Goal: Task Accomplishment & Management: Use online tool/utility

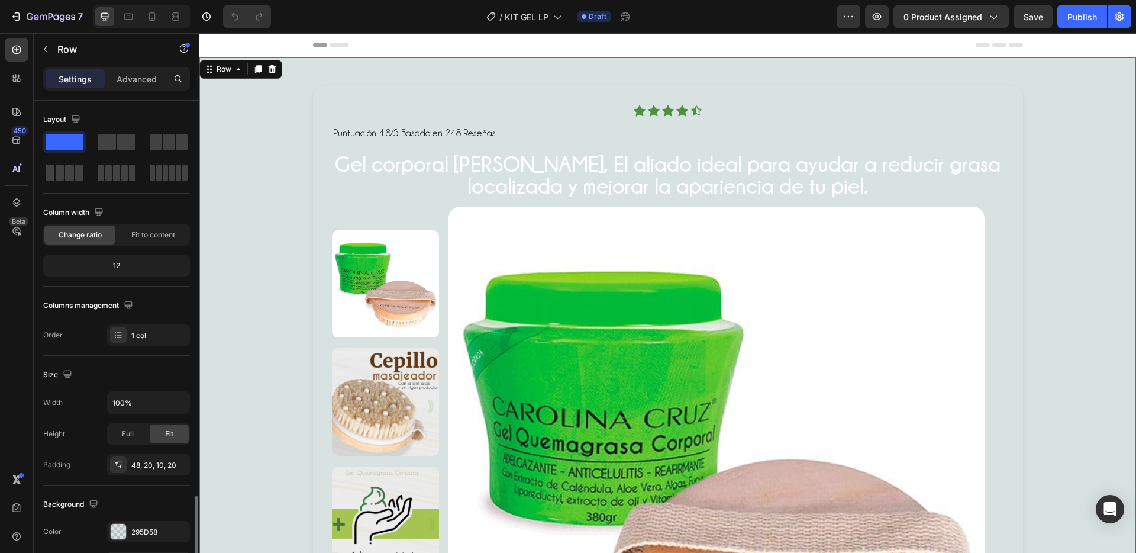
scroll to position [236, 0]
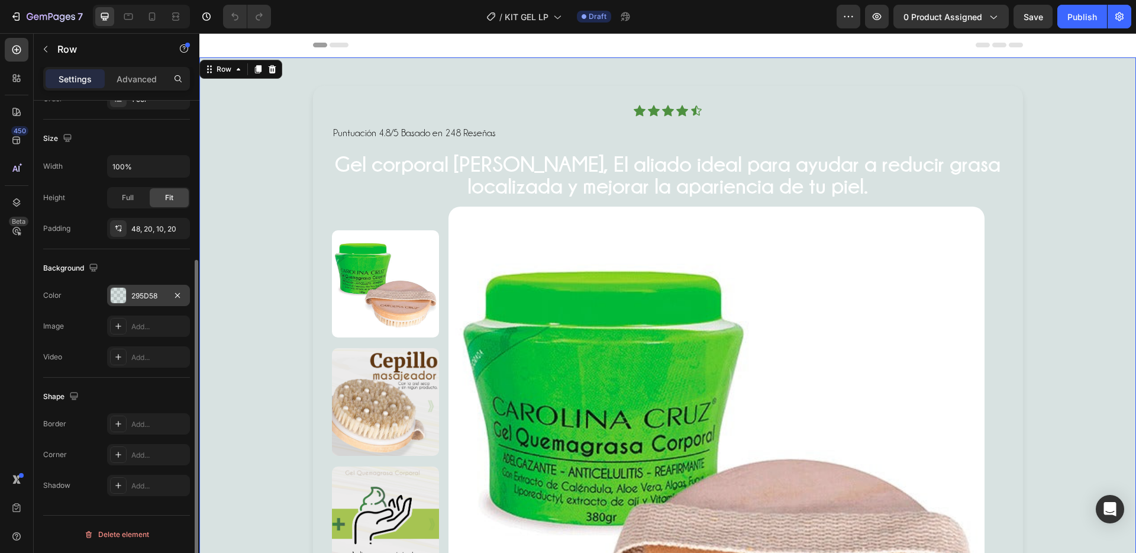
click at [134, 304] on div "295D58" at bounding box center [148, 295] width 83 height 21
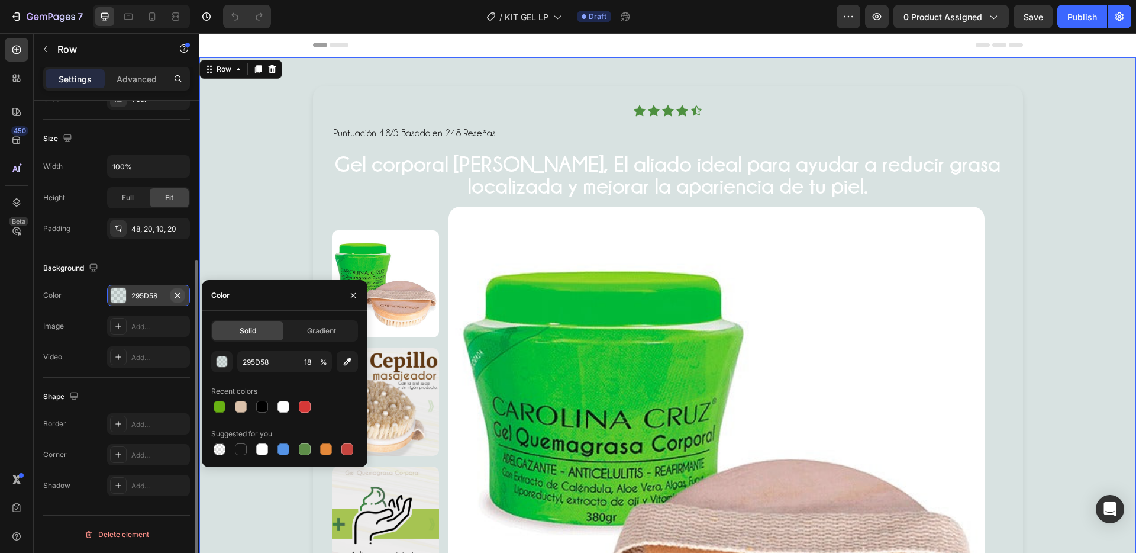
click at [178, 298] on icon "button" at bounding box center [177, 294] width 9 height 9
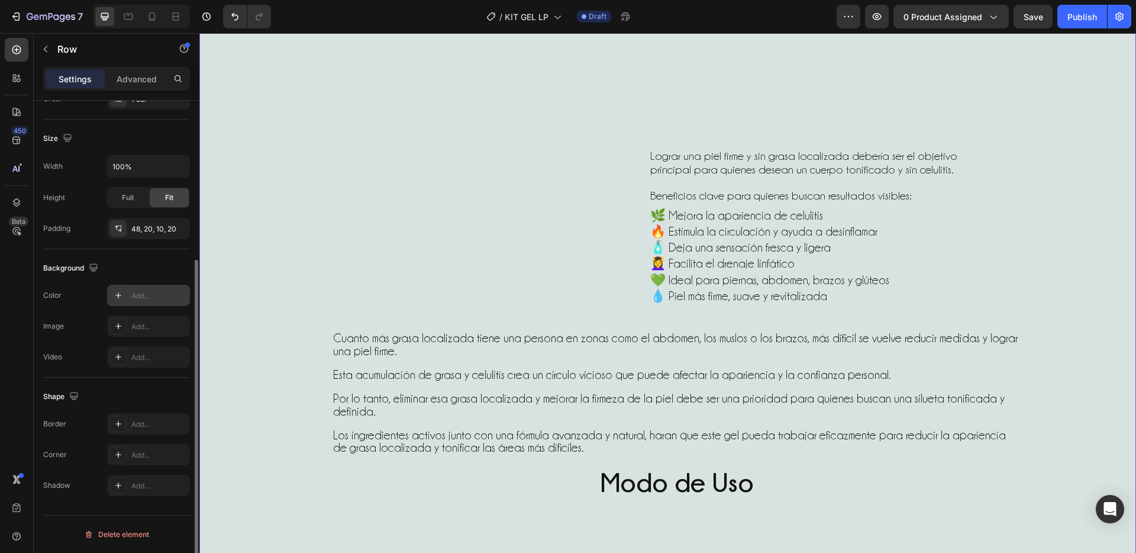
scroll to position [954, 0]
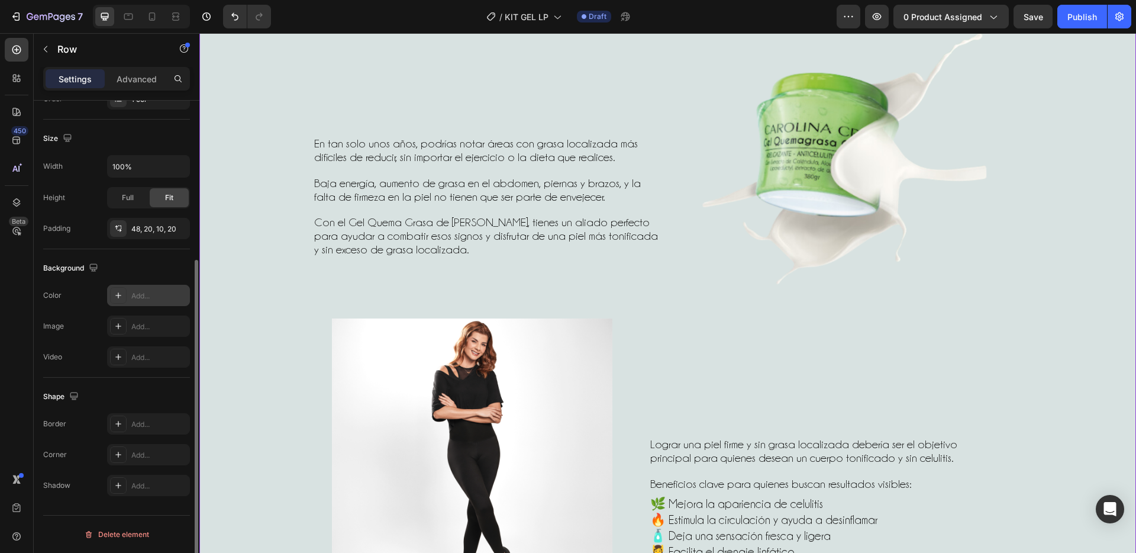
click at [255, 376] on div "¿Sabías que la piel pierde firmeza y la grasa se hace más resistente con el tie…" at bounding box center [667, 448] width 913 height 960
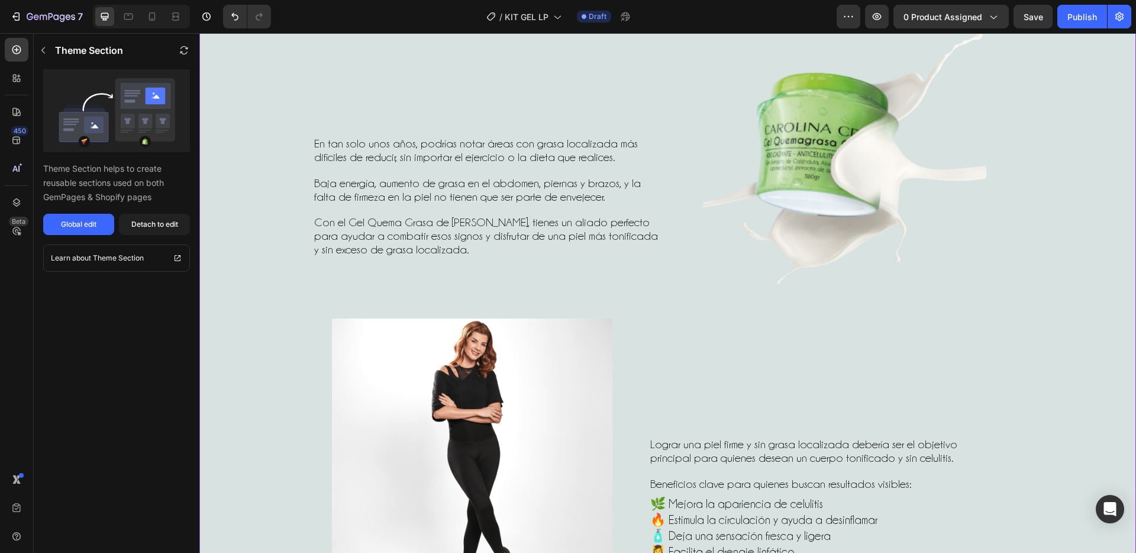
click at [260, 254] on div "¿Sabías que la piel pierde firmeza y la grasa se hace más resistente con el tie…" at bounding box center [667, 448] width 913 height 960
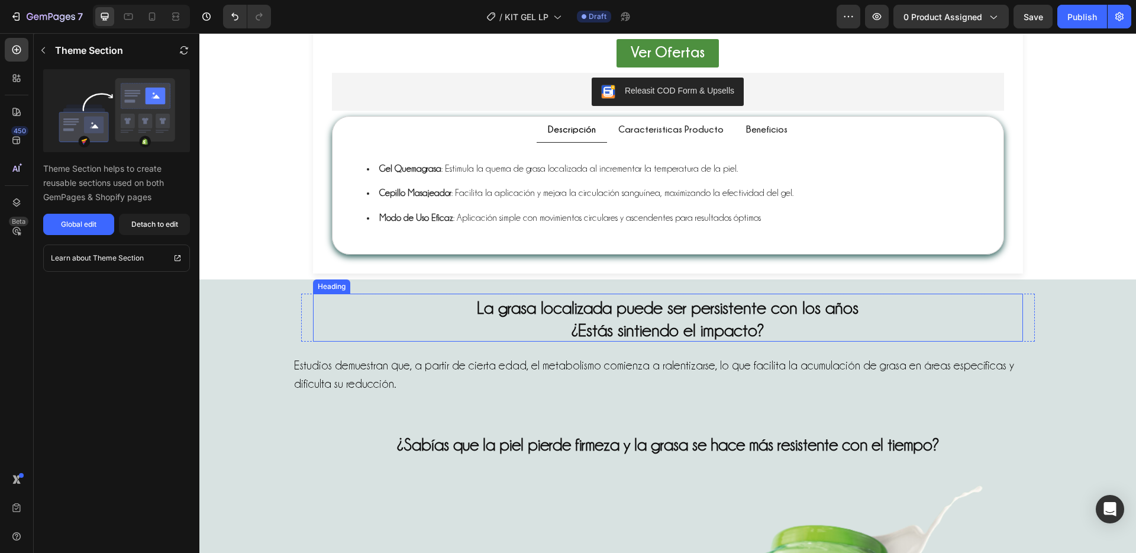
scroll to position [982, 0]
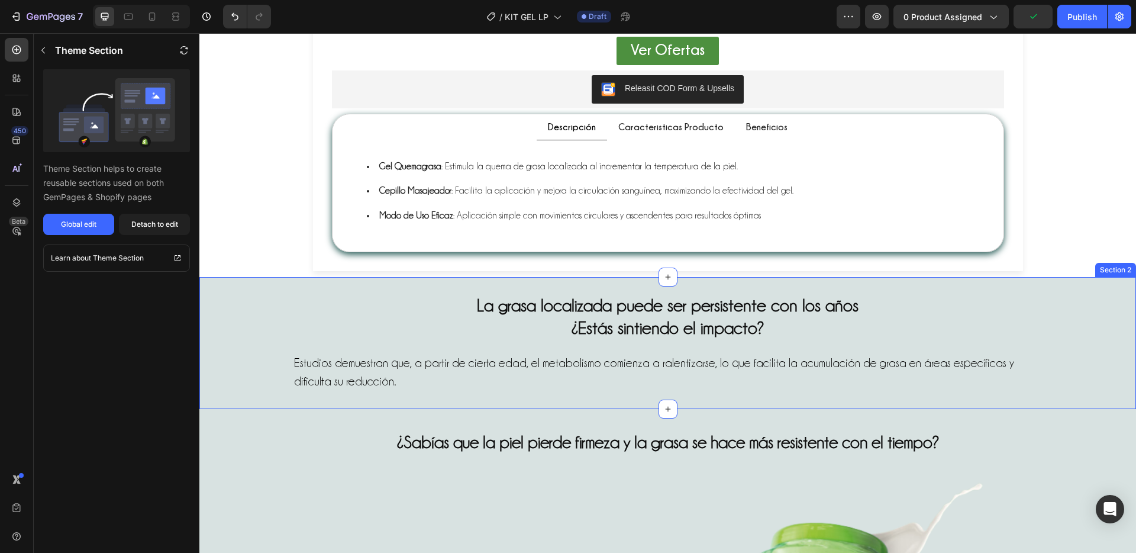
click at [1106, 269] on div "Section 2" at bounding box center [1115, 269] width 36 height 11
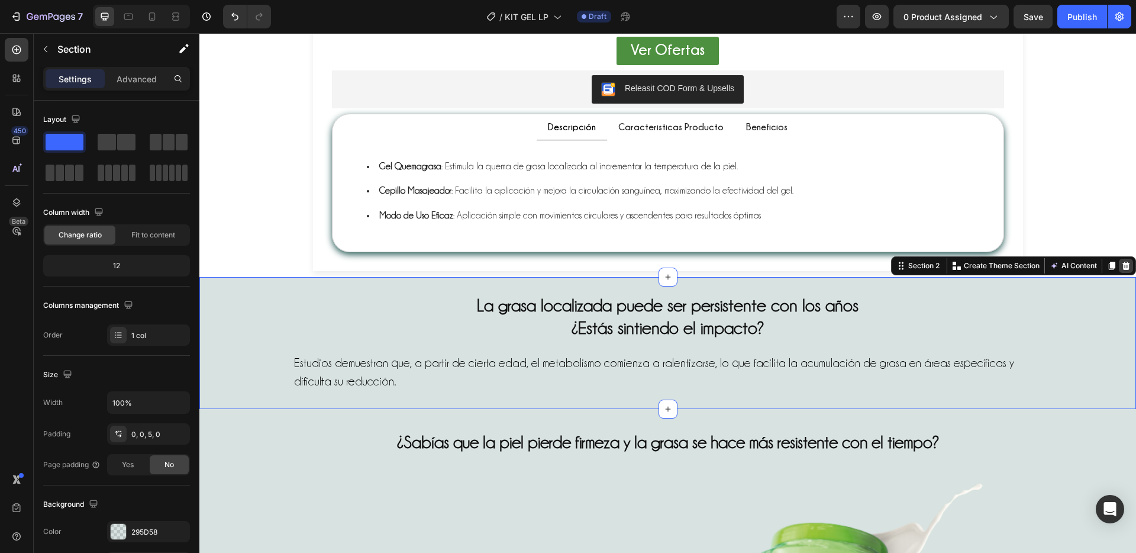
click at [1122, 268] on icon at bounding box center [1126, 265] width 8 height 8
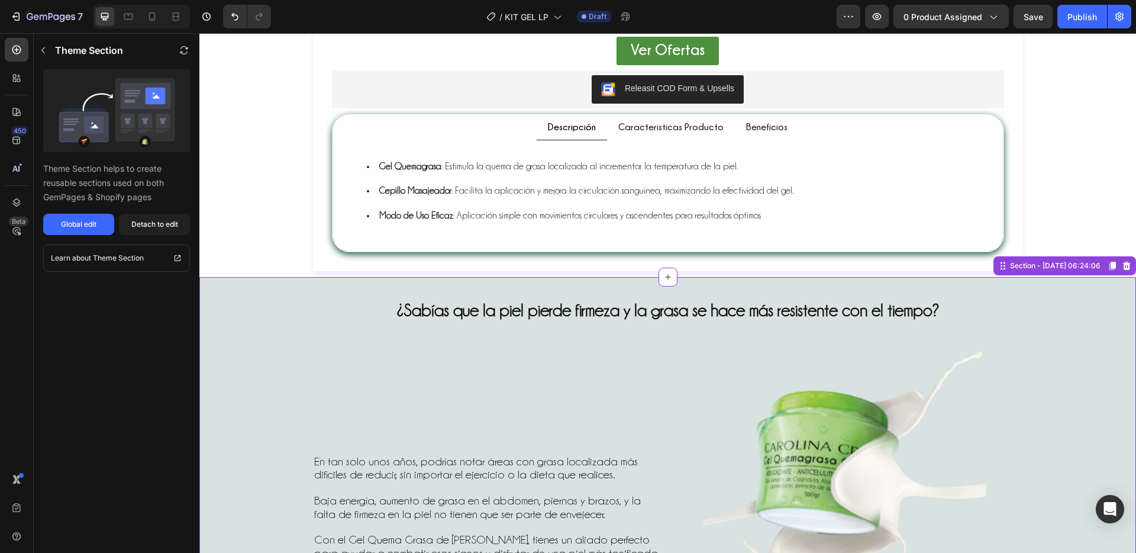
click at [1122, 261] on icon at bounding box center [1126, 265] width 9 height 9
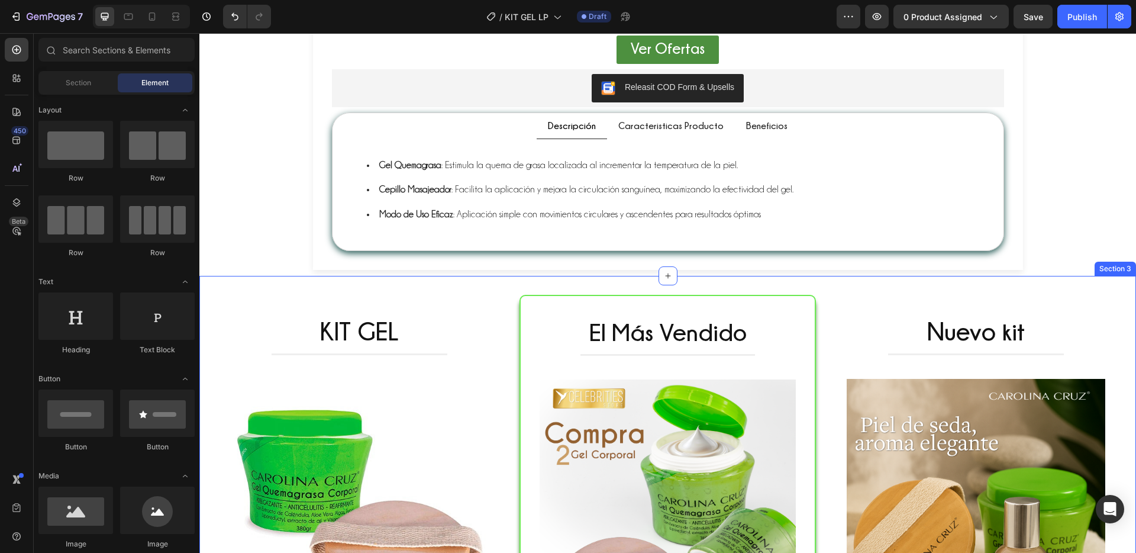
scroll to position [1072, 0]
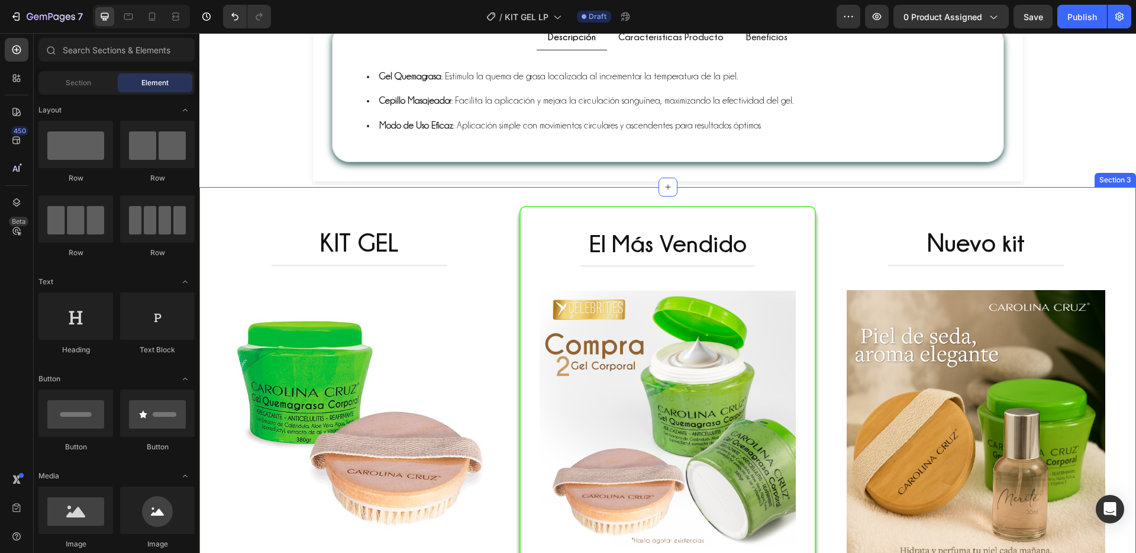
click at [1119, 269] on div "KIT GEL Heading Title Line (P) Images & Gallery You saved $6.400,00 (P) Tag $69…" at bounding box center [667, 486] width 936 height 599
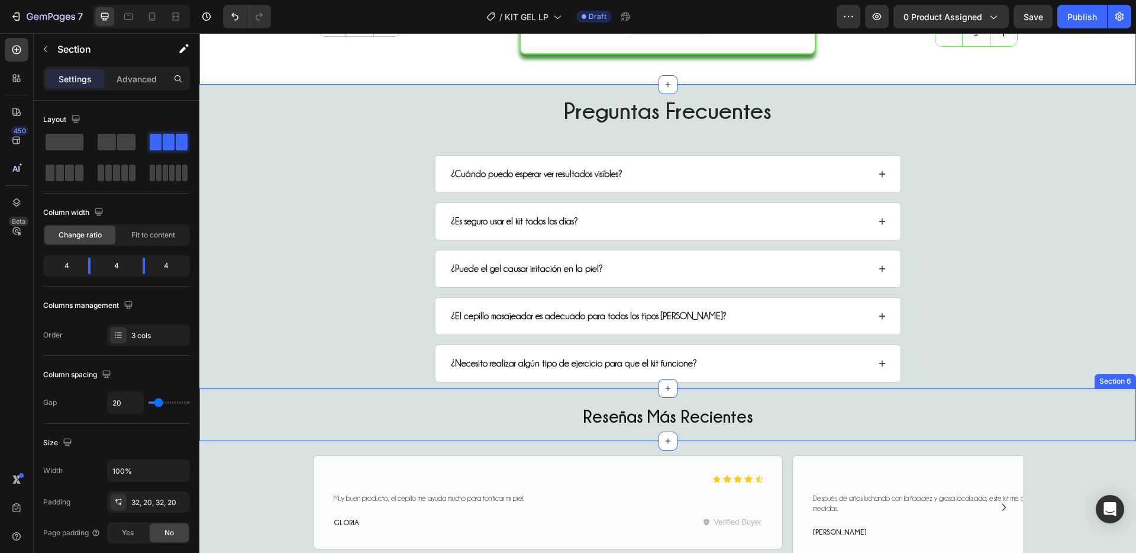
scroll to position [1820, 0]
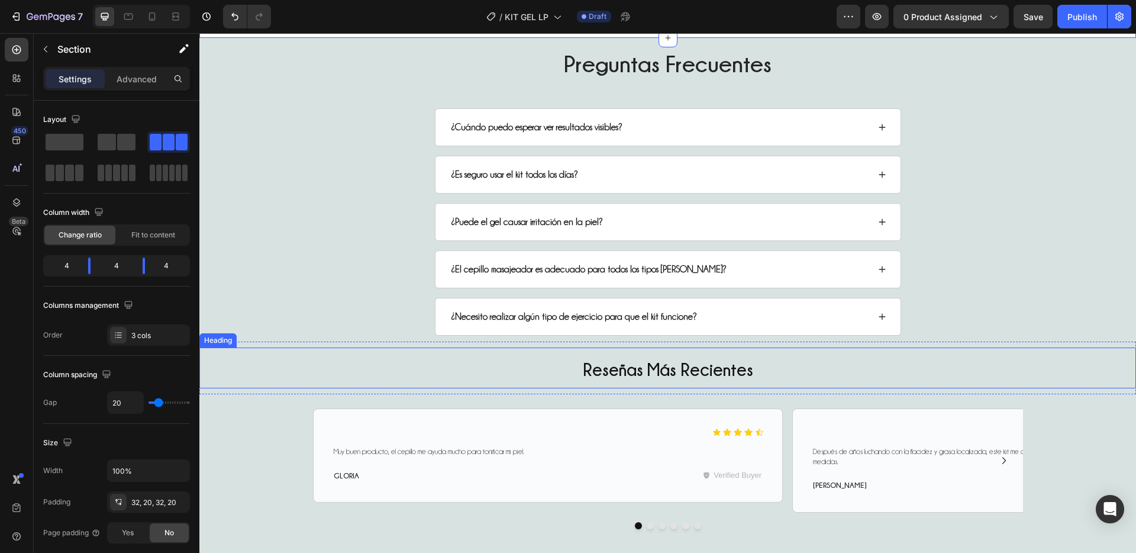
click at [1074, 367] on div "Reseñas Más Recientes" at bounding box center [667, 367] width 936 height 41
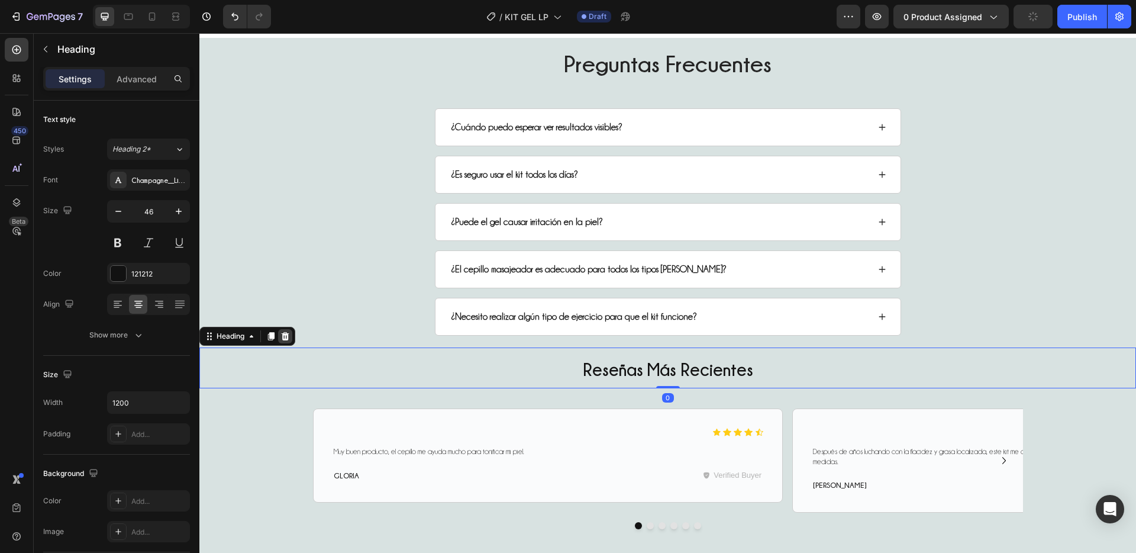
click at [291, 335] on div at bounding box center [285, 336] width 14 height 14
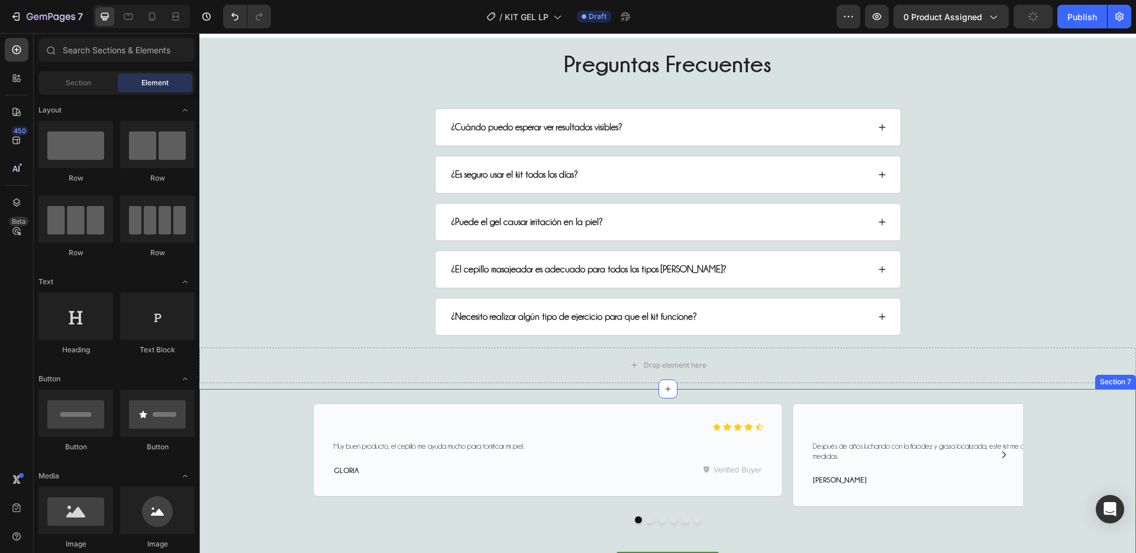
click at [253, 450] on div "Icon Icon Icon Icon Icon Icon List Muy buen producto, el cepillo me ayuda mucho…" at bounding box center [667, 477] width 936 height 148
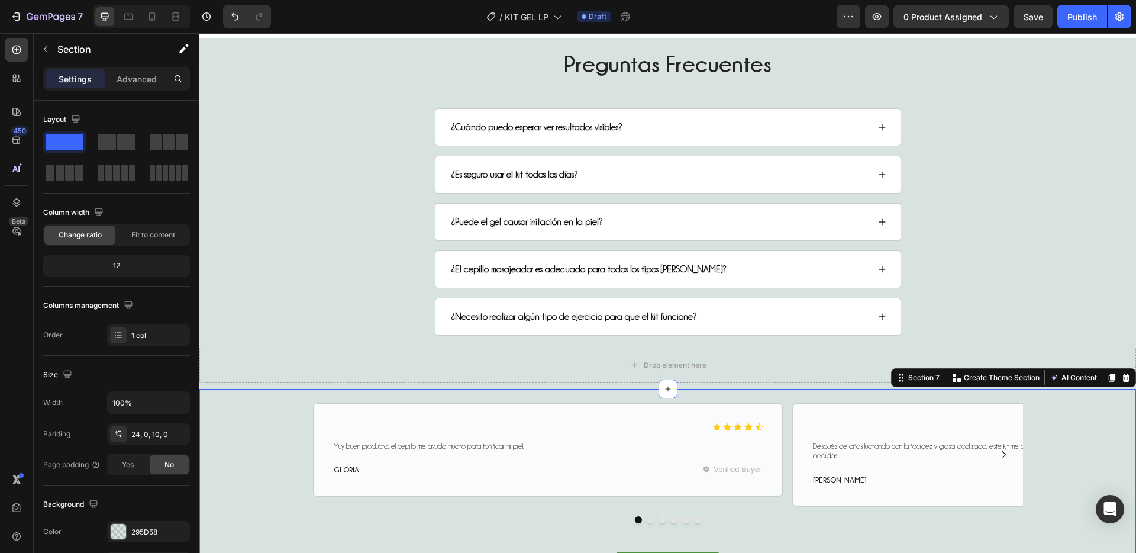
click at [1122, 376] on div at bounding box center [1126, 377] width 14 height 14
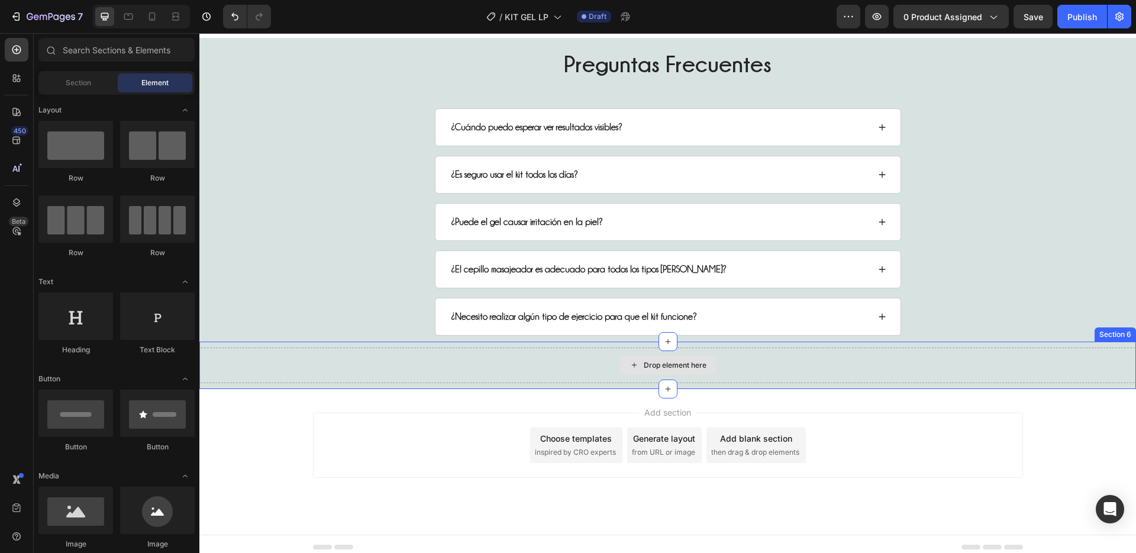
click at [1106, 372] on div "Drop element here" at bounding box center [667, 364] width 936 height 35
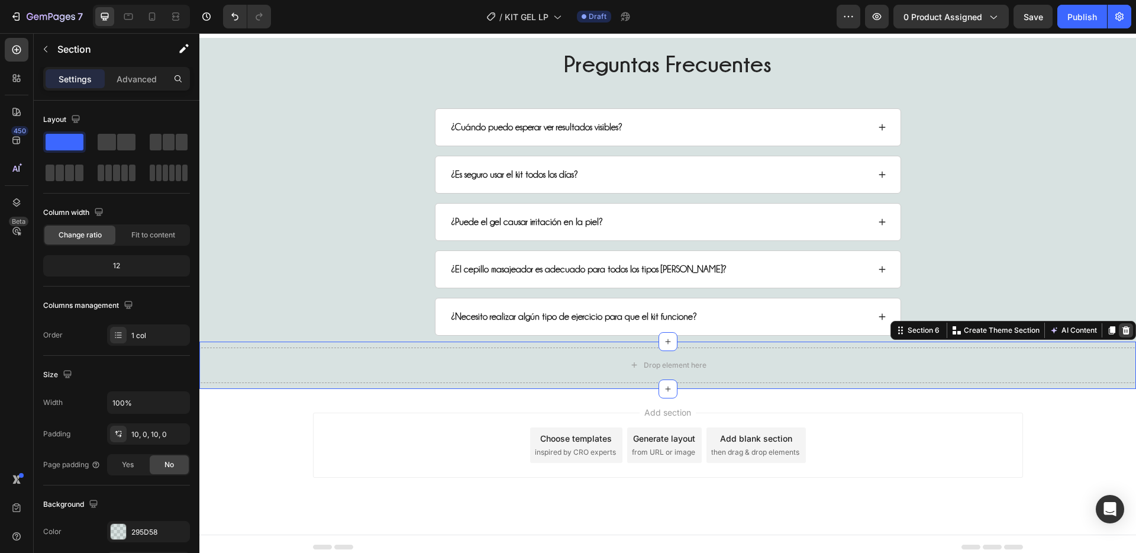
click at [1119, 331] on div at bounding box center [1126, 330] width 14 height 14
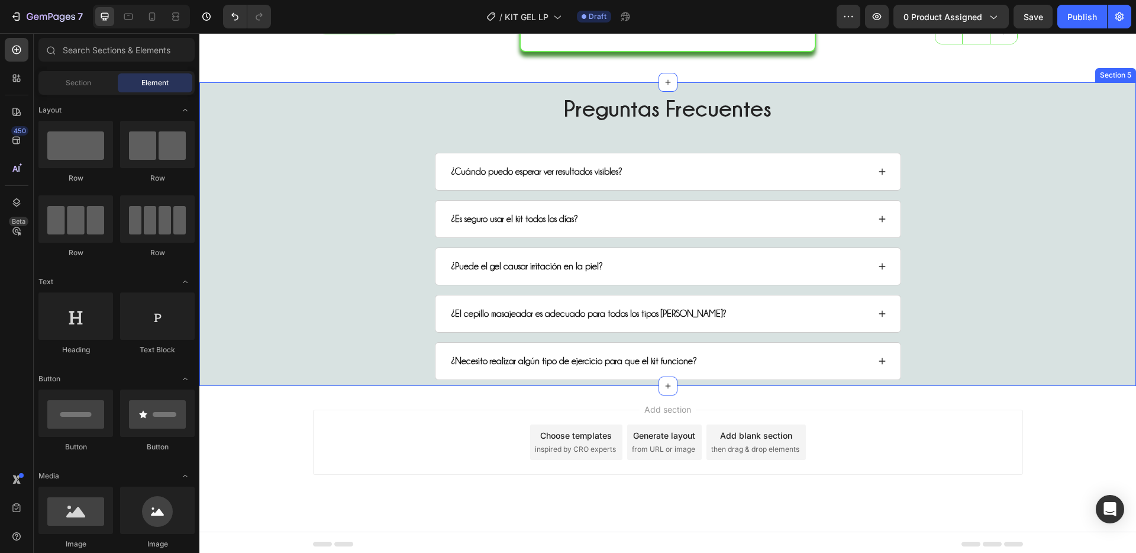
click at [977, 336] on div "Preguntas Frecuentes Heading ¿Cuándo puedo esperar ver resultados visibles? ¿Es…" at bounding box center [667, 235] width 913 height 289
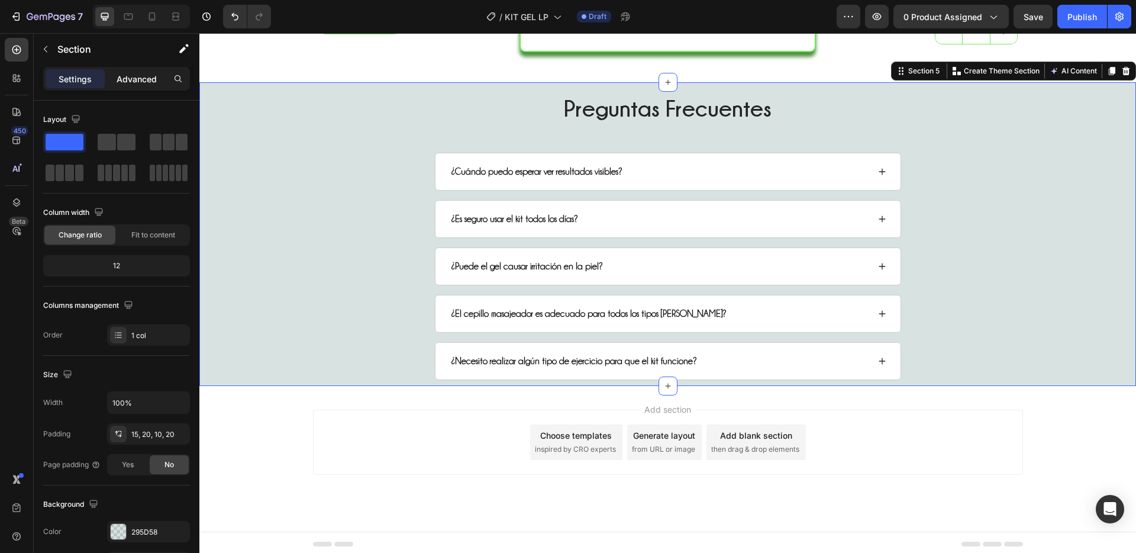
click at [148, 83] on p "Advanced" at bounding box center [137, 79] width 40 height 12
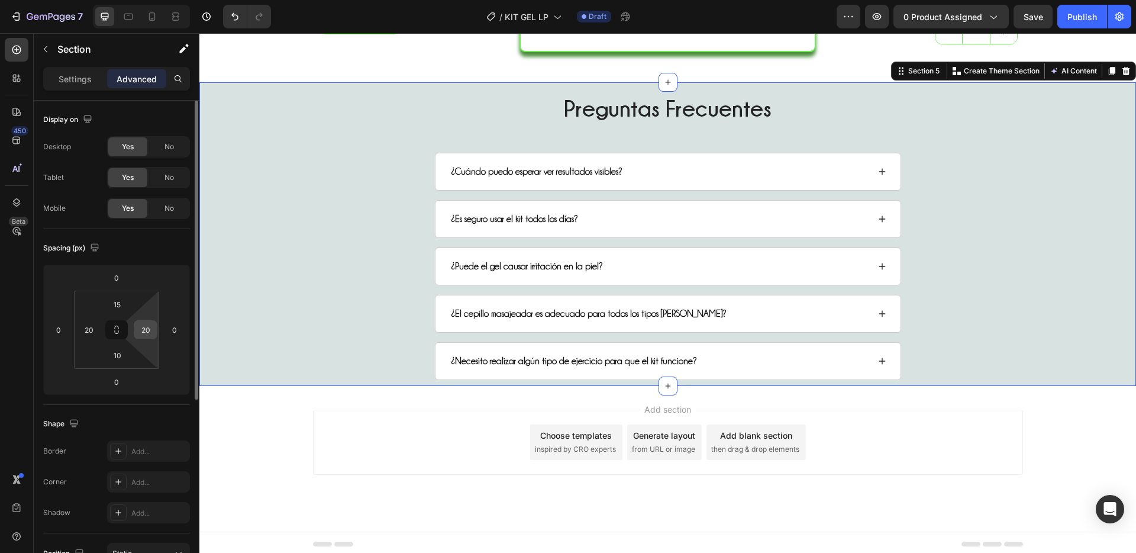
click at [148, 332] on input "20" at bounding box center [146, 330] width 18 height 18
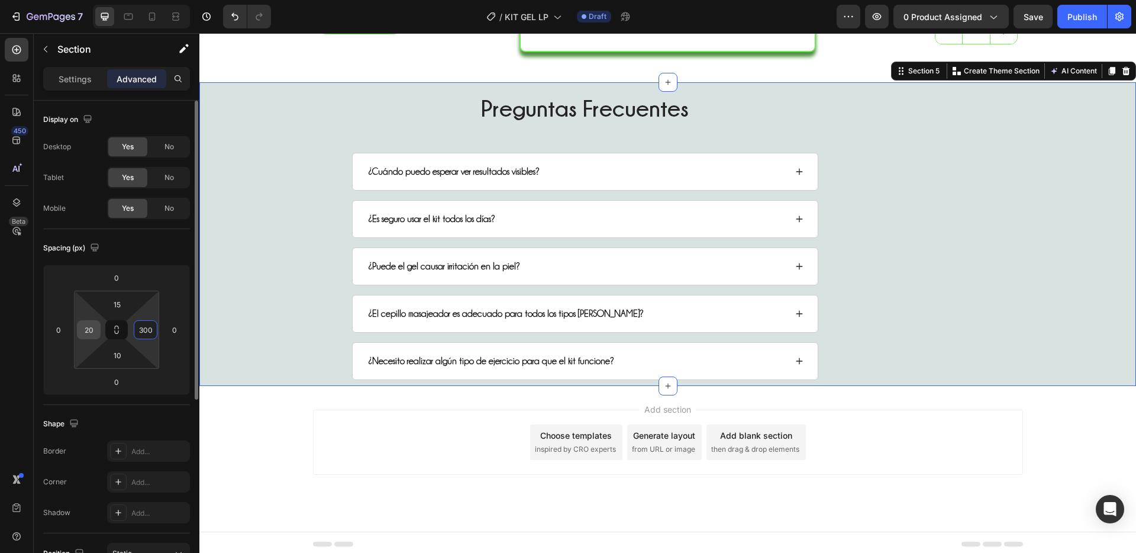
type input "300"
click at [88, 335] on input "20" at bounding box center [89, 330] width 18 height 18
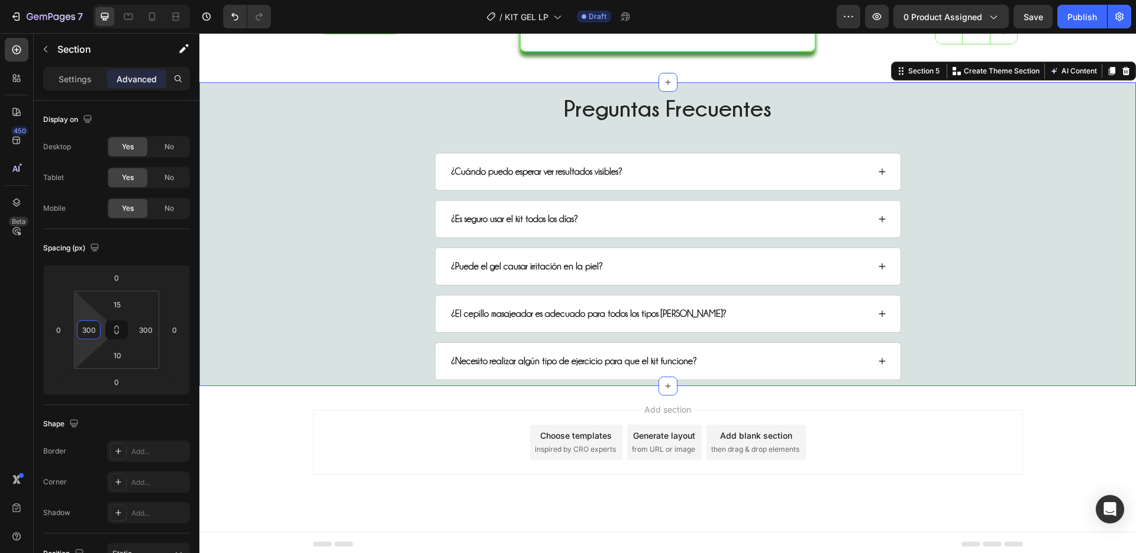
type input "300"
click at [310, 289] on div "Preguntas Frecuentes Heading ¿Cuándo puedo esperar ver resultados visibles? ¿Es…" at bounding box center [667, 233] width 936 height 303
click at [88, 81] on p "Settings" at bounding box center [75, 79] width 33 height 12
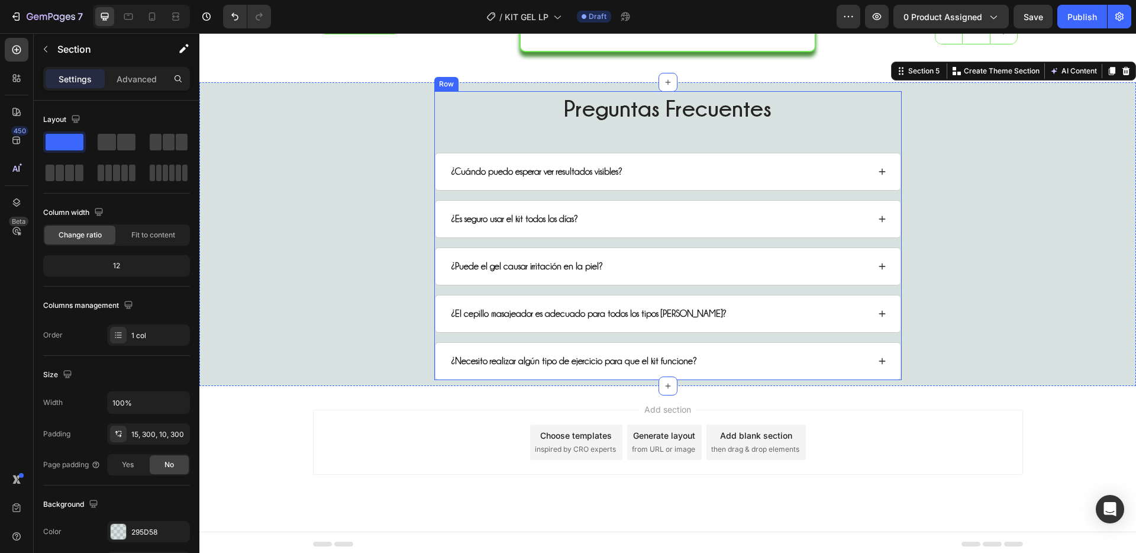
click at [467, 126] on div "Preguntas Frecuentes Heading ¿Cuándo puedo esperar ver resultados visibles? ¿Es…" at bounding box center [667, 235] width 467 height 289
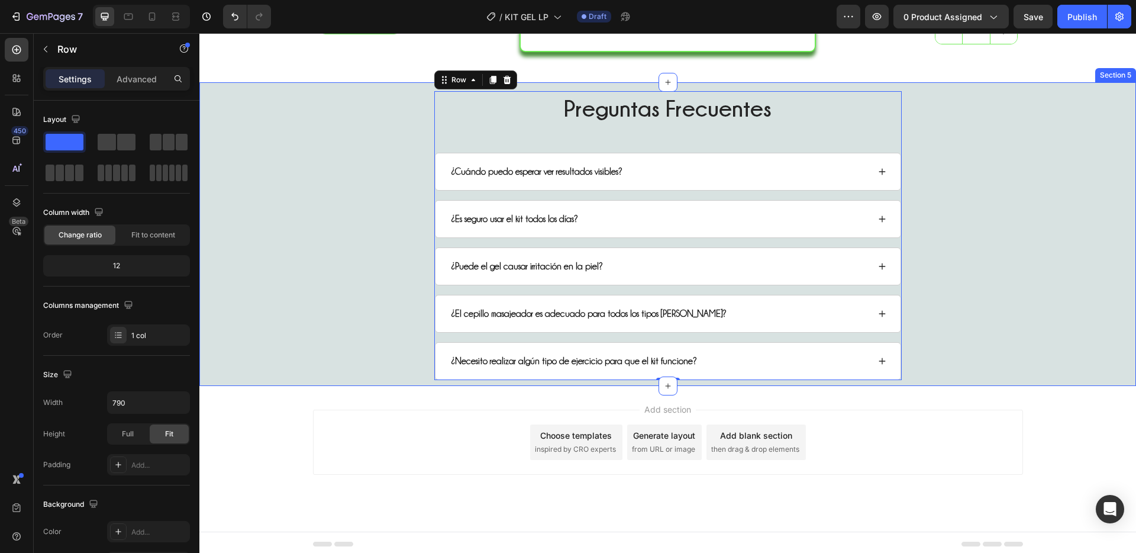
click at [337, 214] on div "Preguntas Frecuentes Heading ¿Cuándo puedo esperar ver resultados visibles? ¿Es…" at bounding box center [667, 233] width 936 height 303
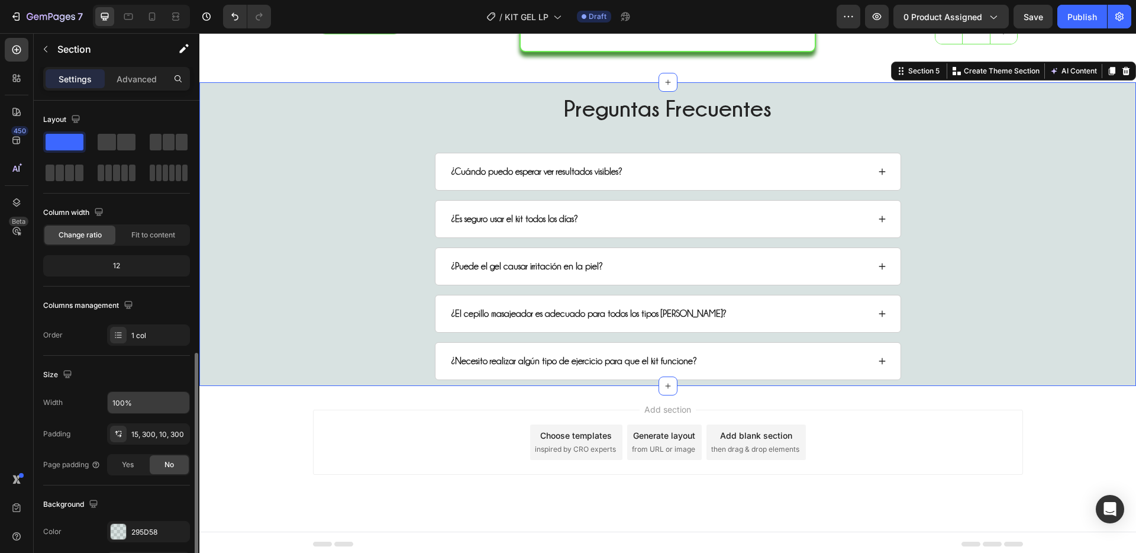
scroll to position [236, 0]
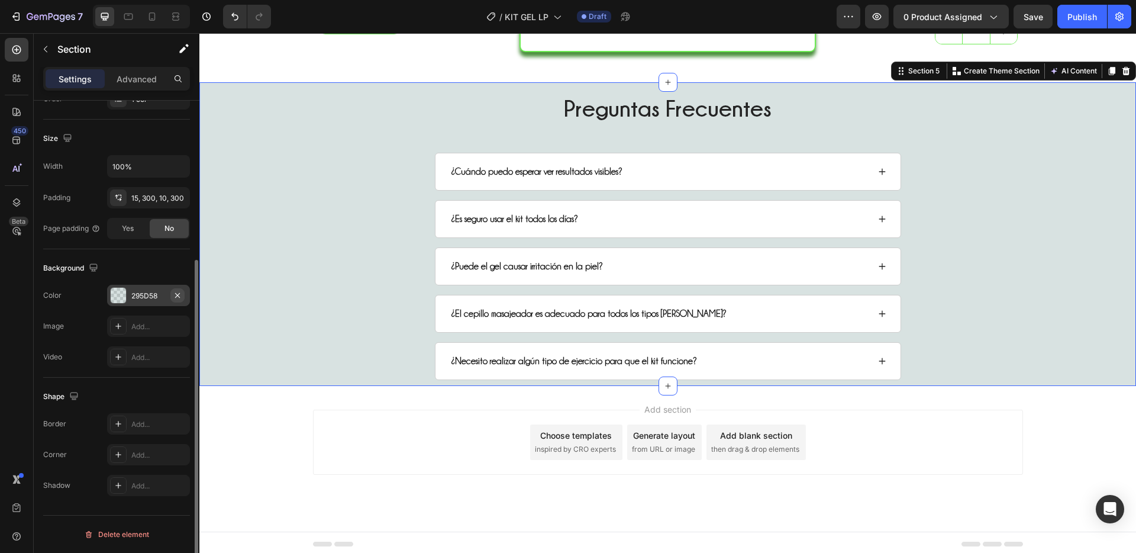
click at [178, 295] on icon "button" at bounding box center [177, 294] width 5 height 5
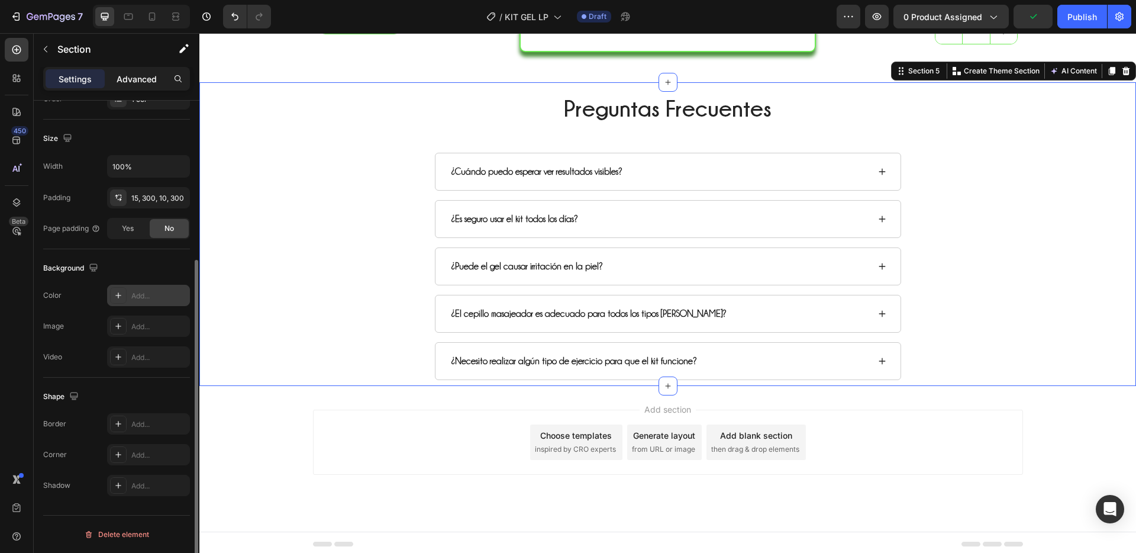
click at [129, 78] on p "Advanced" at bounding box center [137, 79] width 40 height 12
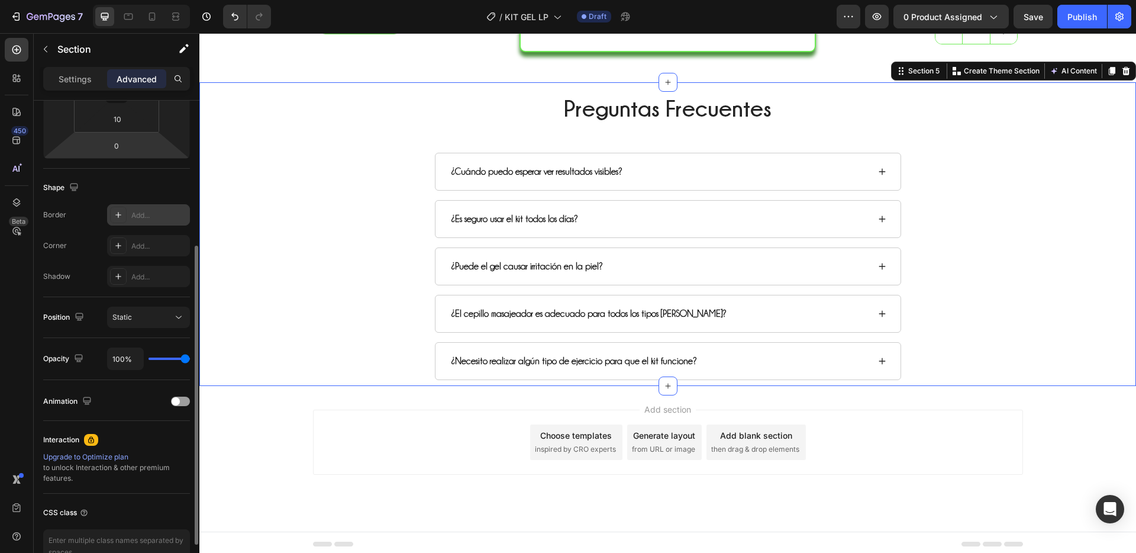
scroll to position [91, 0]
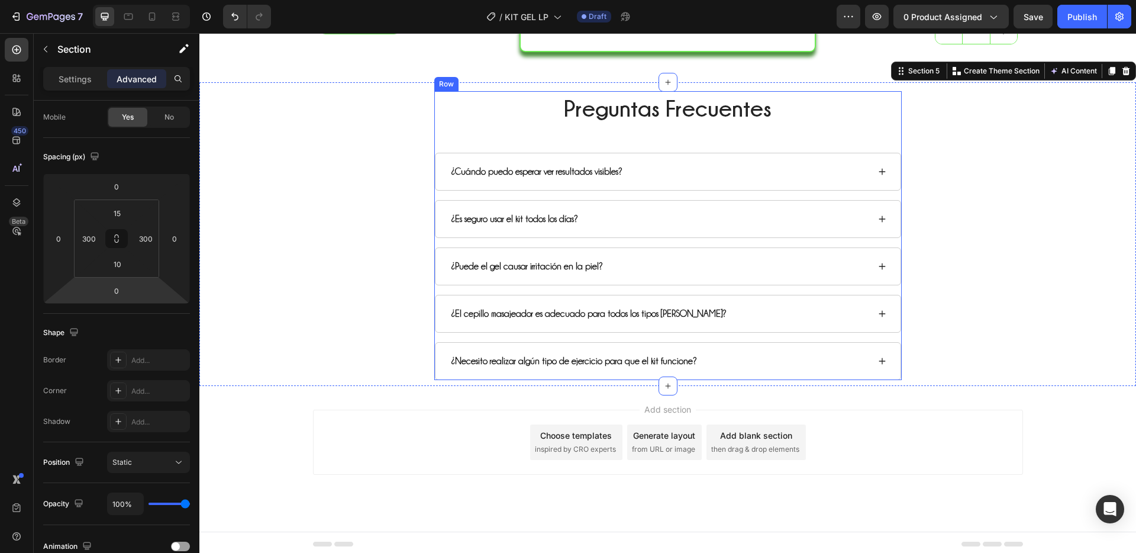
click at [466, 130] on div "Preguntas Frecuentes Heading ¿Cuándo puedo esperar ver resultados visibles? ¿Es…" at bounding box center [667, 235] width 467 height 289
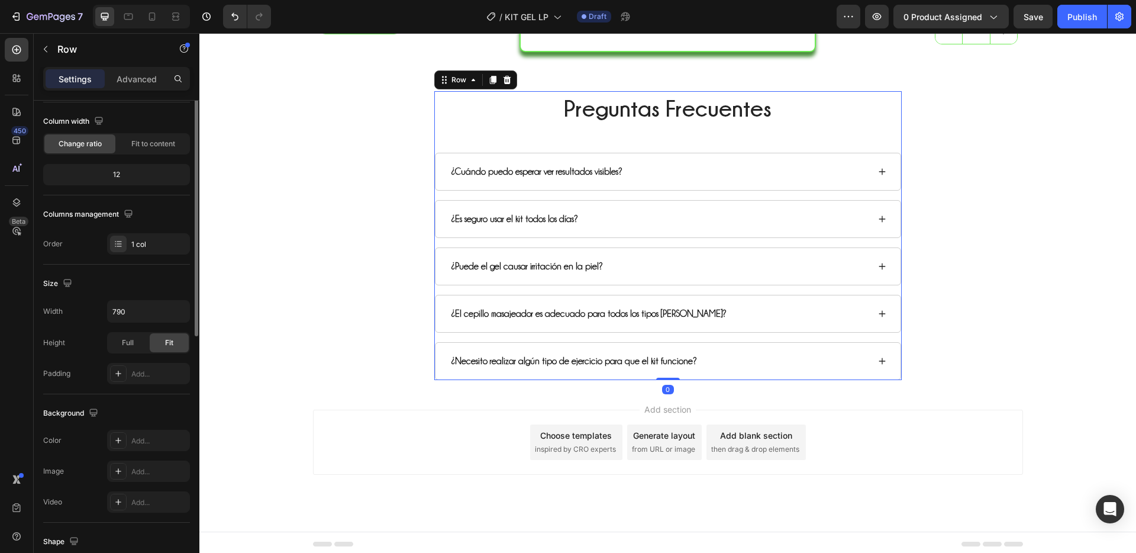
scroll to position [0, 0]
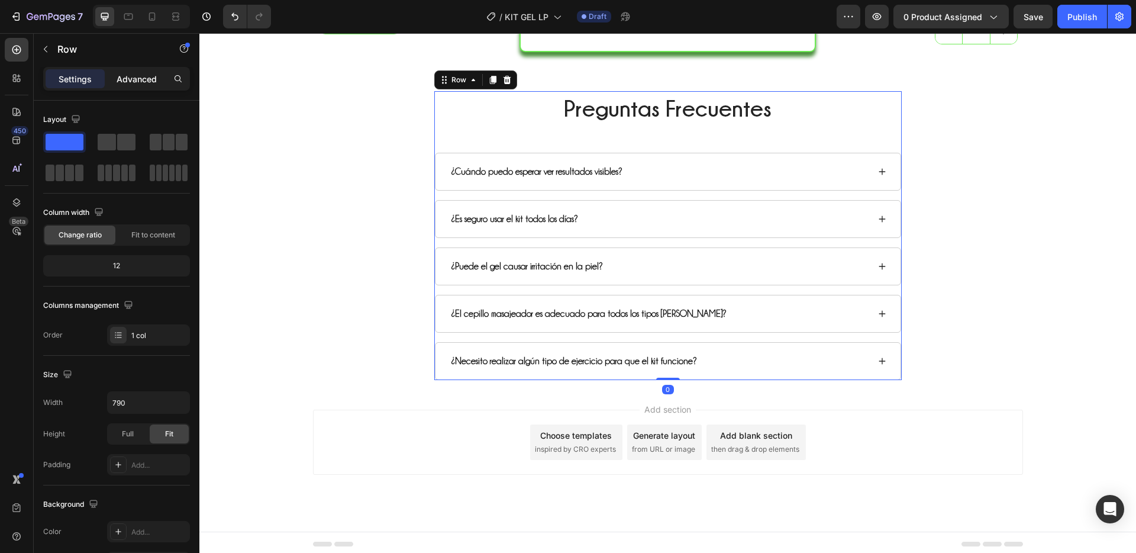
click at [148, 69] on div "Advanced" at bounding box center [136, 78] width 59 height 19
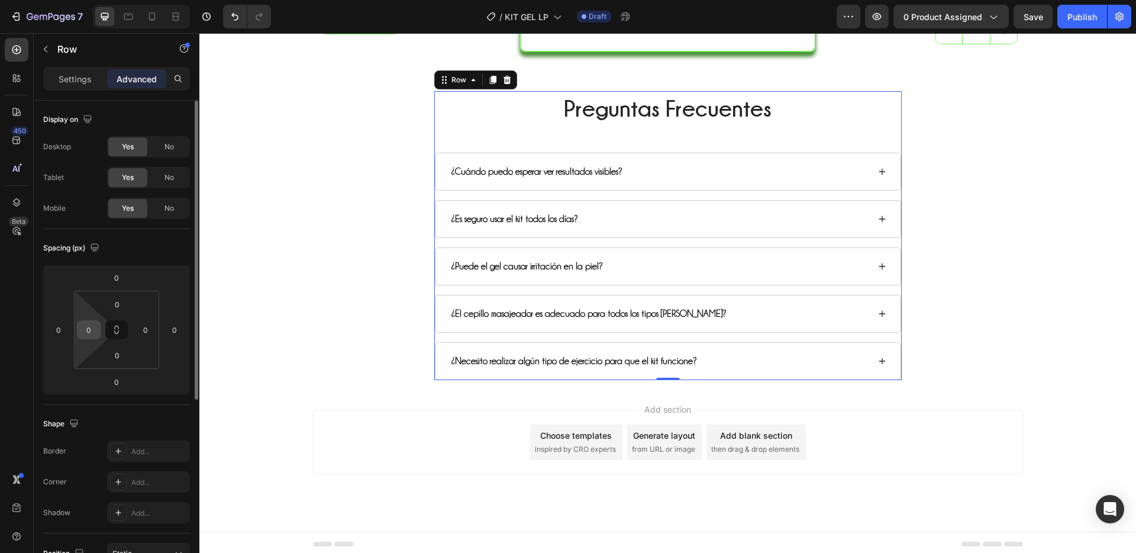
click at [92, 328] on input "0" at bounding box center [89, 330] width 18 height 18
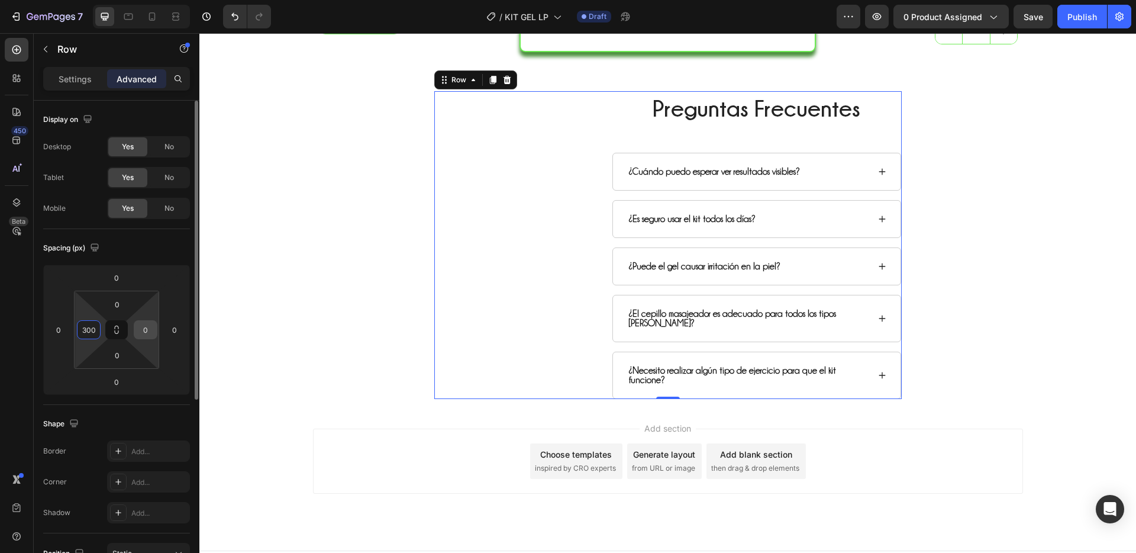
type input "300"
click at [146, 329] on input "0" at bounding box center [146, 330] width 18 height 18
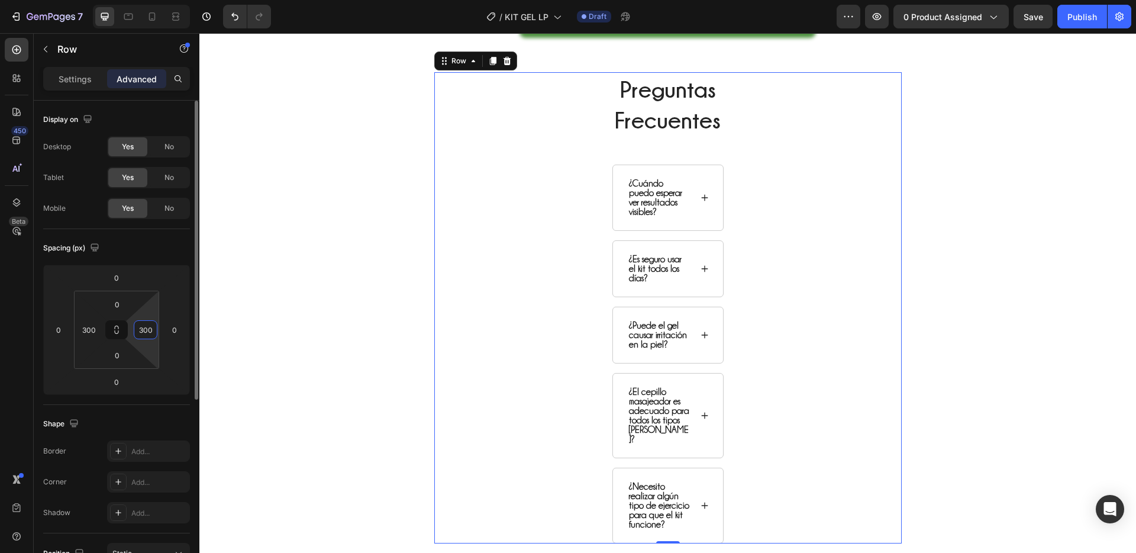
scroll to position [1820, 0]
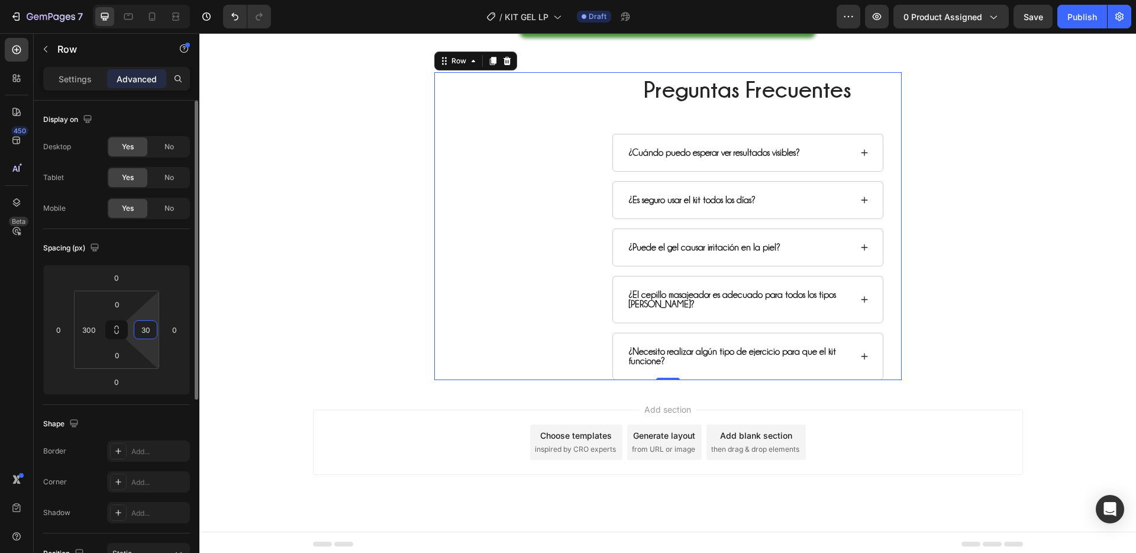
type input "3"
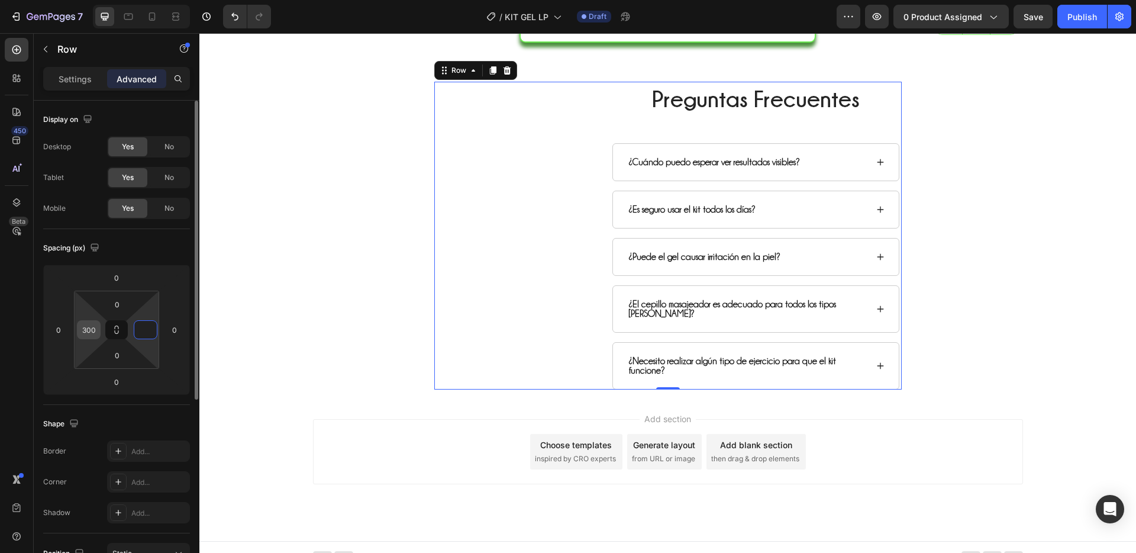
click at [97, 325] on input "300" at bounding box center [89, 330] width 18 height 18
type input "0"
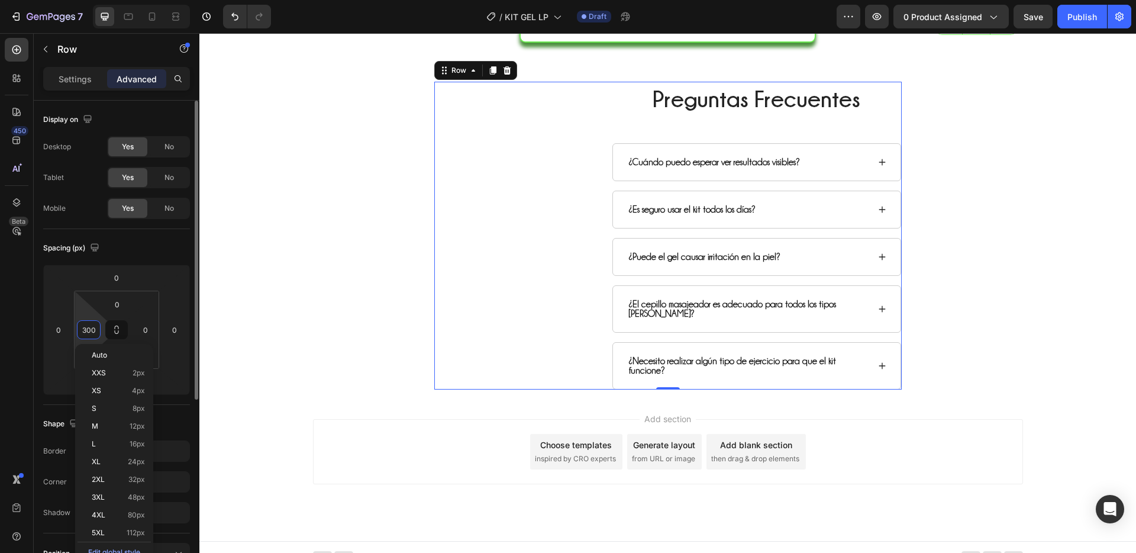
scroll to position [1776, 0]
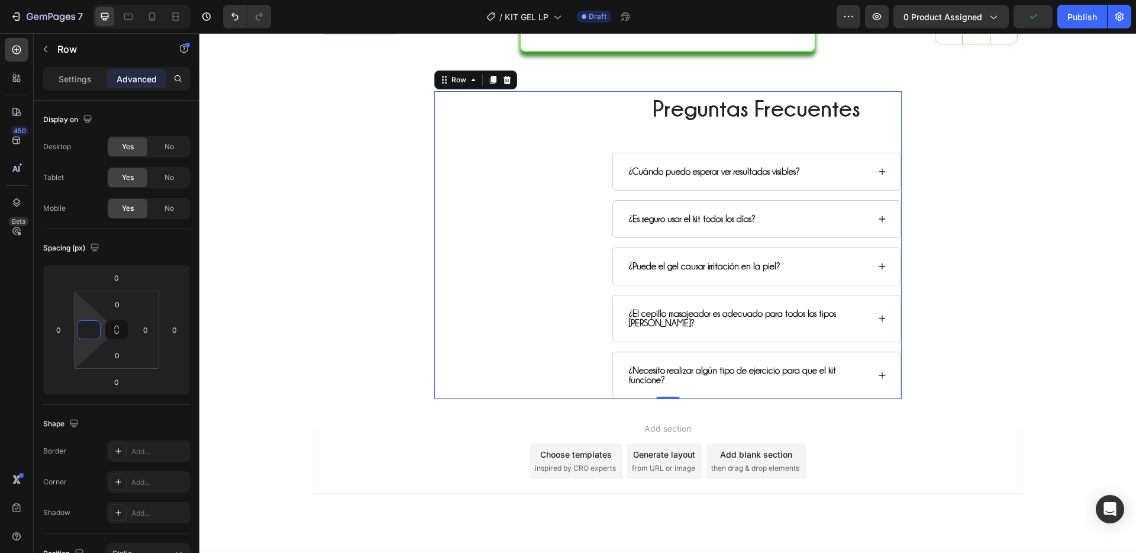
click at [307, 239] on div "Preguntas Frecuentes Heading ¿Cuándo puedo esperar ver resultados visibles? ¿Es…" at bounding box center [667, 243] width 936 height 322
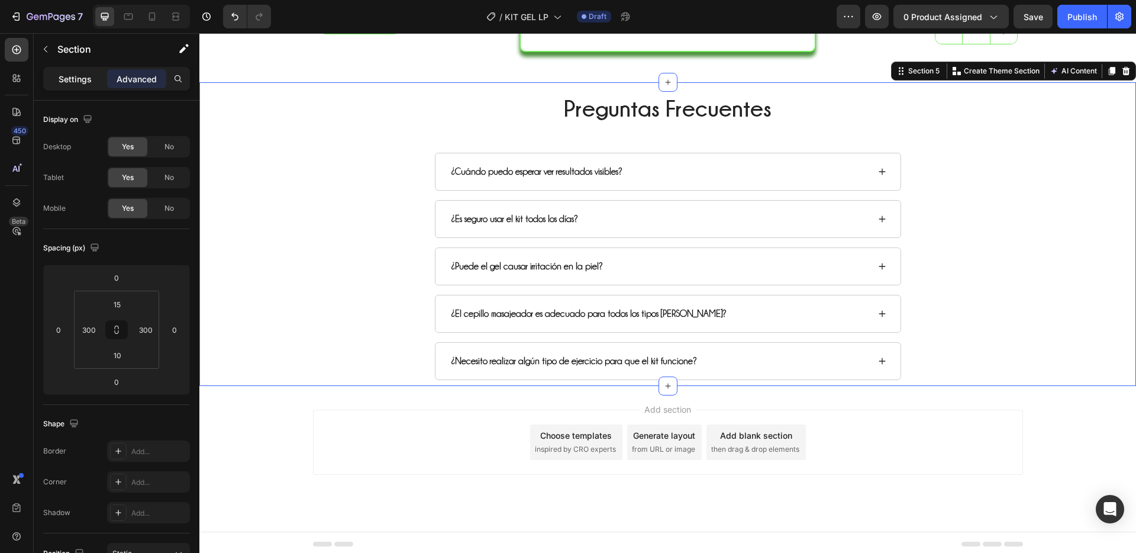
click at [90, 87] on div "Settings" at bounding box center [75, 78] width 59 height 19
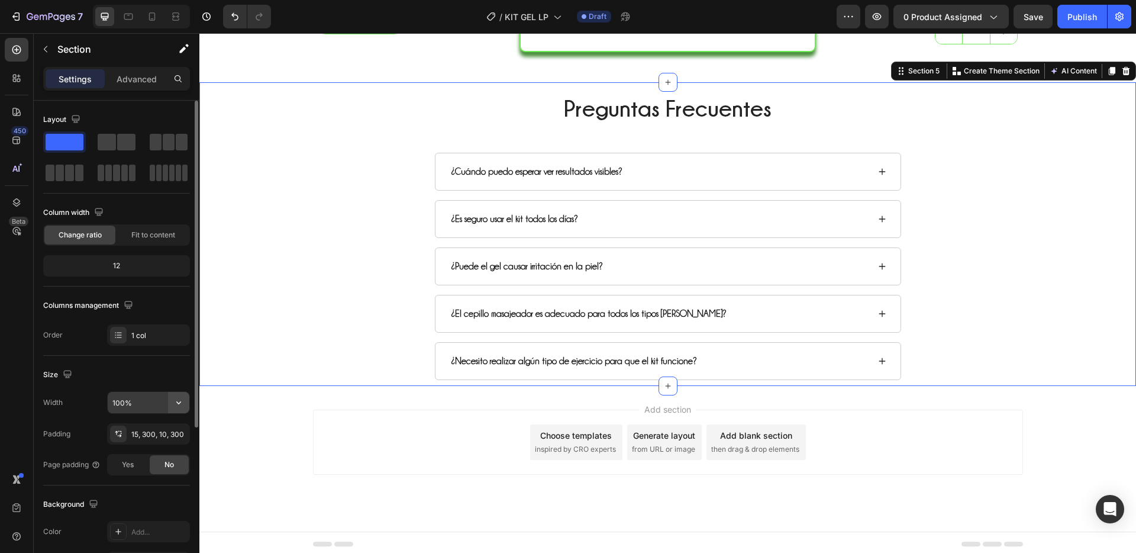
click at [173, 402] on icon "button" at bounding box center [179, 402] width 12 height 12
click at [146, 454] on p "Default 1200px" at bounding box center [145, 455] width 67 height 11
type input "1200"
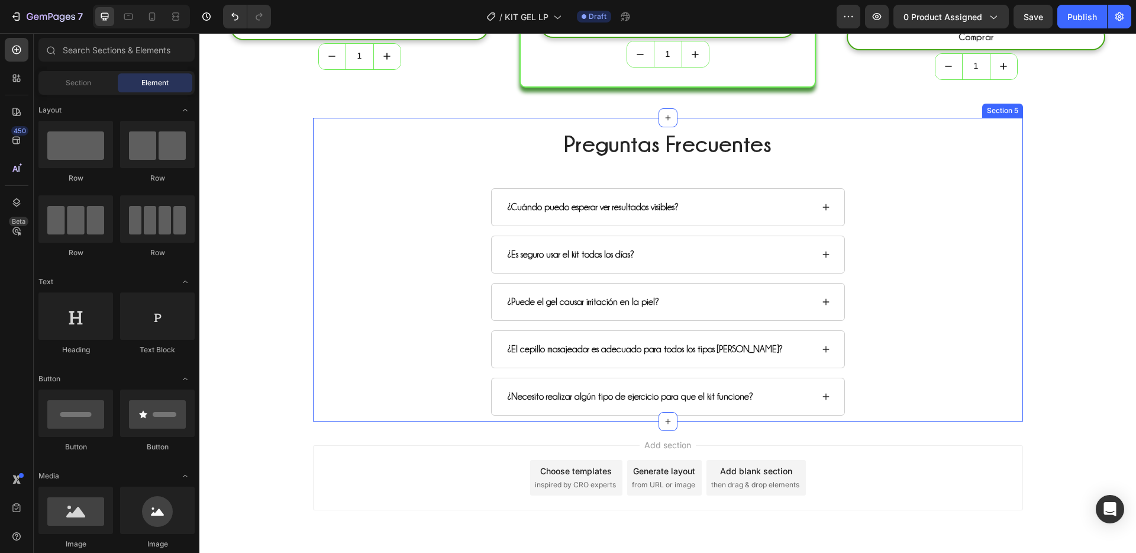
scroll to position [1646, 0]
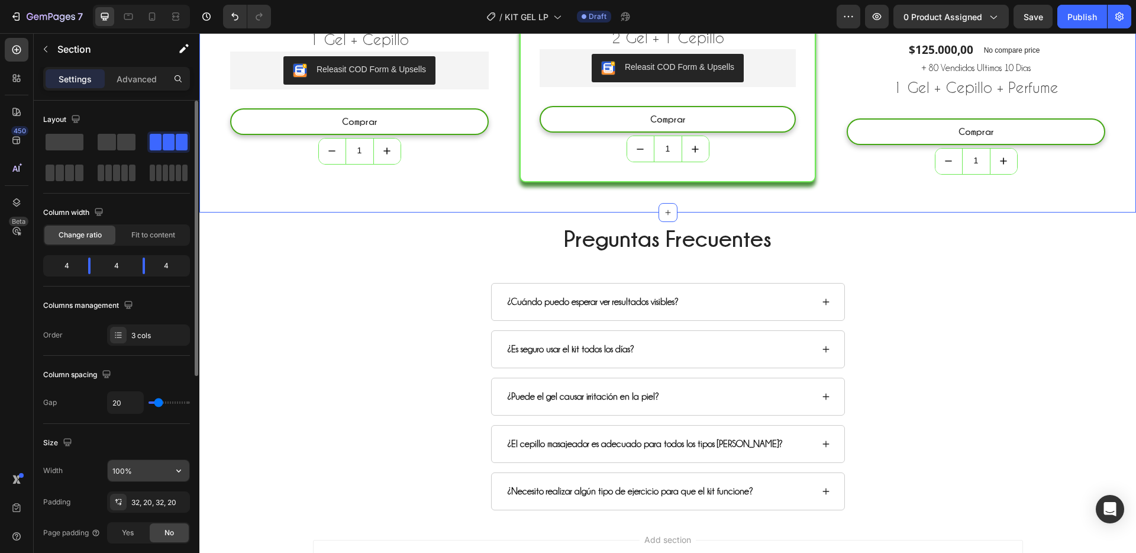
click at [165, 471] on input "100%" at bounding box center [149, 470] width 82 height 21
click at [185, 465] on button "button" at bounding box center [178, 470] width 21 height 21
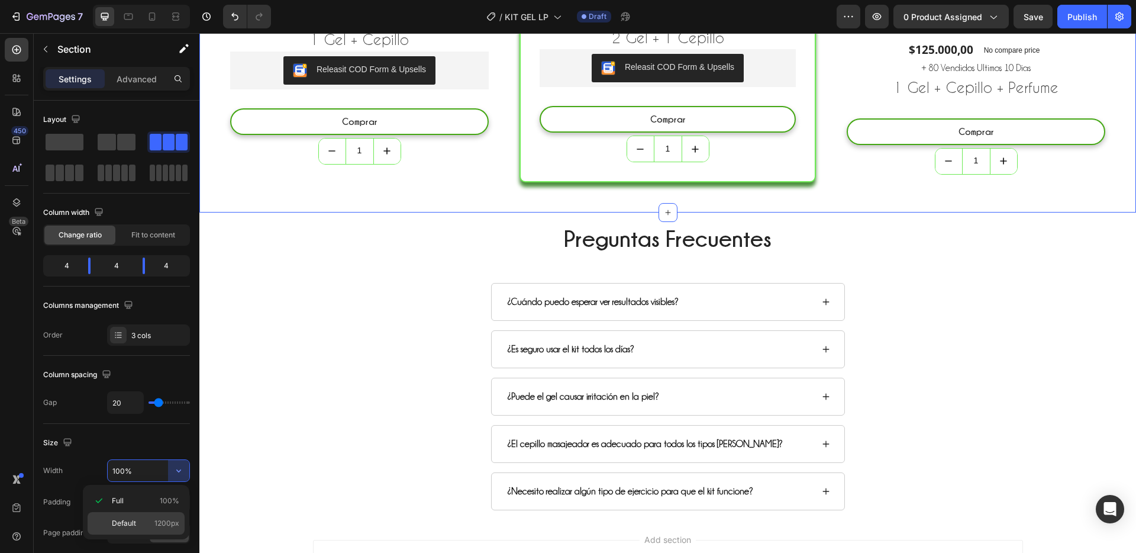
click at [154, 525] on span "1200px" at bounding box center [166, 523] width 25 height 11
type input "1200"
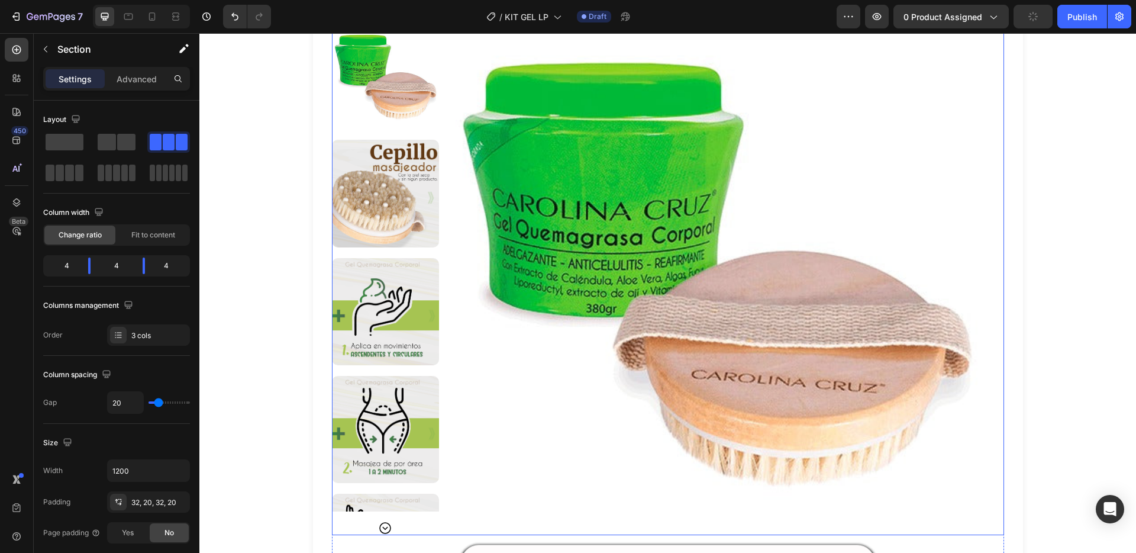
scroll to position [0, 0]
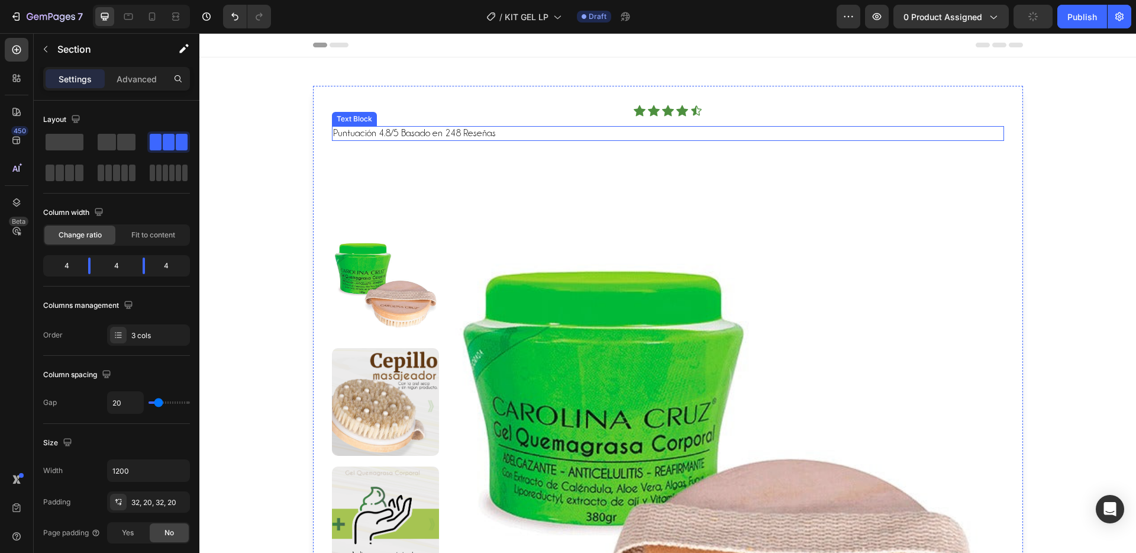
click at [502, 134] on p "Puntuación 4.8/5 Basado en 248 Reseñas" at bounding box center [668, 133] width 670 height 12
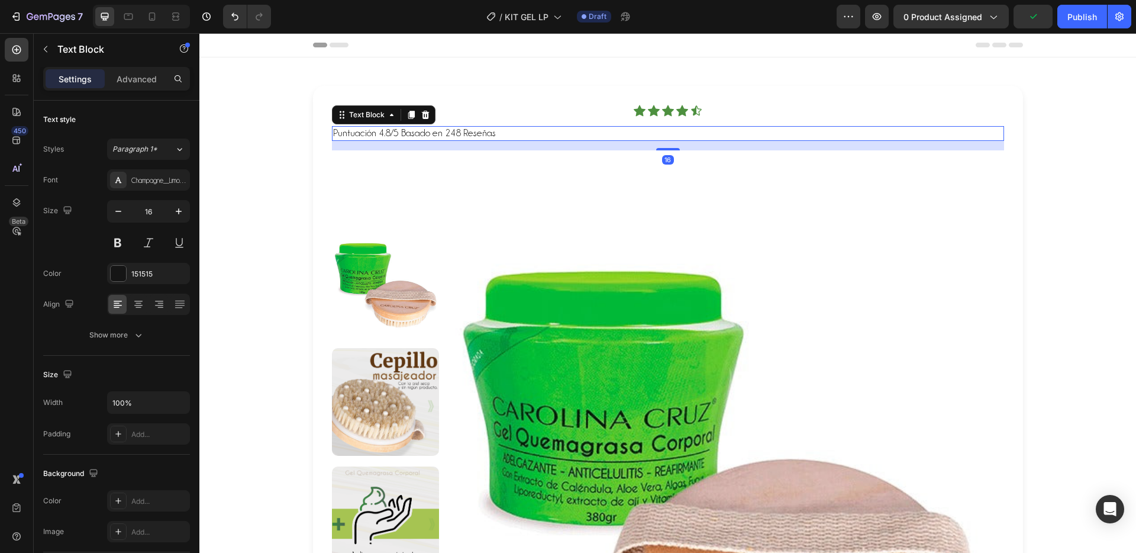
click at [428, 113] on div "Text Block" at bounding box center [384, 114] width 104 height 19
click at [425, 115] on div at bounding box center [425, 115] width 14 height 14
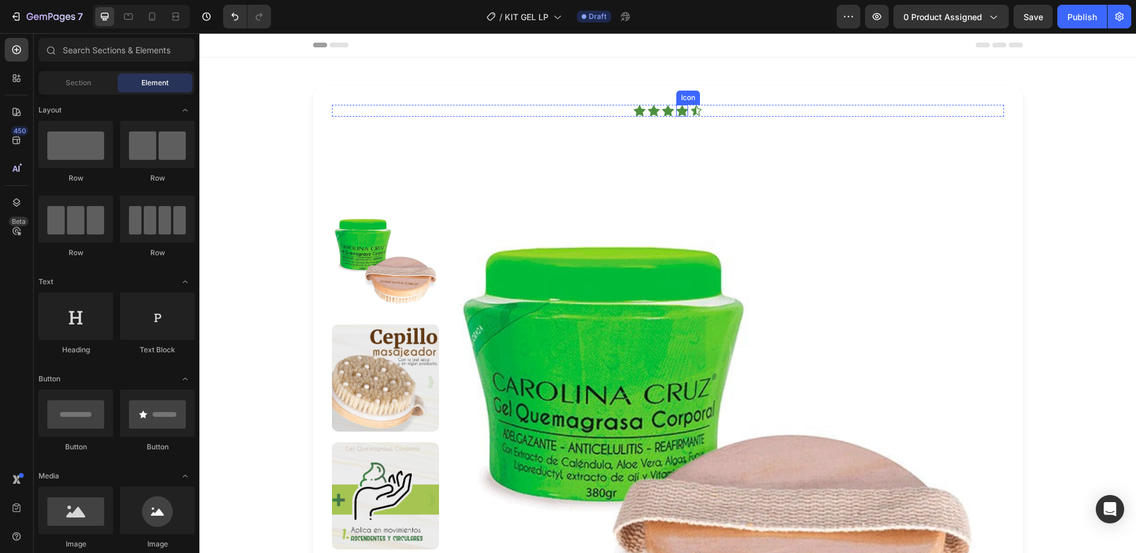
click at [676, 107] on icon at bounding box center [682, 111] width 12 height 12
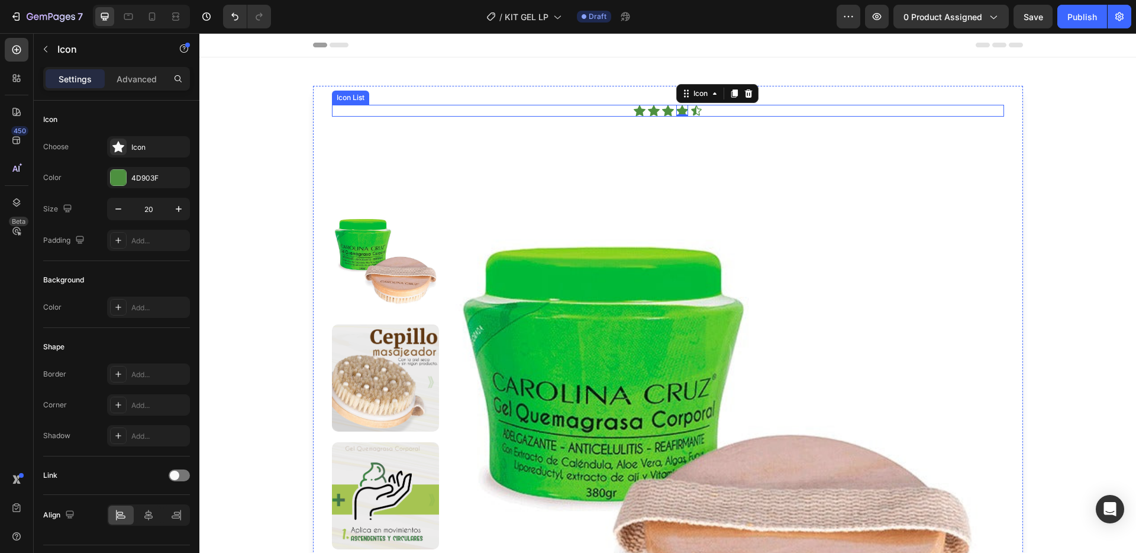
click at [710, 111] on div "Icon Icon Icon Icon 0 Icon" at bounding box center [668, 111] width 672 height 12
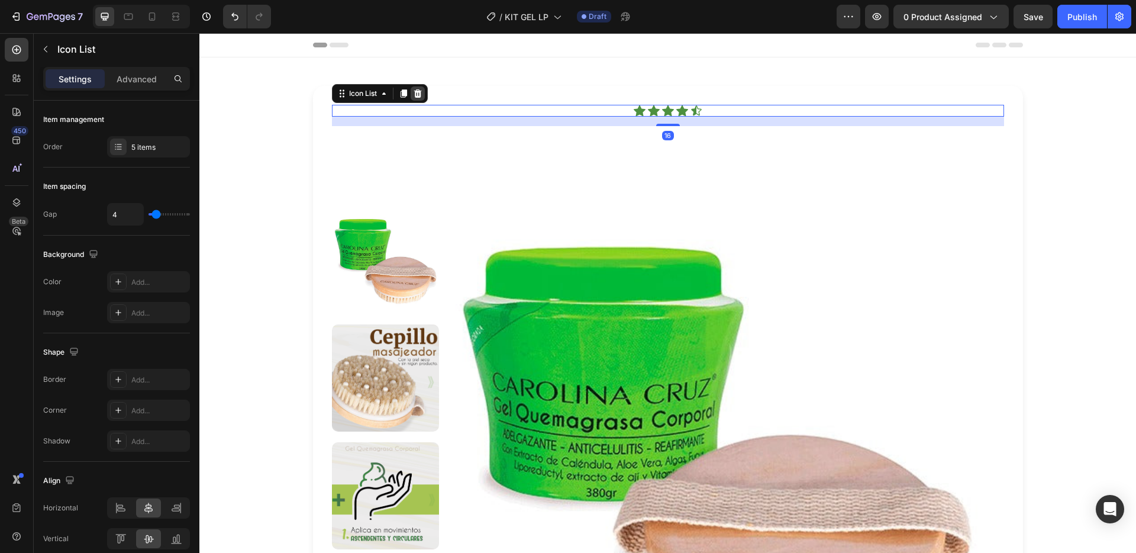
click at [415, 98] on div at bounding box center [418, 93] width 14 height 14
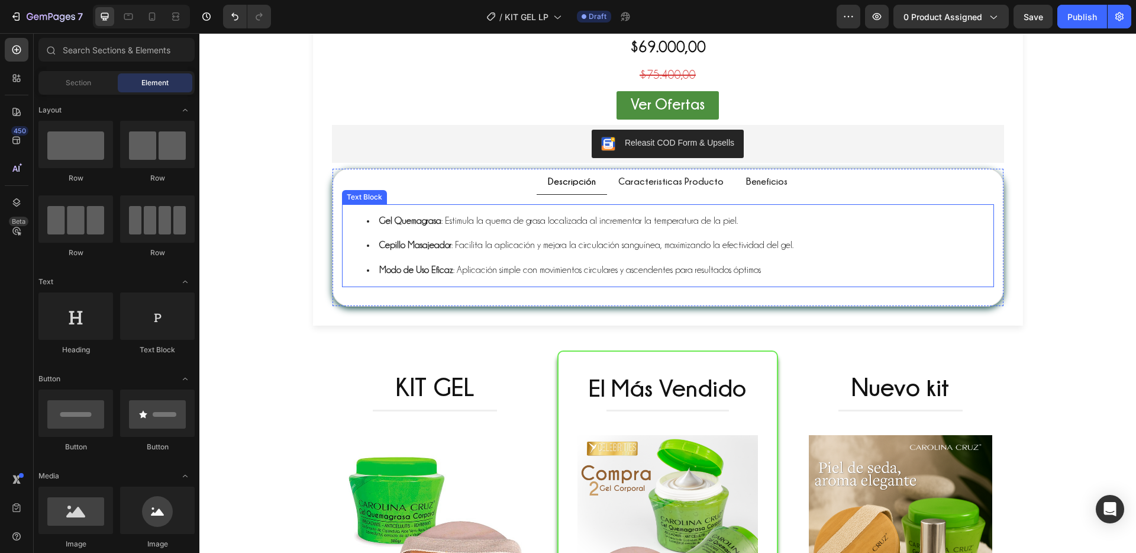
scroll to position [990, 0]
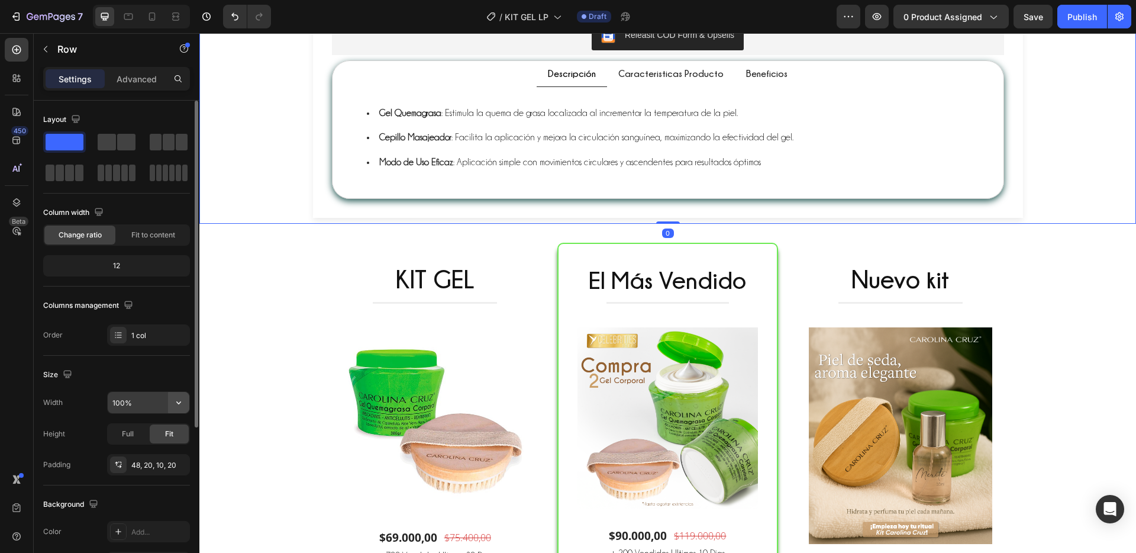
click at [177, 399] on icon "button" at bounding box center [179, 402] width 12 height 12
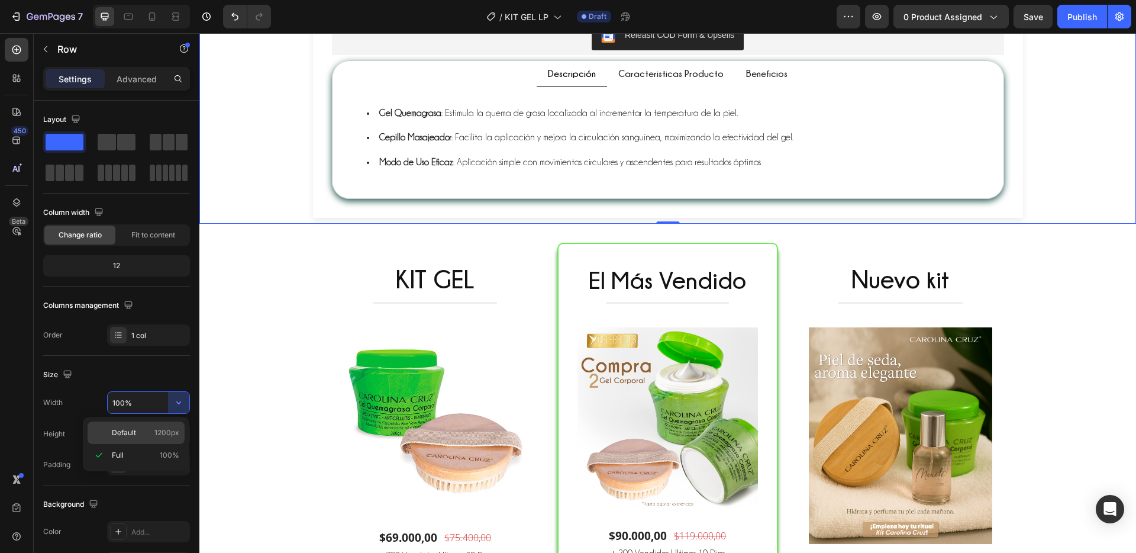
click at [147, 438] on div "Default 1200px" at bounding box center [136, 432] width 97 height 22
type input "1200"
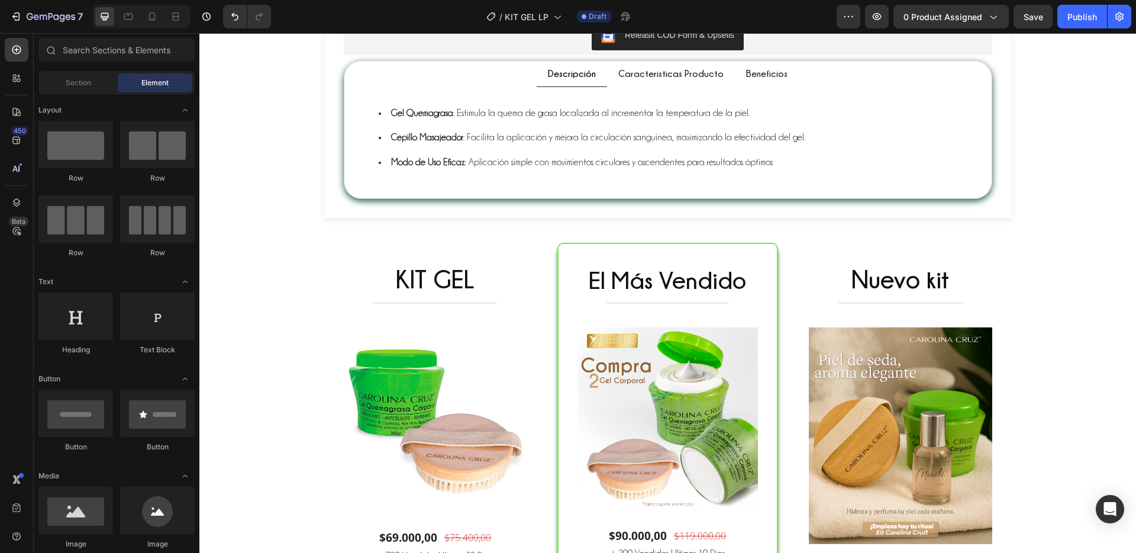
click at [282, 228] on div "Transforma tu rutina corporal en solo 5 minutos al día Text Block Gel corporal …" at bounding box center [667, 64] width 936 height 1953
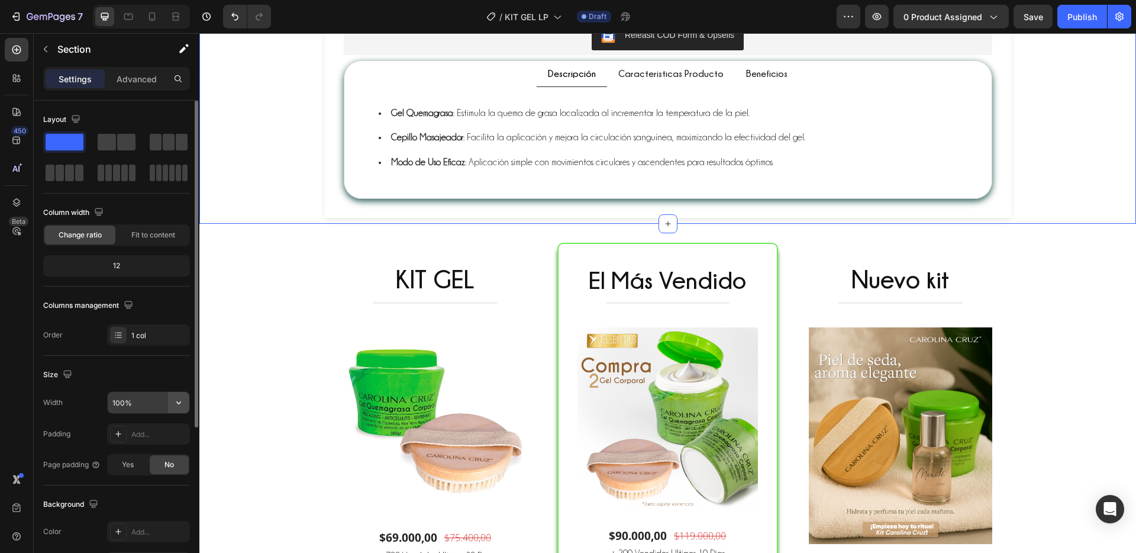
click at [182, 402] on icon "button" at bounding box center [179, 402] width 12 height 12
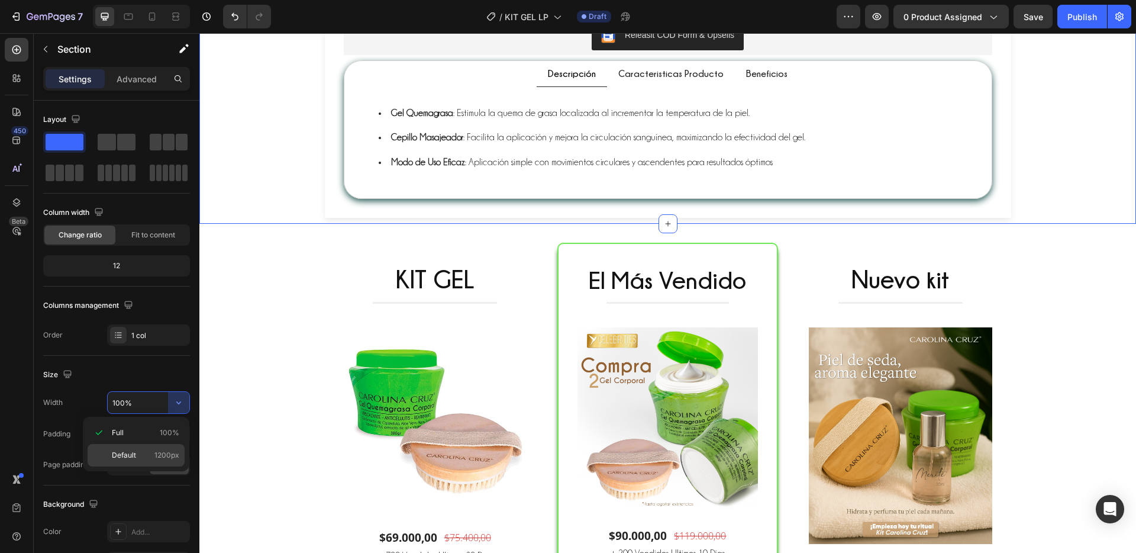
click at [157, 454] on span "1200px" at bounding box center [166, 455] width 25 height 11
type input "1200"
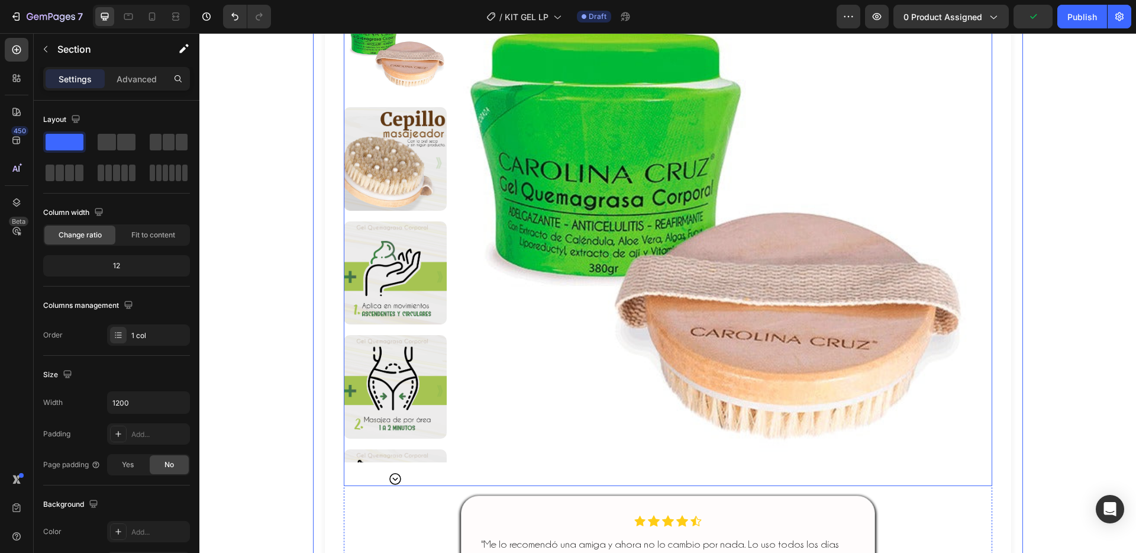
scroll to position [290, 0]
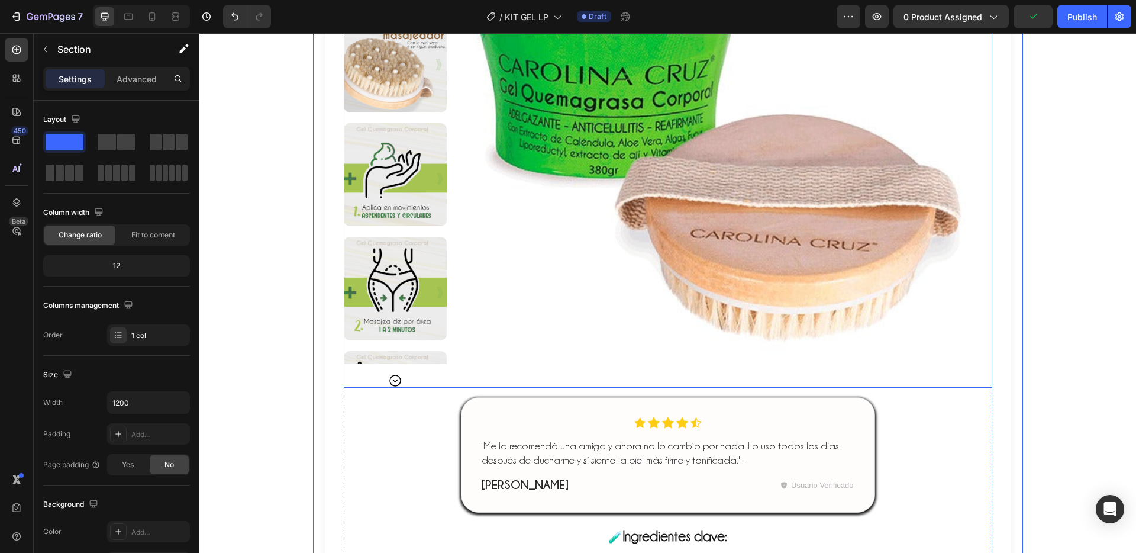
click at [721, 190] on img at bounding box center [714, 129] width 516 height 516
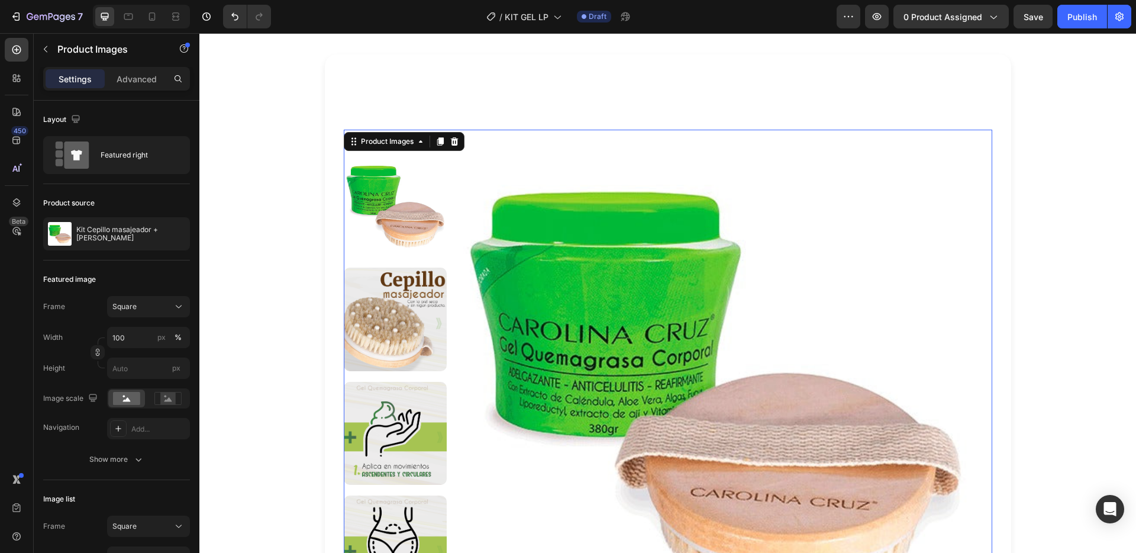
scroll to position [30, 0]
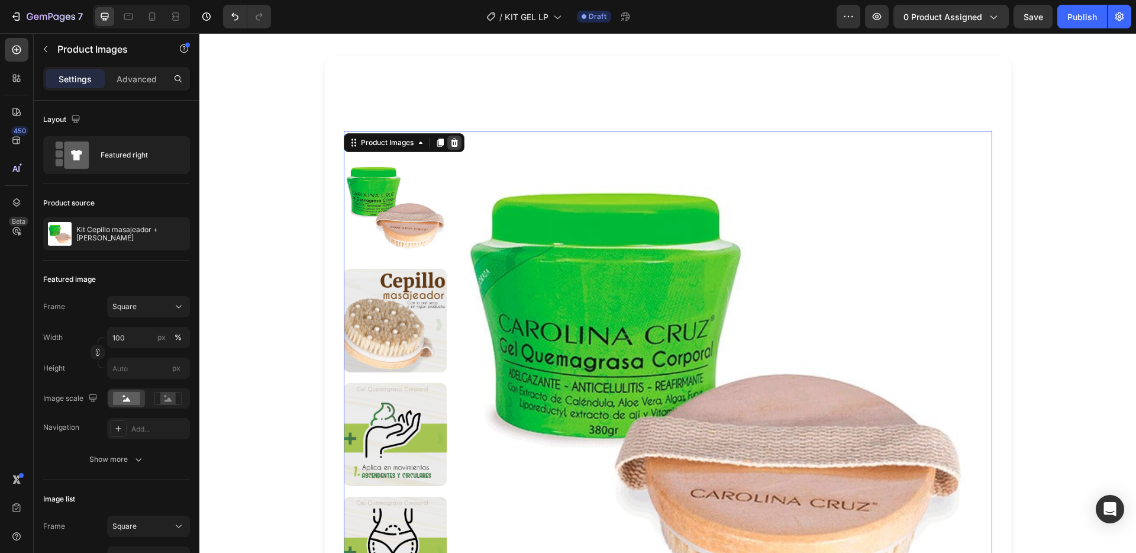
click at [456, 141] on div at bounding box center [454, 142] width 14 height 14
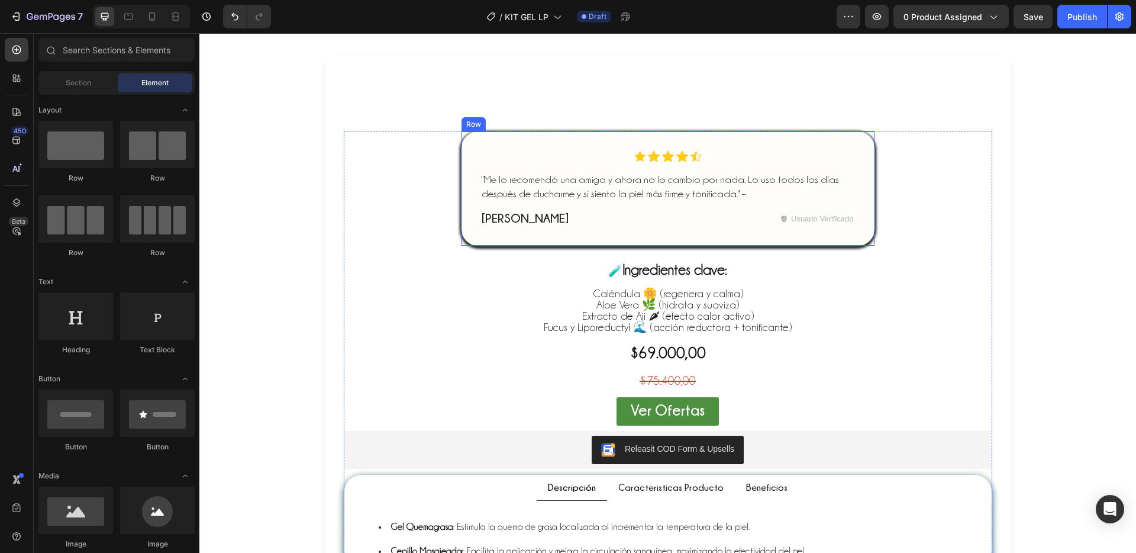
click at [857, 178] on div "Icon Icon Icon Icon Icon Icon List "Me lo recomendó una amiga y ahora no lo cam…" at bounding box center [668, 188] width 414 height 115
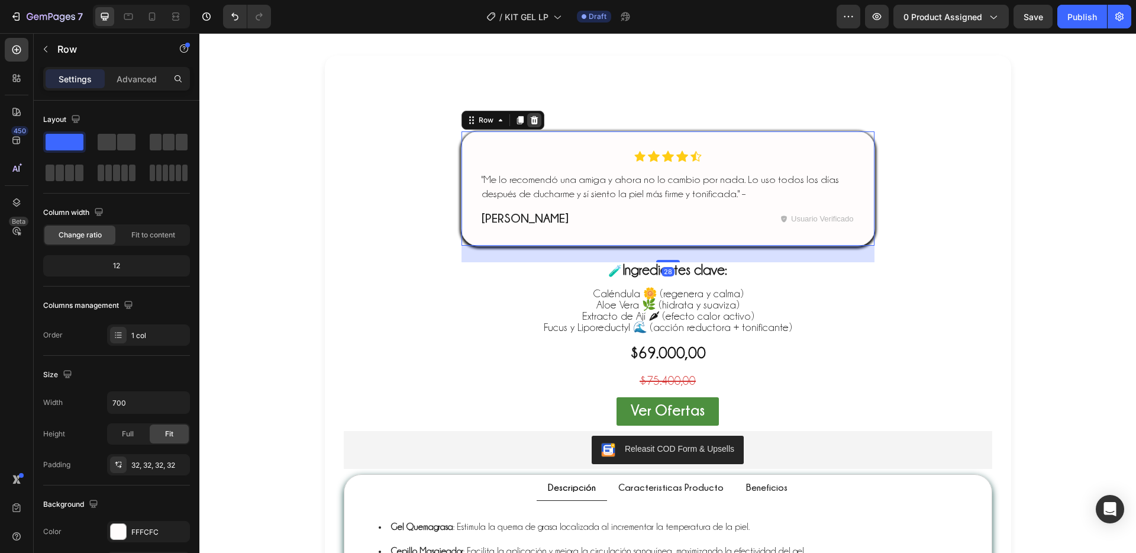
click at [531, 125] on div at bounding box center [534, 120] width 14 height 14
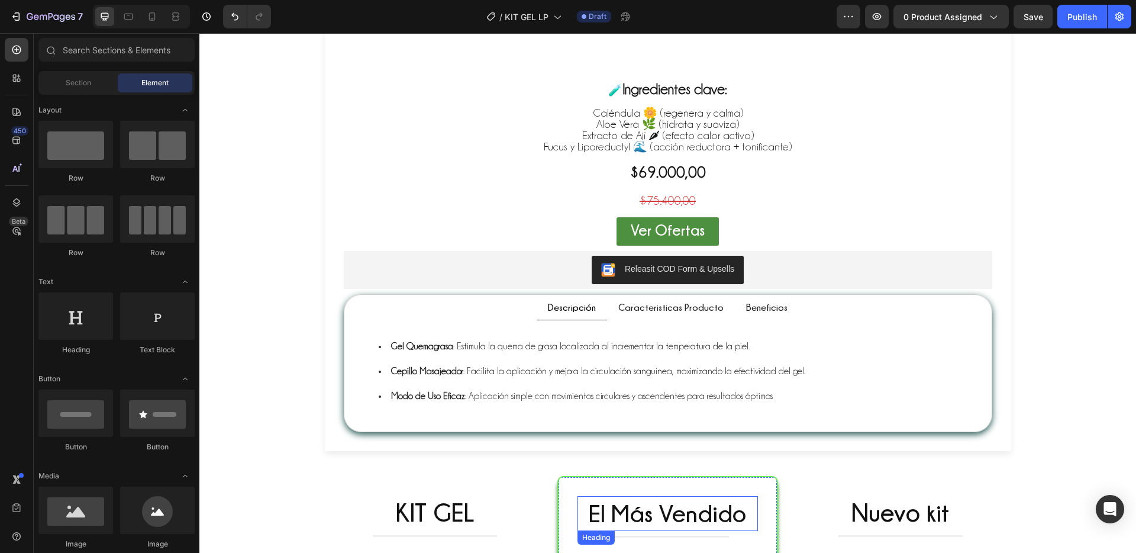
scroll to position [0, 0]
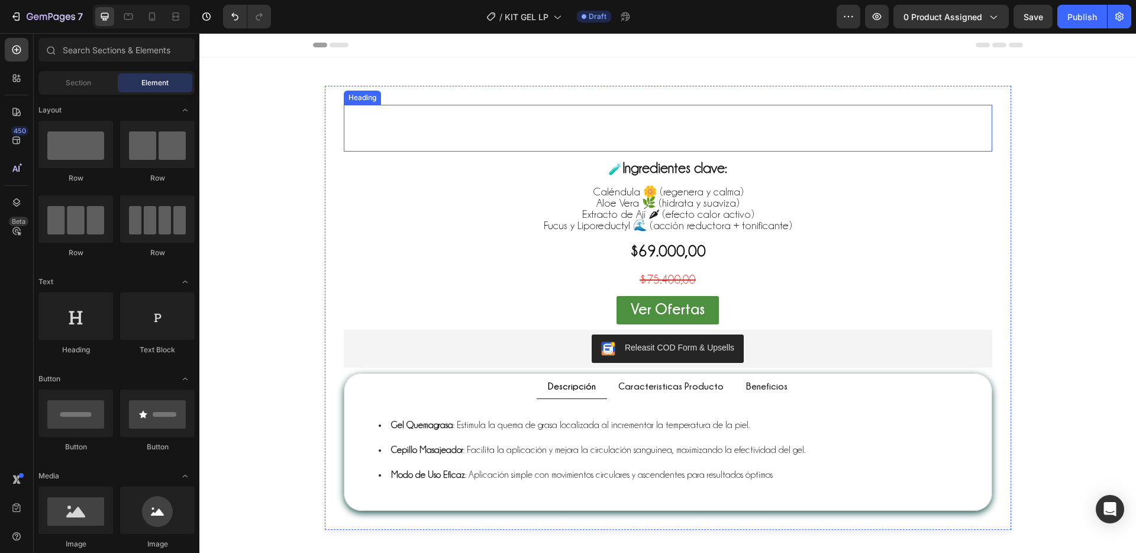
click at [426, 110] on strong "Gel corporal [PERSON_NAME], El aliado ideal para ayudar a reducir grasa localiz…" at bounding box center [667, 129] width 609 height 46
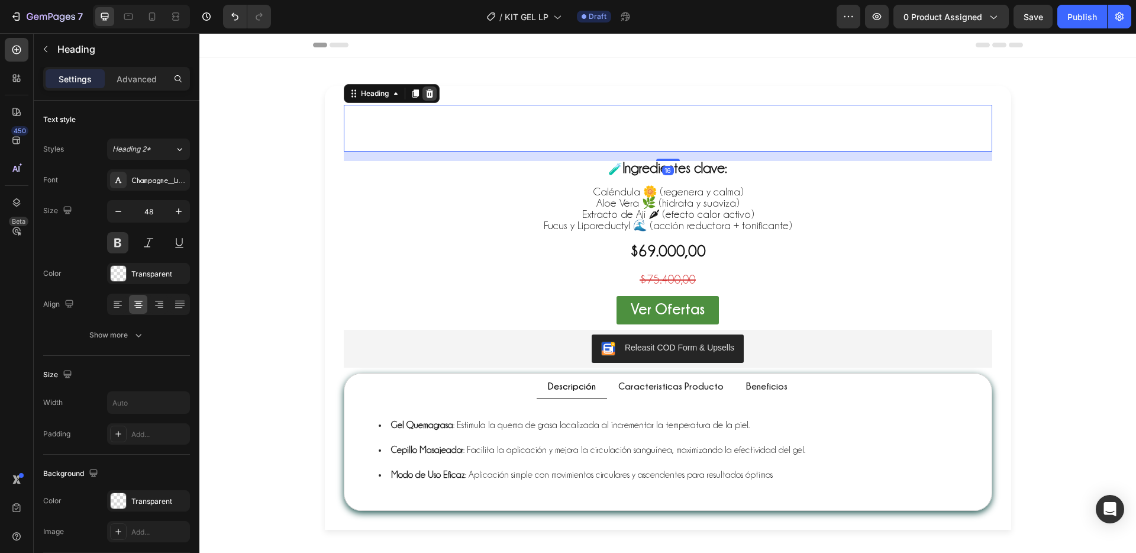
click at [430, 95] on div at bounding box center [429, 93] width 14 height 14
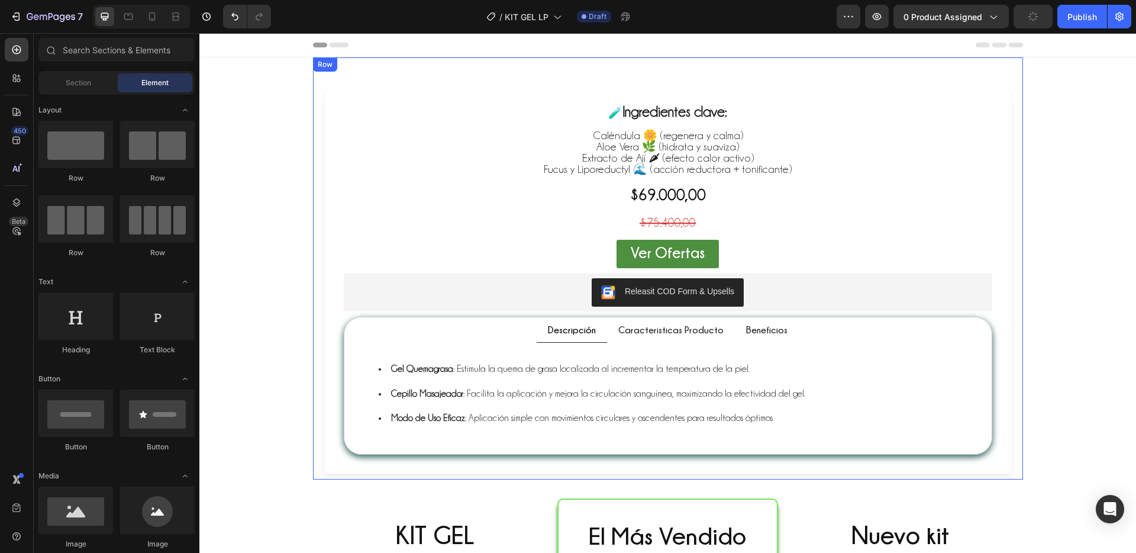
click at [374, 61] on div "Transforma tu rutina corporal en solo 5 minutos al día Text Block Piel más firm…" at bounding box center [668, 268] width 710 height 422
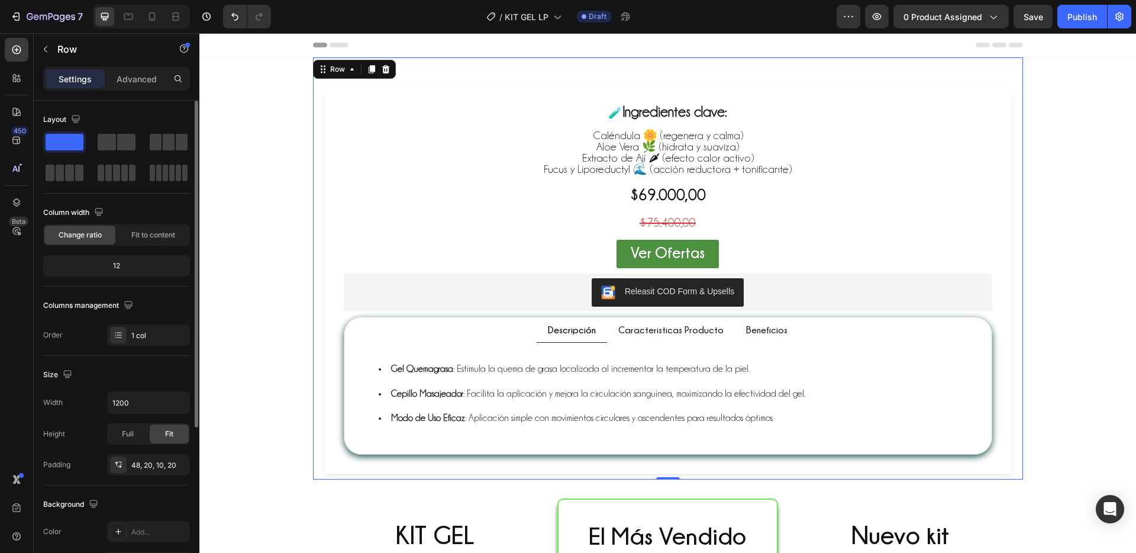
scroll to position [236, 0]
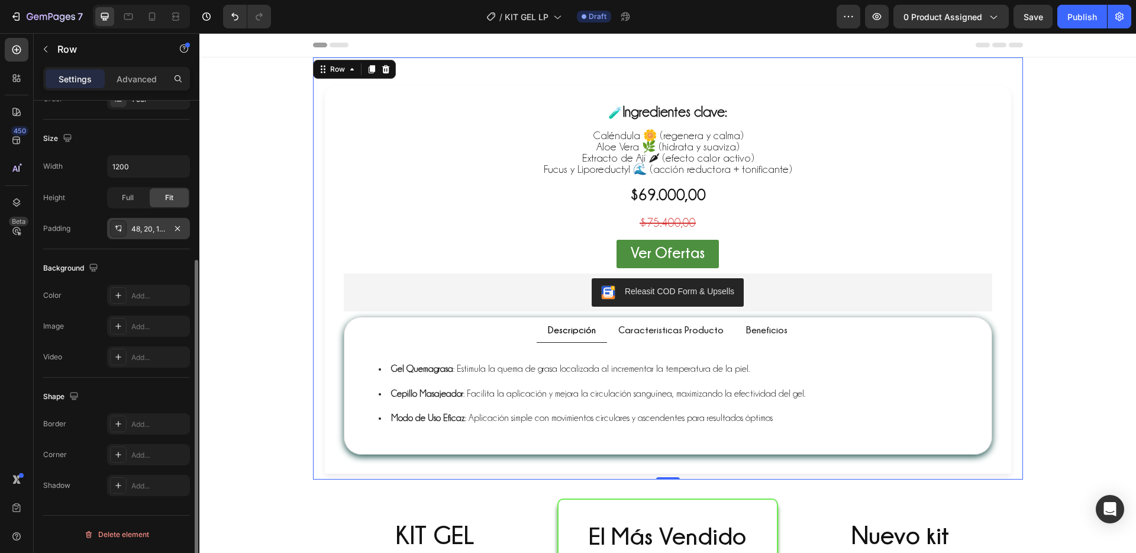
click at [143, 235] on div "48, 20, 10, 20" at bounding box center [148, 228] width 83 height 21
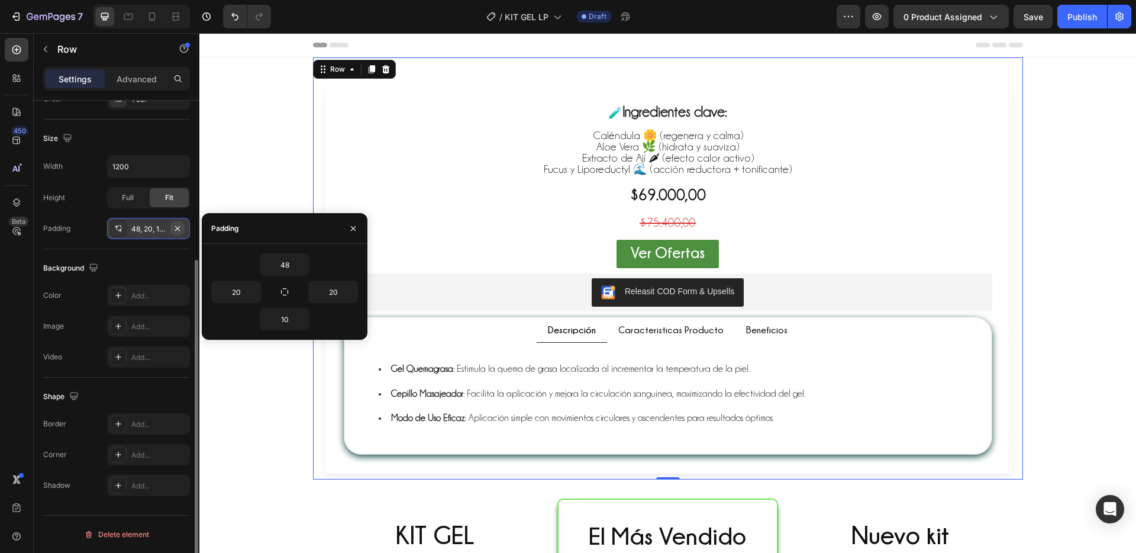
click at [176, 228] on icon "button" at bounding box center [177, 228] width 9 height 9
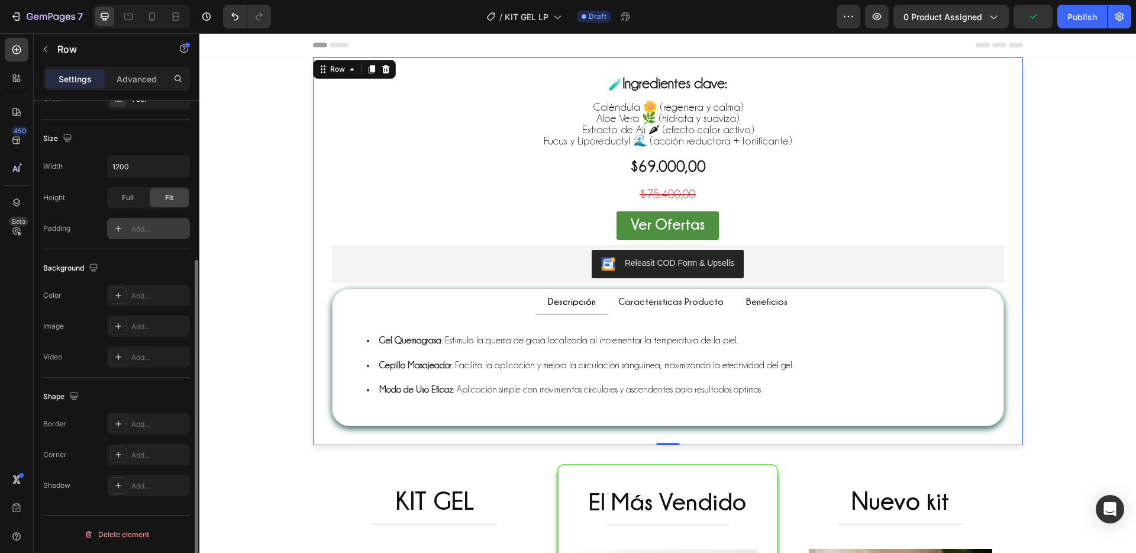
click at [106, 264] on div "Background" at bounding box center [116, 268] width 147 height 19
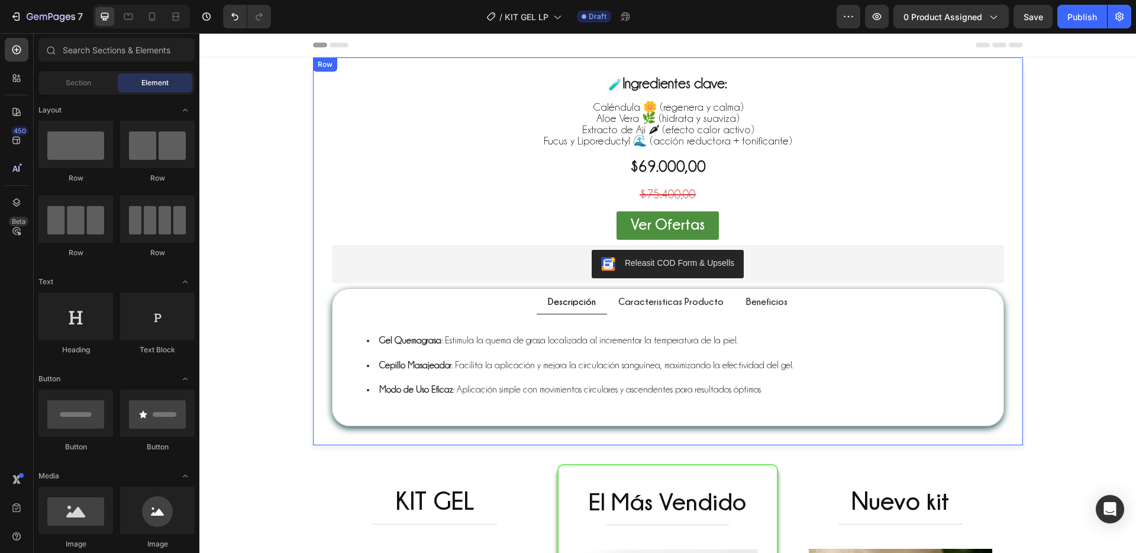
click at [1002, 422] on div "Transforma tu rutina corporal en solo 5 minutos al día Text Block Piel más firm…" at bounding box center [668, 250] width 710 height 387
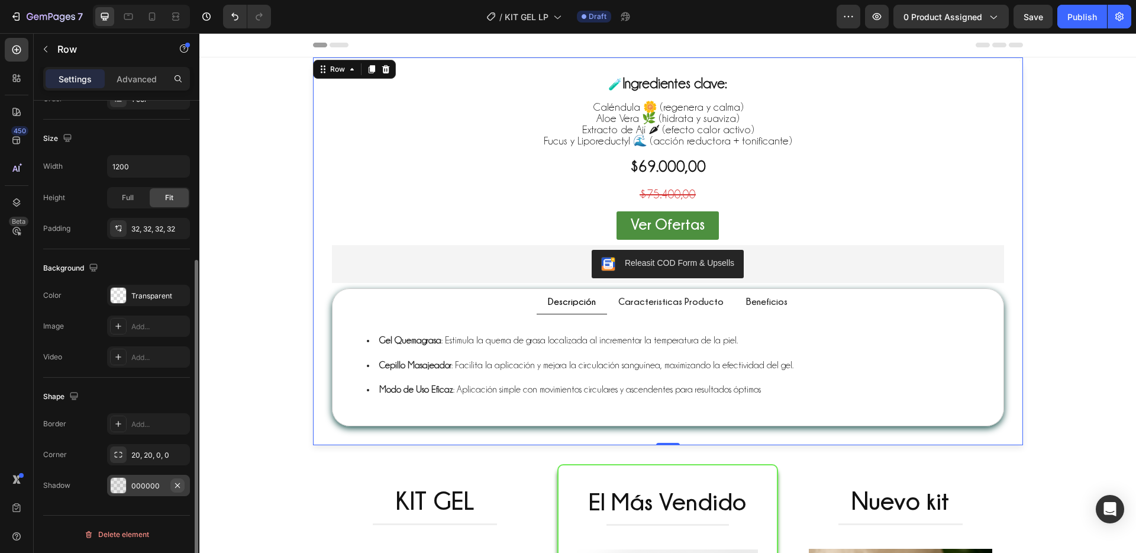
click at [177, 486] on icon "button" at bounding box center [177, 484] width 9 height 9
click at [175, 296] on icon "button" at bounding box center [177, 294] width 9 height 9
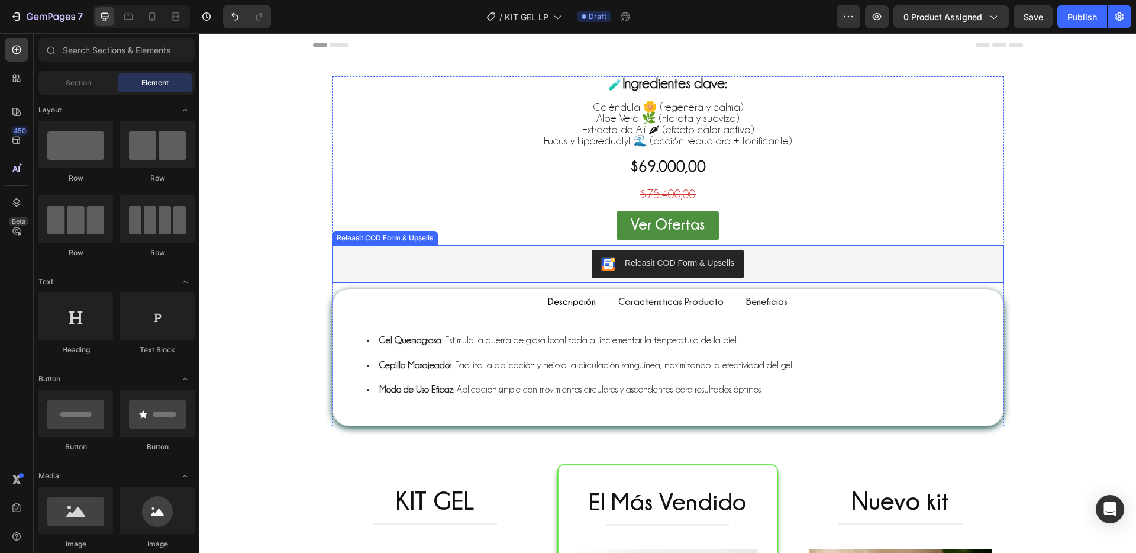
click at [814, 268] on div "Releasit COD Form & Upsells" at bounding box center [668, 264] width 663 height 28
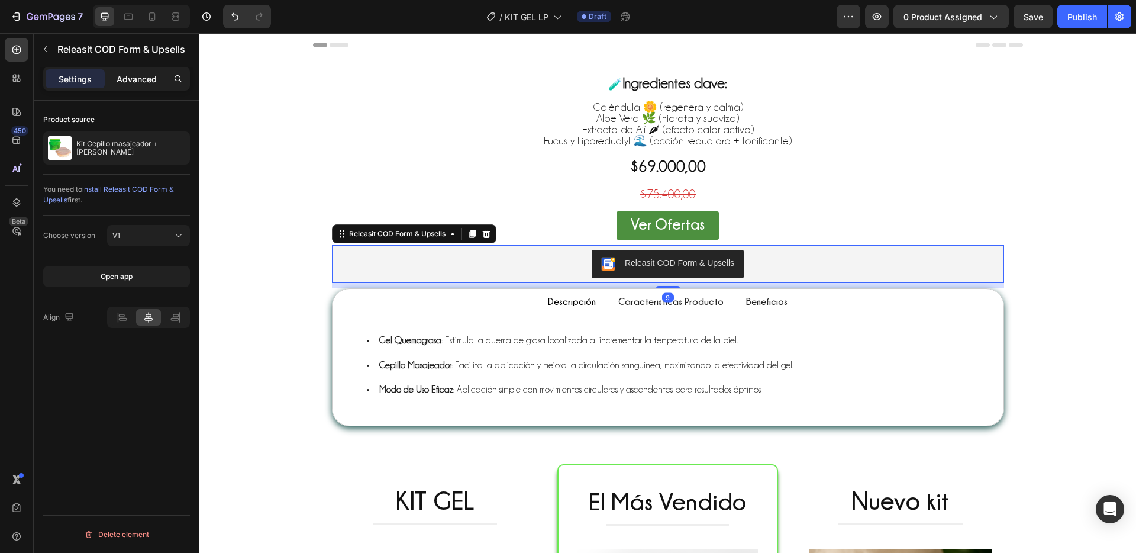
click at [146, 72] on div "Advanced" at bounding box center [136, 78] width 59 height 19
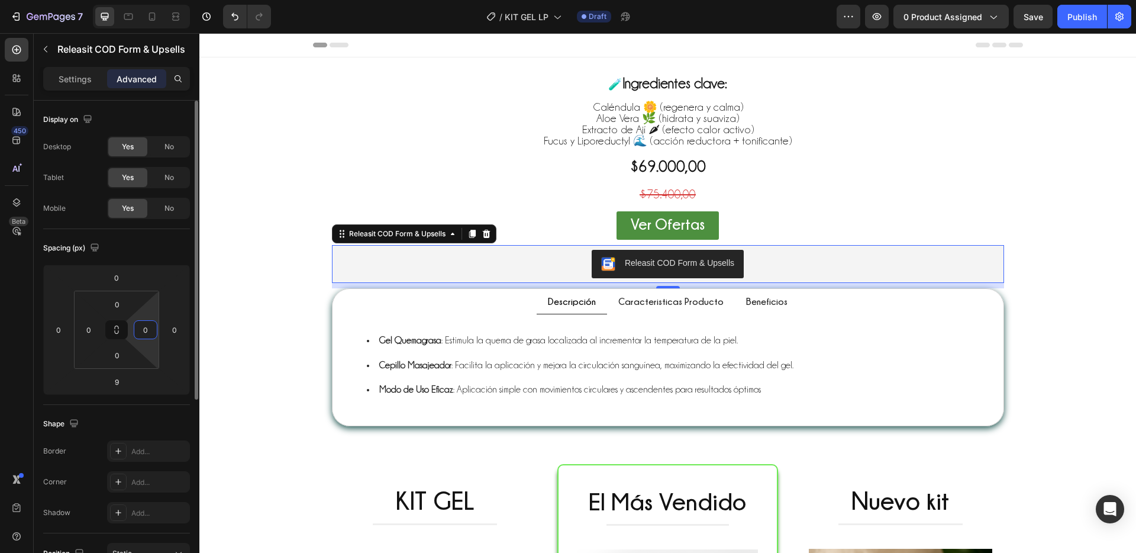
click at [145, 333] on input "0" at bounding box center [146, 330] width 18 height 18
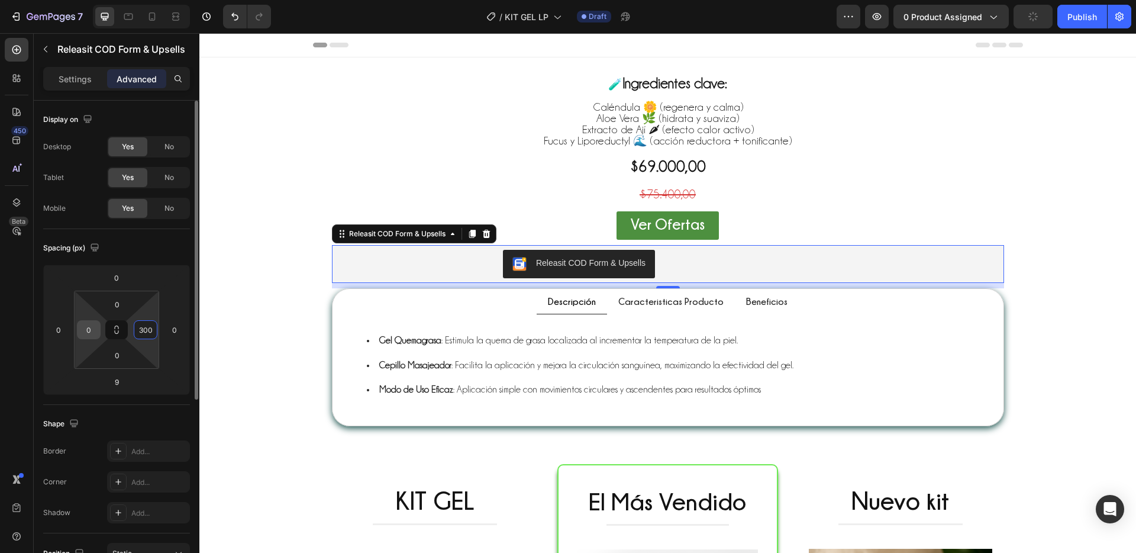
type input "300"
click at [92, 331] on input "0" at bounding box center [89, 330] width 18 height 18
type input "300"
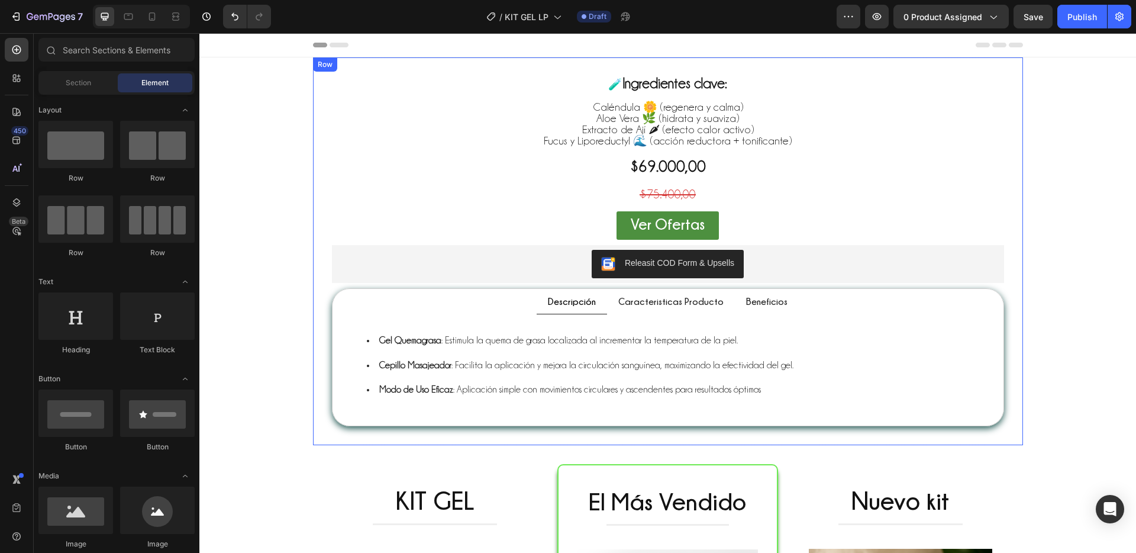
click at [828, 67] on div "Transforma tu rutina corporal en solo 5 minutos al día Text Block Piel más firm…" at bounding box center [668, 250] width 710 height 387
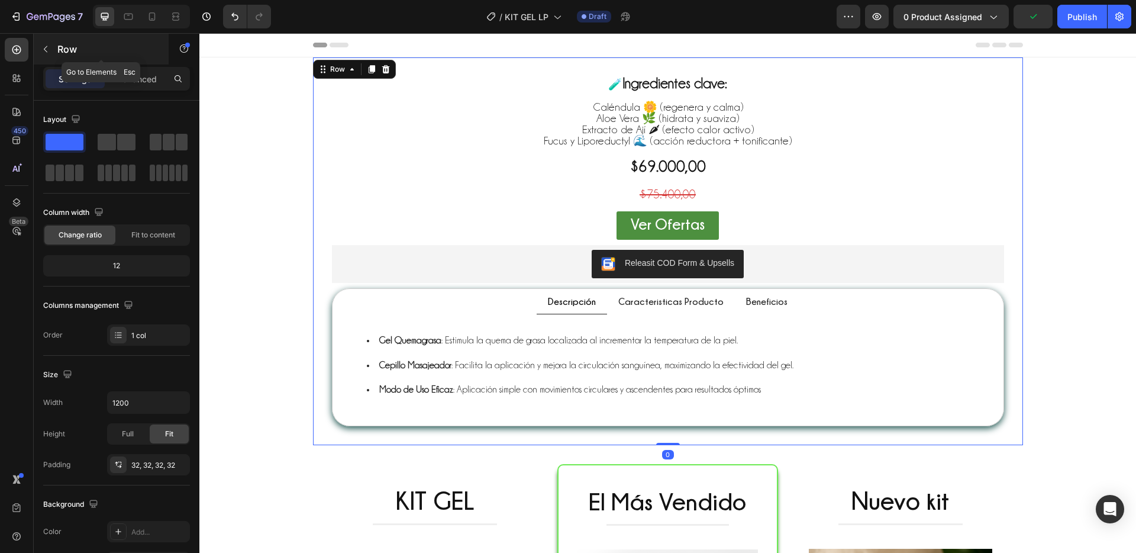
click at [43, 47] on icon "button" at bounding box center [45, 48] width 9 height 9
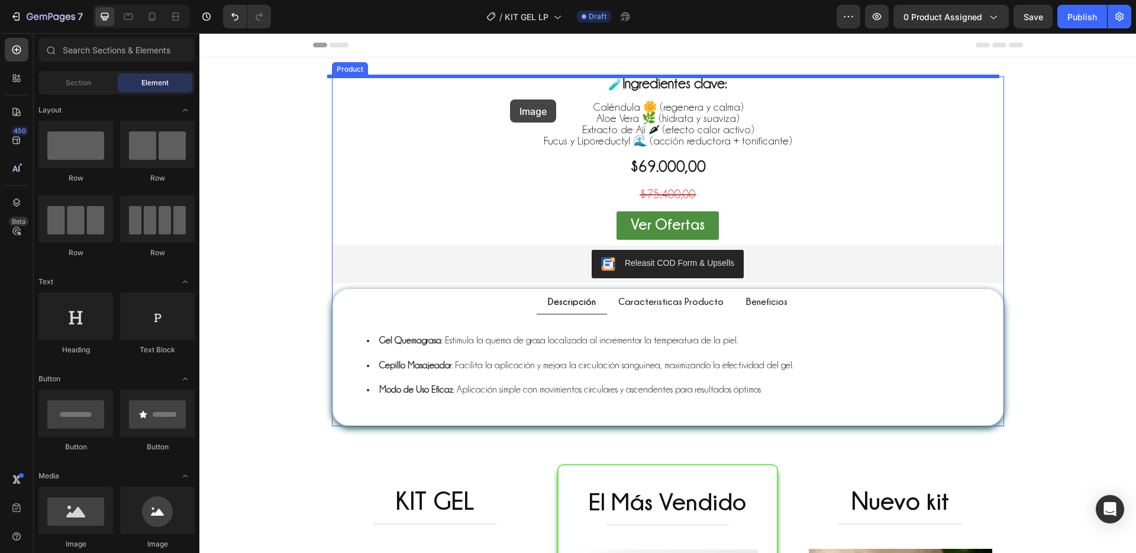
drag, startPoint x: 272, startPoint y: 548, endPoint x: 510, endPoint y: 99, distance: 508.4
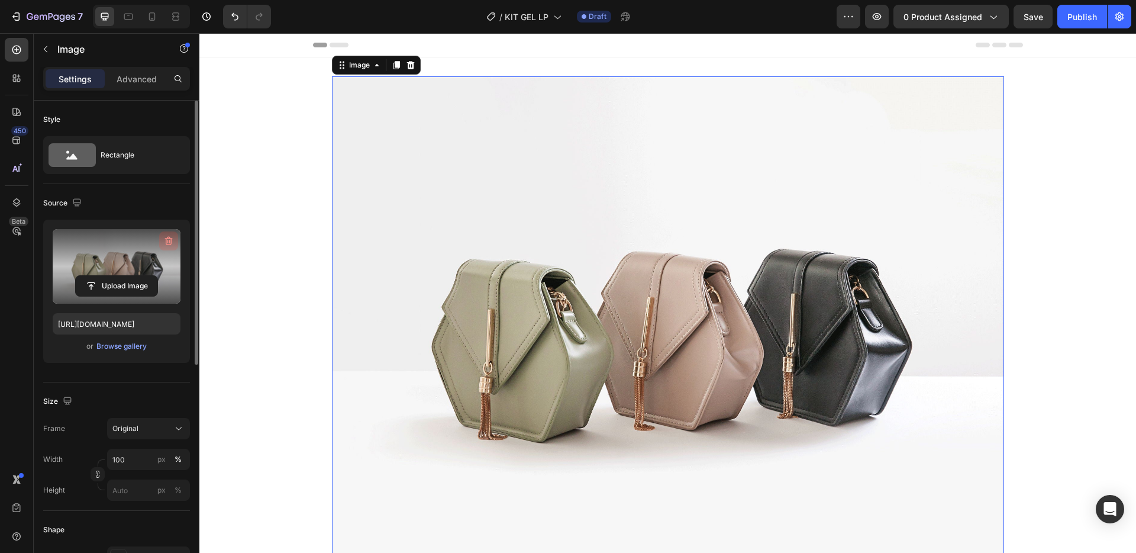
click at [169, 241] on icon "button" at bounding box center [169, 242] width 1 height 4
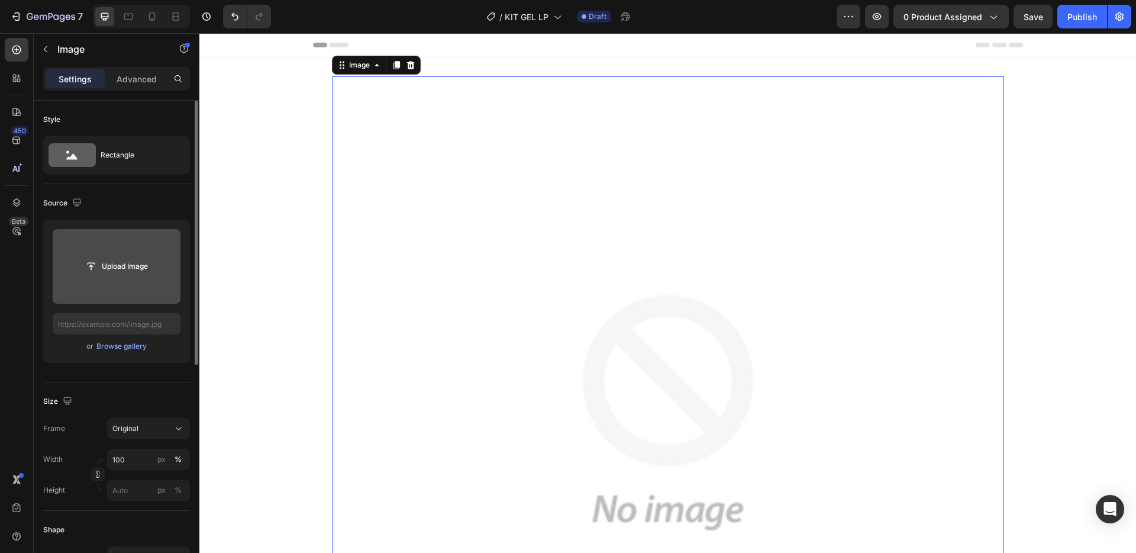
click at [115, 261] on input "file" at bounding box center [117, 266] width 82 height 20
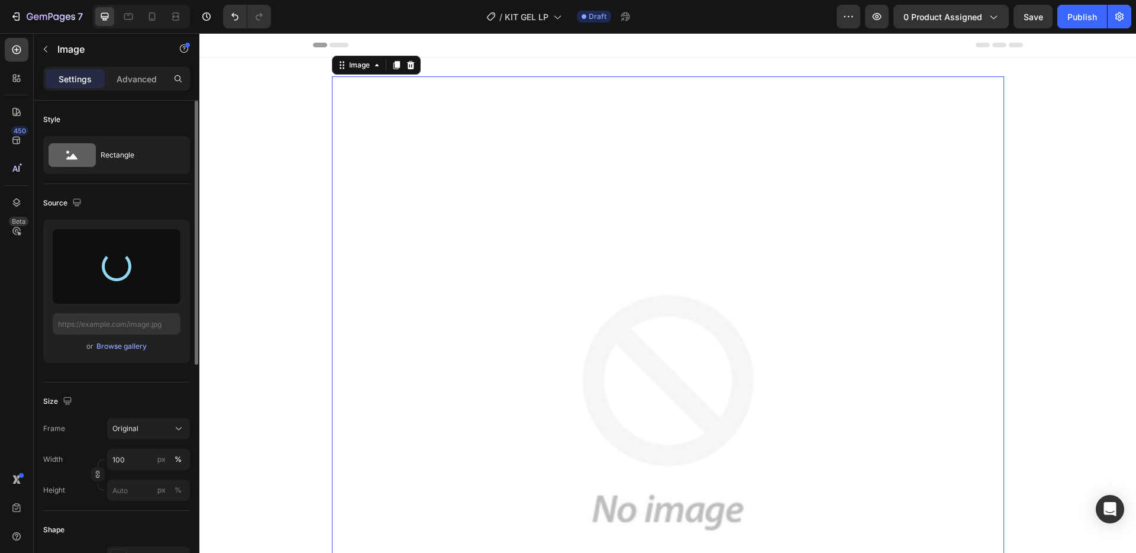
type input "[URL][DOMAIN_NAME]"
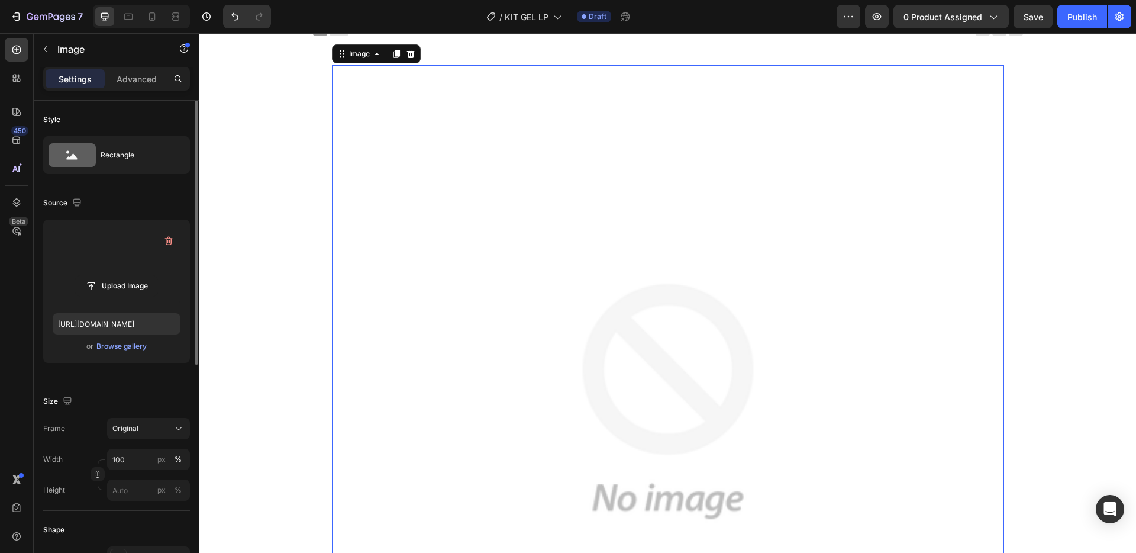
scroll to position [0, 0]
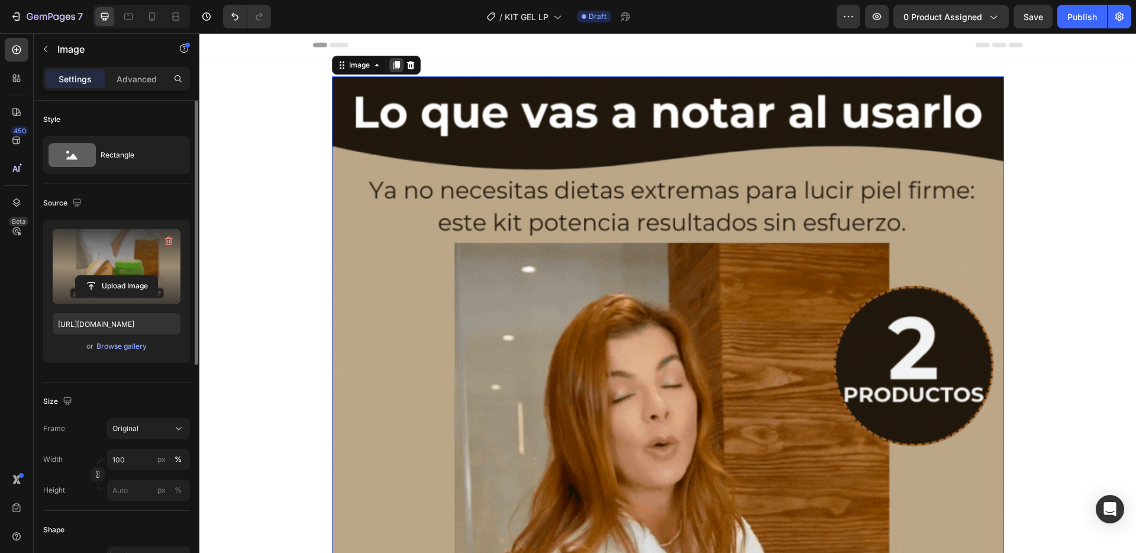
click at [393, 66] on icon at bounding box center [396, 65] width 7 height 8
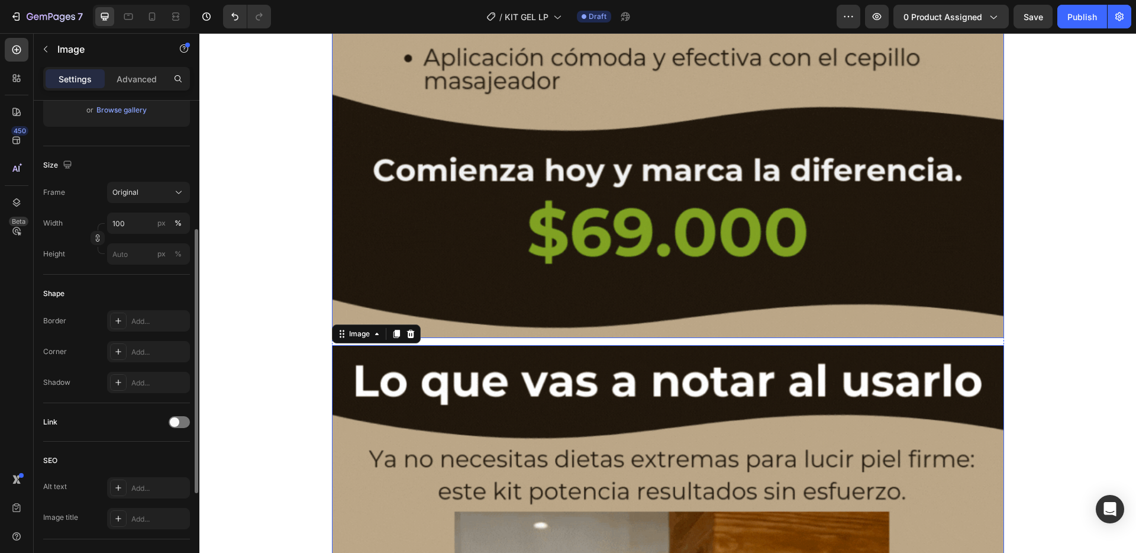
scroll to position [999, 0]
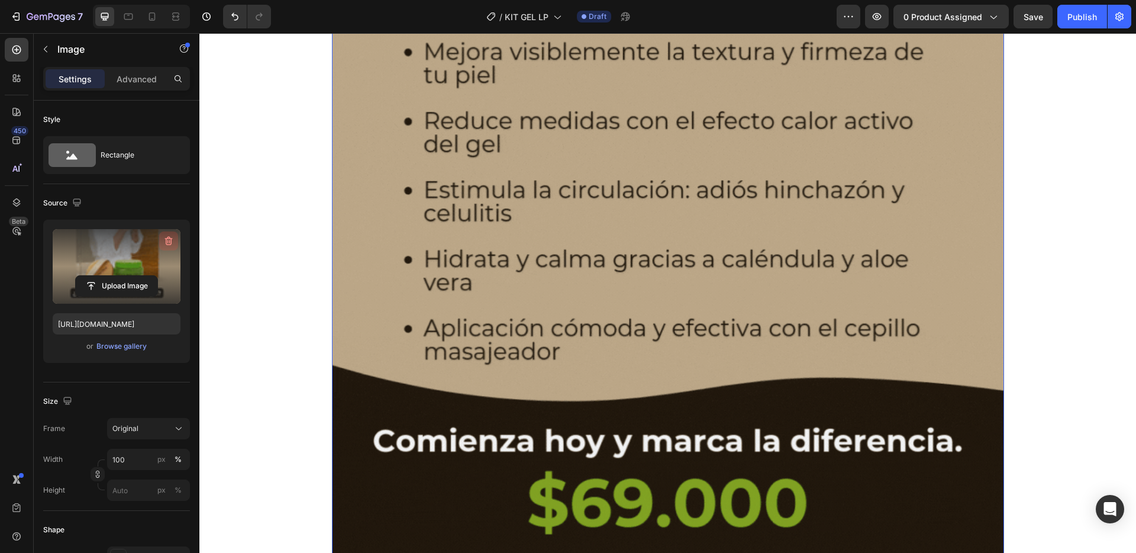
click at [167, 241] on icon "button" at bounding box center [167, 242] width 1 height 4
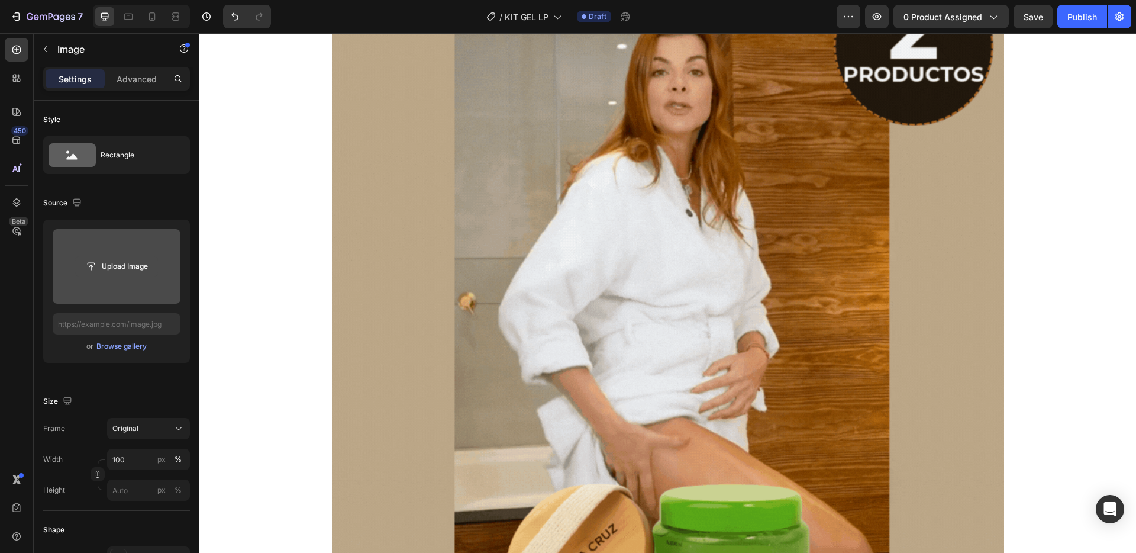
click at [139, 272] on input "file" at bounding box center [117, 266] width 82 height 20
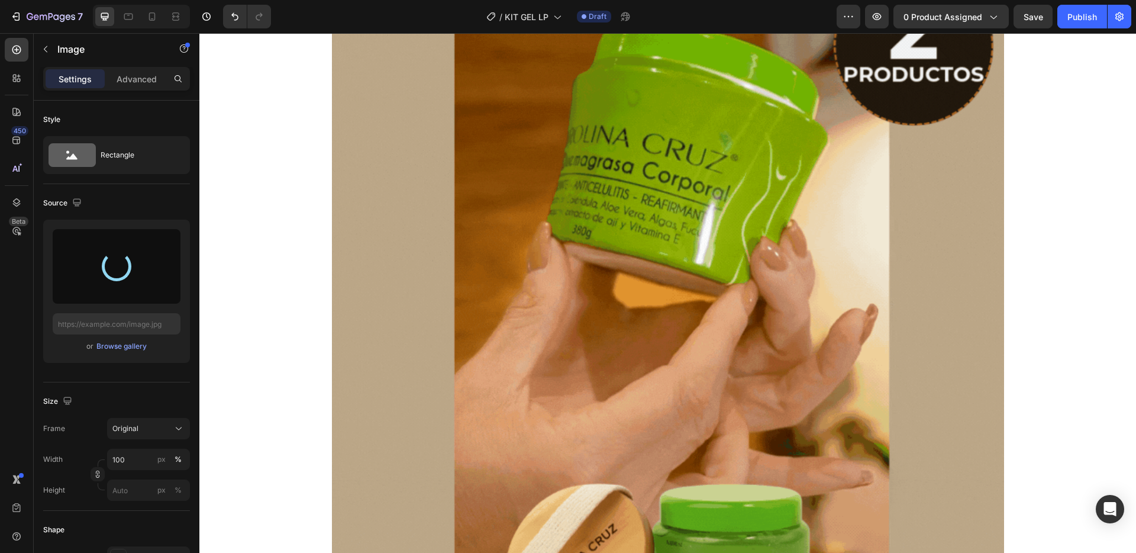
scroll to position [703, 0]
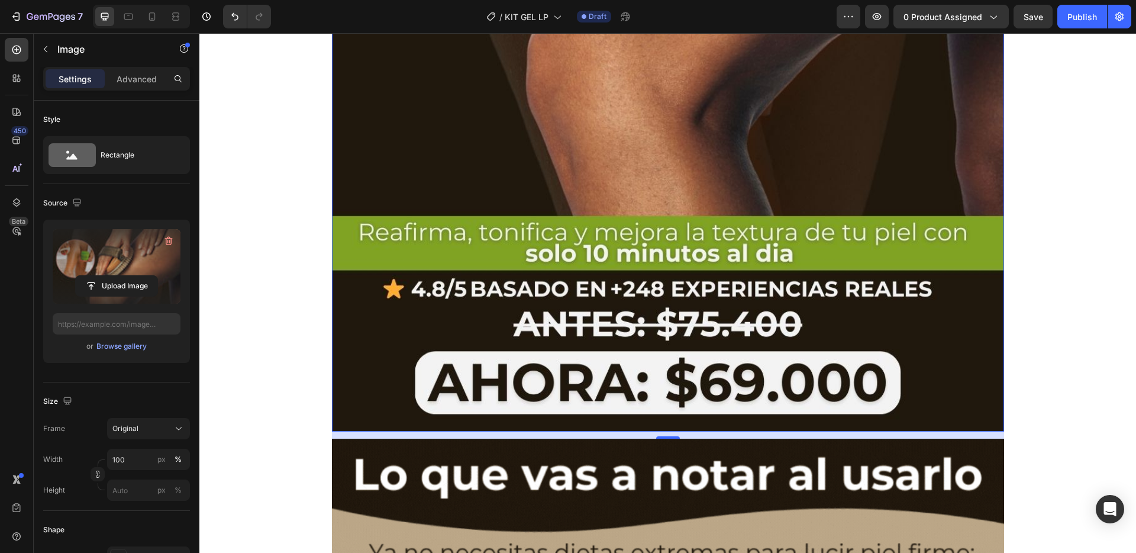
type input "[URL][DOMAIN_NAME]"
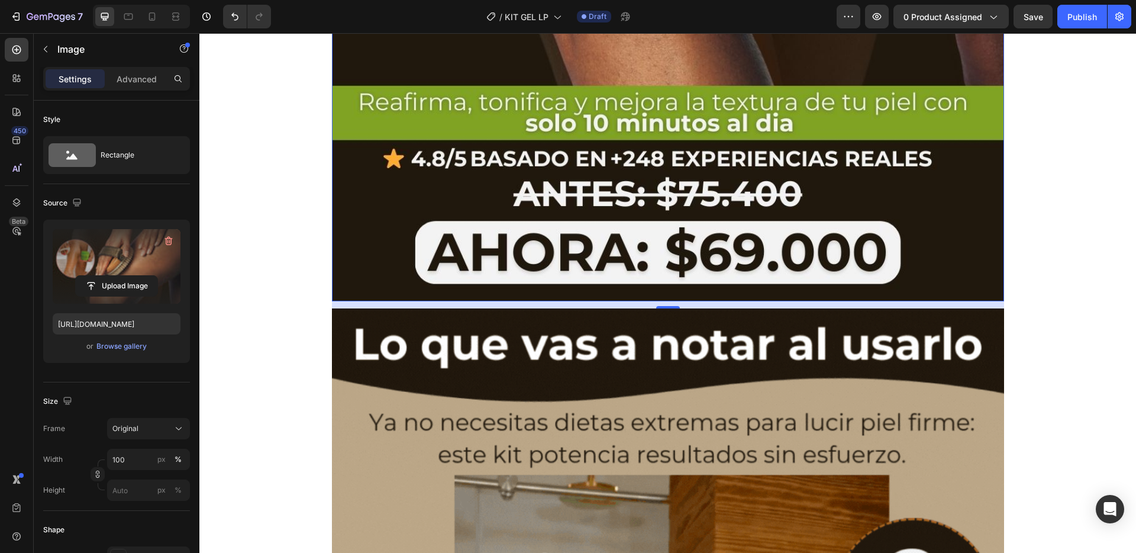
scroll to position [834, 0]
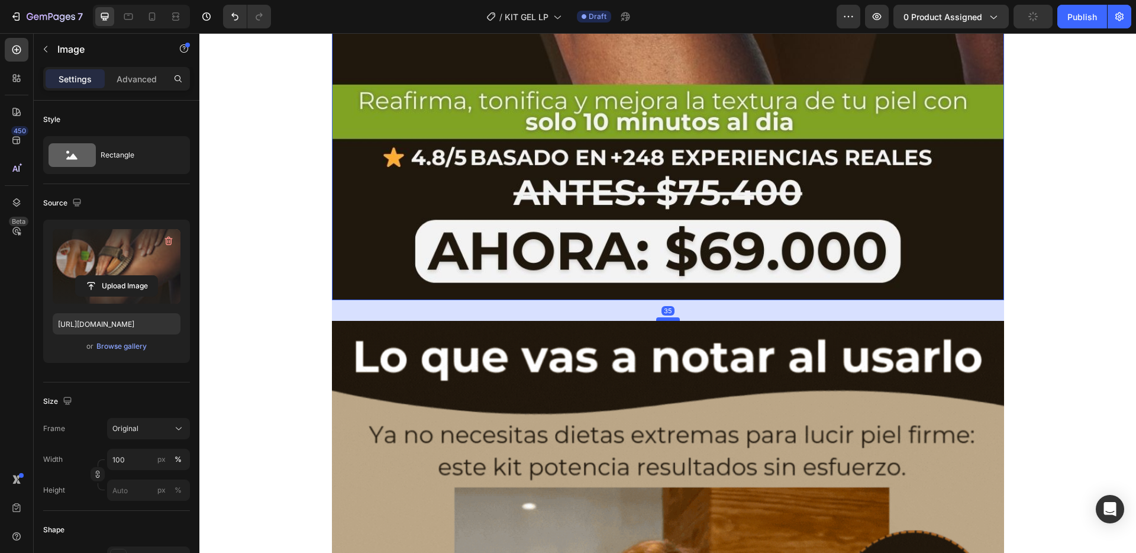
drag, startPoint x: 660, startPoint y: 306, endPoint x: 657, endPoint y: 320, distance: 13.9
click at [657, 320] on div at bounding box center [668, 319] width 24 height 4
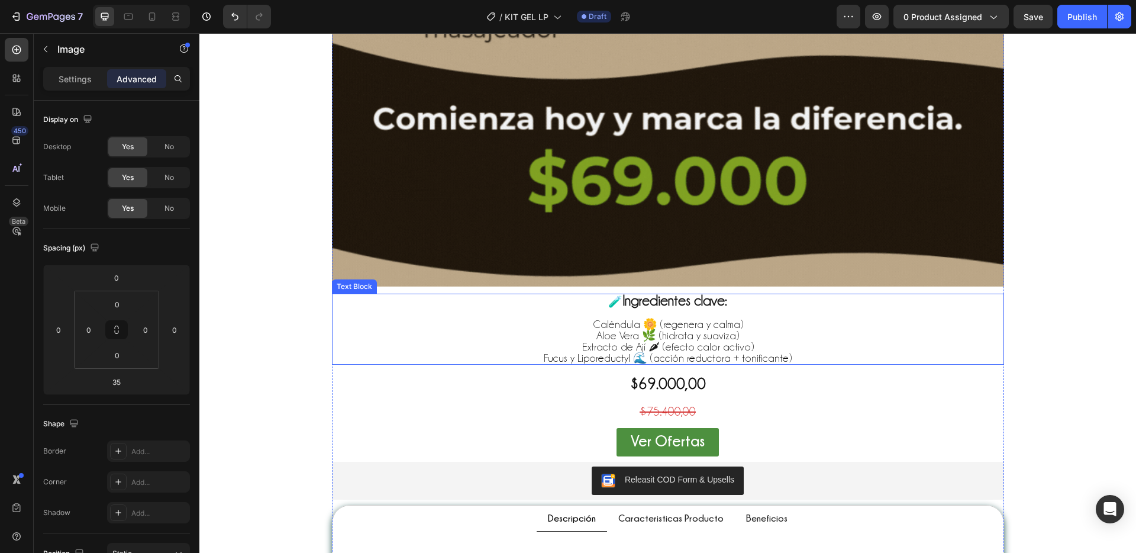
scroll to position [2460, 0]
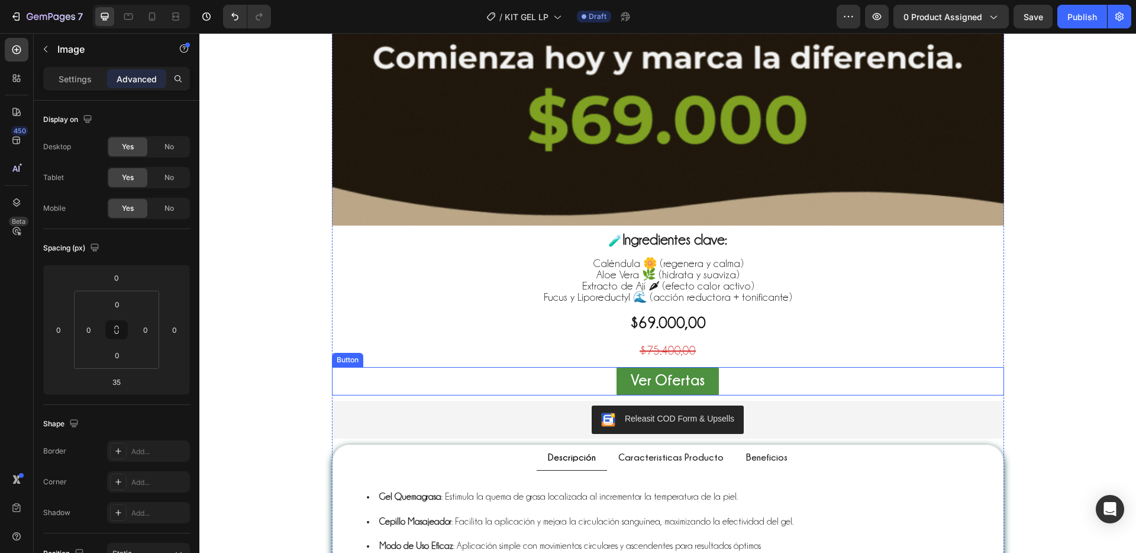
click at [582, 380] on div "Ver Ofertas Button" at bounding box center [668, 381] width 672 height 28
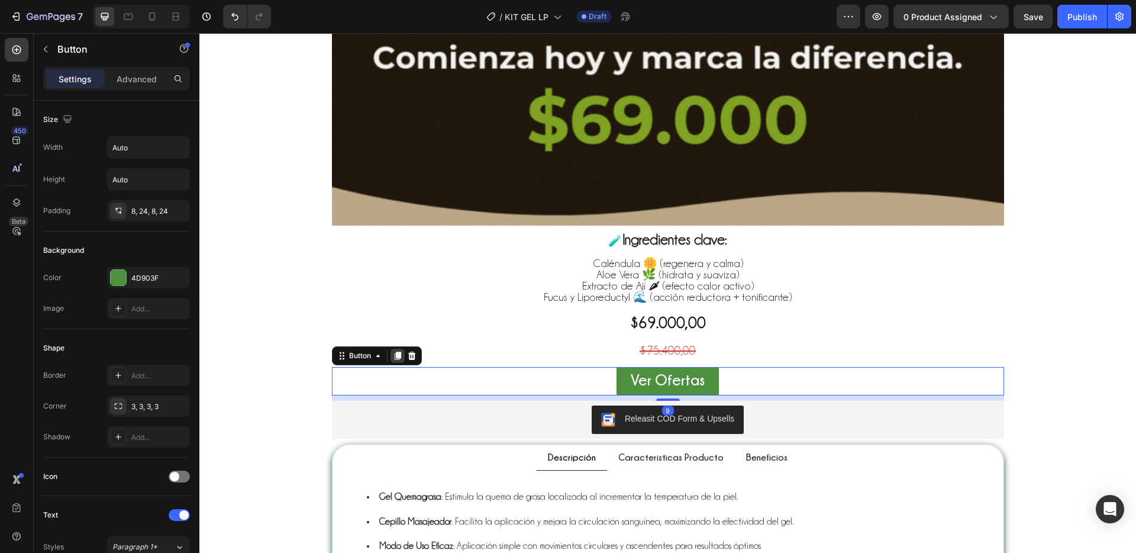
click at [394, 357] on icon at bounding box center [397, 356] width 7 height 8
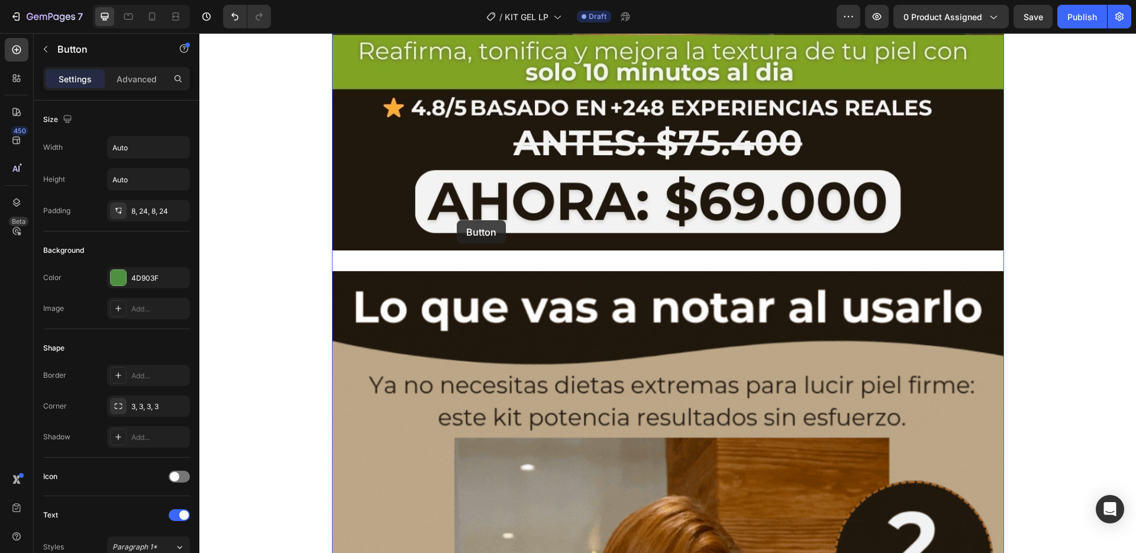
scroll to position [748, 0]
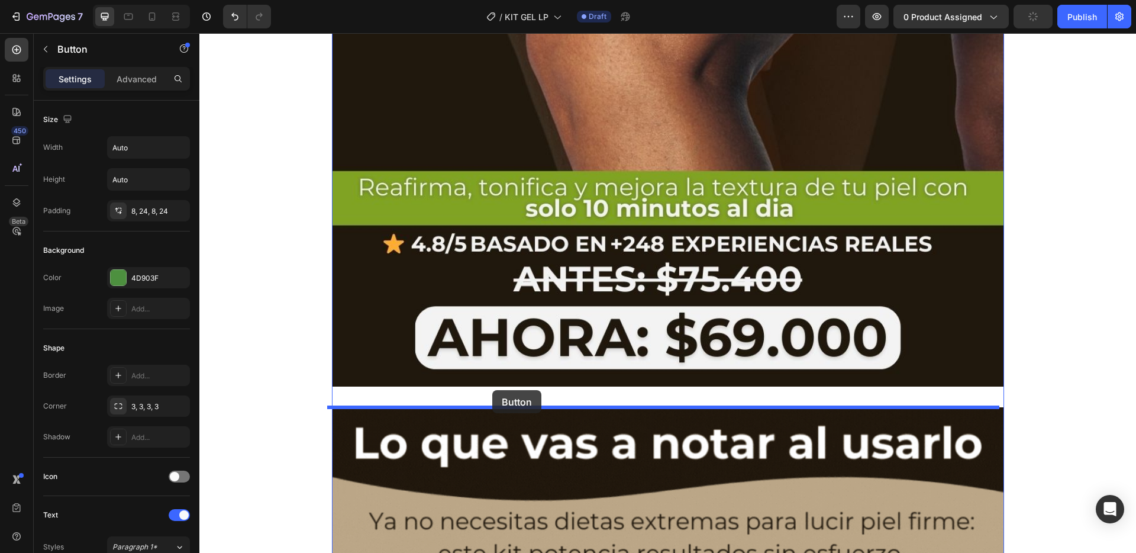
drag, startPoint x: 336, startPoint y: 390, endPoint x: 492, endPoint y: 390, distance: 156.2
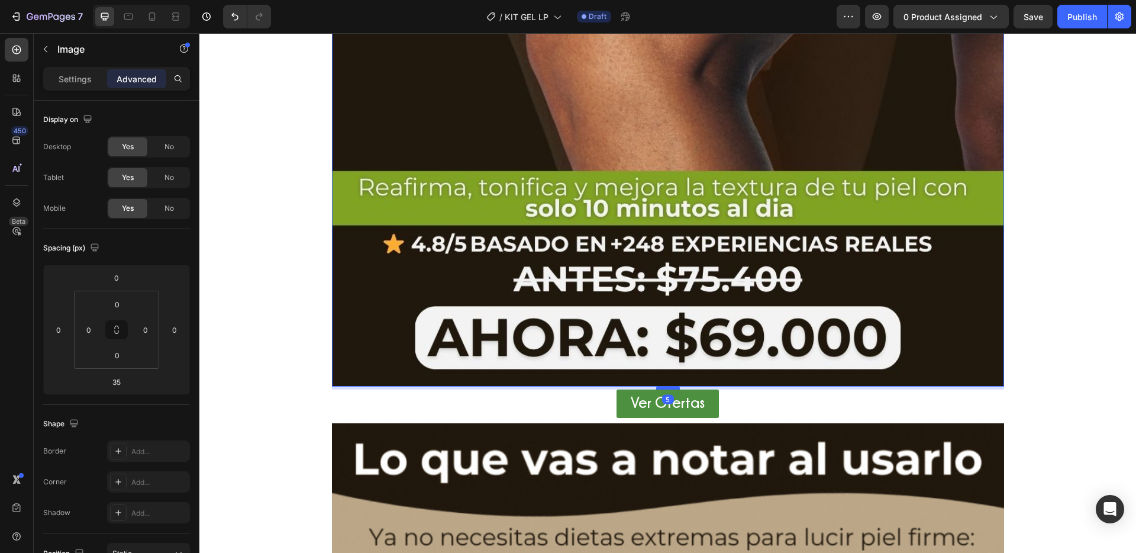
drag, startPoint x: 656, startPoint y: 404, endPoint x: 661, endPoint y: 386, distance: 18.5
click at [661, 386] on div at bounding box center [668, 388] width 24 height 4
type input "5"
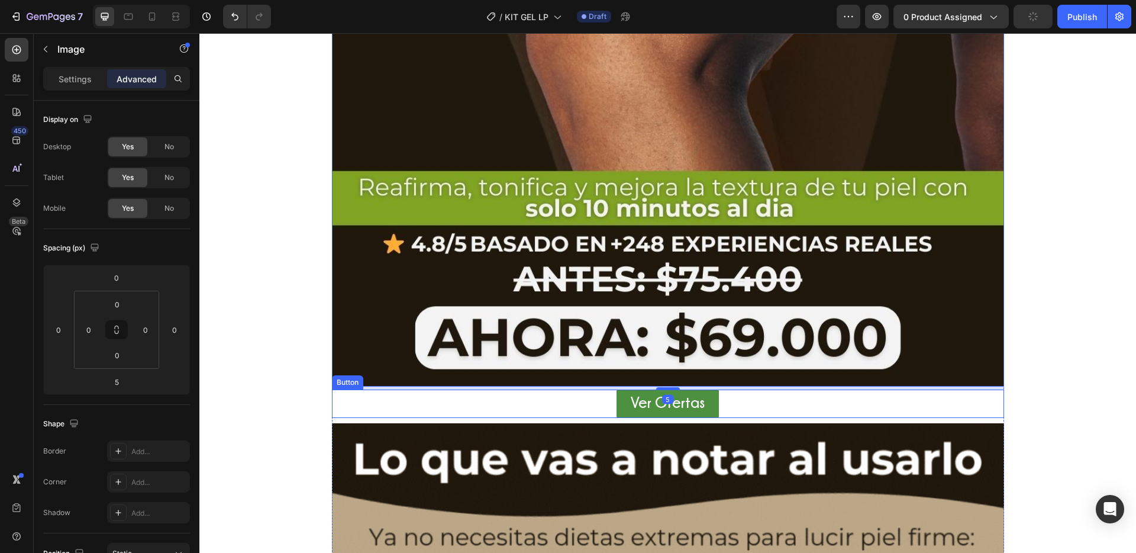
click at [729, 412] on div "Ver Ofertas Button" at bounding box center [668, 403] width 672 height 28
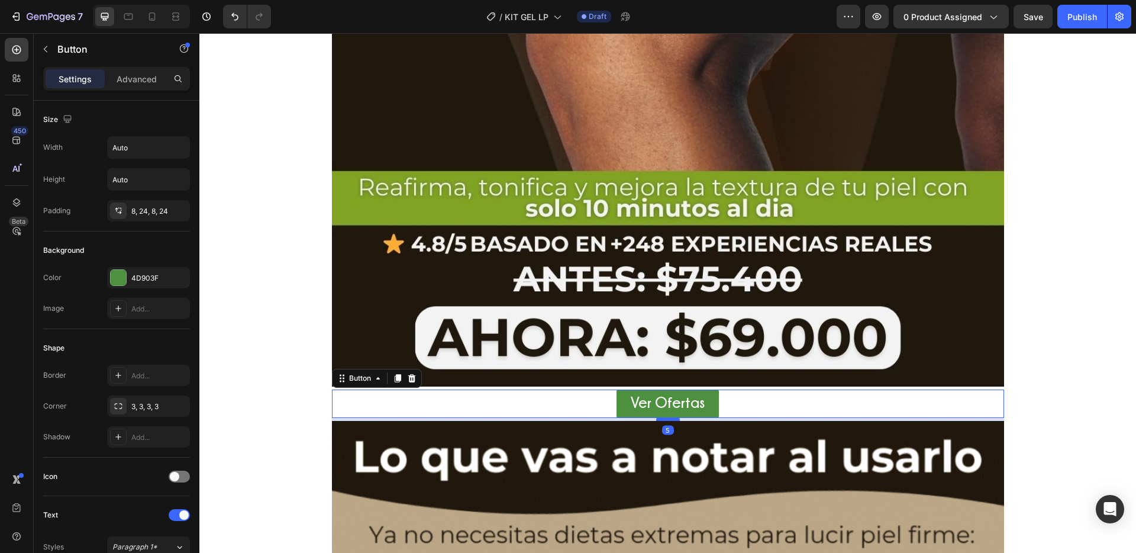
drag, startPoint x: 660, startPoint y: 422, endPoint x: 666, endPoint y: 419, distance: 6.4
click at [666, 419] on div at bounding box center [668, 419] width 24 height 4
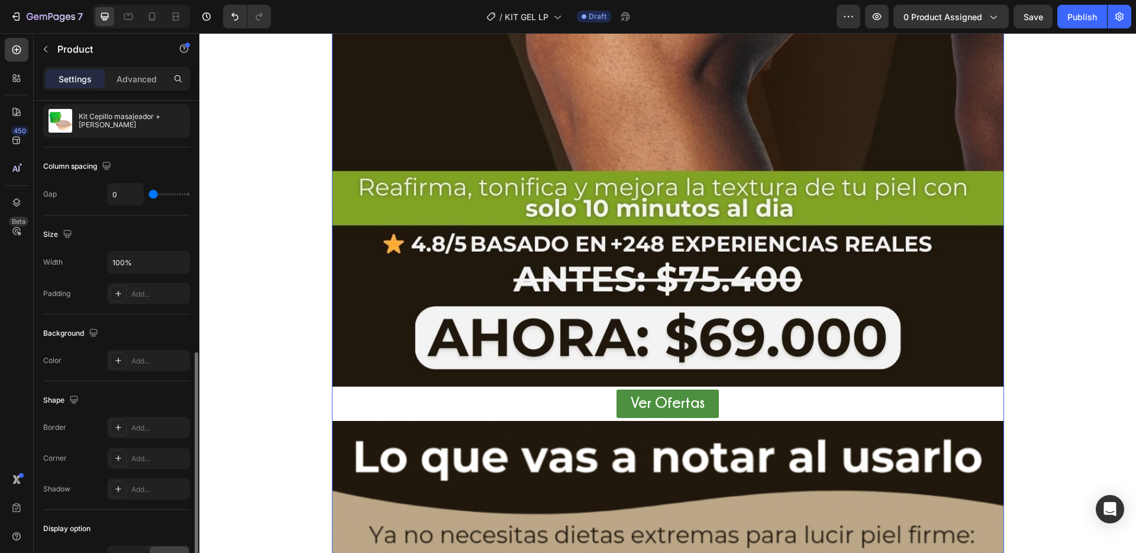
scroll to position [217, 0]
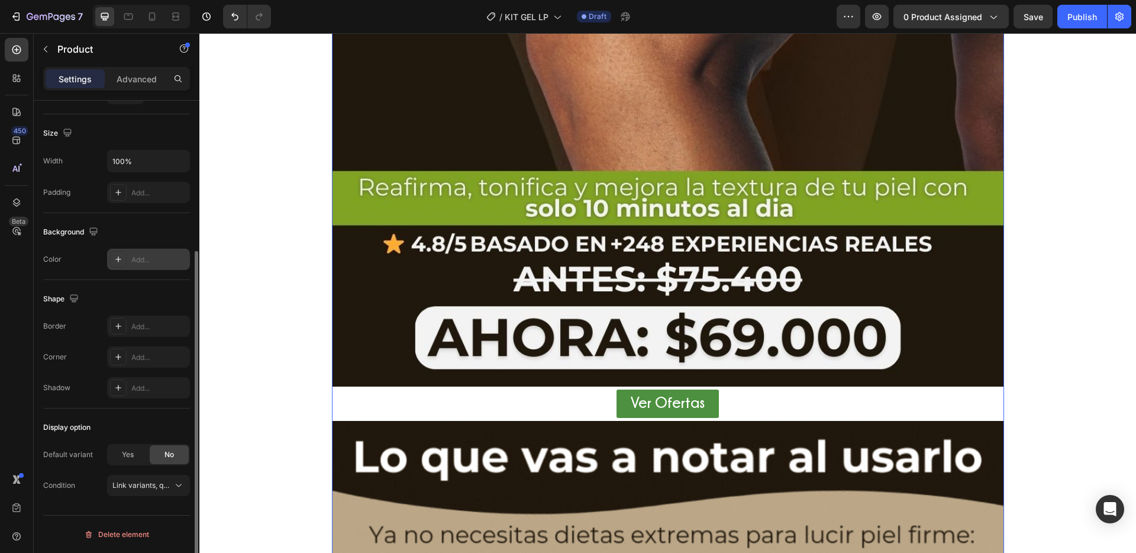
click at [117, 261] on icon at bounding box center [118, 258] width 9 height 9
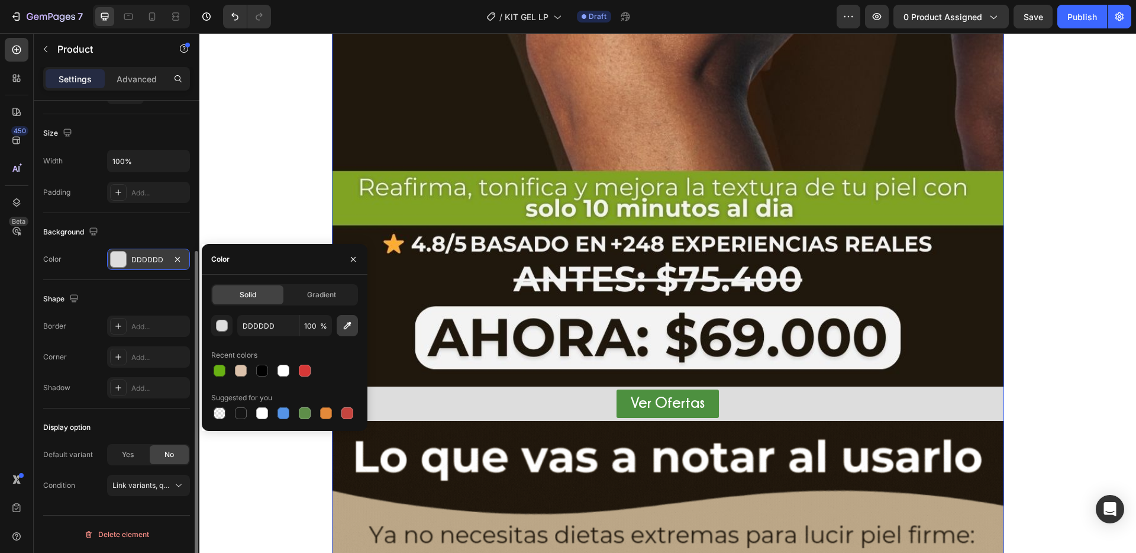
click at [342, 321] on icon "button" at bounding box center [347, 325] width 12 height 12
type input "20190E"
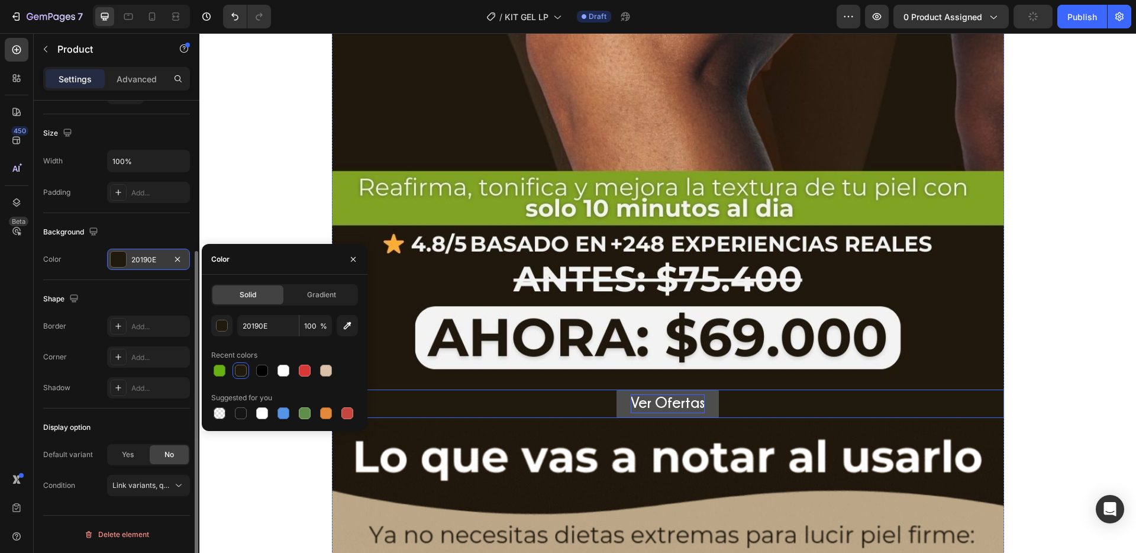
click at [649, 406] on span "Ver Ofertas" at bounding box center [668, 402] width 74 height 16
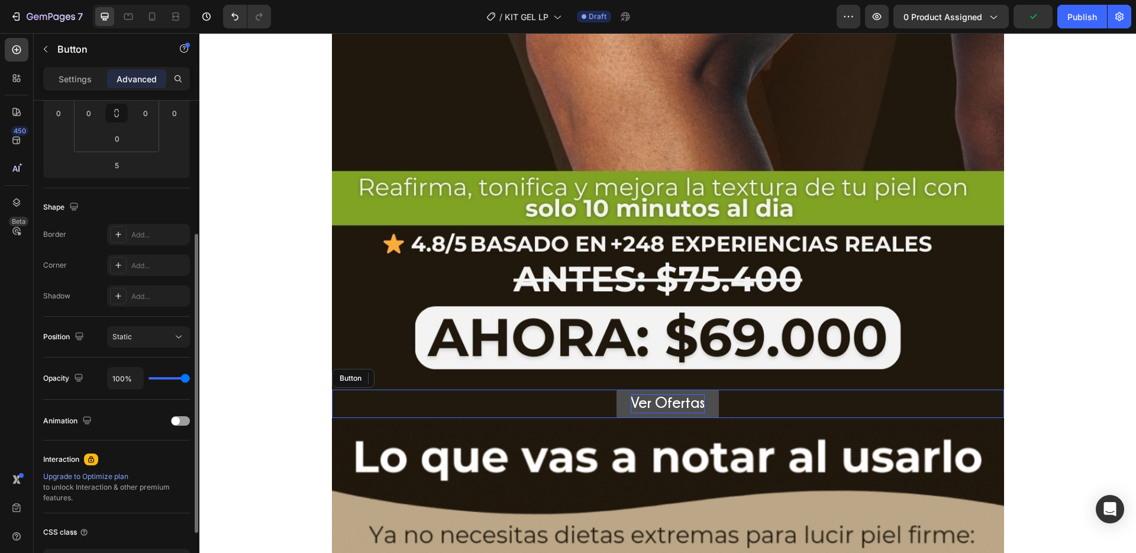
click at [649, 406] on span "Ver Ofertas" at bounding box center [668, 402] width 74 height 16
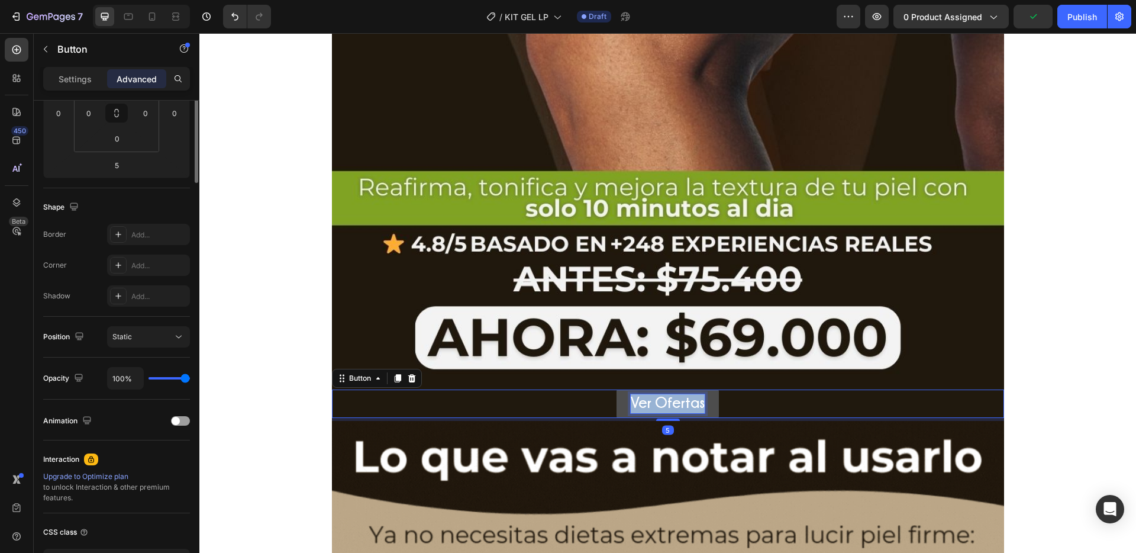
scroll to position [0, 0]
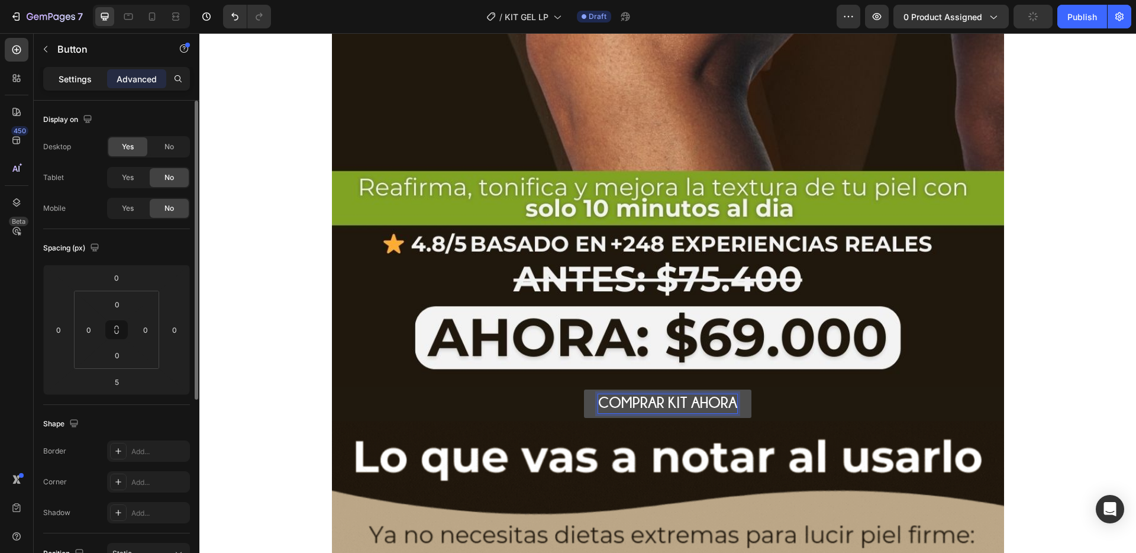
click at [79, 83] on p "Settings" at bounding box center [75, 79] width 33 height 12
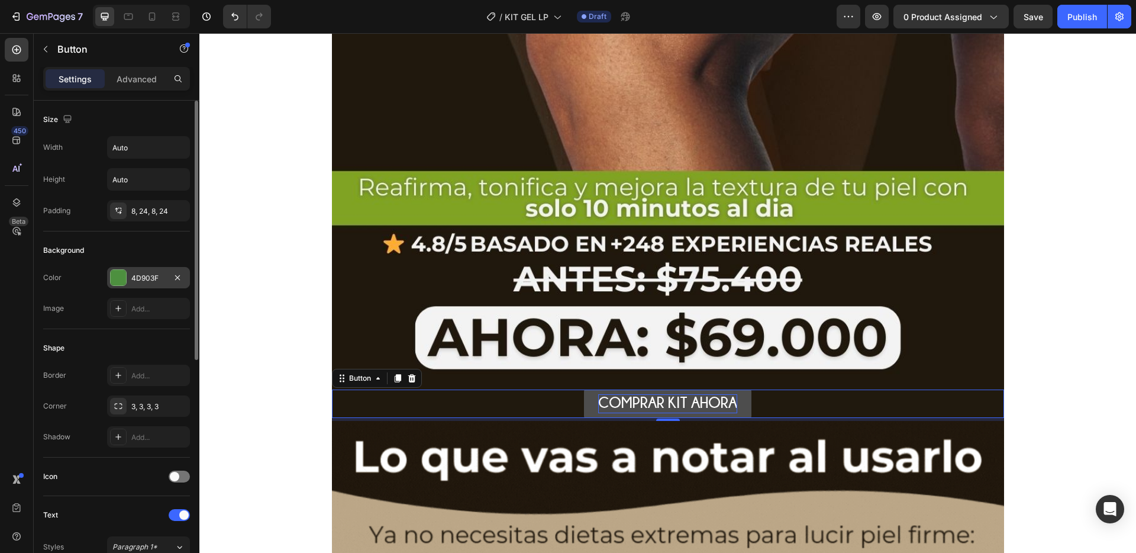
click at [115, 280] on div at bounding box center [118, 277] width 15 height 15
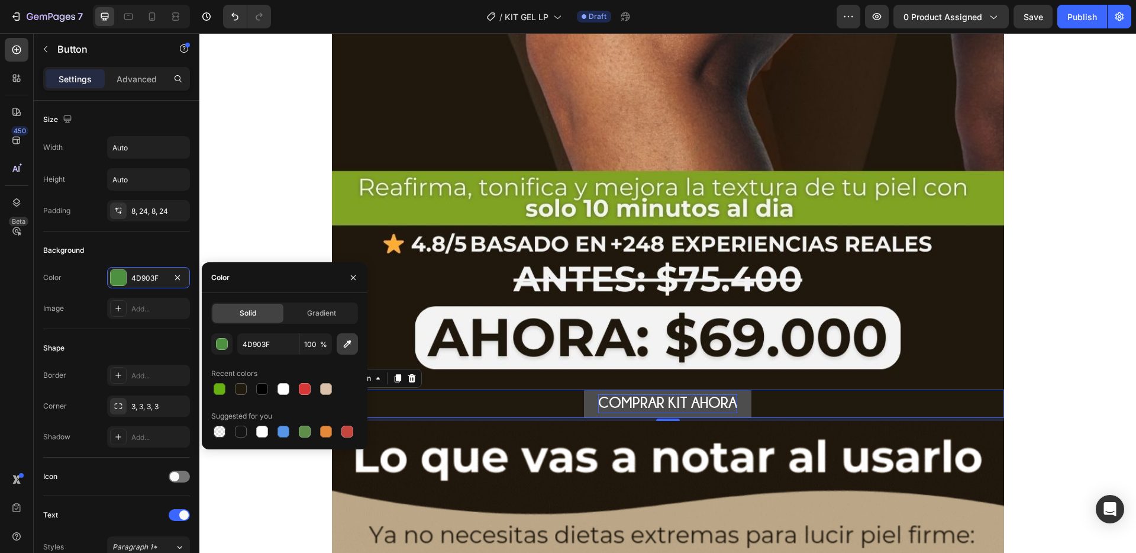
click at [339, 348] on button "button" at bounding box center [347, 343] width 21 height 21
type input "81A324"
click at [156, 340] on div "Shape" at bounding box center [116, 347] width 147 height 19
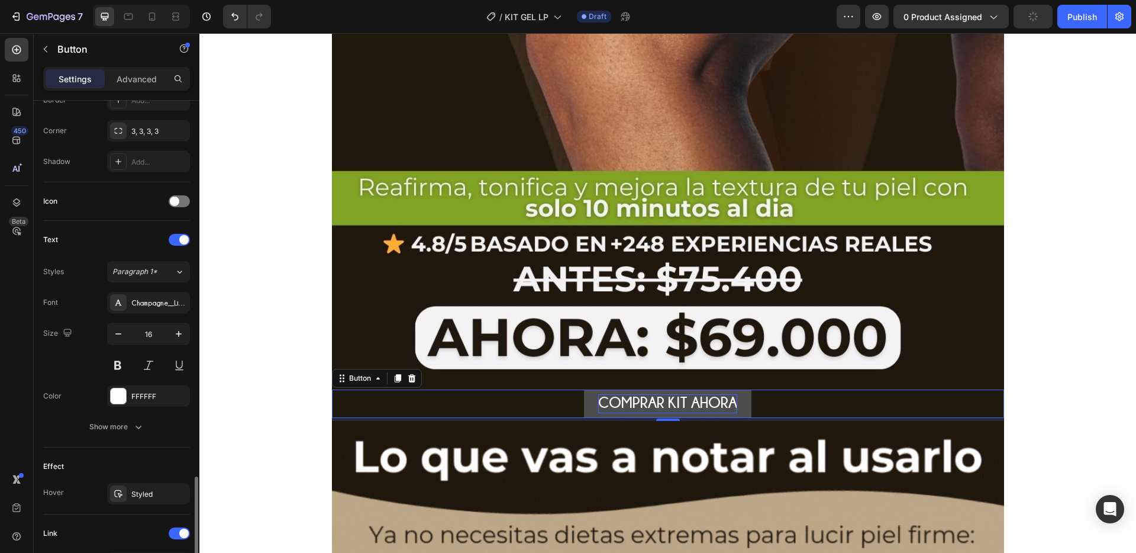
scroll to position [424, 0]
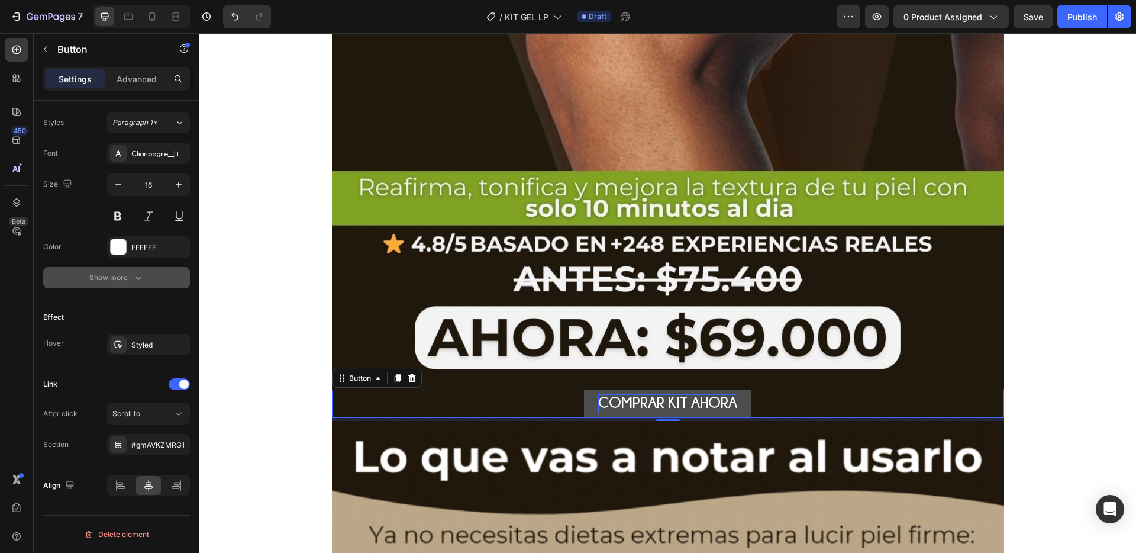
click at [137, 280] on icon "button" at bounding box center [139, 278] width 12 height 12
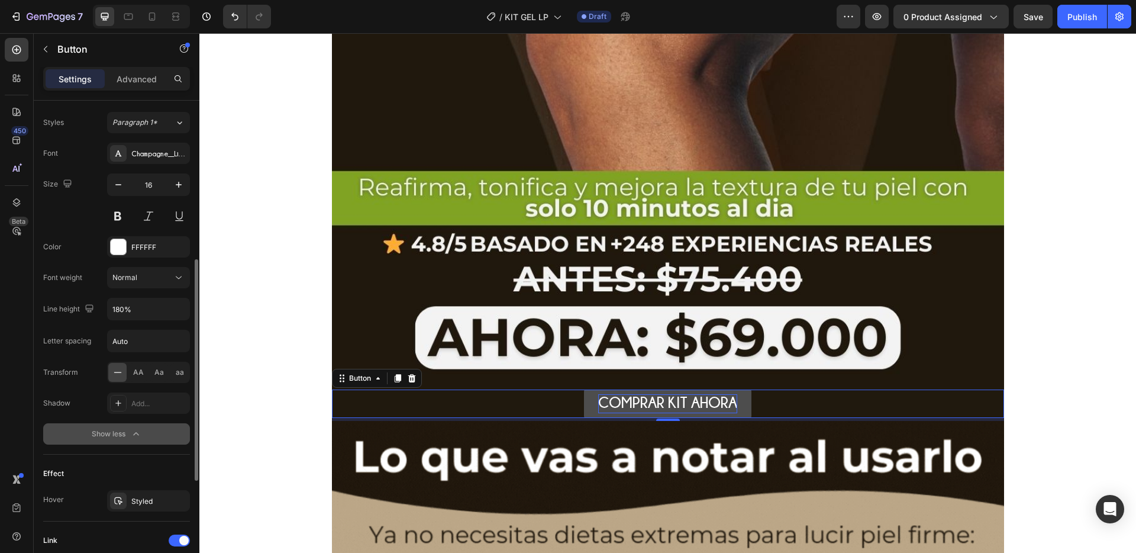
scroll to position [400, 0]
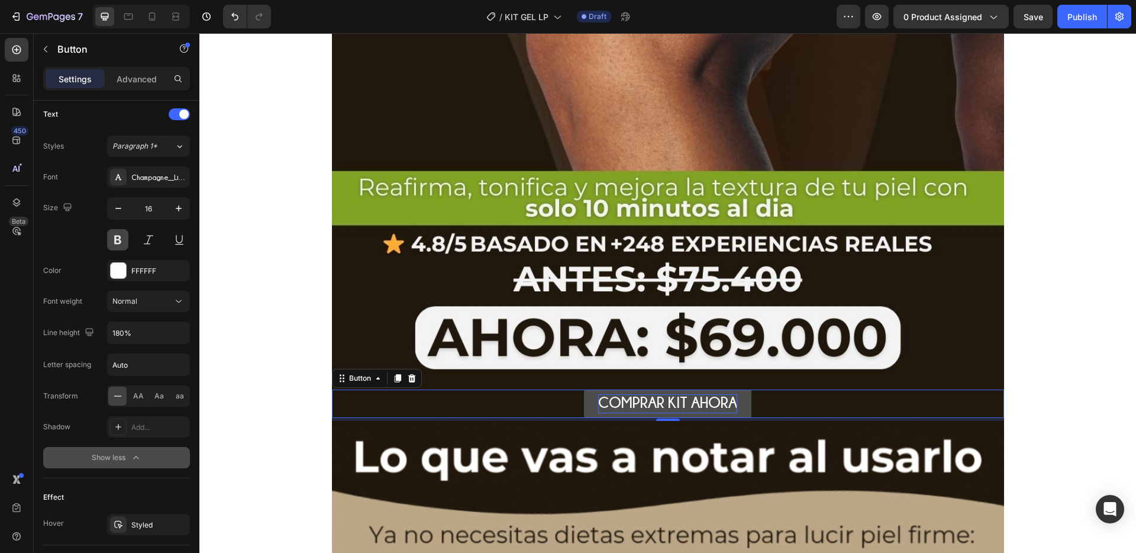
click at [123, 235] on button at bounding box center [117, 239] width 21 height 21
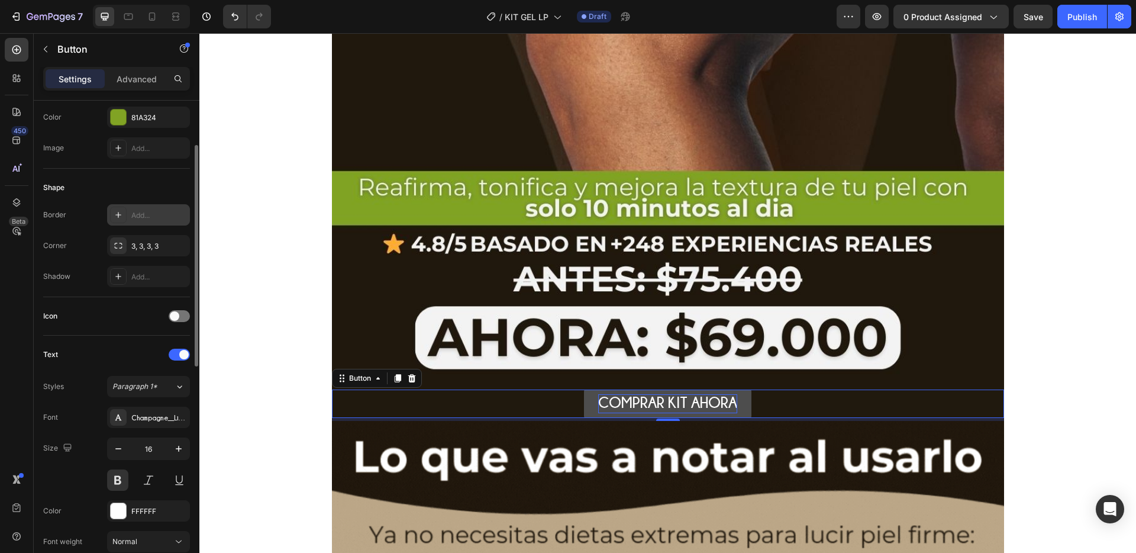
scroll to position [141, 0]
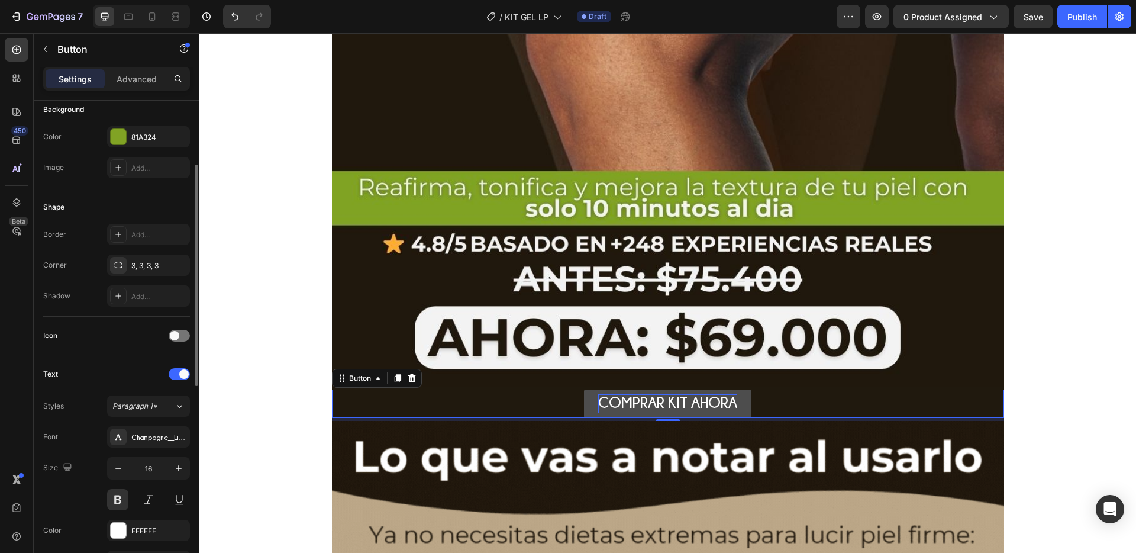
click at [127, 222] on div "Shape Border Add... Corner 3, 3, 3, 3 Shadow Add..." at bounding box center [116, 252] width 147 height 128
click at [124, 233] on div at bounding box center [118, 234] width 17 height 17
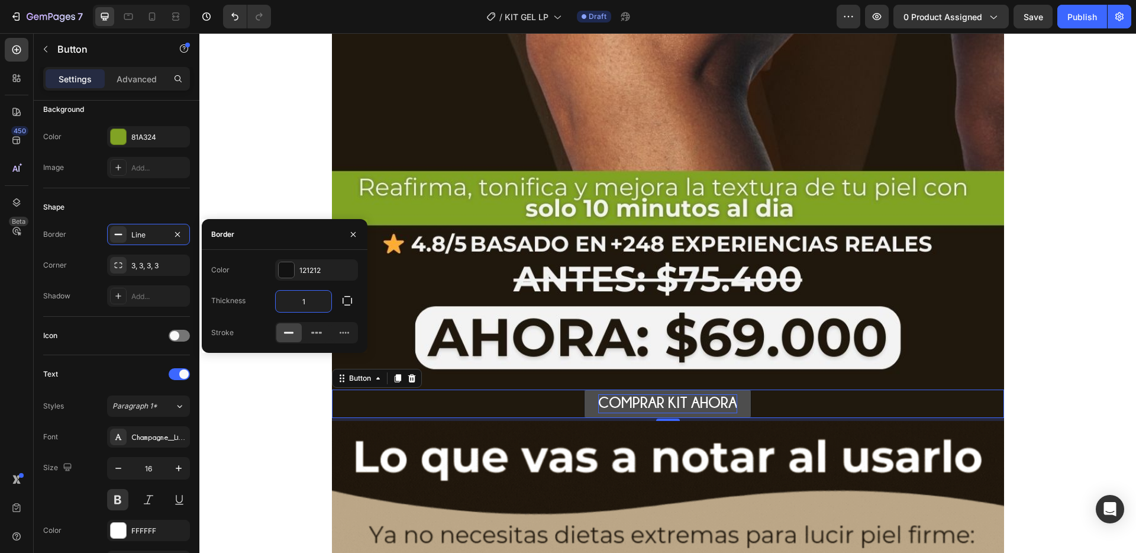
click at [312, 306] on input "1" at bounding box center [304, 300] width 56 height 21
click at [96, 287] on div "Shadow Add..." at bounding box center [116, 295] width 147 height 21
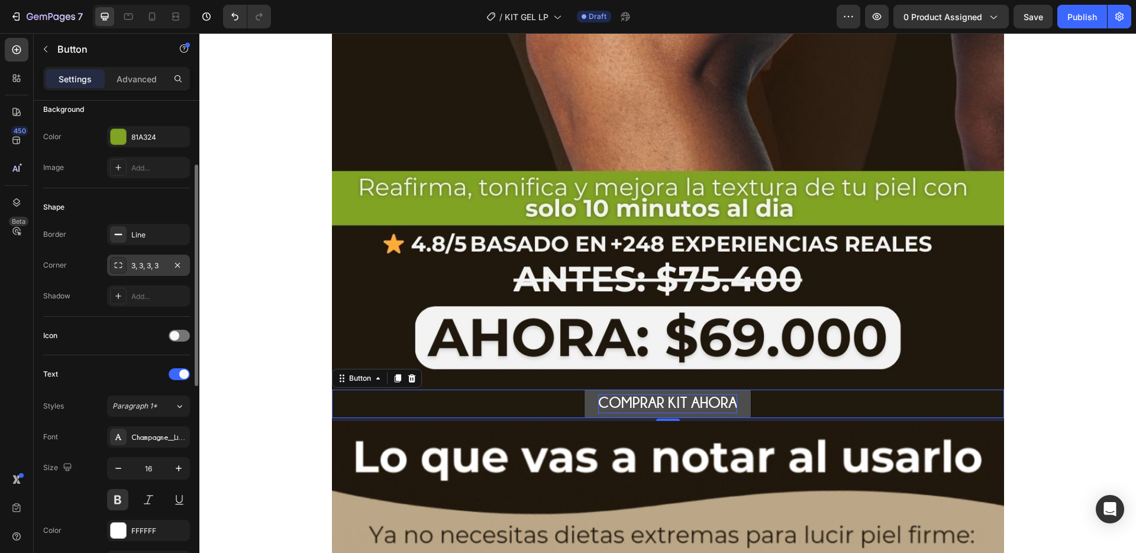
click at [119, 266] on icon at bounding box center [118, 264] width 9 height 9
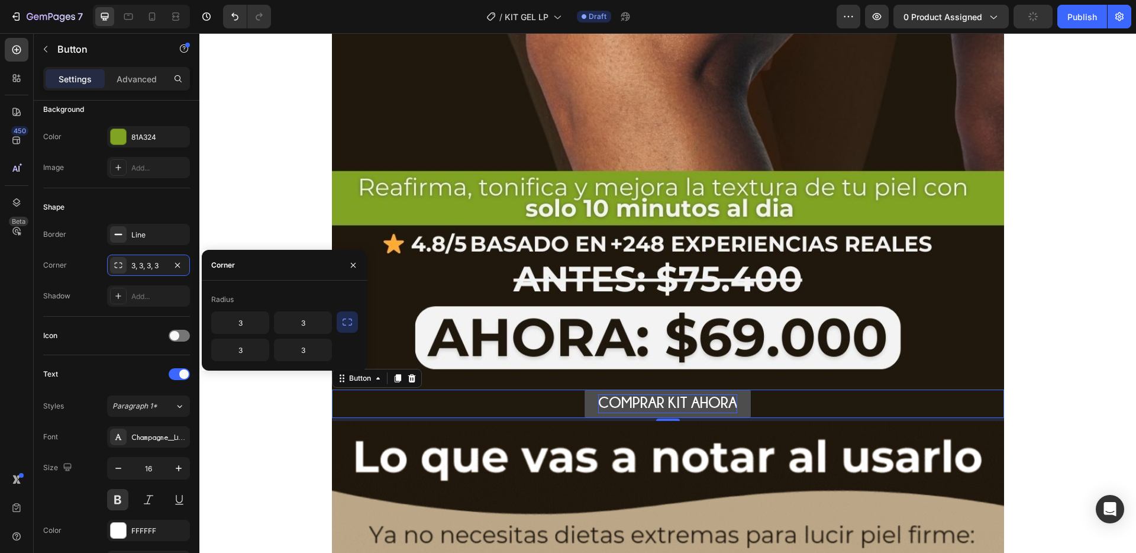
drag, startPoint x: 352, startPoint y: 321, endPoint x: 267, endPoint y: 335, distance: 85.8
click at [352, 321] on icon "button" at bounding box center [347, 322] width 12 height 12
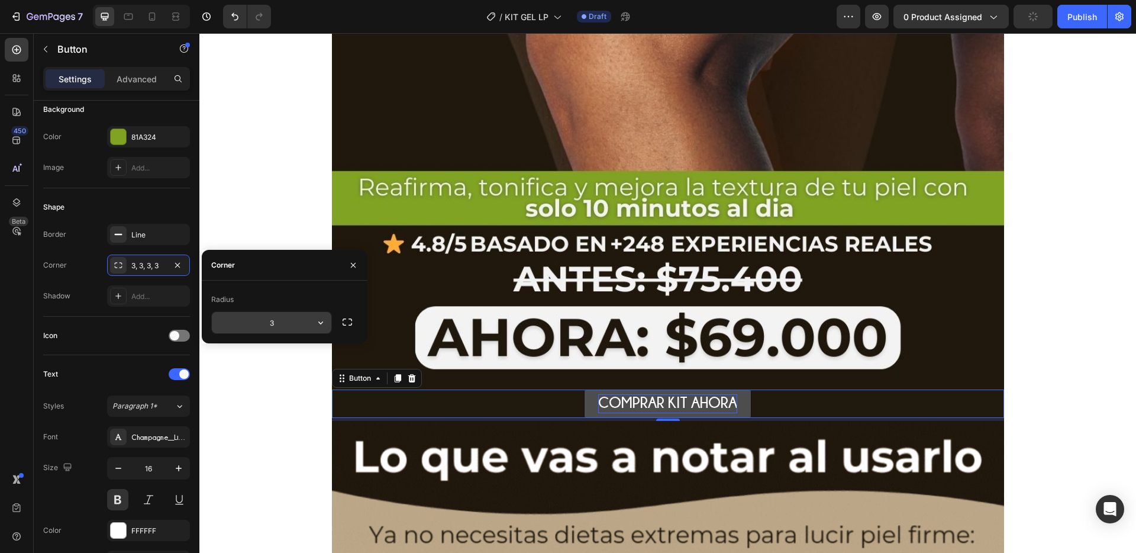
click at [269, 327] on input "3" at bounding box center [271, 322] width 119 height 21
type input "20"
click at [100, 309] on div "Shape Border Line Corner 3, 3, 3, 3 Shadow Add..." at bounding box center [116, 252] width 147 height 128
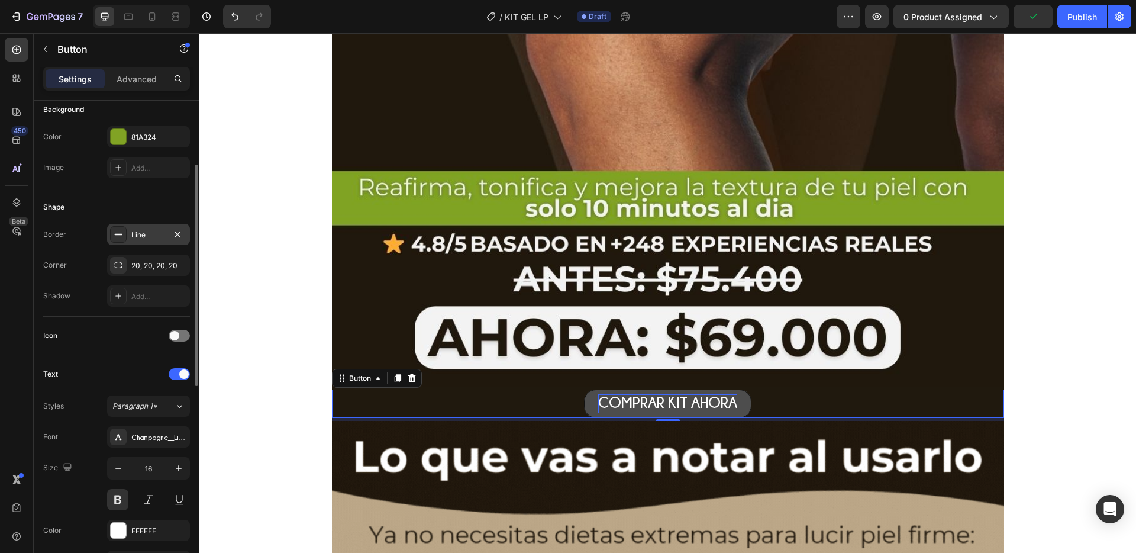
click at [151, 228] on div "Line" at bounding box center [148, 234] width 83 height 21
click at [176, 234] on icon "button" at bounding box center [177, 234] width 9 height 9
click at [119, 212] on div "Shape" at bounding box center [116, 207] width 147 height 19
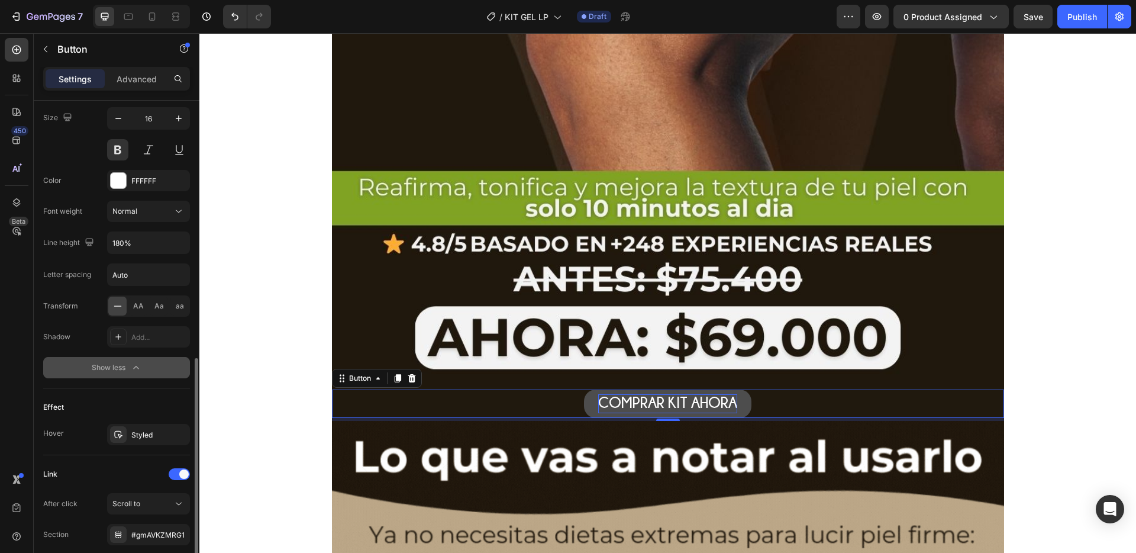
scroll to position [580, 0]
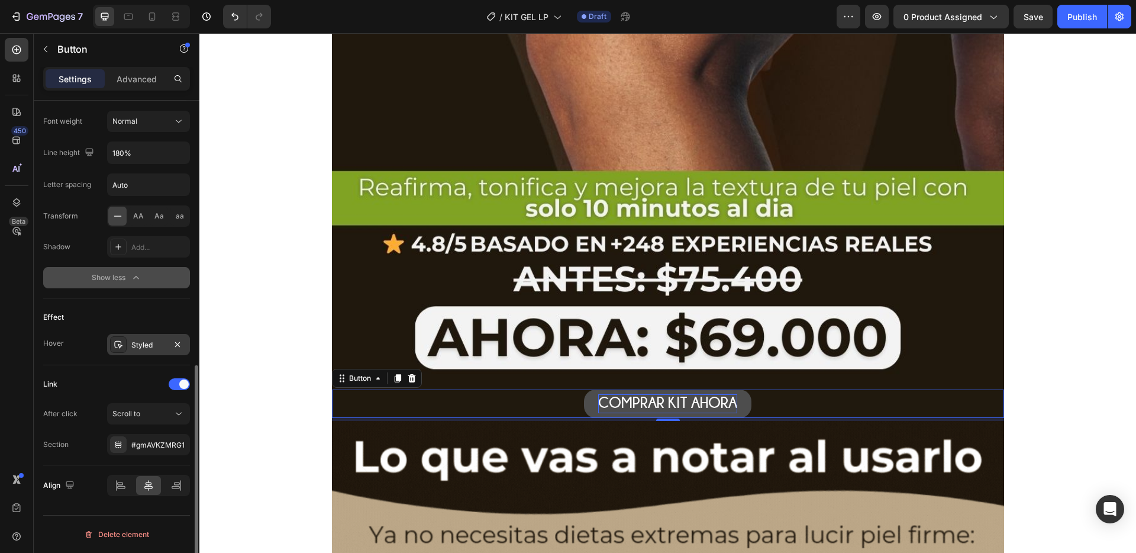
click at [152, 345] on div "Styled" at bounding box center [148, 345] width 34 height 11
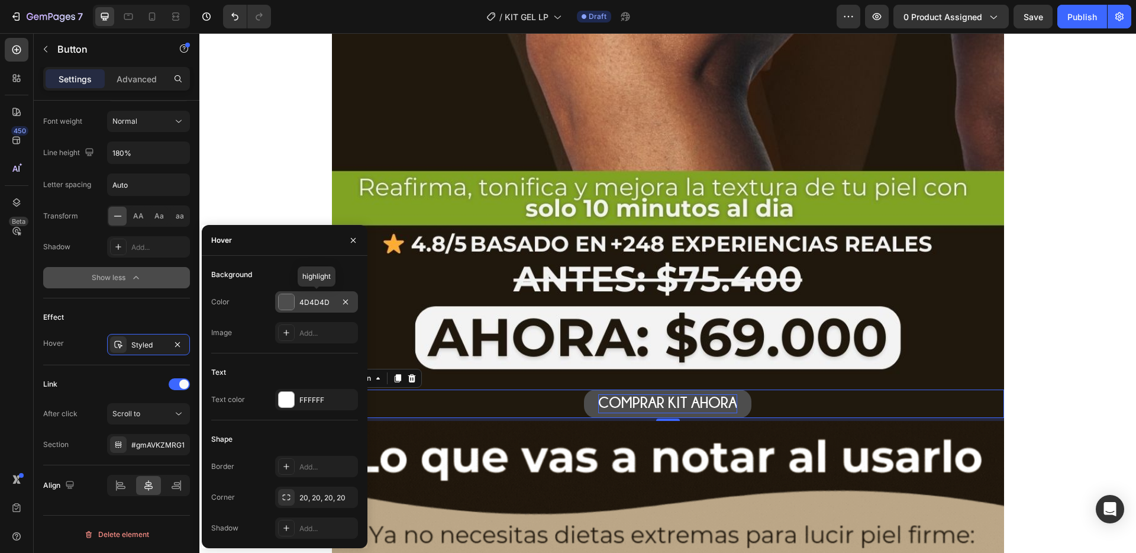
click at [286, 301] on div at bounding box center [286, 301] width 15 height 15
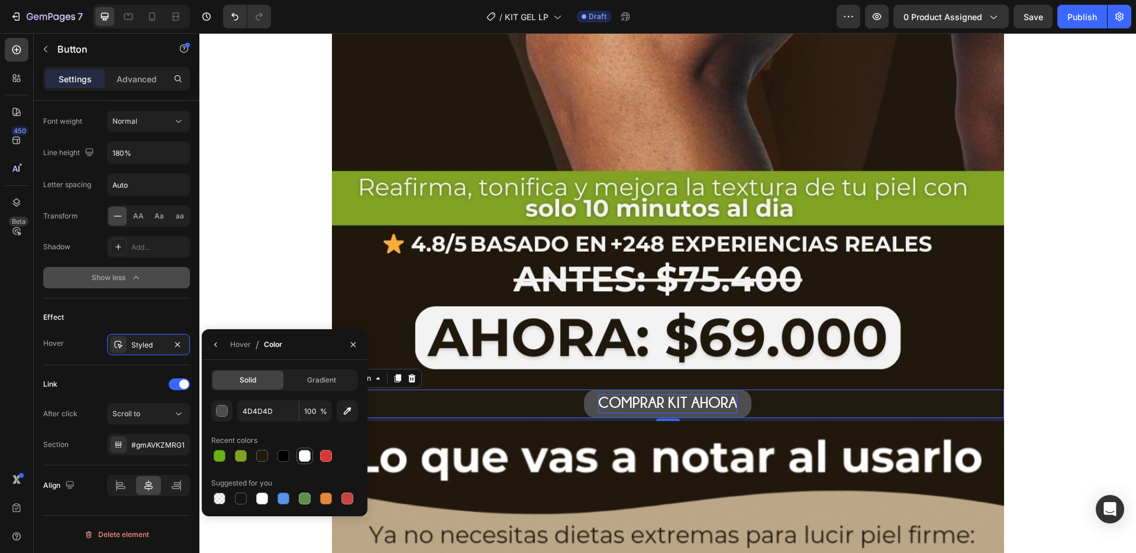
click at [306, 455] on div at bounding box center [305, 456] width 12 height 12
type input "FFFFFF"
click at [244, 349] on div "Hover" at bounding box center [240, 344] width 21 height 11
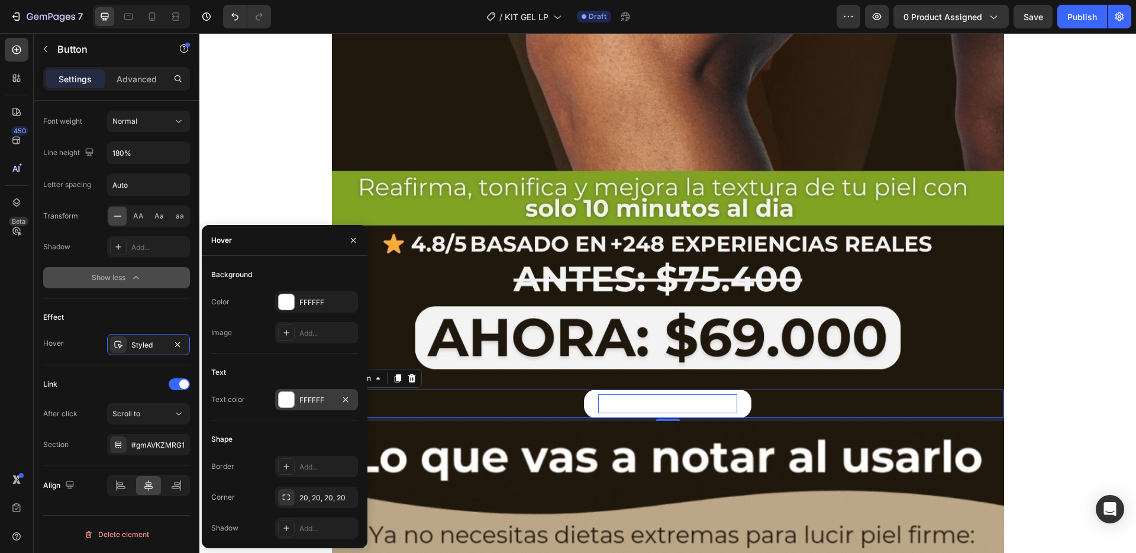
click at [285, 398] on div at bounding box center [286, 399] width 15 height 15
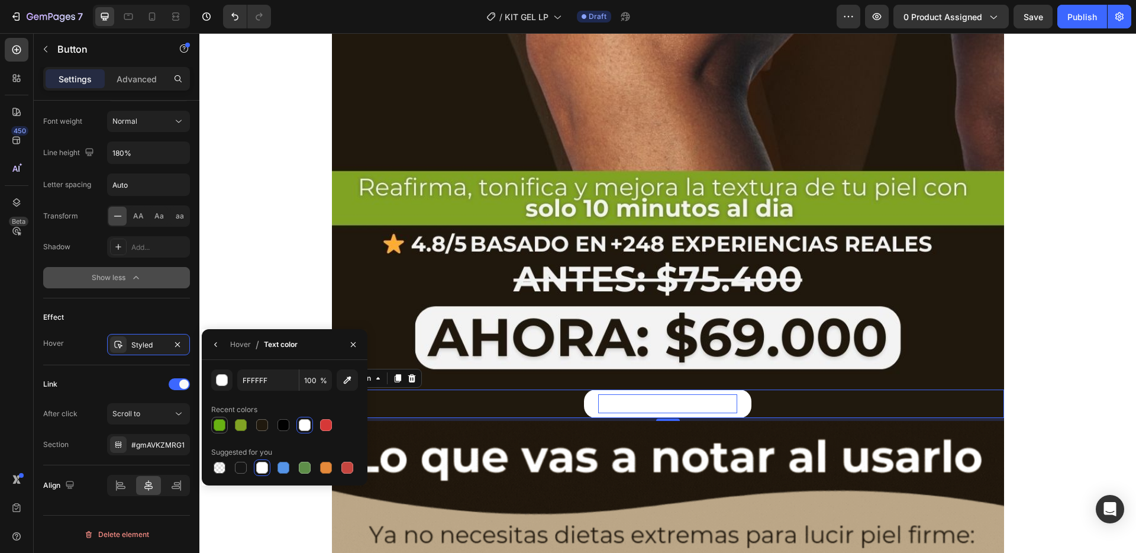
click at [219, 424] on div at bounding box center [220, 425] width 12 height 12
type input "68B113"
click at [789, 397] on div "COMPRAR KIT AHORA Button 5" at bounding box center [668, 403] width 672 height 28
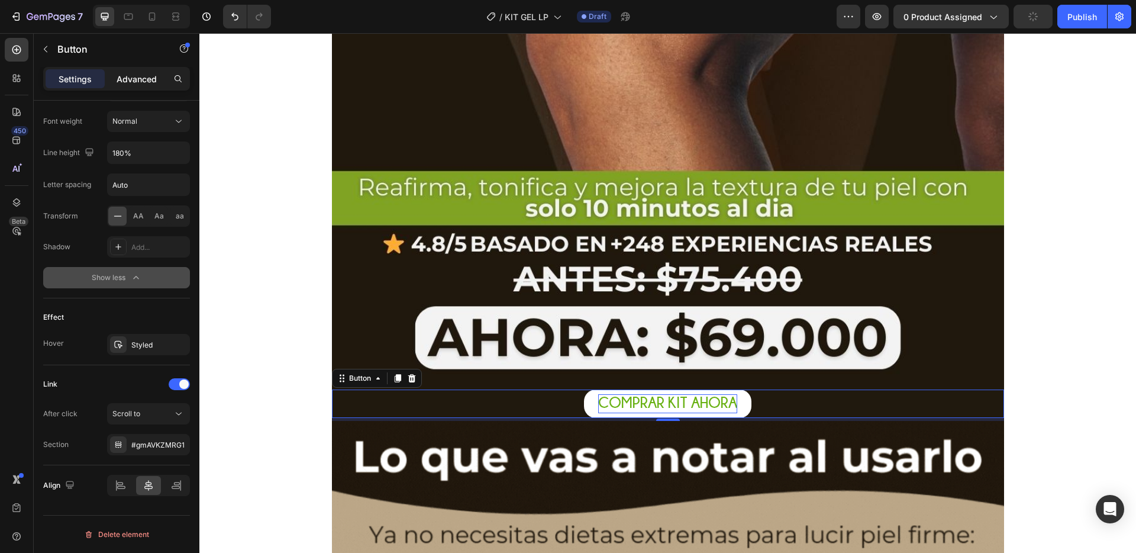
click at [137, 83] on p "Advanced" at bounding box center [137, 79] width 40 height 12
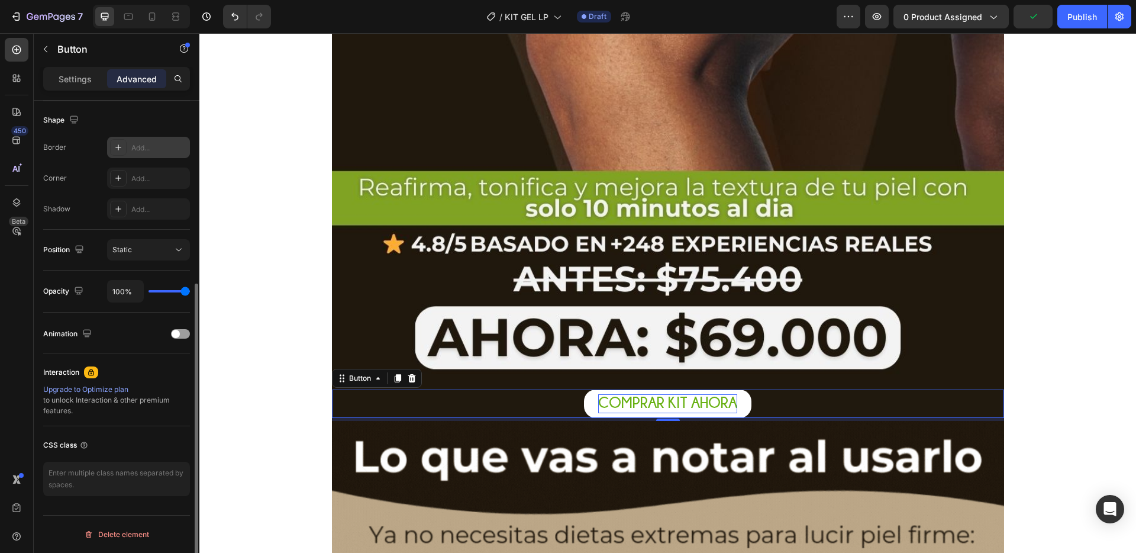
scroll to position [25, 0]
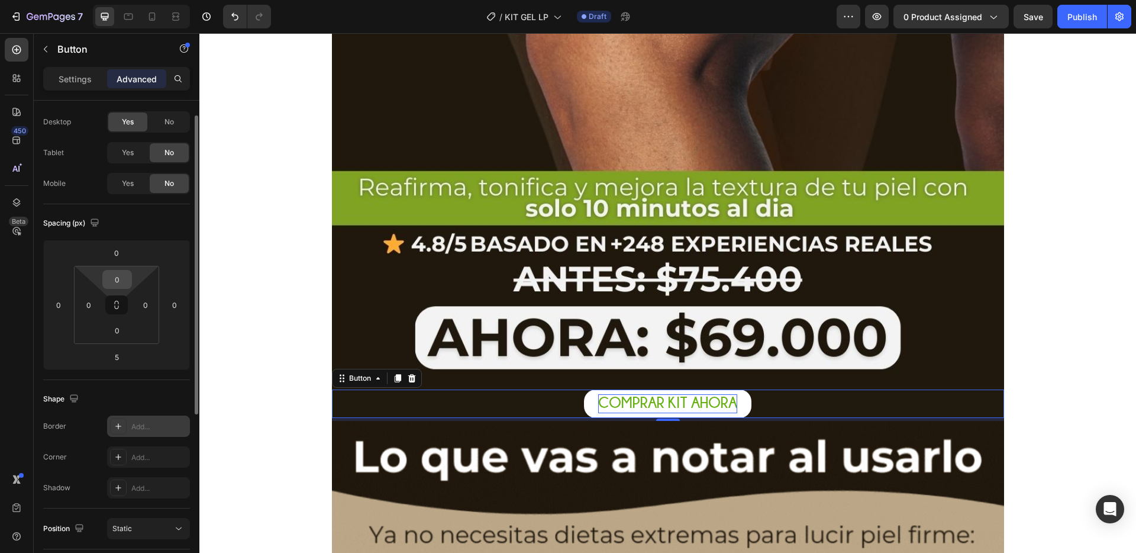
click at [123, 286] on input "0" at bounding box center [117, 279] width 24 height 18
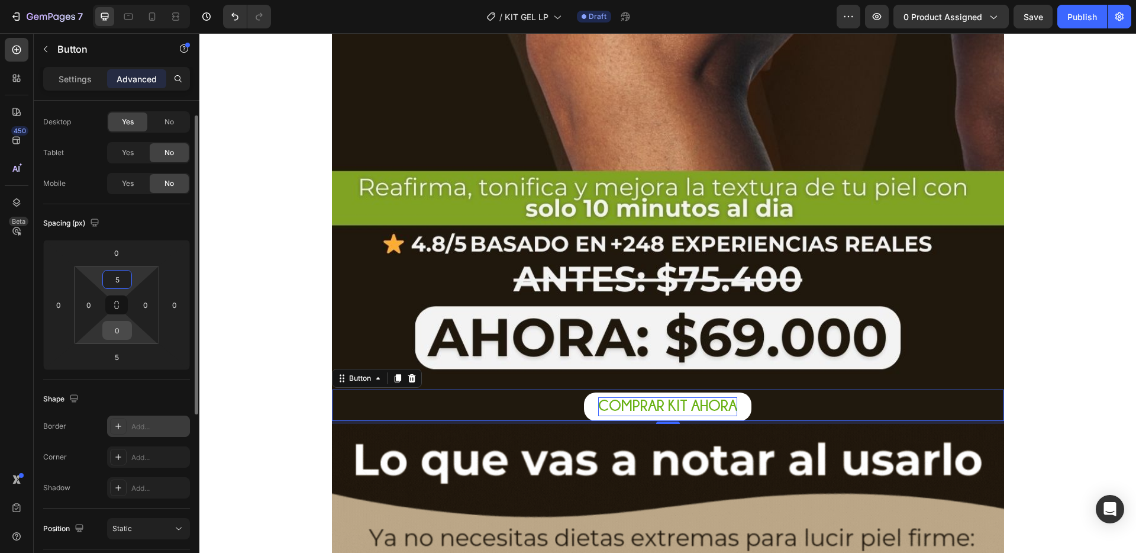
type input "5"
click at [119, 328] on input "0" at bounding box center [117, 330] width 24 height 18
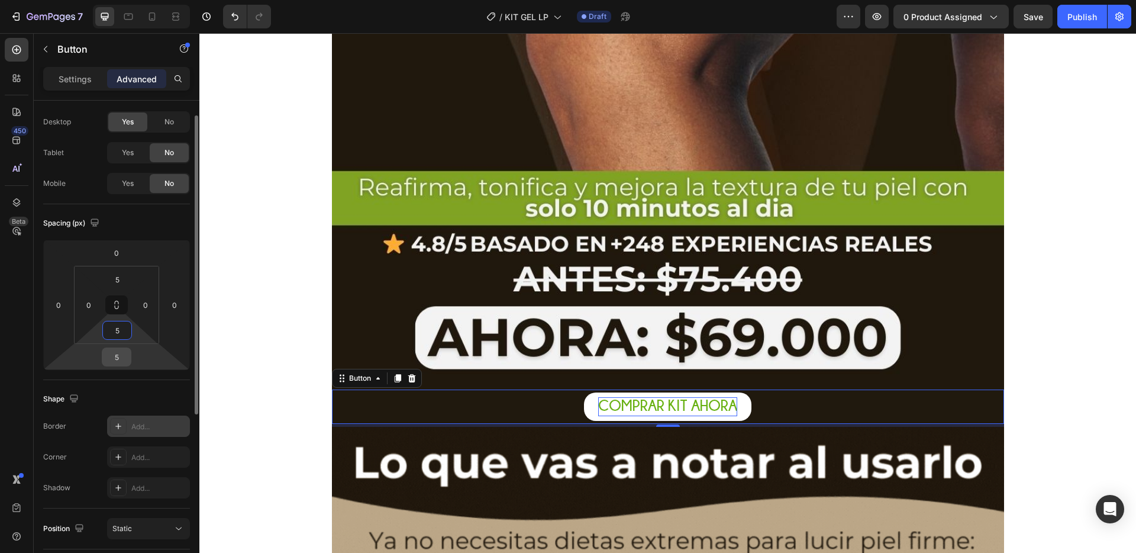
type input "5"
click at [121, 356] on input "5" at bounding box center [117, 357] width 24 height 18
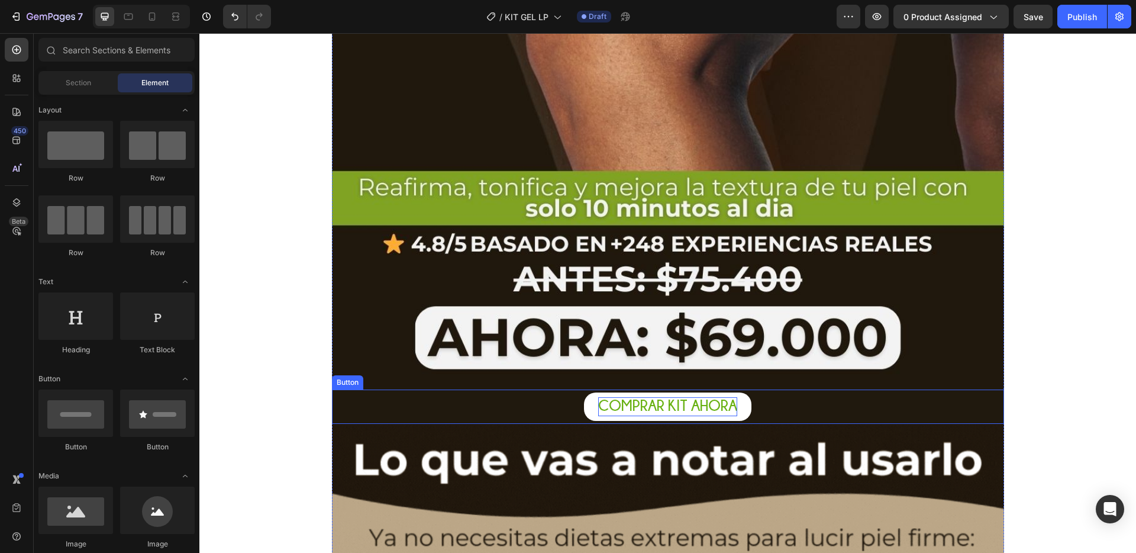
click at [818, 400] on div "COMPRAR KIT AHORA Button" at bounding box center [668, 406] width 672 height 34
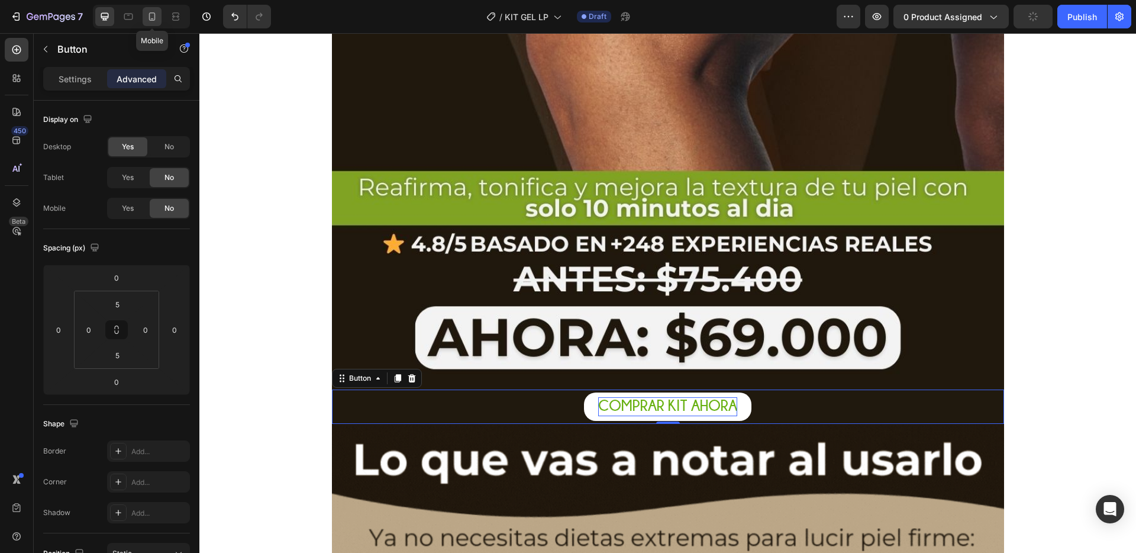
click at [155, 22] on icon at bounding box center [152, 17] width 12 height 12
type input "12"
type input "0"
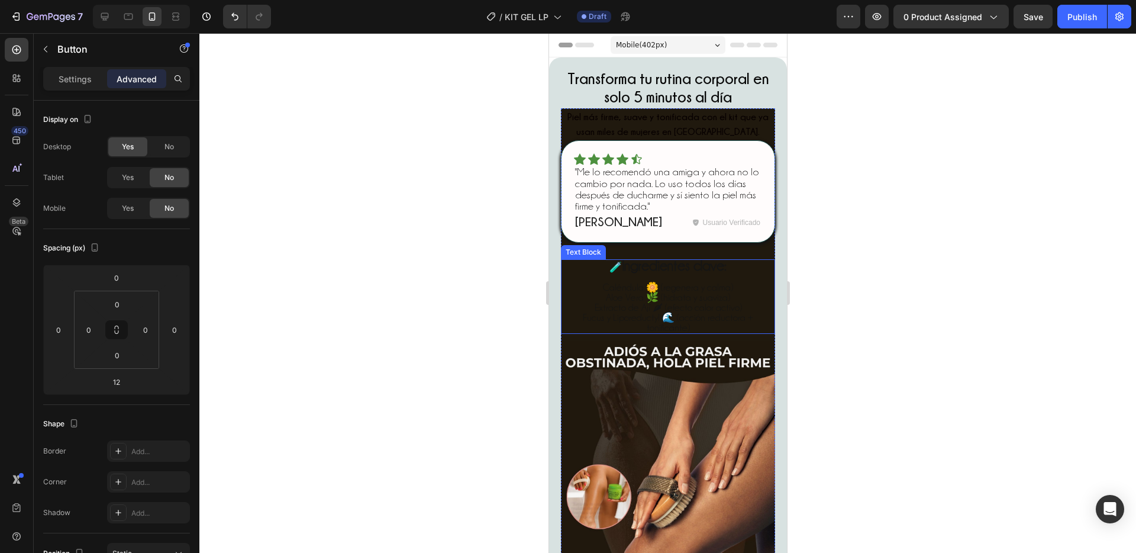
click at [726, 306] on p "Extracto de Ají 🌶 (efecto calor activo)" at bounding box center [667, 307] width 212 height 10
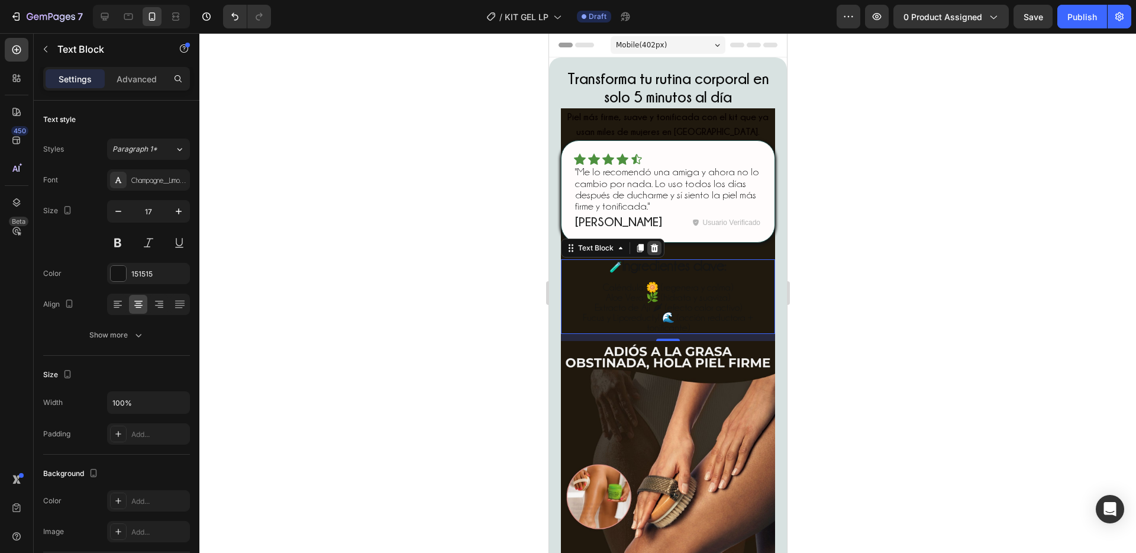
click at [649, 246] on icon at bounding box center [653, 247] width 9 height 9
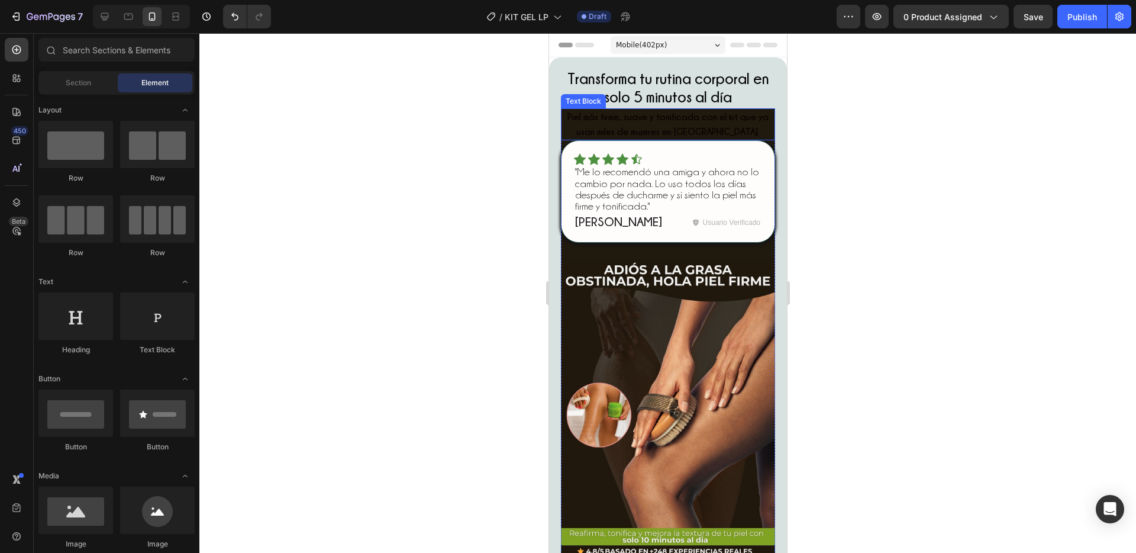
click at [751, 131] on p "Piel más firme, suave y tonificada con el kit que ya usan miles de mujeres en […" at bounding box center [667, 124] width 212 height 30
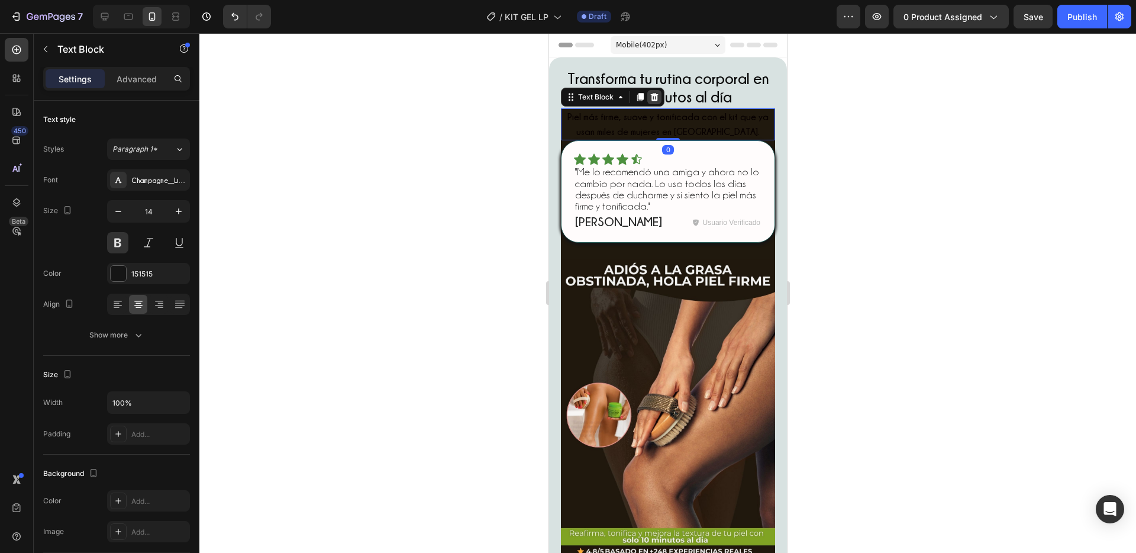
click at [657, 97] on icon at bounding box center [653, 96] width 9 height 9
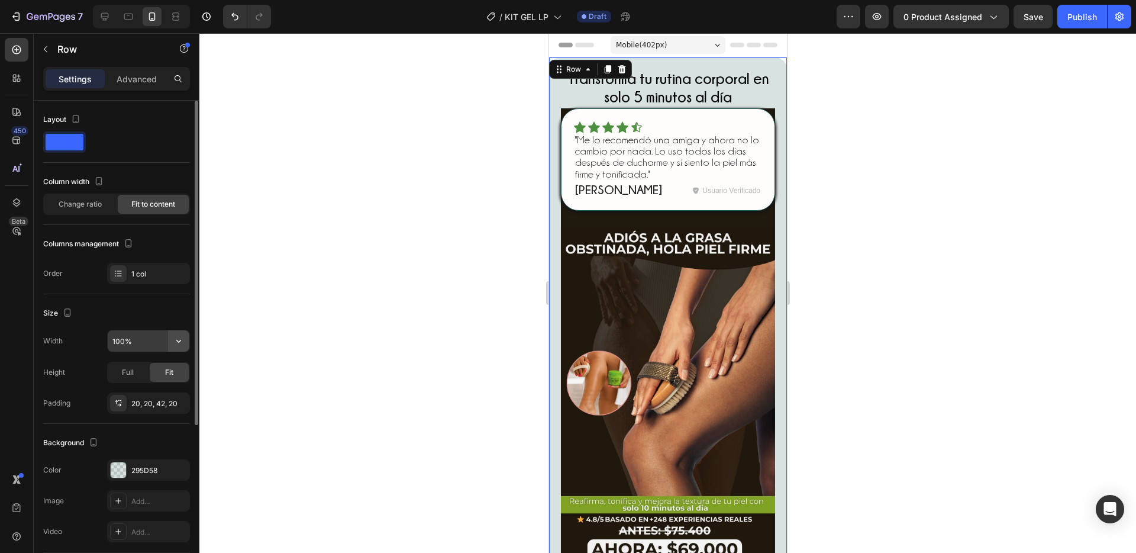
click at [183, 343] on icon "button" at bounding box center [179, 341] width 12 height 12
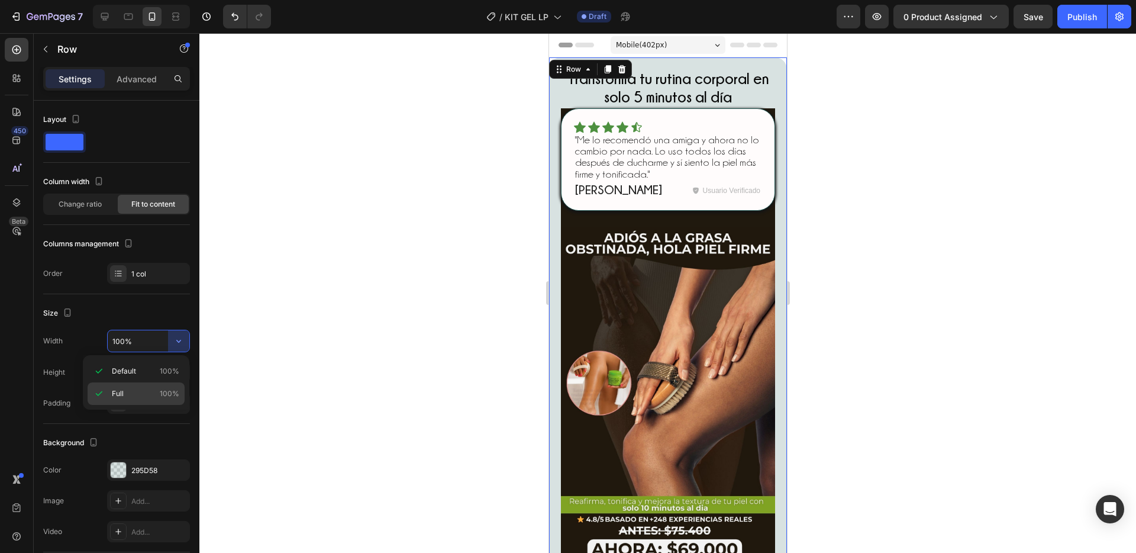
click at [146, 389] on p "Full 100%" at bounding box center [145, 393] width 67 height 11
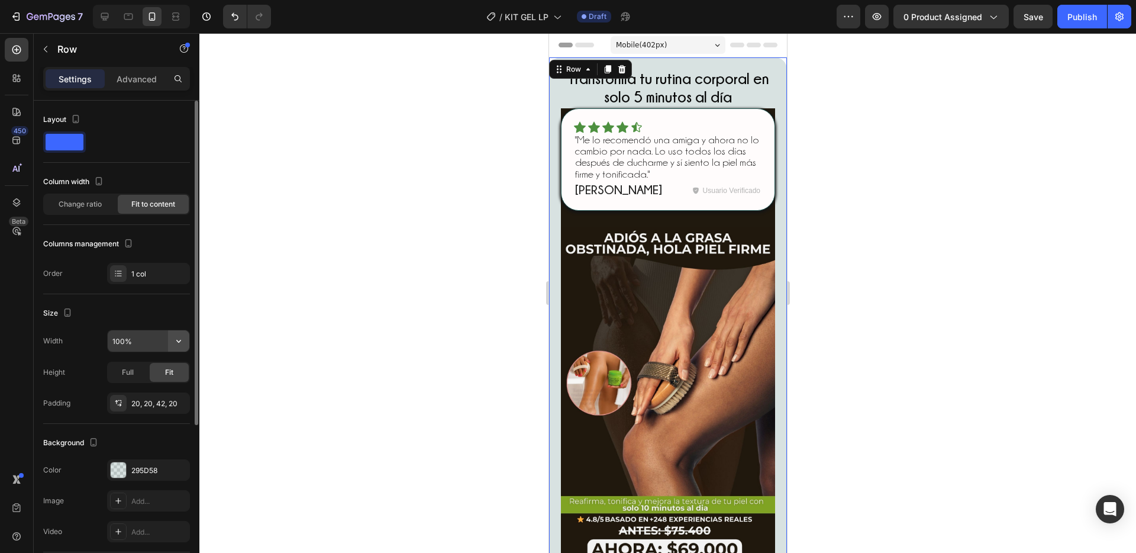
click at [186, 343] on button "button" at bounding box center [178, 340] width 21 height 21
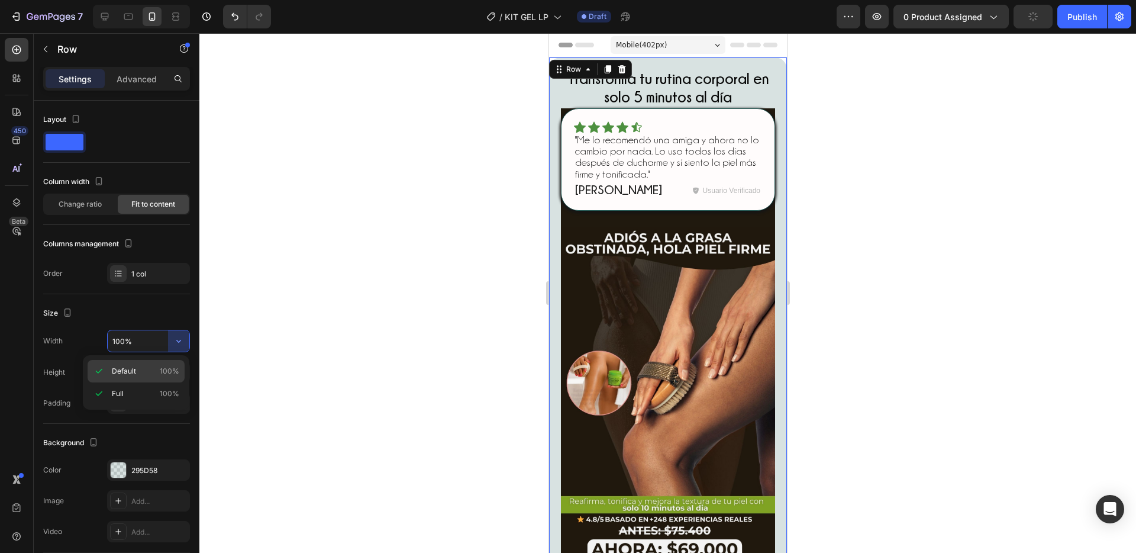
click at [119, 373] on span "Default" at bounding box center [124, 371] width 24 height 11
click at [114, 373] on div "Full" at bounding box center [127, 372] width 39 height 19
click at [157, 373] on div "Fit" at bounding box center [169, 372] width 39 height 19
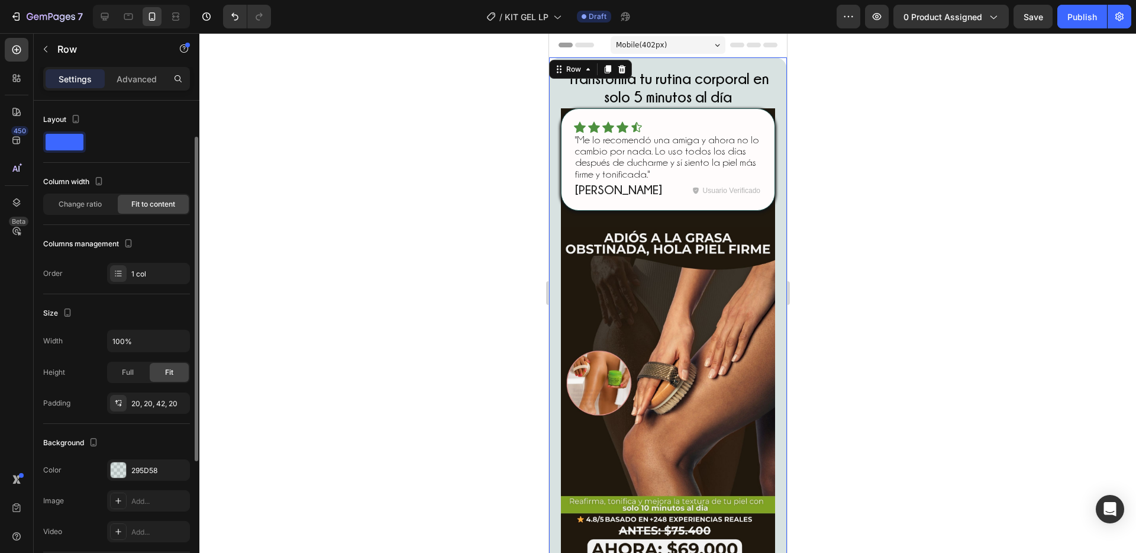
scroll to position [88, 0]
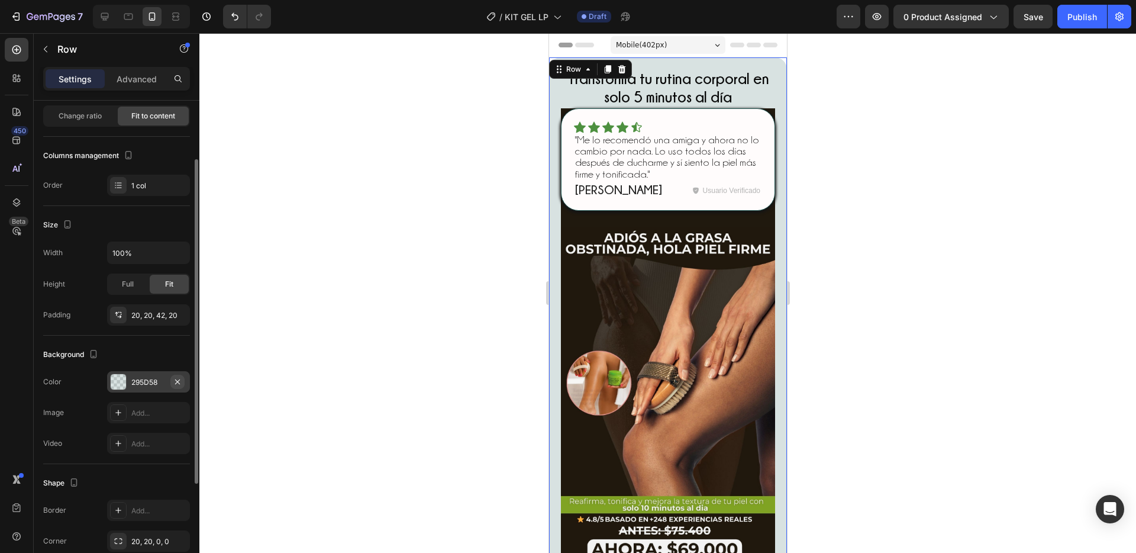
click at [177, 382] on icon "button" at bounding box center [177, 381] width 5 height 5
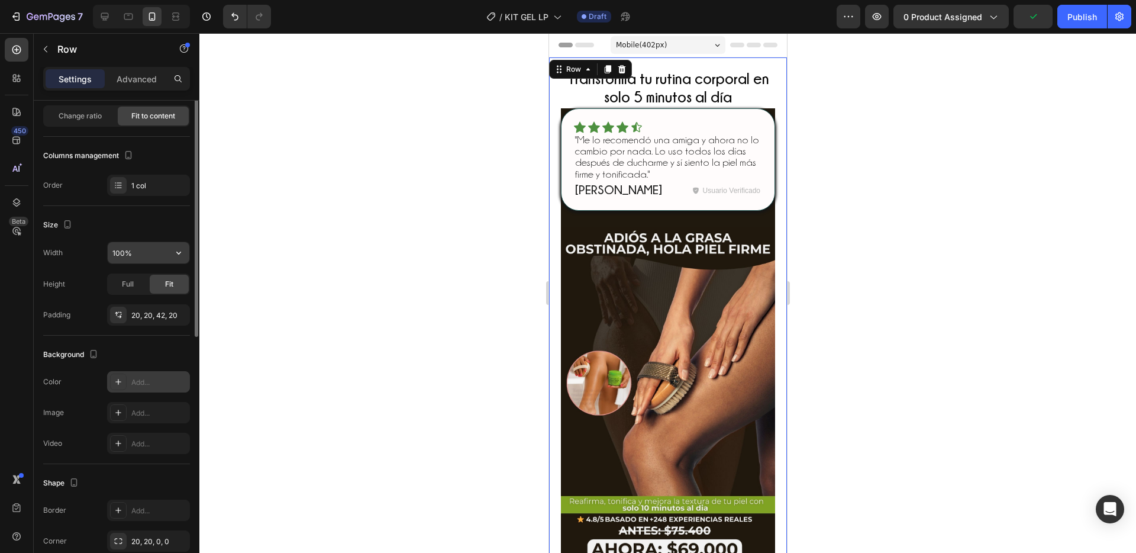
scroll to position [0, 0]
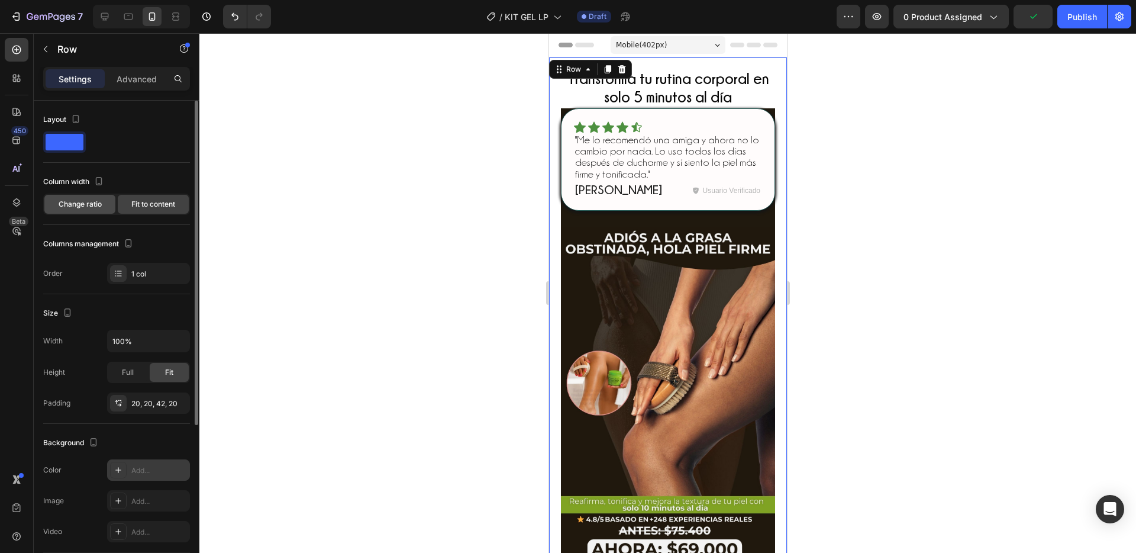
click at [81, 201] on span "Change ratio" at bounding box center [80, 204] width 43 height 11
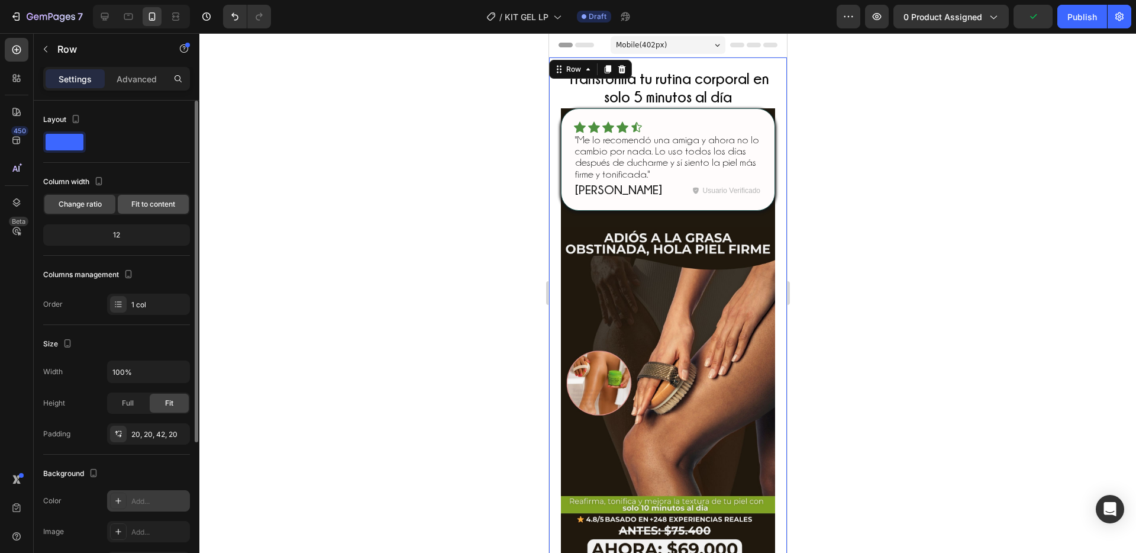
click at [138, 202] on span "Fit to content" at bounding box center [153, 204] width 44 height 11
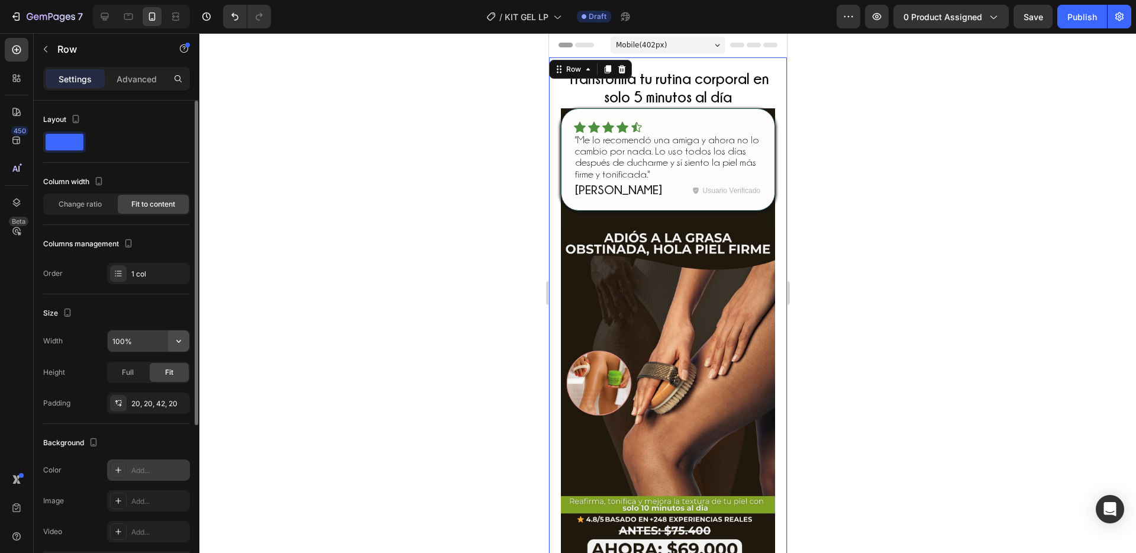
click at [175, 338] on icon "button" at bounding box center [179, 341] width 12 height 12
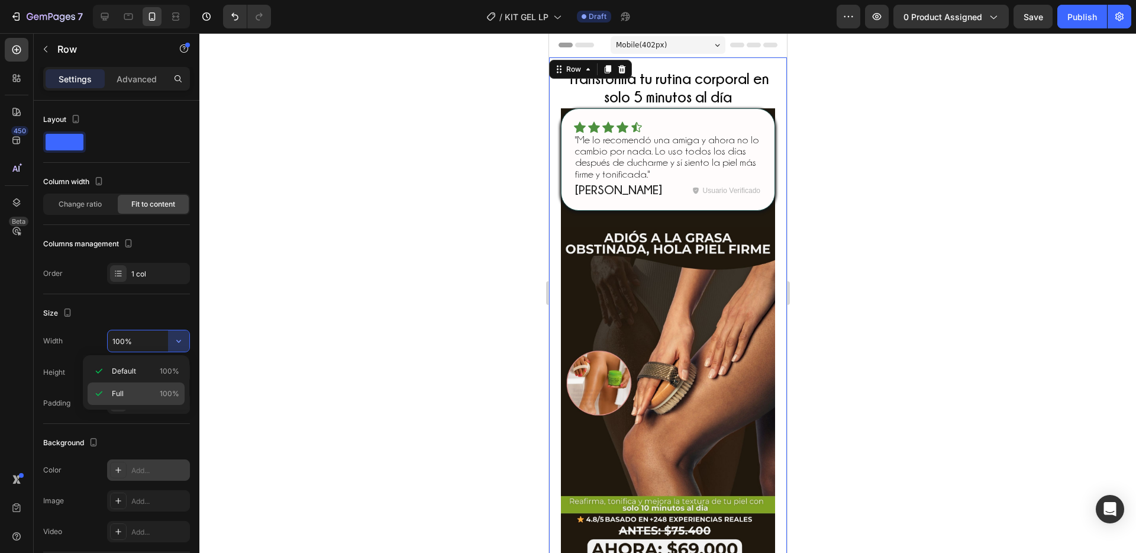
click at [121, 390] on span "Full" at bounding box center [118, 393] width 12 height 11
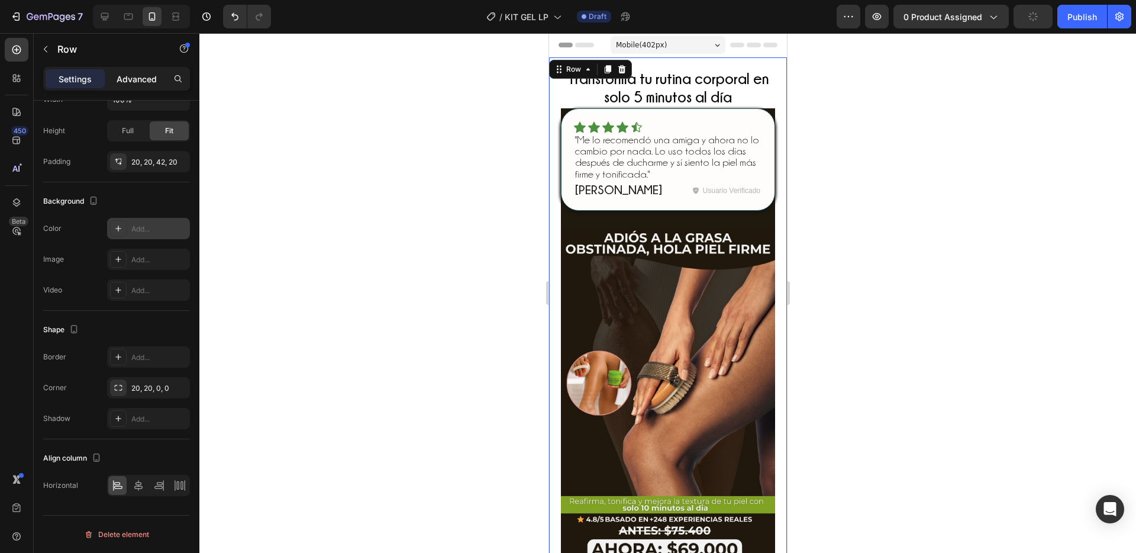
click at [128, 79] on p "Advanced" at bounding box center [137, 79] width 40 height 12
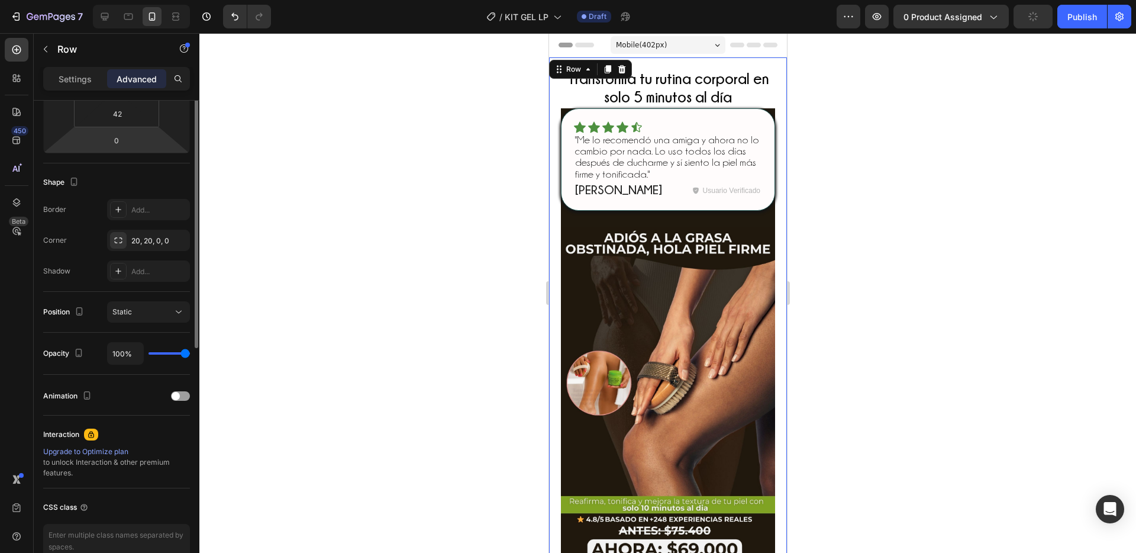
scroll to position [11, 0]
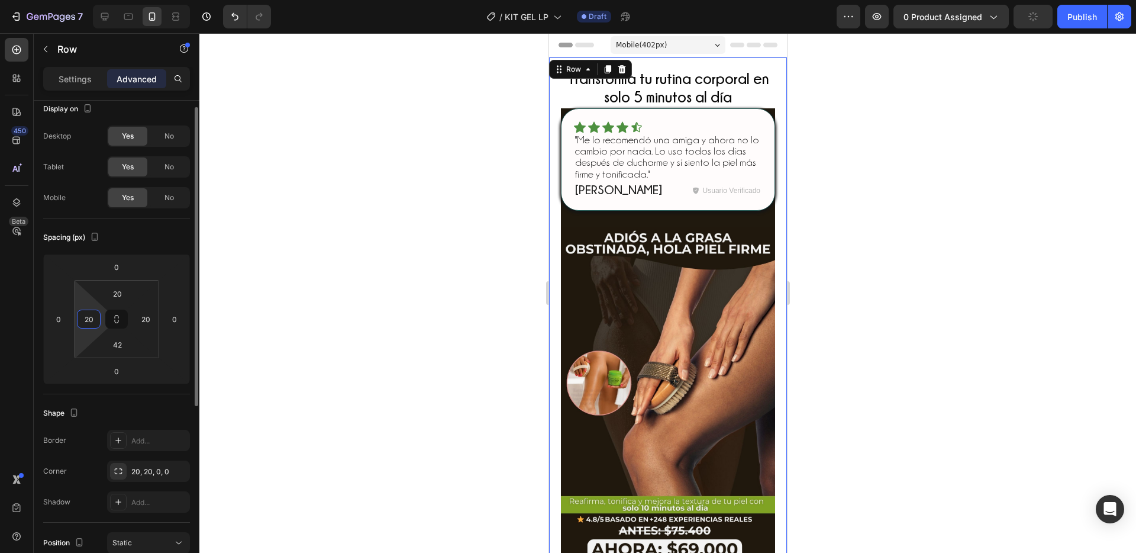
click at [91, 320] on input "20" at bounding box center [89, 319] width 18 height 18
type input "0"
click at [143, 318] on input "20" at bounding box center [146, 319] width 18 height 18
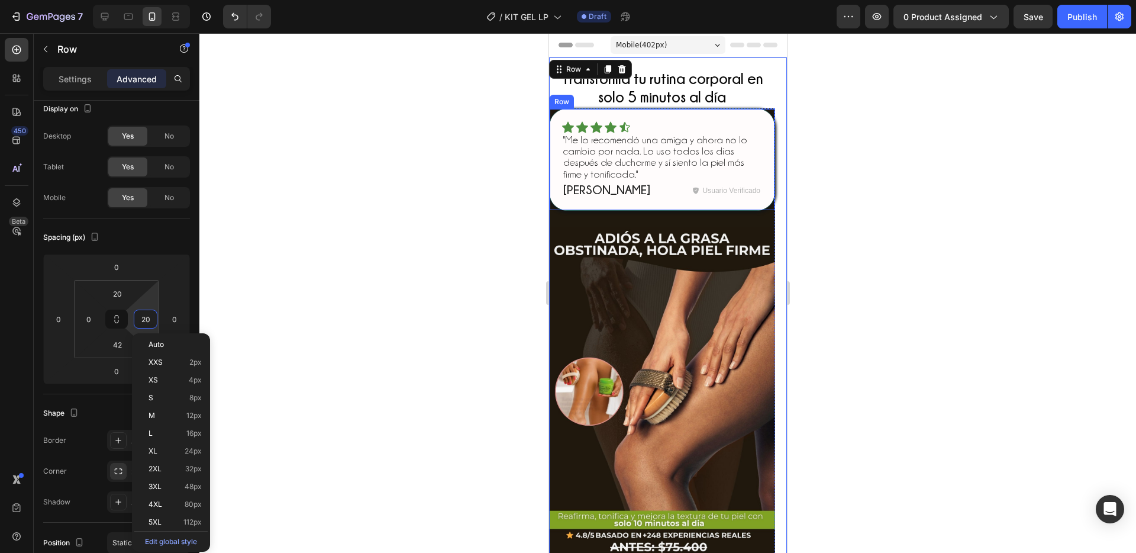
click at [760, 117] on div "Icon Icon Icon Icon Icon Icon List "Me lo recomendó una amiga y ahora no lo cam…" at bounding box center [661, 159] width 226 height 102
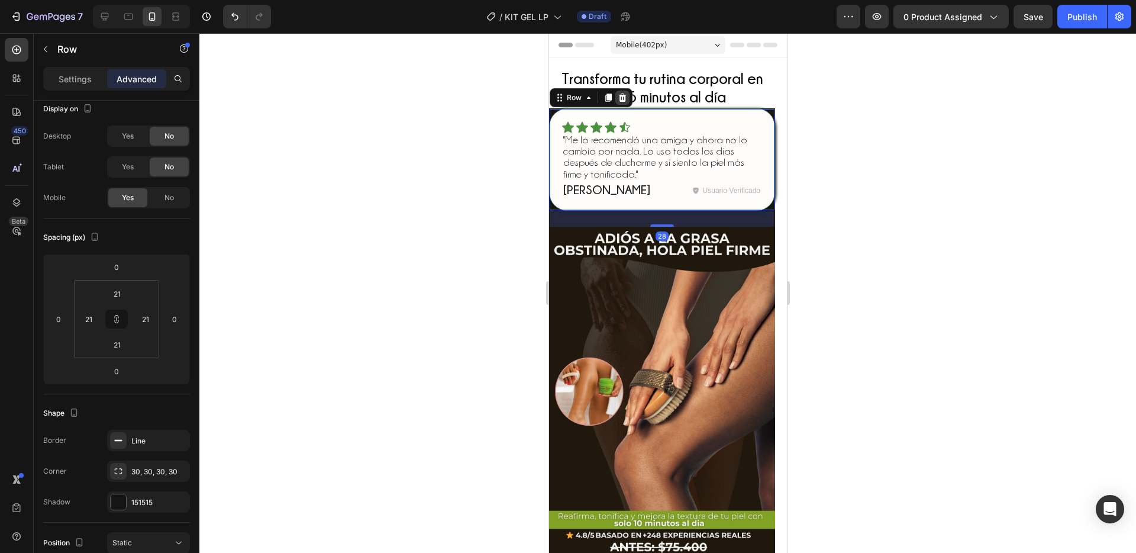
click at [622, 99] on icon at bounding box center [621, 97] width 9 height 9
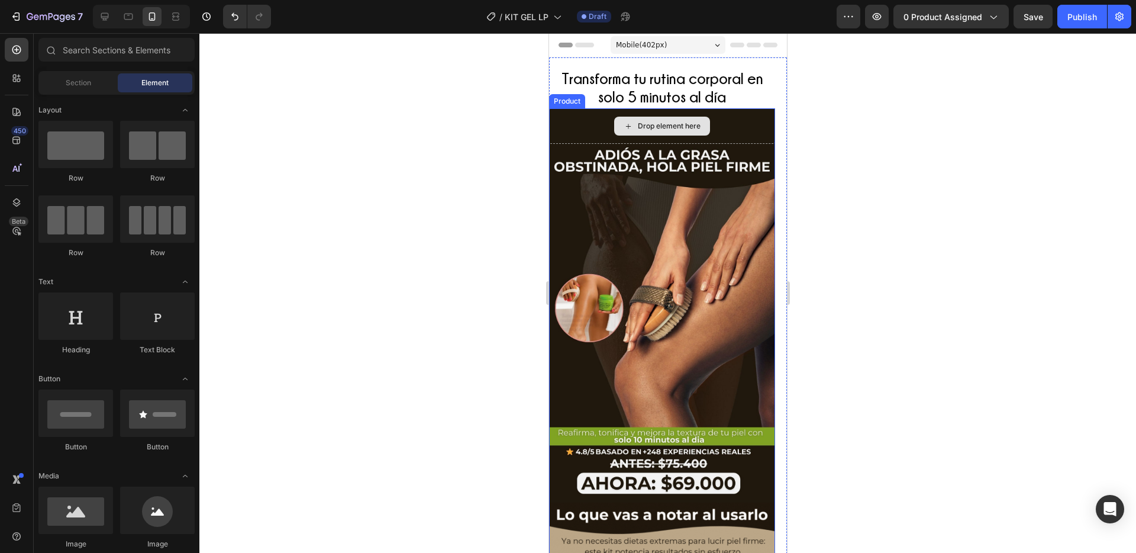
click at [727, 126] on div "Drop element here" at bounding box center [661, 125] width 226 height 35
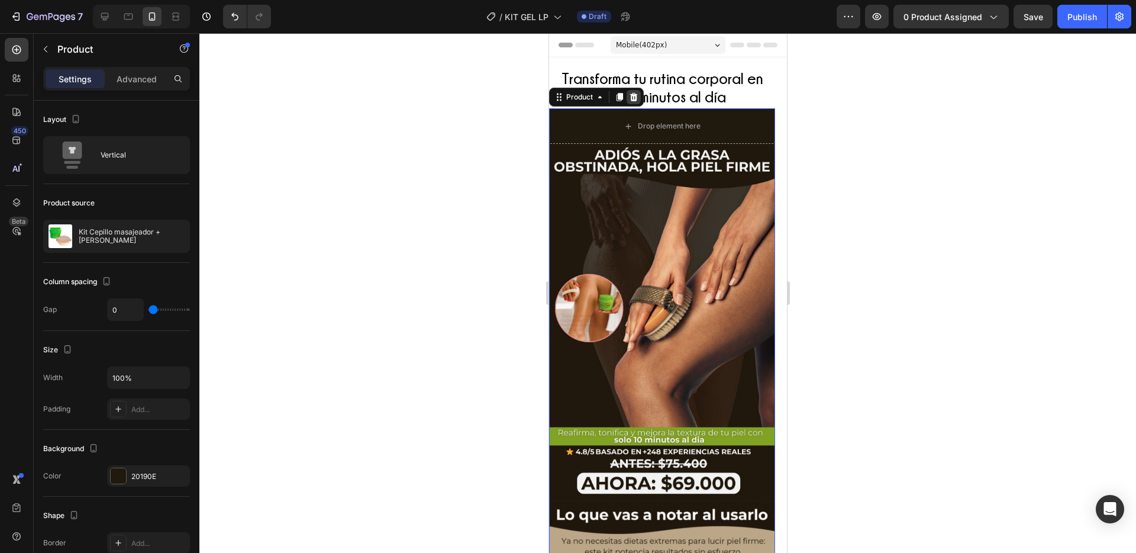
click at [635, 94] on icon at bounding box center [633, 97] width 8 height 8
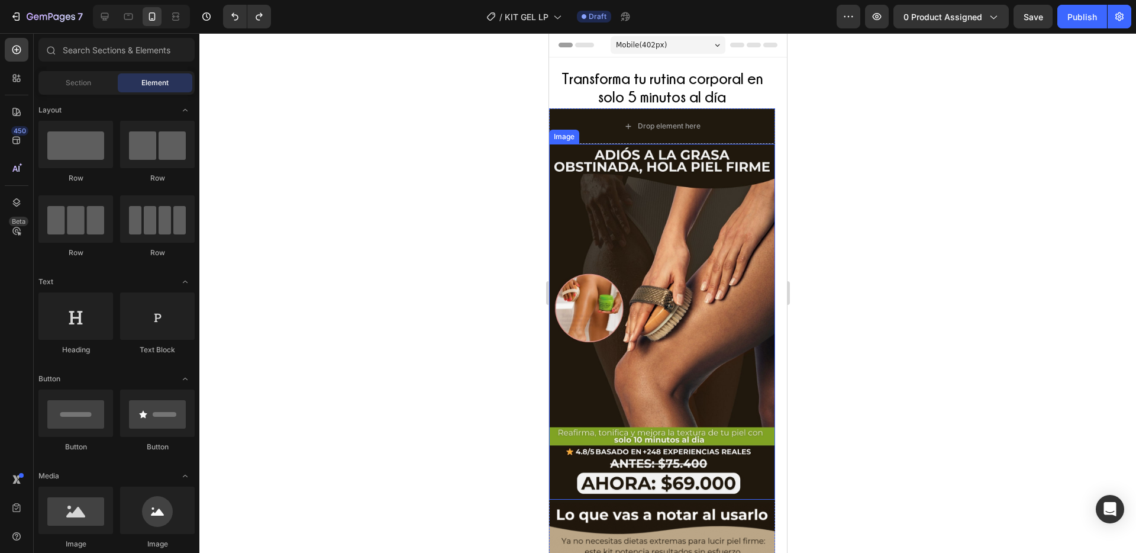
click at [736, 150] on img at bounding box center [661, 322] width 226 height 356
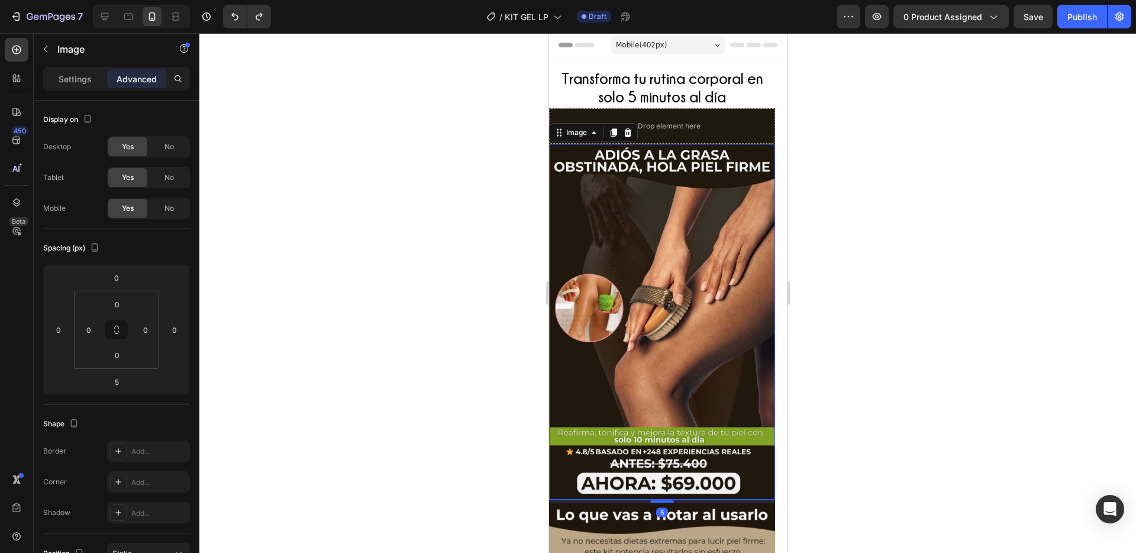
click at [77, 88] on div "Settings Advanced" at bounding box center [116, 79] width 147 height 24
click at [79, 85] on div "Settings" at bounding box center [75, 78] width 59 height 19
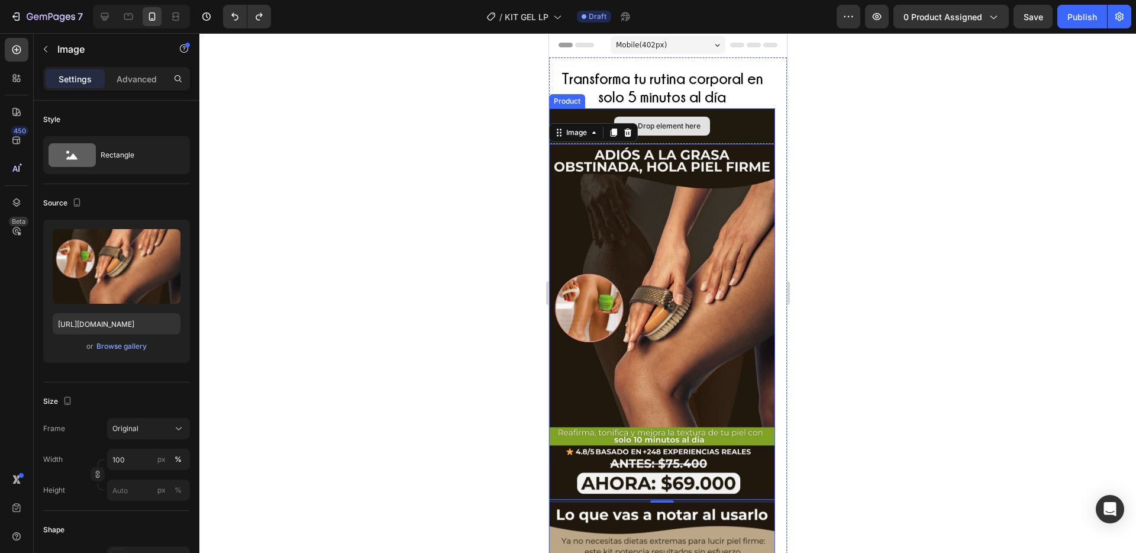
click at [746, 128] on div "Drop element here" at bounding box center [661, 125] width 226 height 35
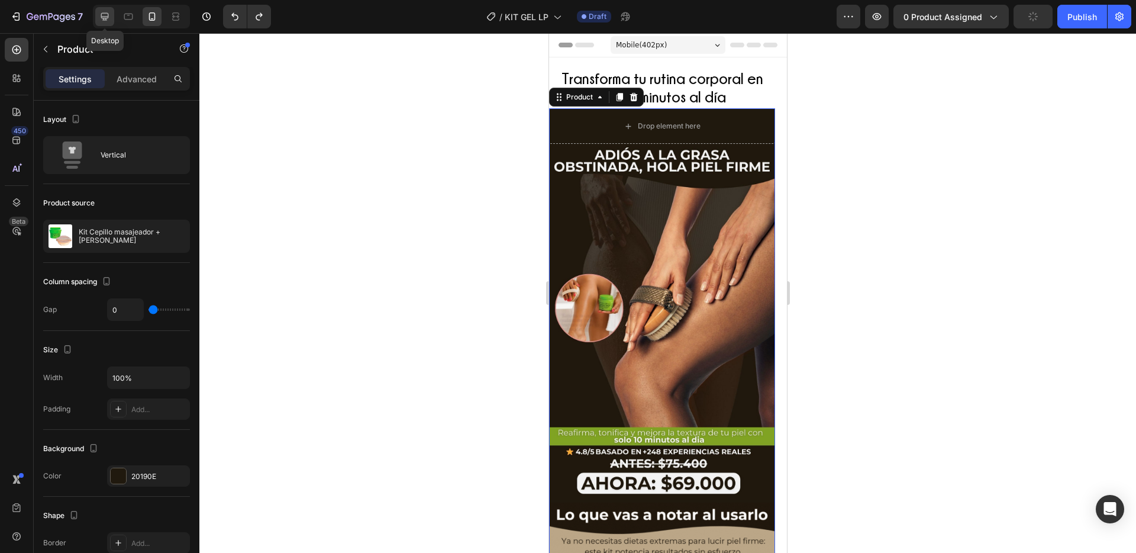
click at [99, 11] on icon at bounding box center [105, 17] width 12 height 12
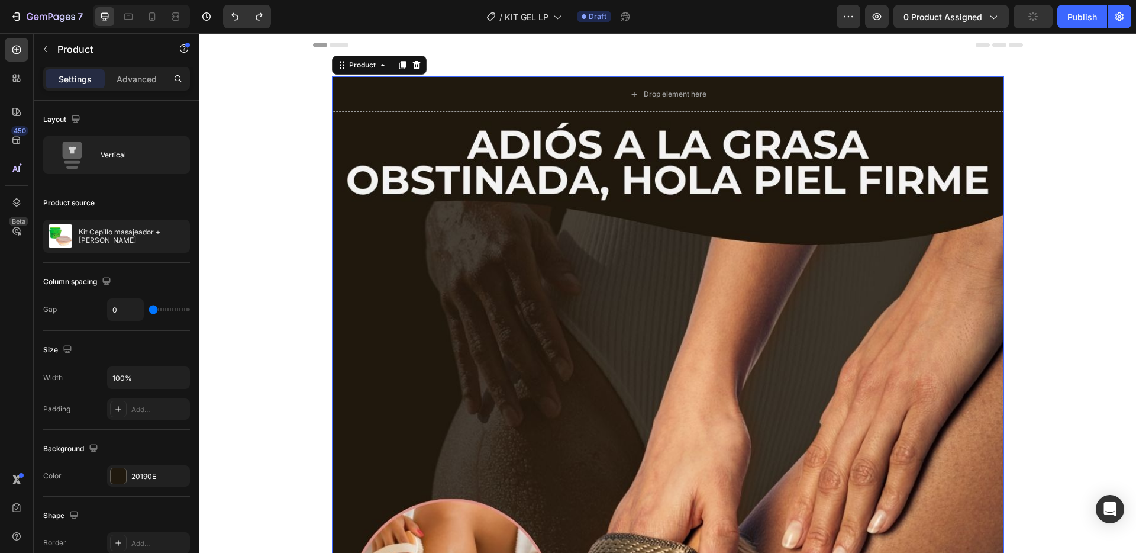
click at [790, 101] on div "Drop element here" at bounding box center [668, 93] width 672 height 35
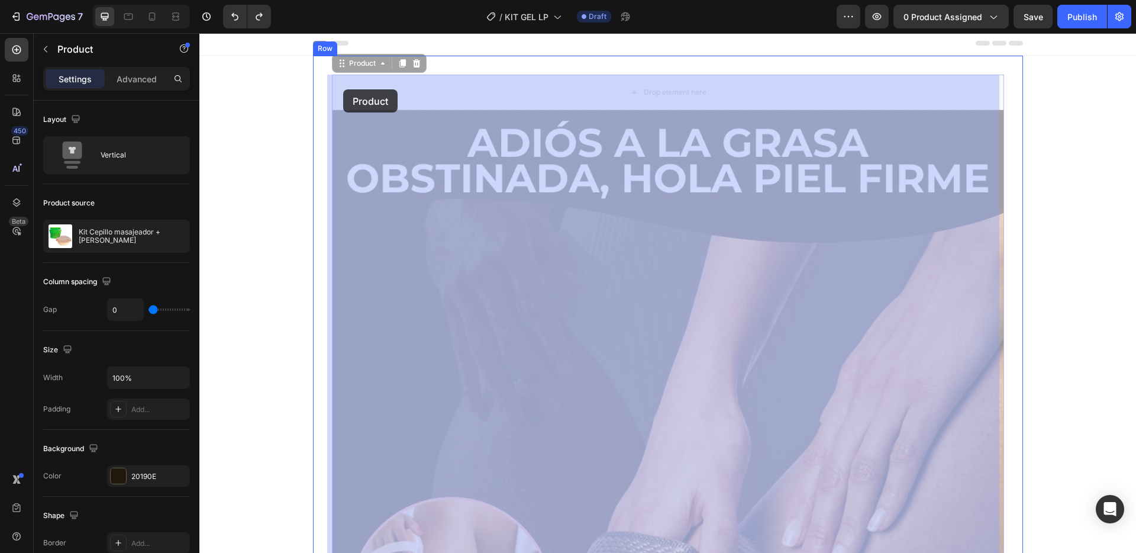
drag, startPoint x: 335, startPoint y: 62, endPoint x: 343, endPoint y: 89, distance: 27.9
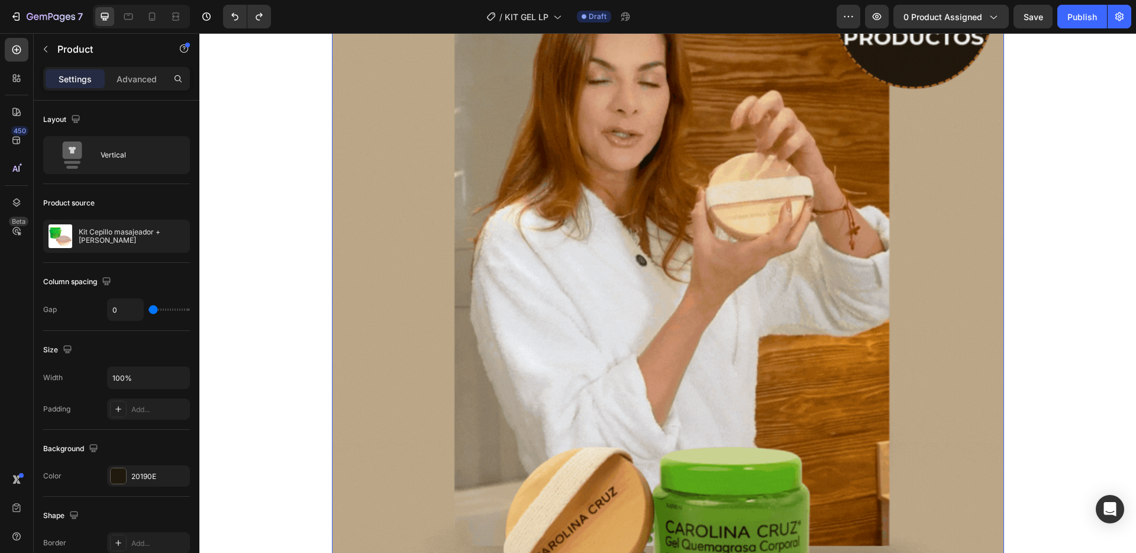
scroll to position [1322, 0]
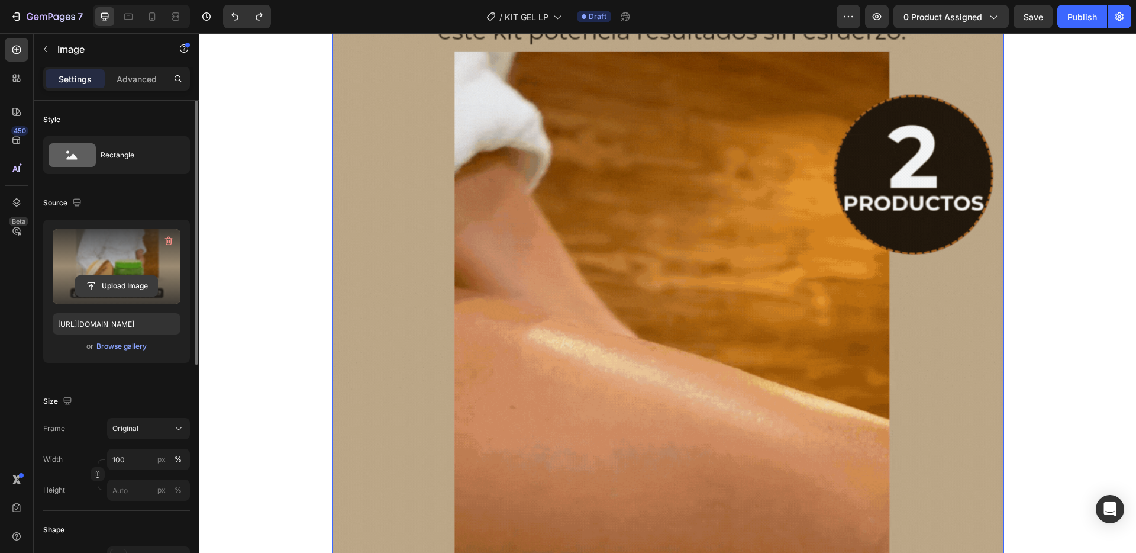
click at [127, 289] on input "file" at bounding box center [117, 286] width 82 height 20
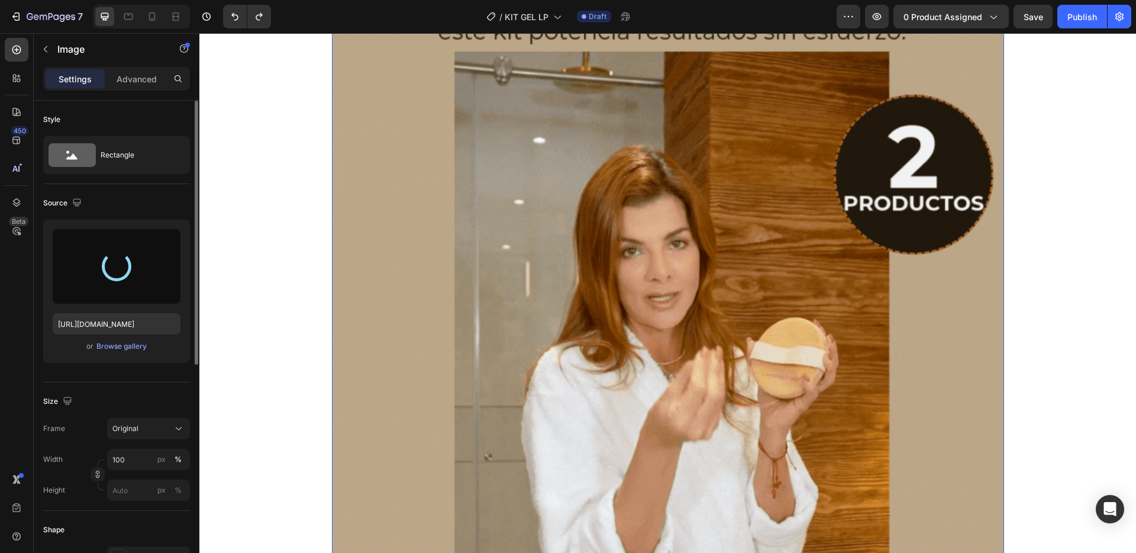
type input "[URL][DOMAIN_NAME]"
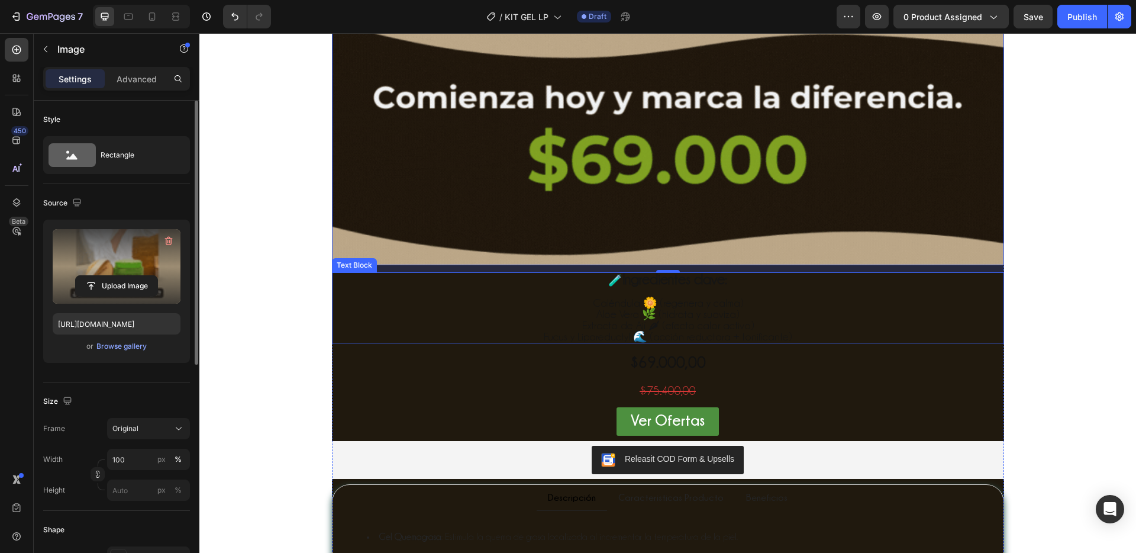
scroll to position [2338, 0]
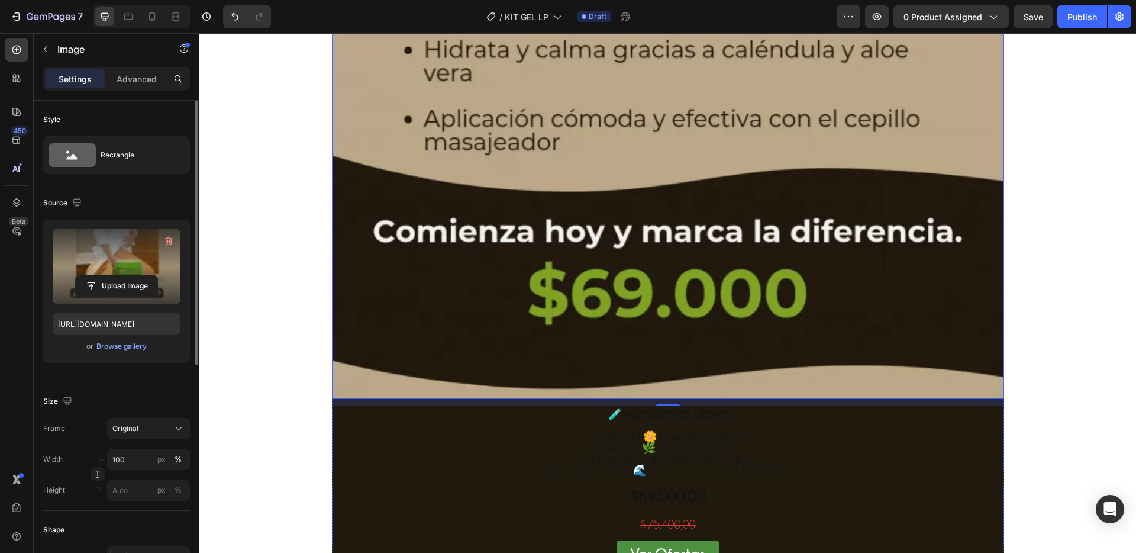
click at [768, 442] on p "Aloe Vera 🌿 (hidrata y suaviza)" at bounding box center [668, 447] width 670 height 11
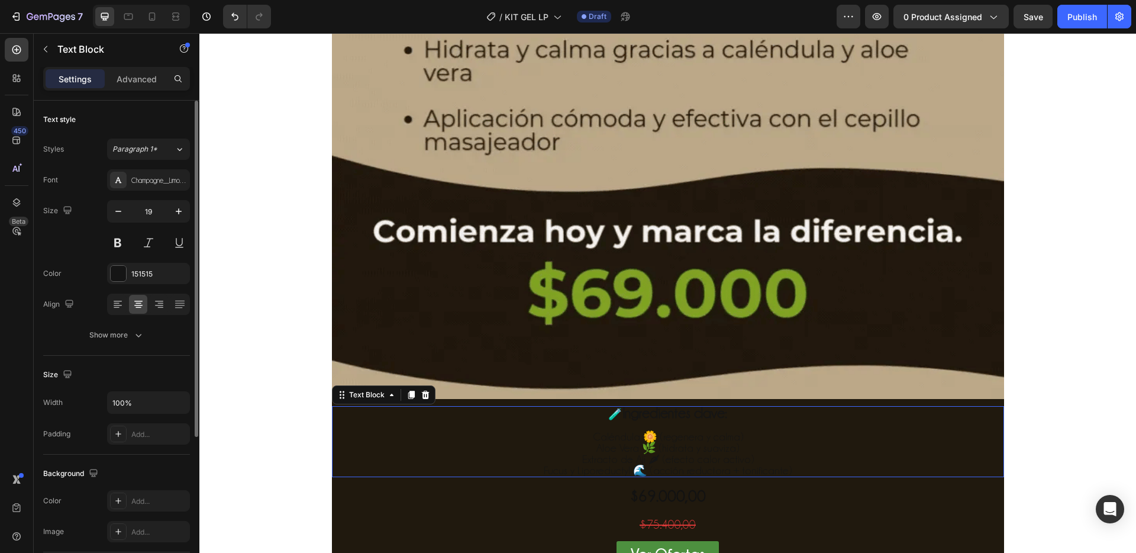
scroll to position [2643, 0]
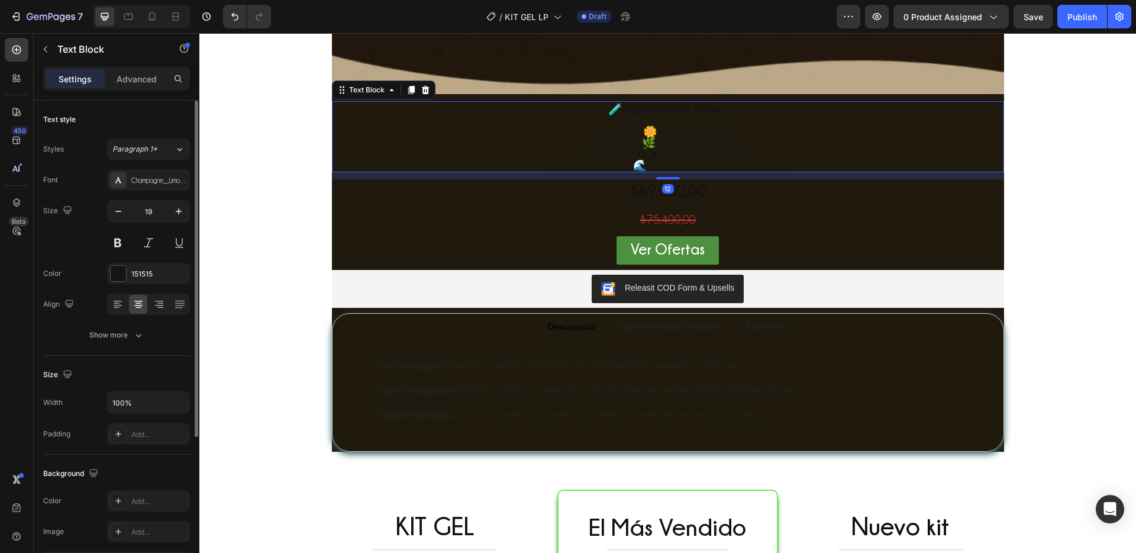
click at [498, 133] on p "Caléndula 🌼 (regenera y calma)" at bounding box center [668, 131] width 670 height 11
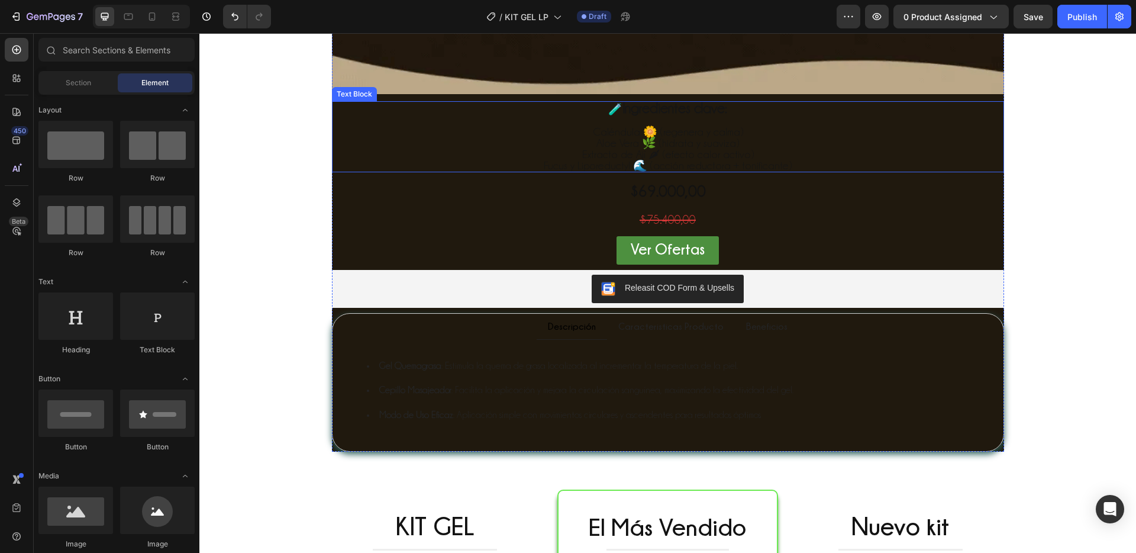
click at [915, 128] on p "Caléndula 🌼 (regenera y calma)" at bounding box center [668, 131] width 670 height 11
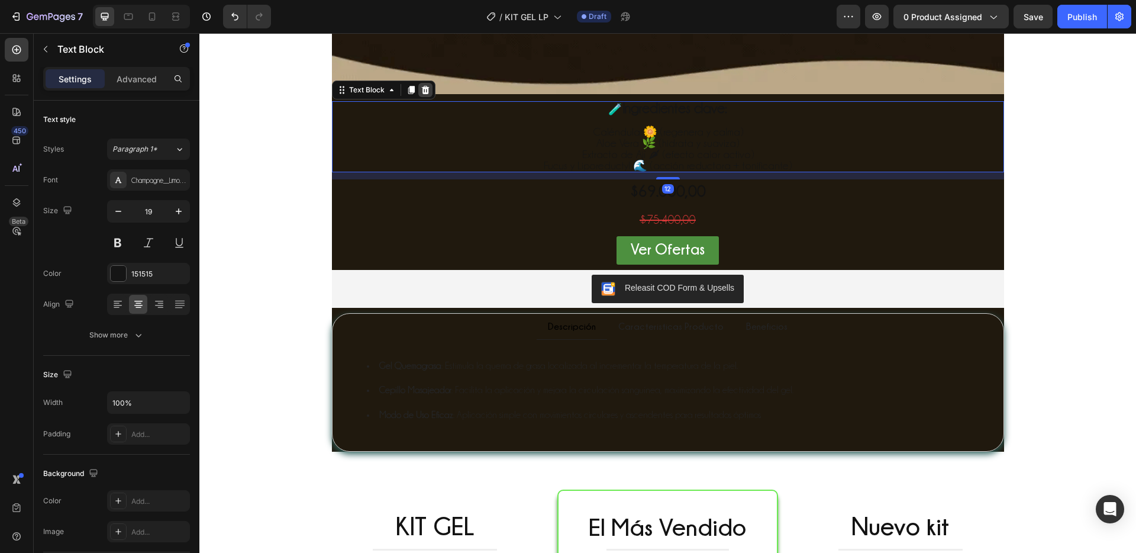
click at [427, 91] on div at bounding box center [425, 90] width 14 height 14
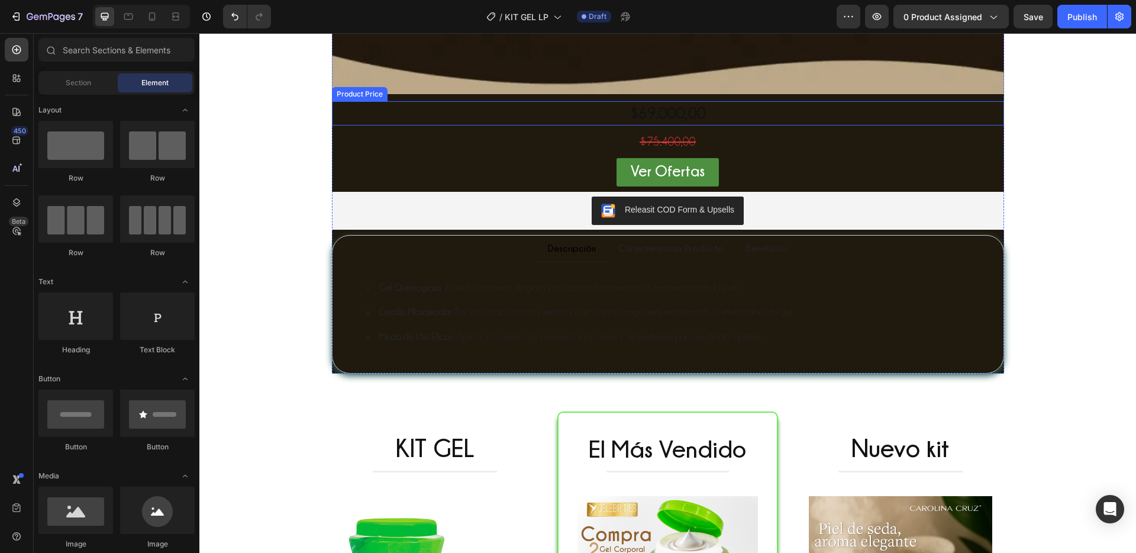
click at [541, 122] on div "$69.000,00" at bounding box center [668, 113] width 672 height 24
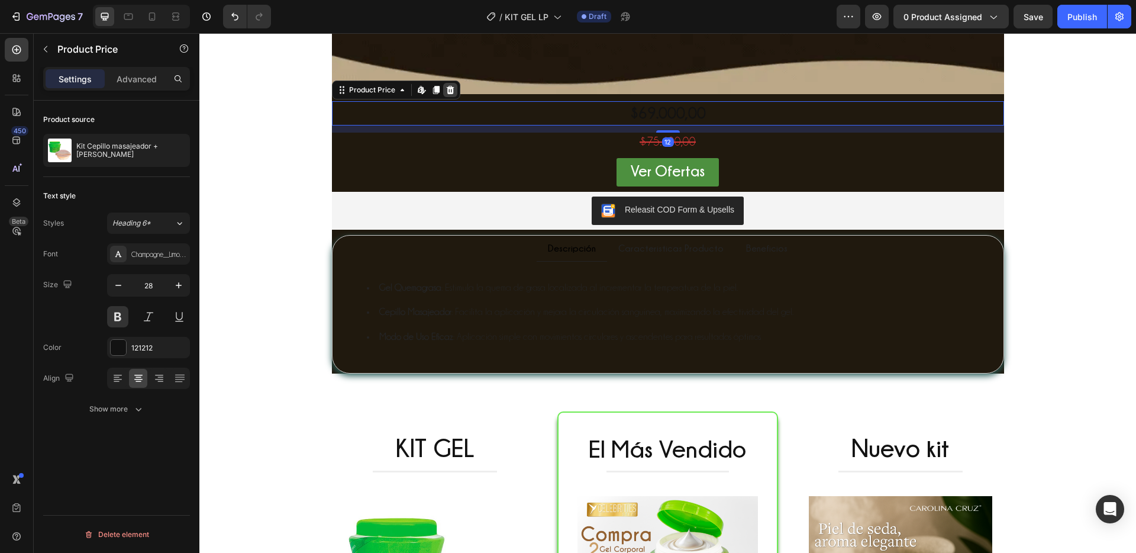
click at [447, 94] on icon at bounding box center [450, 90] width 8 height 8
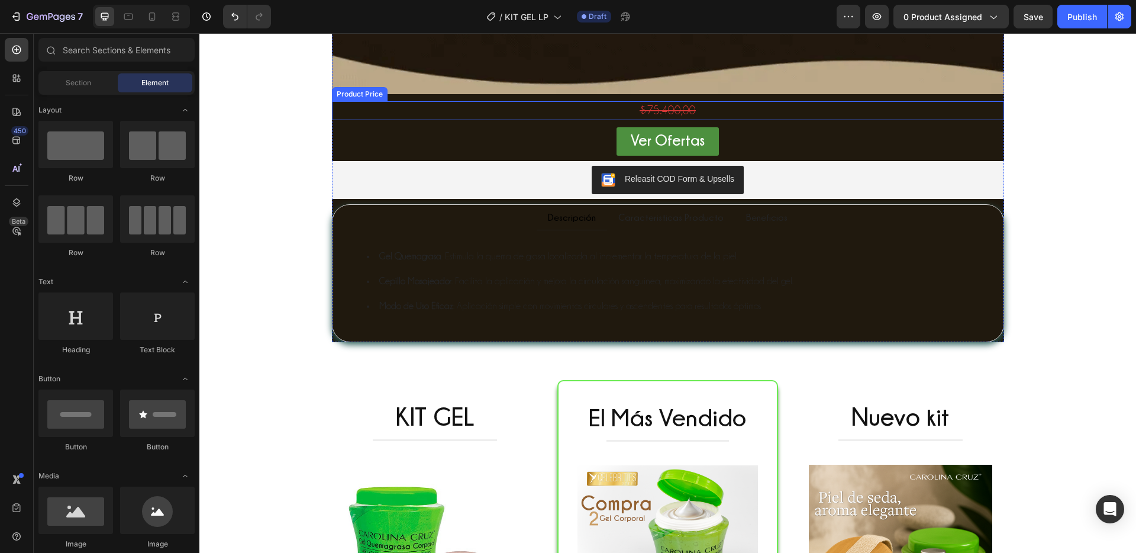
click at [505, 113] on div "$75.400,00" at bounding box center [668, 110] width 672 height 18
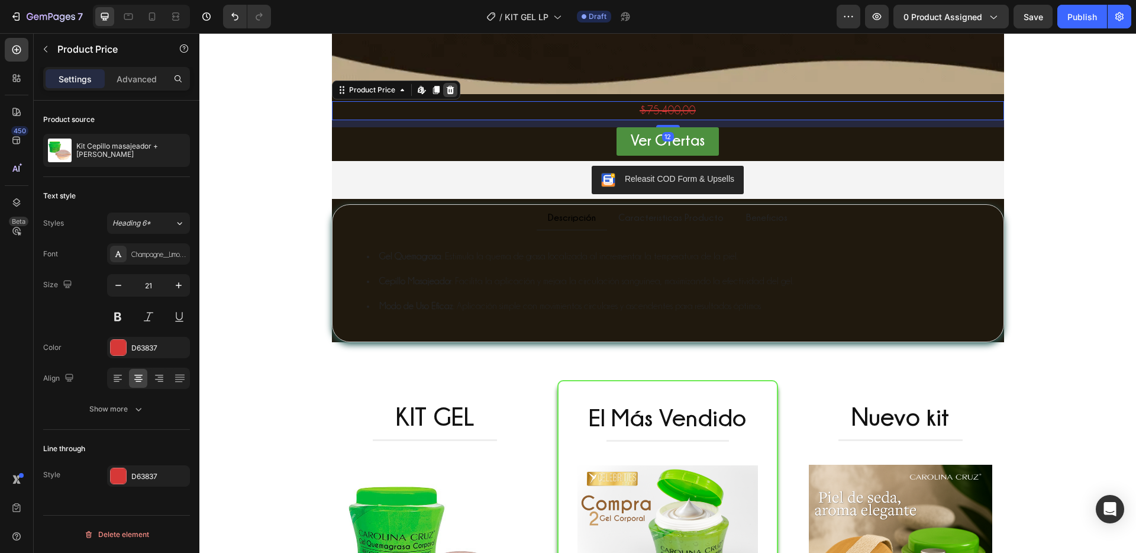
click at [446, 93] on icon at bounding box center [450, 90] width 8 height 8
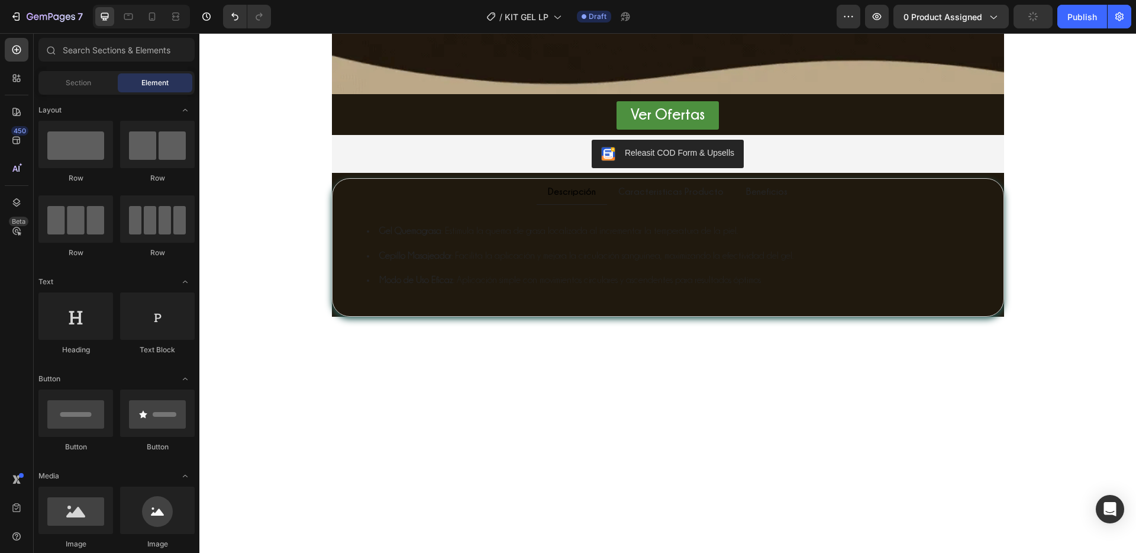
scroll to position [2392, 0]
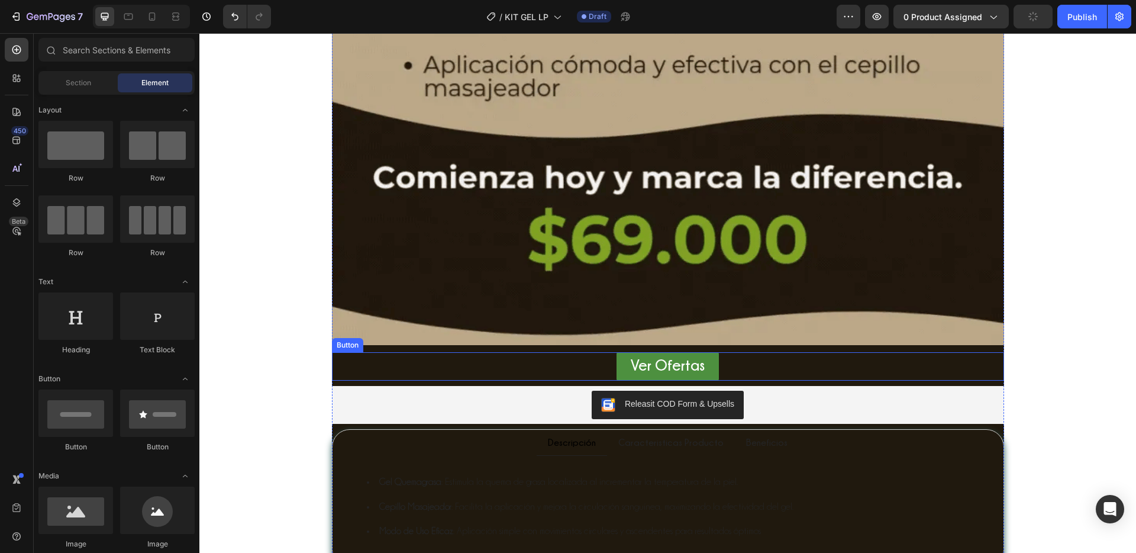
click at [913, 361] on div "Ver Ofertas Button" at bounding box center [668, 366] width 672 height 28
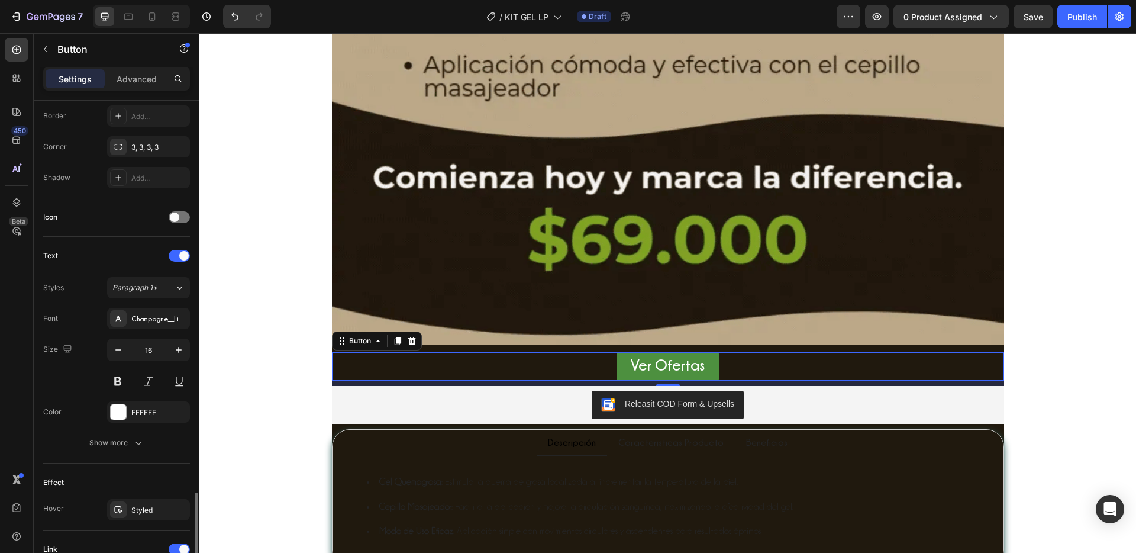
scroll to position [424, 0]
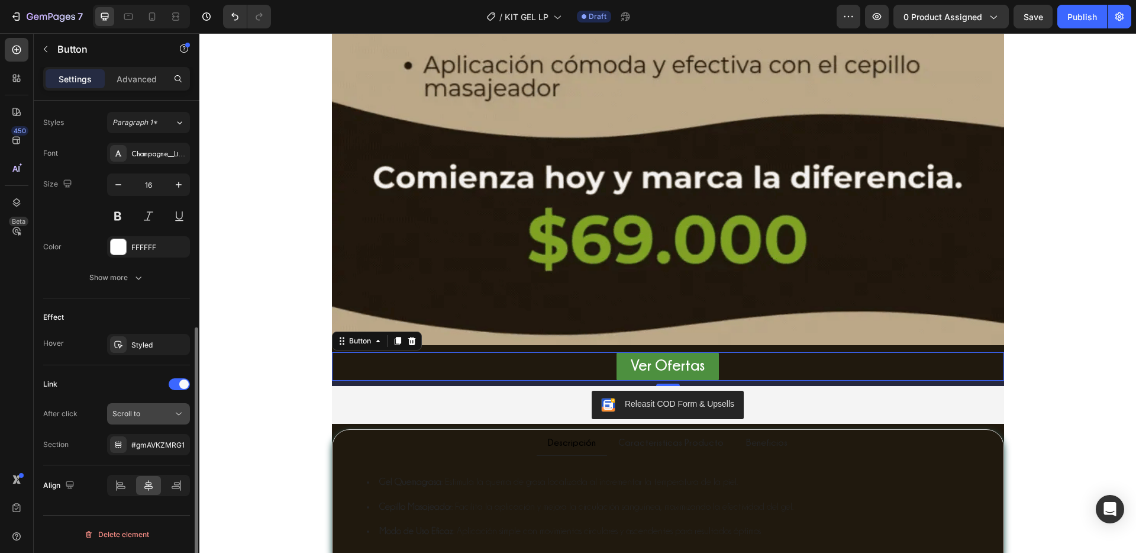
click at [161, 414] on div "Scroll to" at bounding box center [142, 413] width 60 height 11
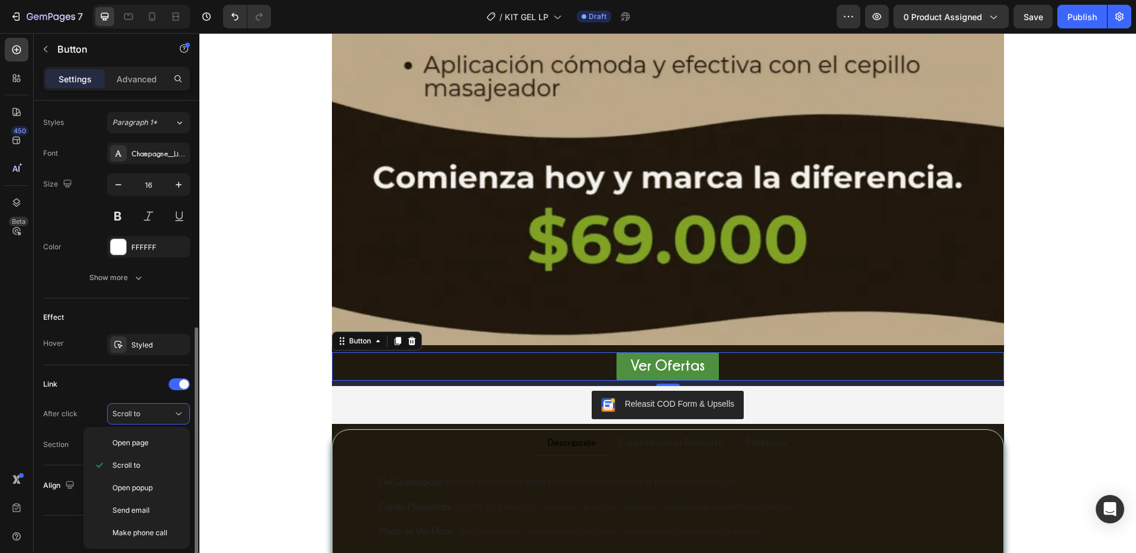
click at [95, 403] on div "After click Scroll to" at bounding box center [116, 413] width 147 height 21
click at [157, 447] on div "#gmAVKZMRG1" at bounding box center [148, 445] width 34 height 11
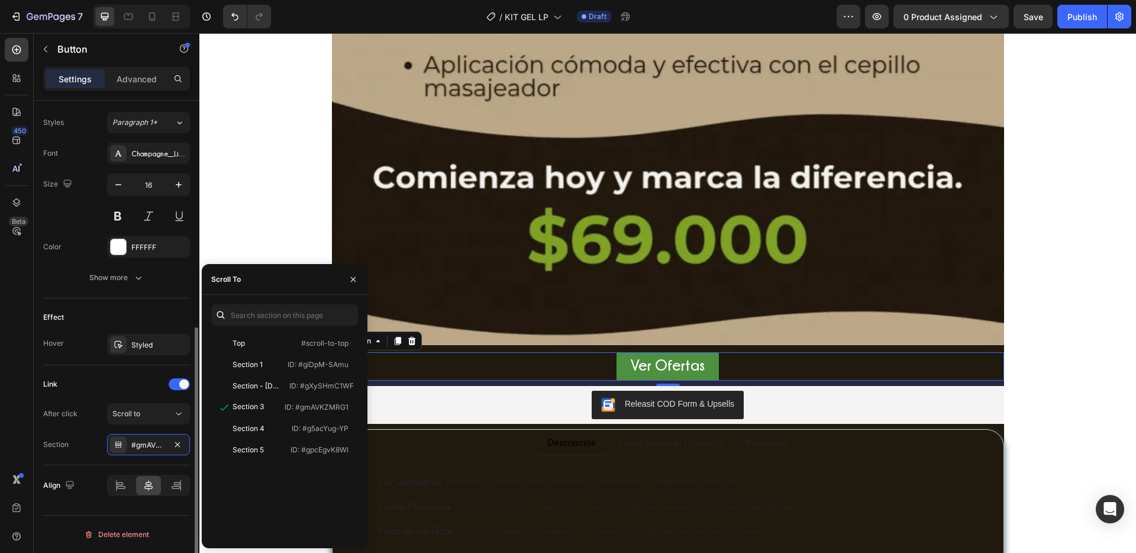
click at [141, 304] on div "Effect Hover Styled" at bounding box center [116, 331] width 147 height 67
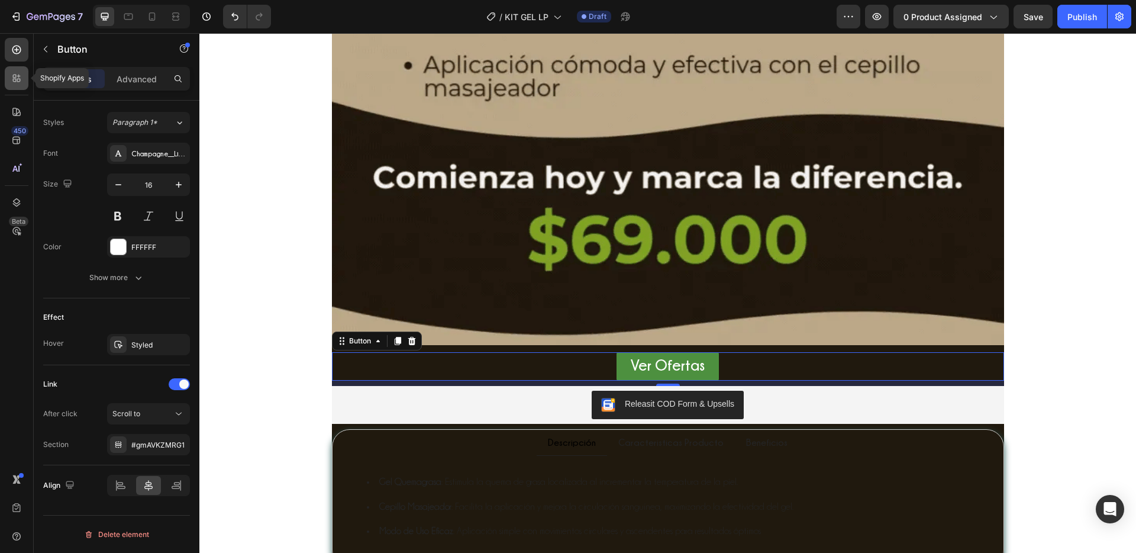
click at [22, 76] on div at bounding box center [17, 78] width 24 height 24
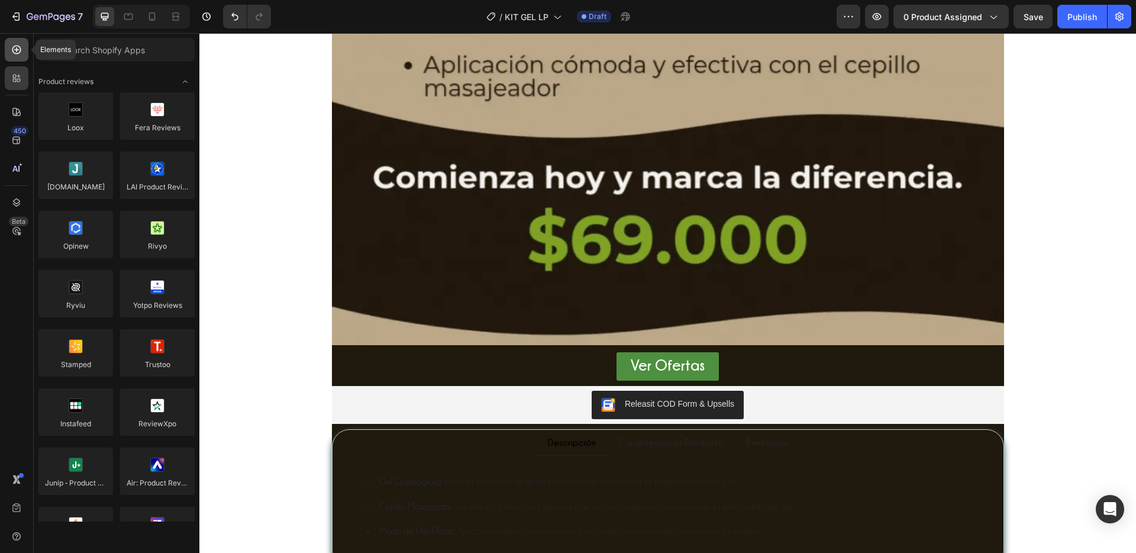
click at [17, 47] on icon at bounding box center [17, 50] width 12 height 12
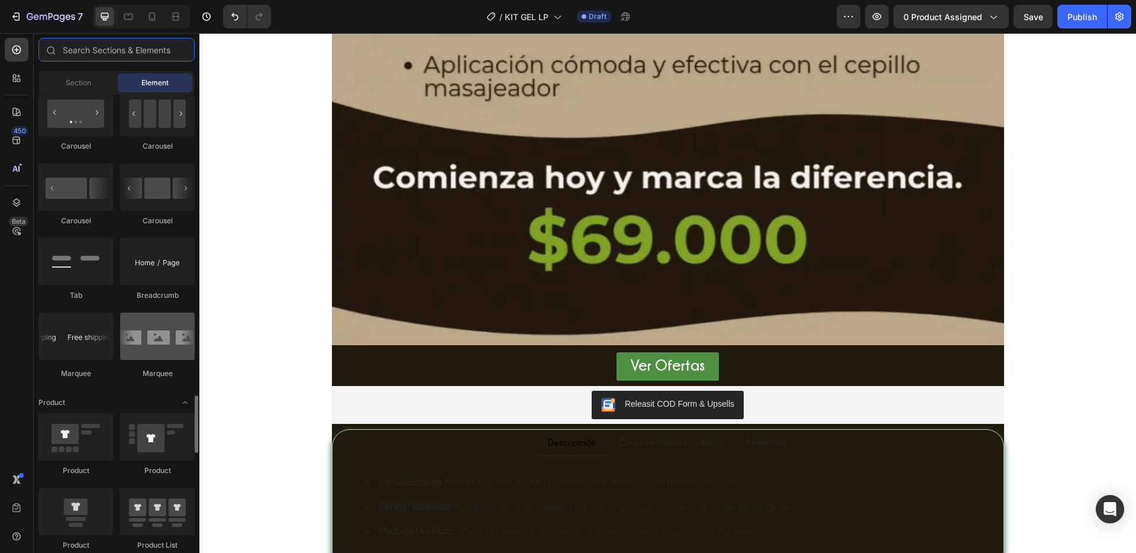
scroll to position [1471, 0]
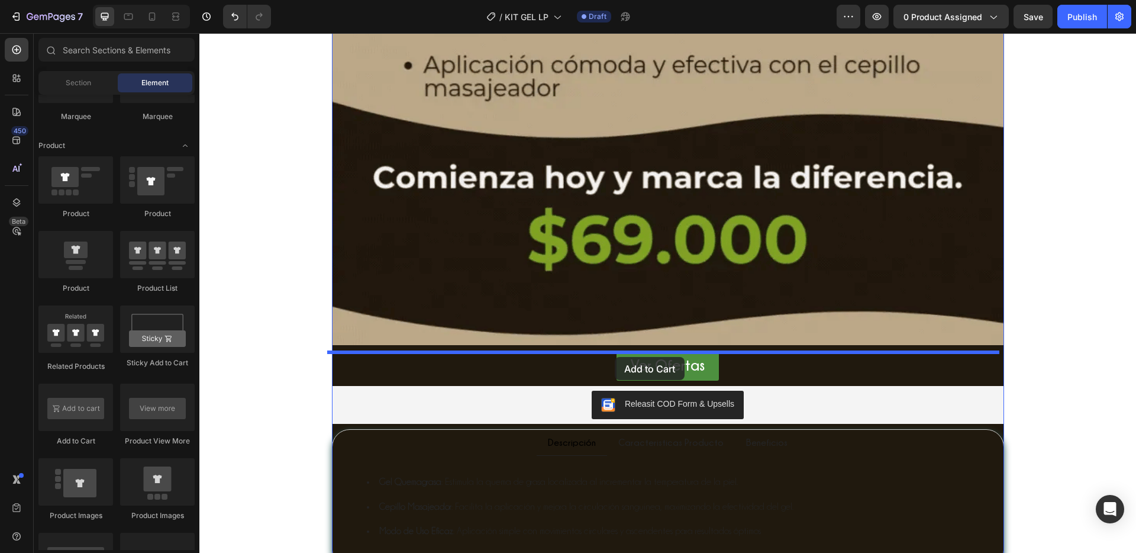
drag, startPoint x: 204, startPoint y: 408, endPoint x: 615, endPoint y: 357, distance: 413.7
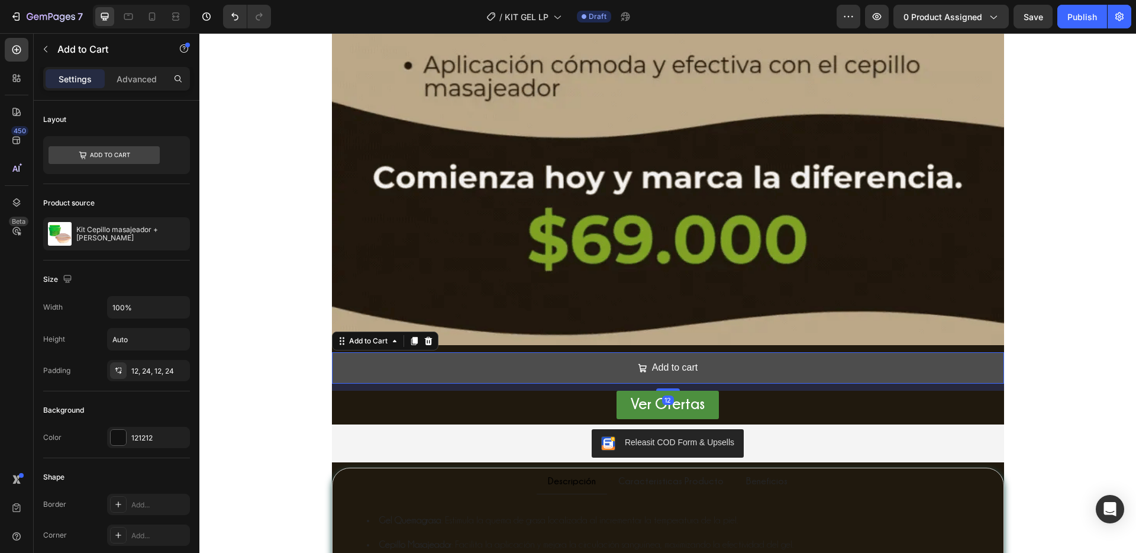
click at [713, 372] on button "Add to cart" at bounding box center [668, 367] width 672 height 31
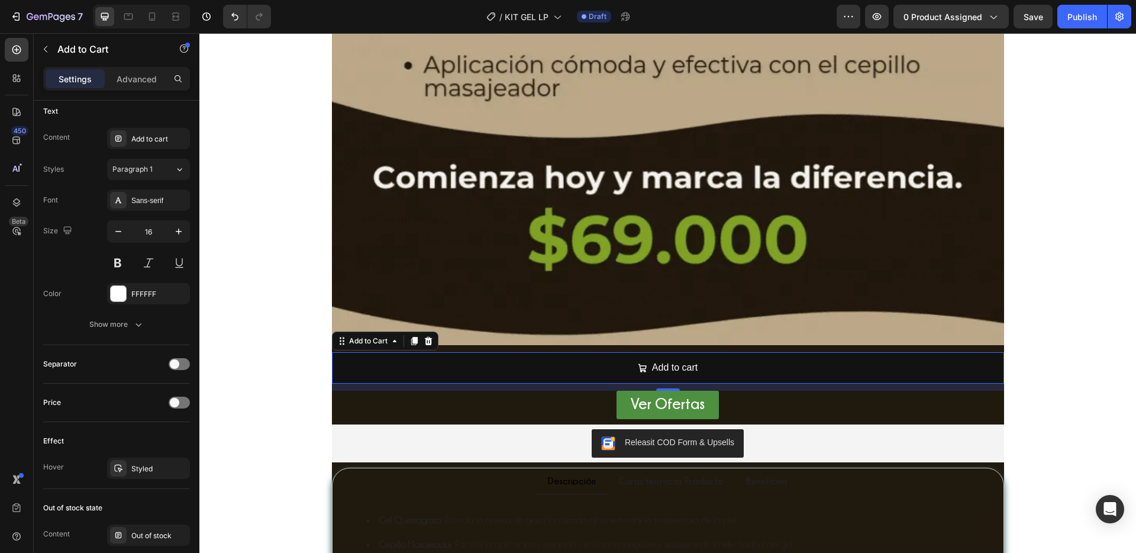
scroll to position [876, 0]
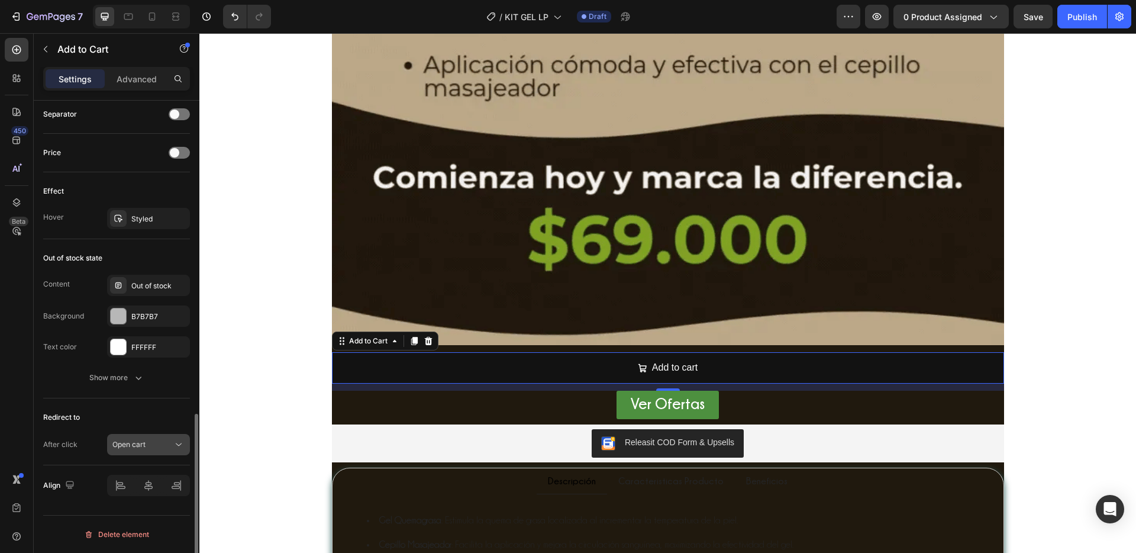
click at [164, 450] on button "Open cart" at bounding box center [148, 444] width 83 height 21
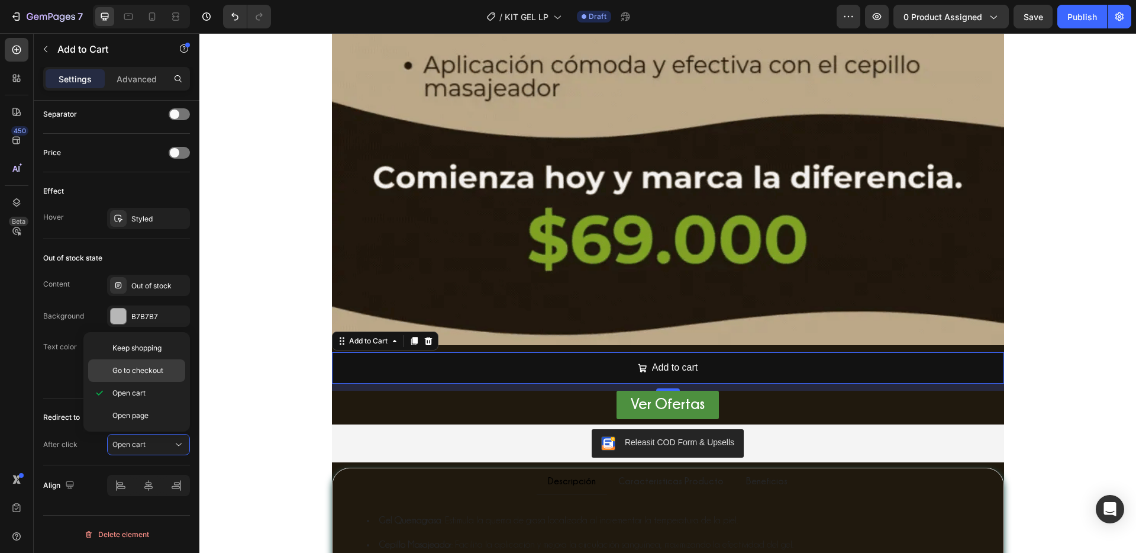
click at [159, 368] on span "Go to checkout" at bounding box center [137, 370] width 51 height 11
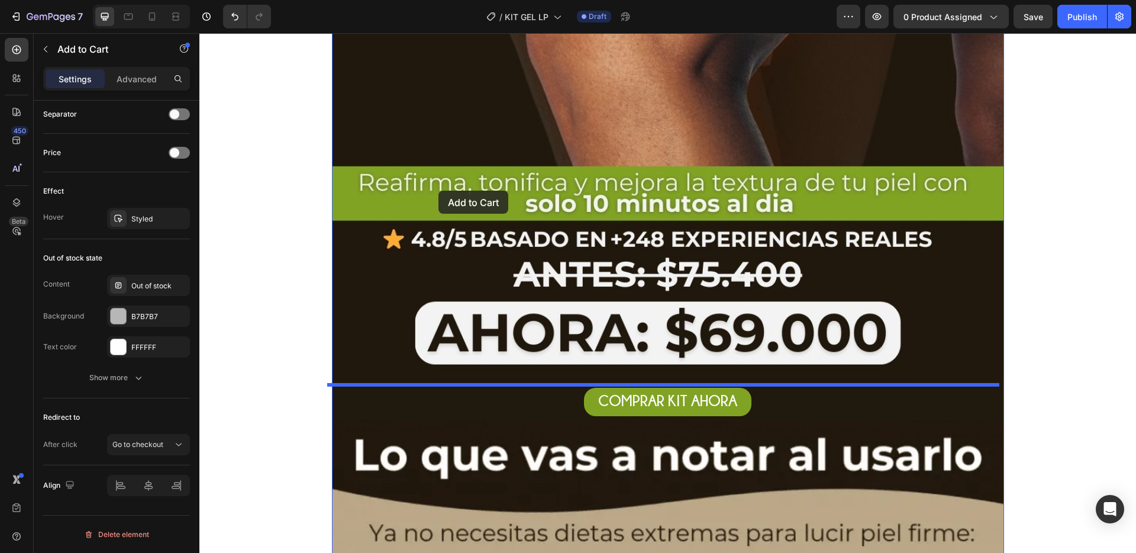
scroll to position [790, 0]
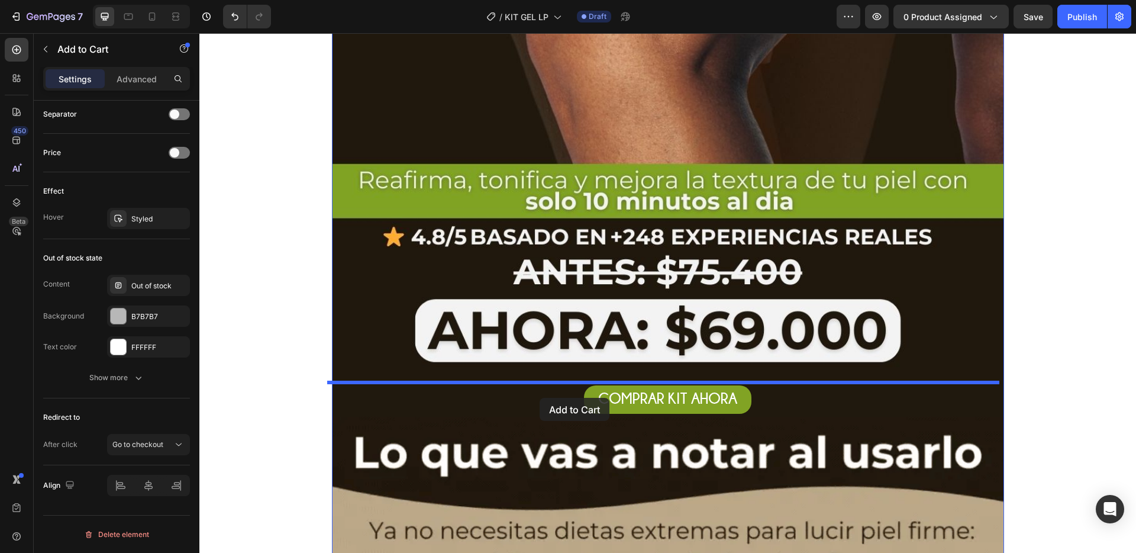
drag, startPoint x: 334, startPoint y: 342, endPoint x: 540, endPoint y: 398, distance: 212.7
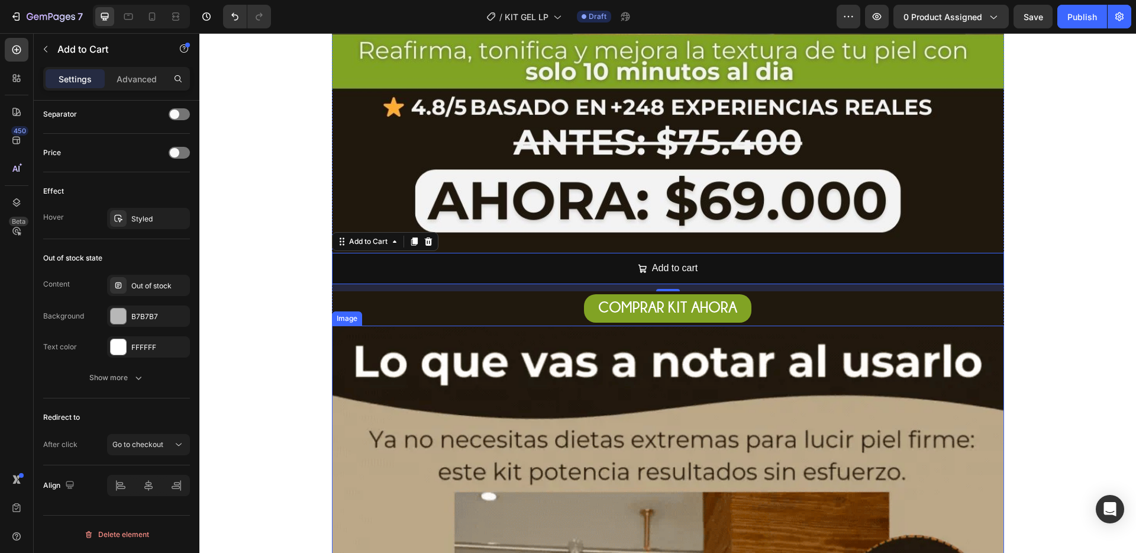
scroll to position [1041, 0]
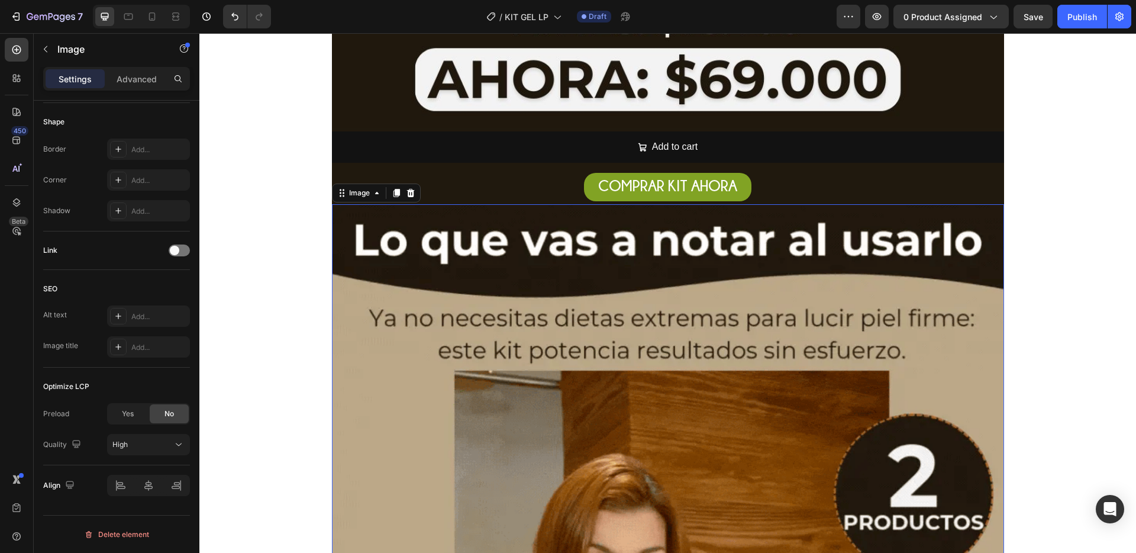
scroll to position [0, 0]
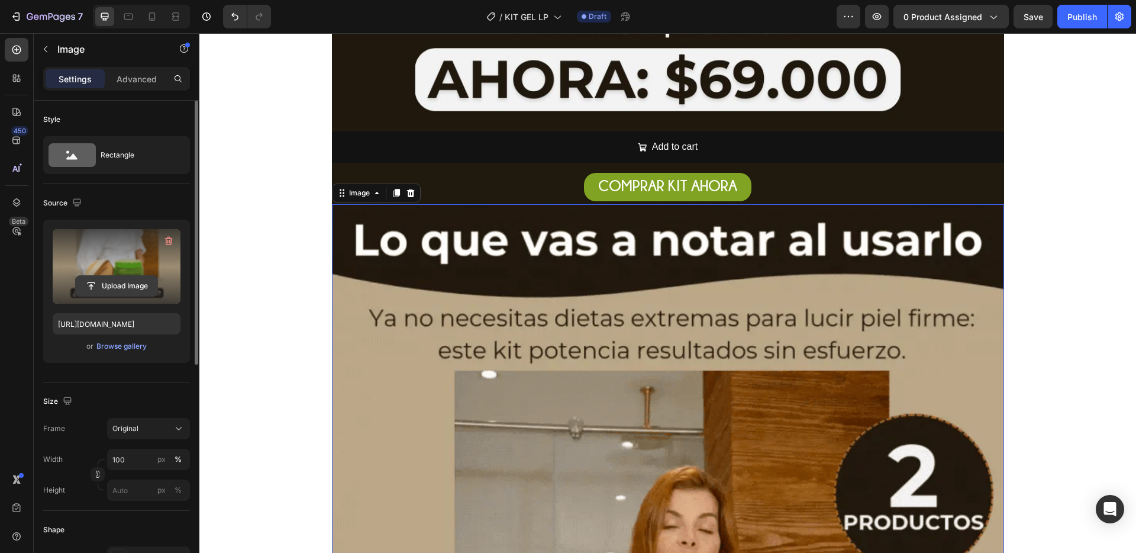
click at [127, 287] on input "file" at bounding box center [117, 286] width 82 height 20
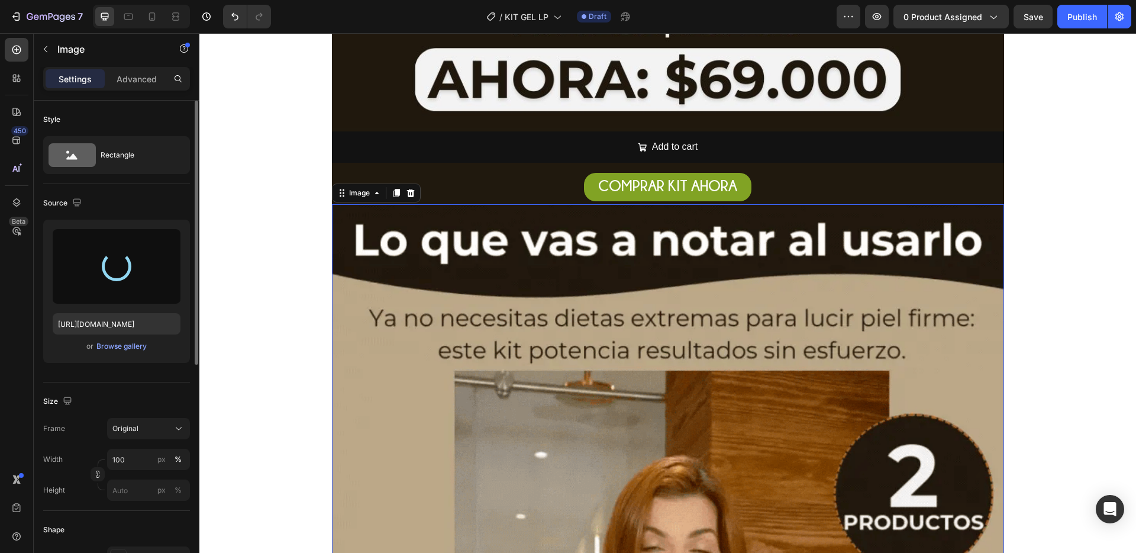
type input "[URL][DOMAIN_NAME]"
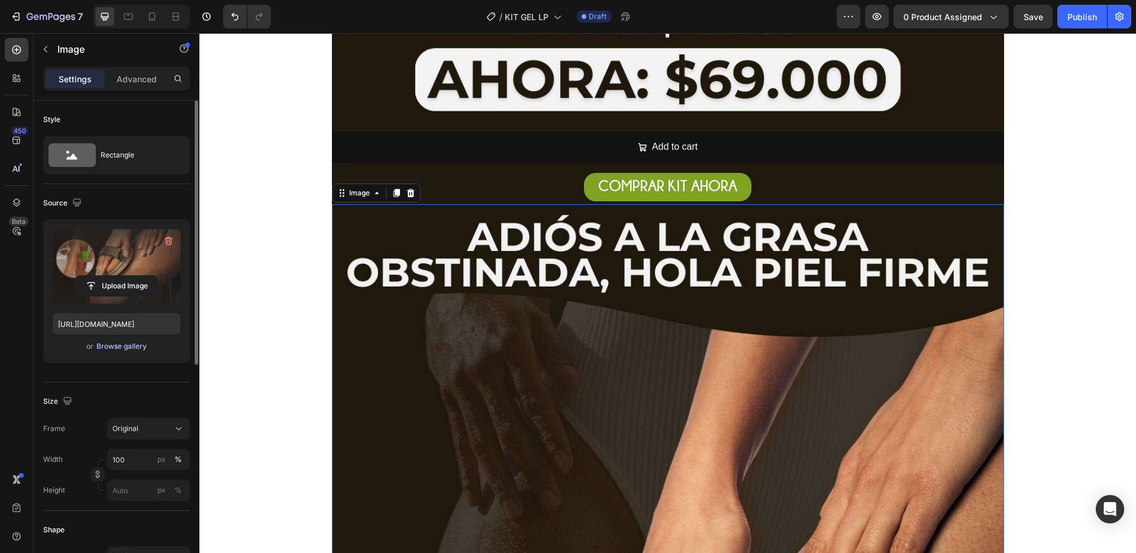
click at [107, 342] on div "Browse gallery" at bounding box center [121, 346] width 50 height 11
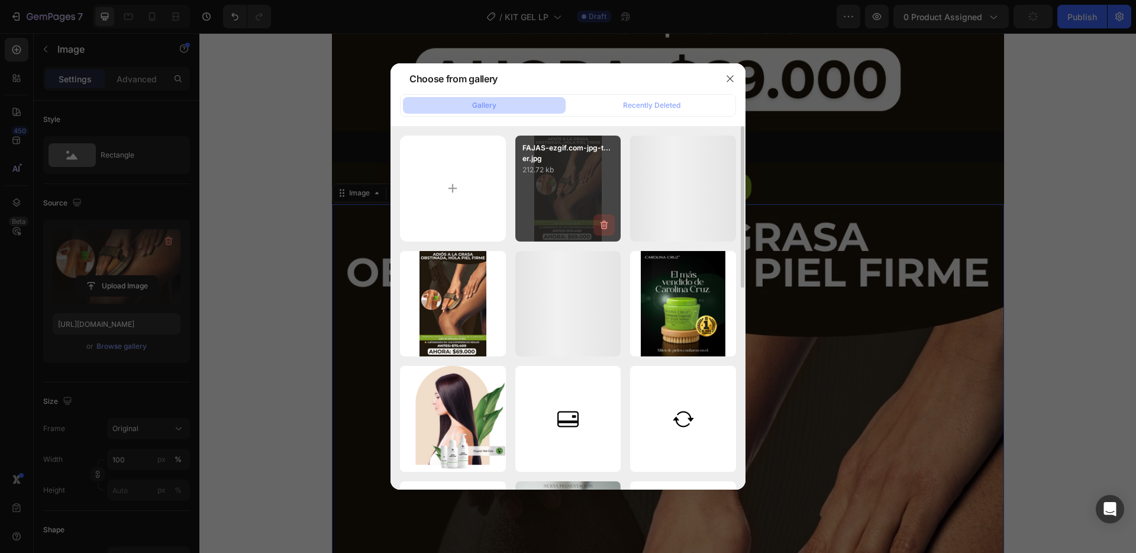
click at [602, 227] on icon "button" at bounding box center [604, 224] width 8 height 9
click at [606, 227] on div "Delete" at bounding box center [597, 227] width 22 height 11
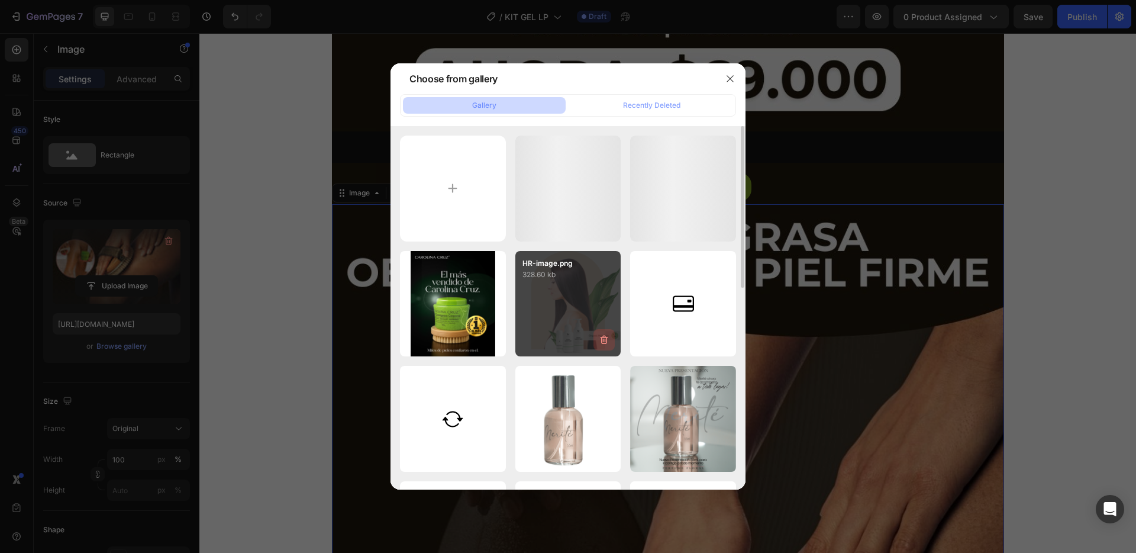
click at [602, 341] on icon "button" at bounding box center [604, 339] width 8 height 9
click at [602, 341] on div "Delete" at bounding box center [597, 342] width 22 height 11
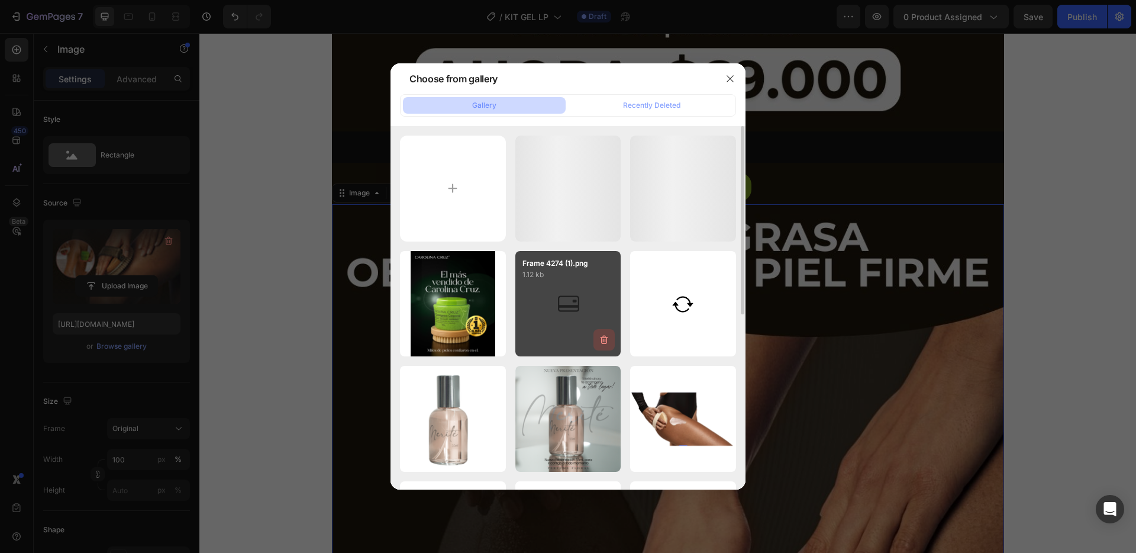
click at [602, 339] on icon "button" at bounding box center [604, 340] width 12 height 12
click at [602, 339] on div "Delete" at bounding box center [597, 342] width 22 height 11
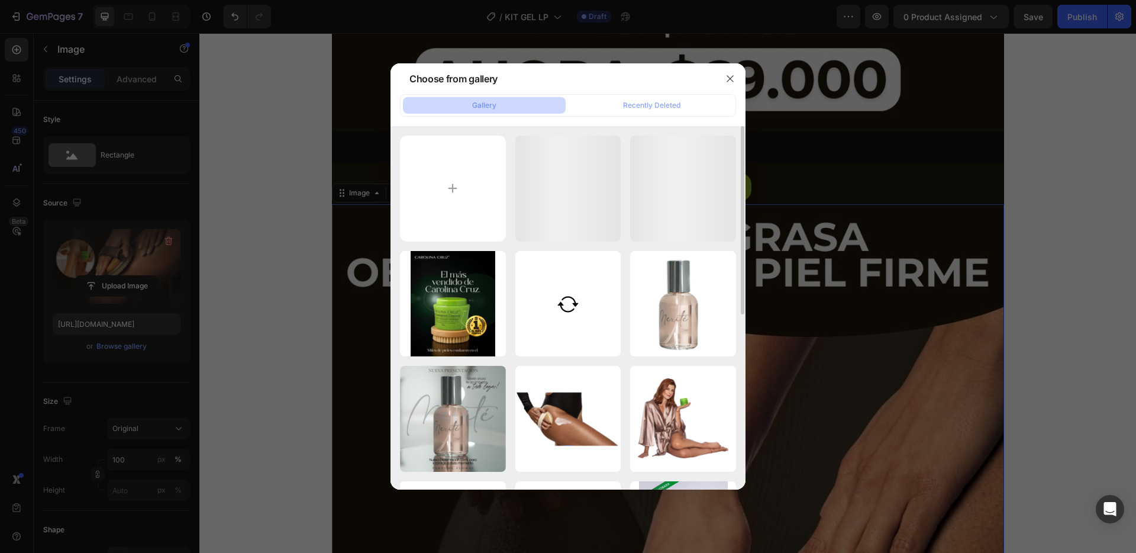
click at [0, 0] on icon "button" at bounding box center [0, 0] width 0 height 0
click at [0, 0] on div "Delete" at bounding box center [0, 0] width 0 height 0
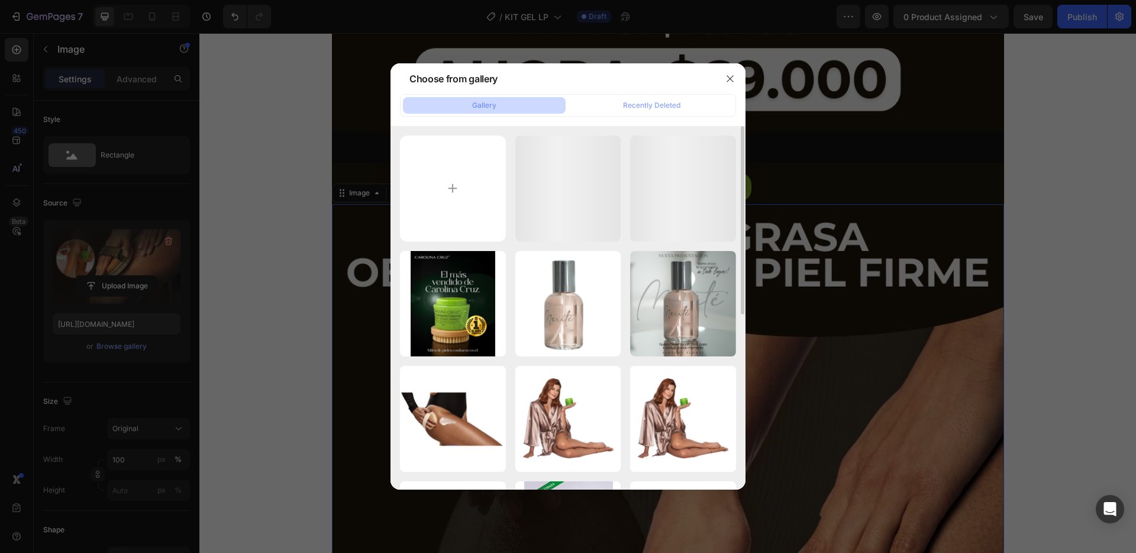
click at [0, 0] on icon "button" at bounding box center [0, 0] width 0 height 0
click at [0, 0] on div "Delete" at bounding box center [0, 0] width 0 height 0
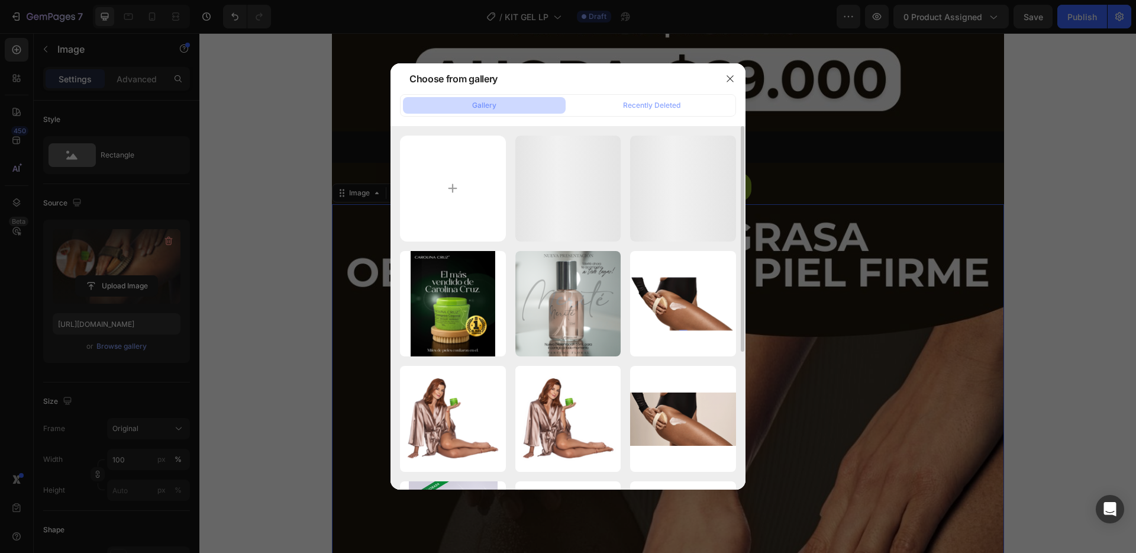
click at [0, 0] on icon "button" at bounding box center [0, 0] width 0 height 0
click at [0, 0] on div "Delete" at bounding box center [0, 0] width 0 height 0
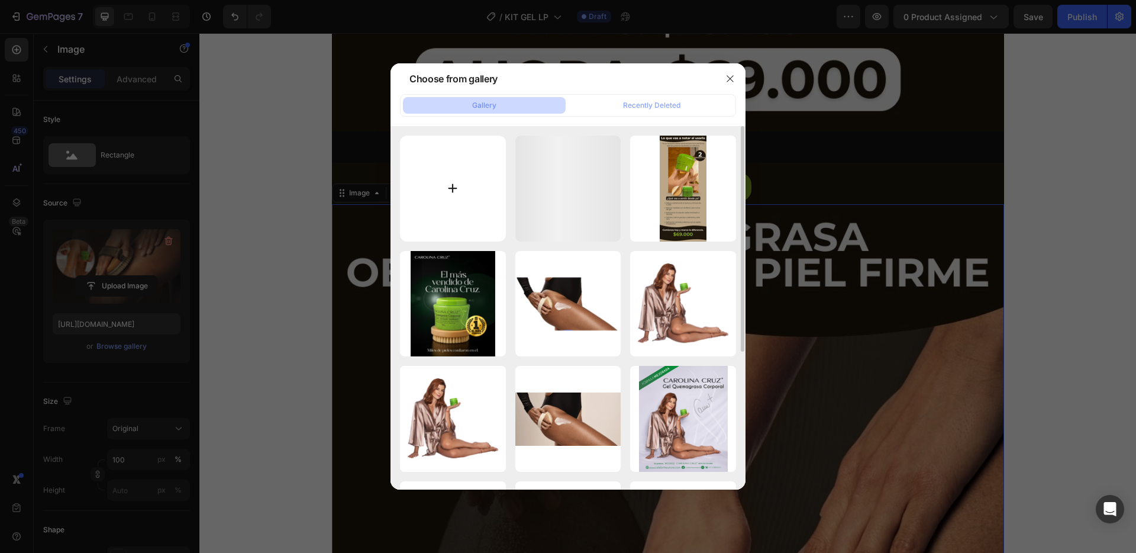
click at [463, 182] on input "file" at bounding box center [453, 188] width 106 height 106
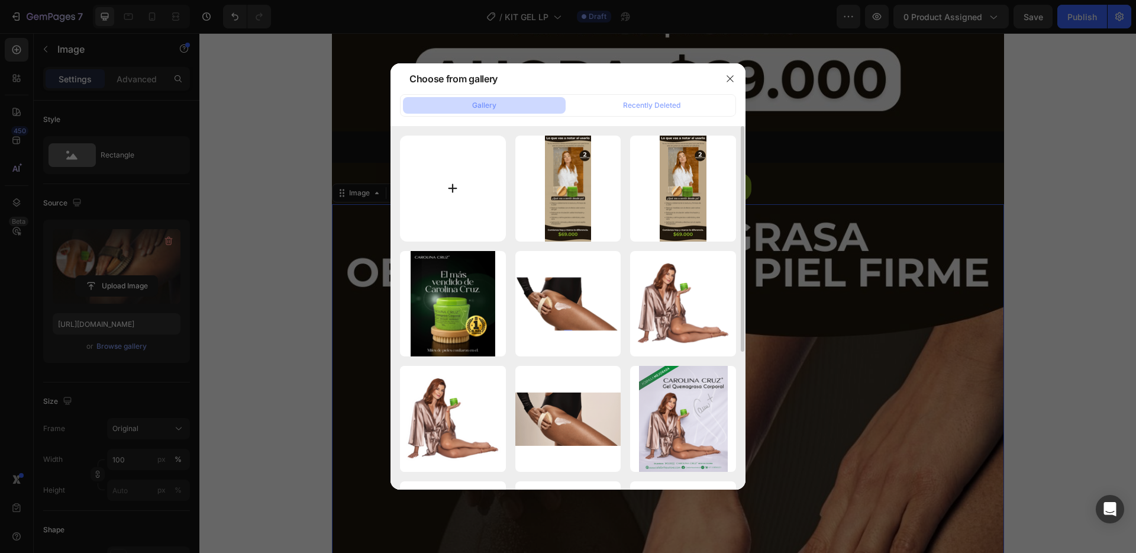
type input "C:\fakepath\CopiadePLANTILLASLANDING-BELLEZA1080x2460px-ezgif.com-gif-to-webp-c…"
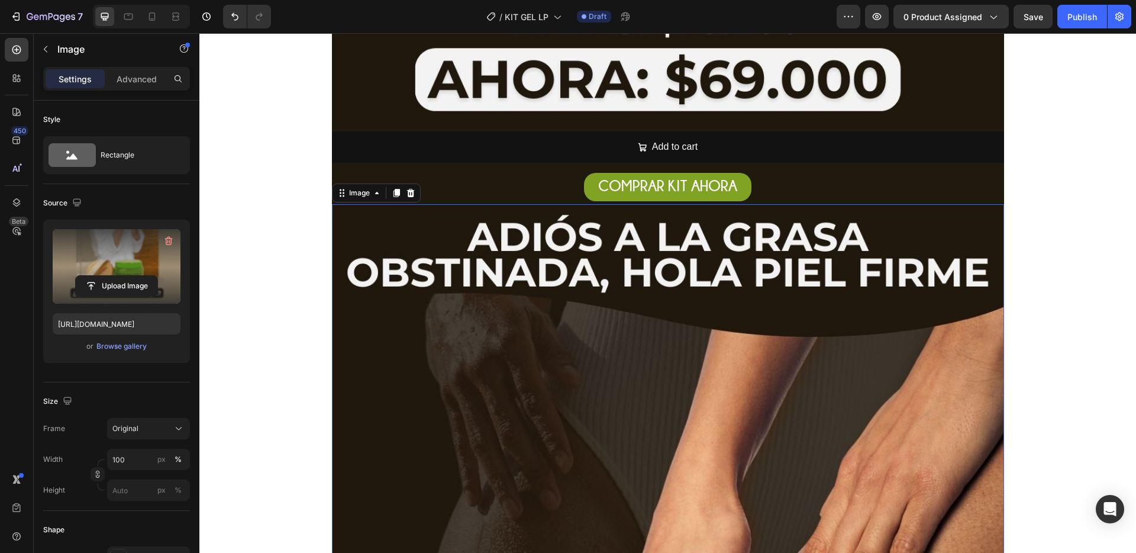
type input "[URL][DOMAIN_NAME]"
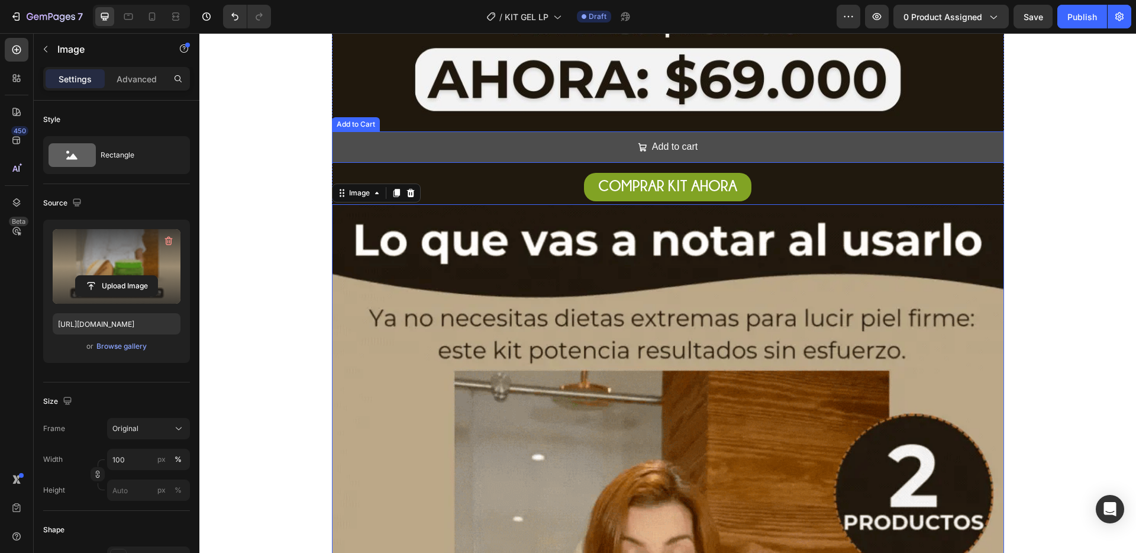
click at [807, 147] on button "Add to cart" at bounding box center [668, 146] width 672 height 31
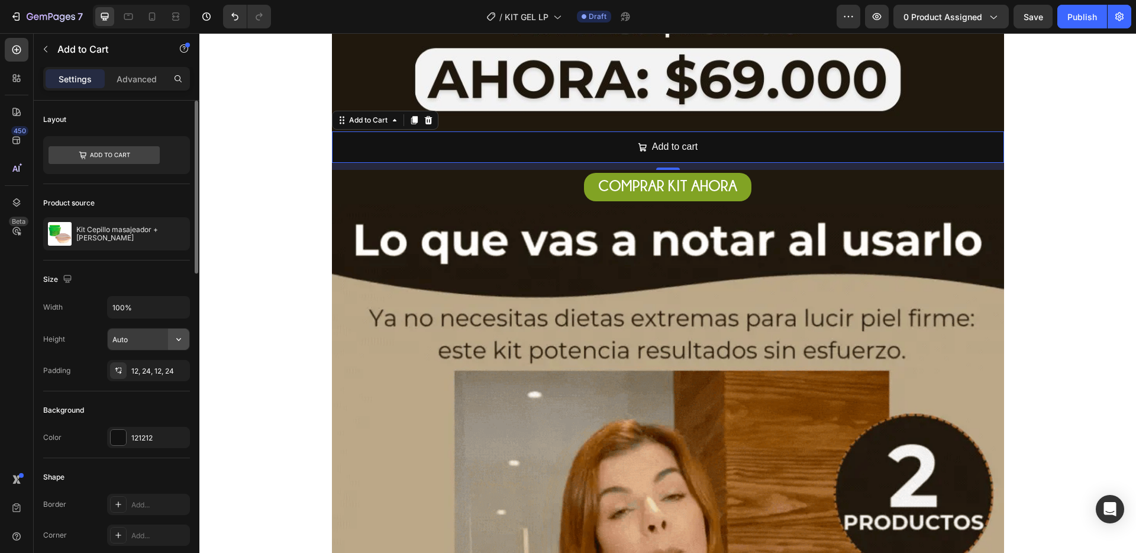
click at [184, 337] on icon "button" at bounding box center [179, 339] width 12 height 12
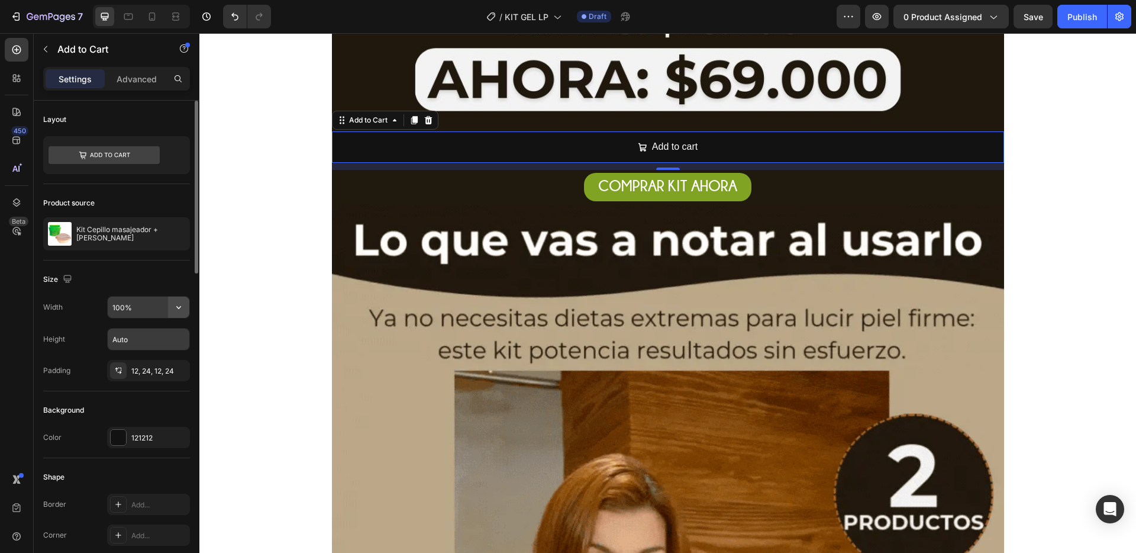
click at [177, 309] on icon "button" at bounding box center [179, 307] width 12 height 12
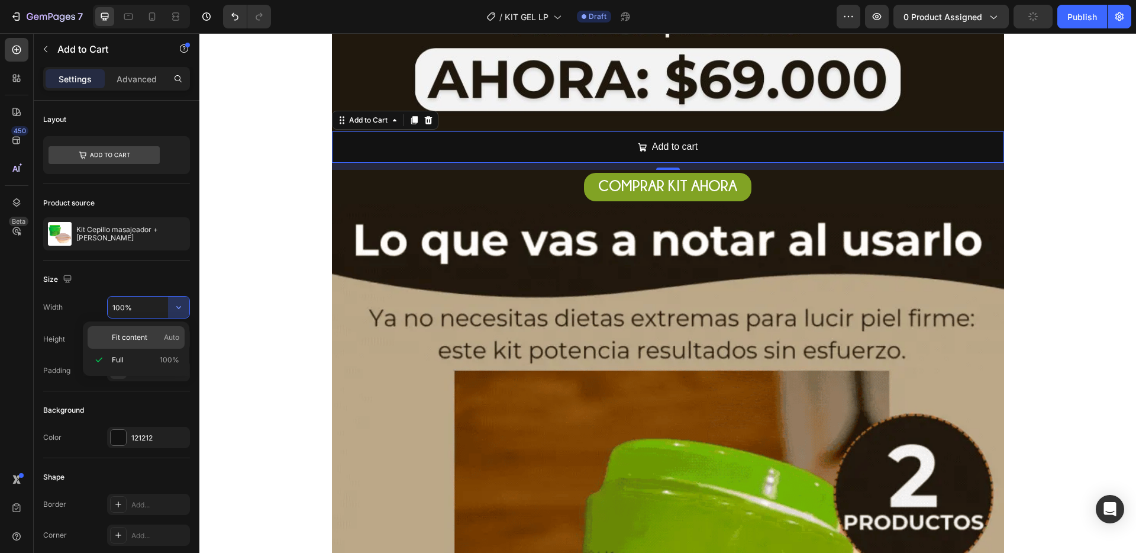
click at [164, 340] on span "Auto" at bounding box center [171, 337] width 15 height 11
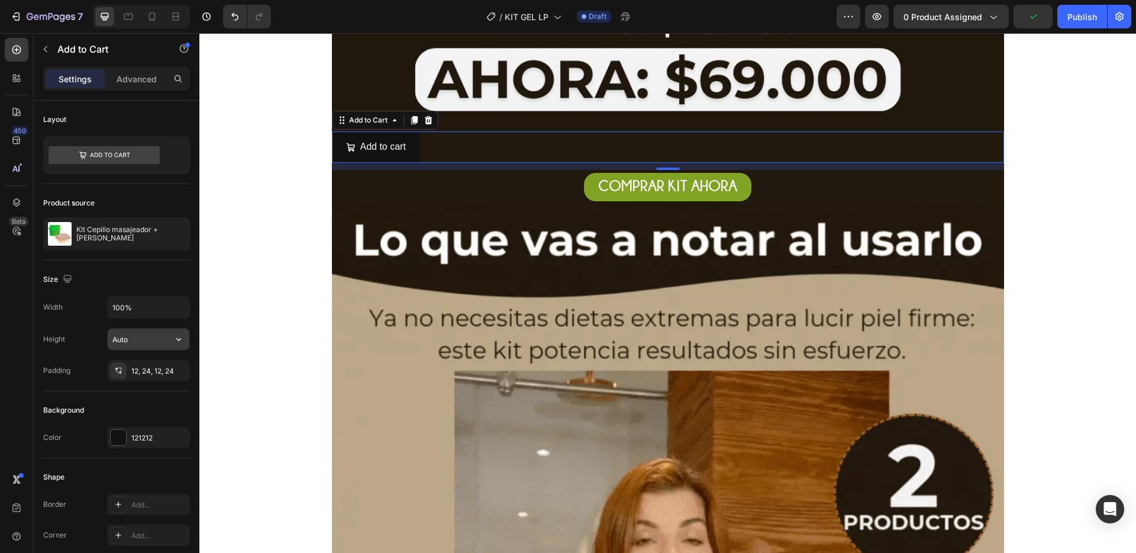
type input "Auto"
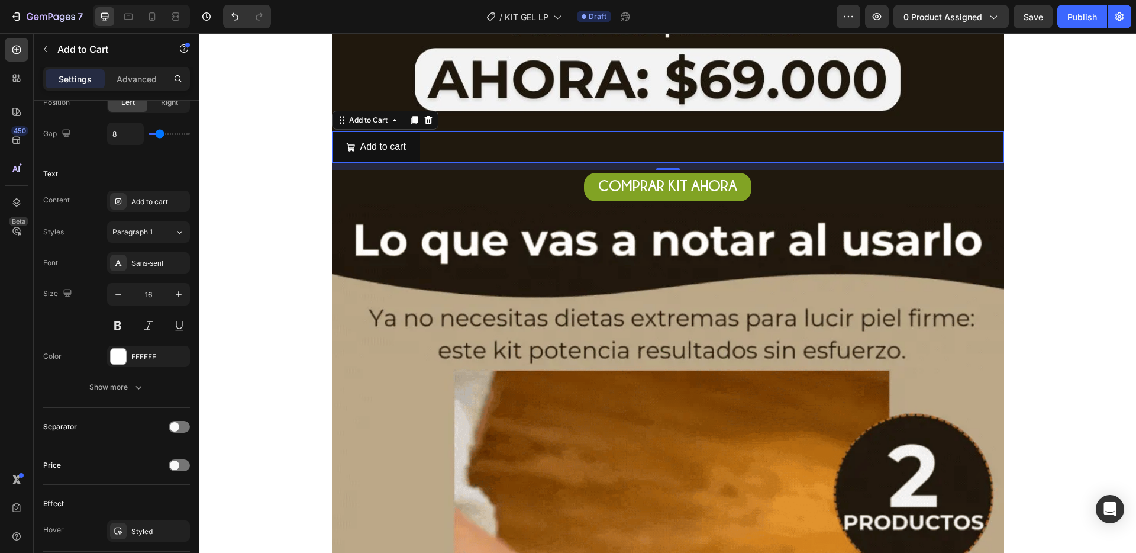
scroll to position [876, 0]
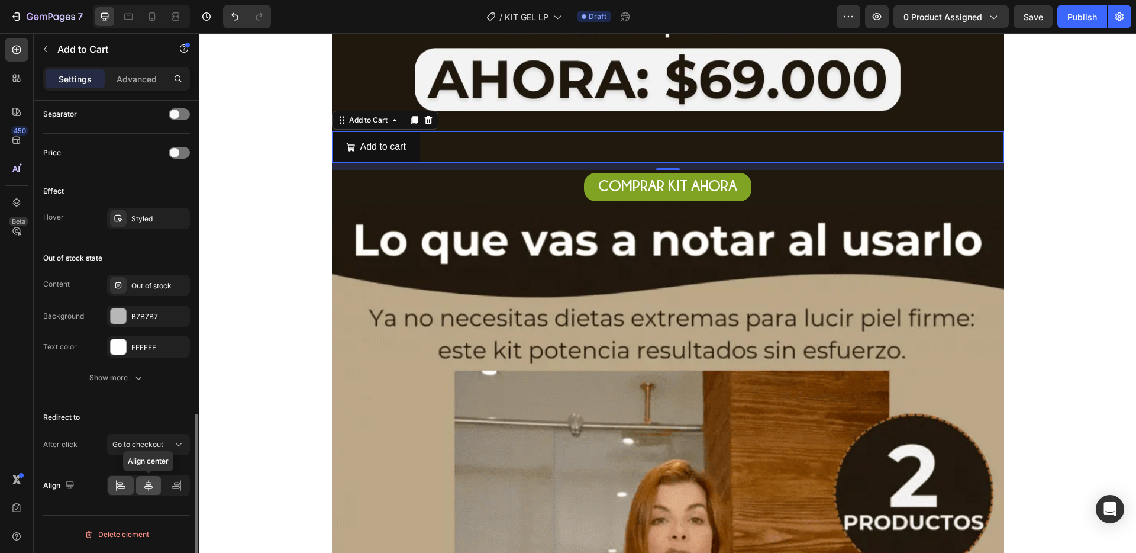
click at [147, 486] on icon at bounding box center [149, 485] width 12 height 12
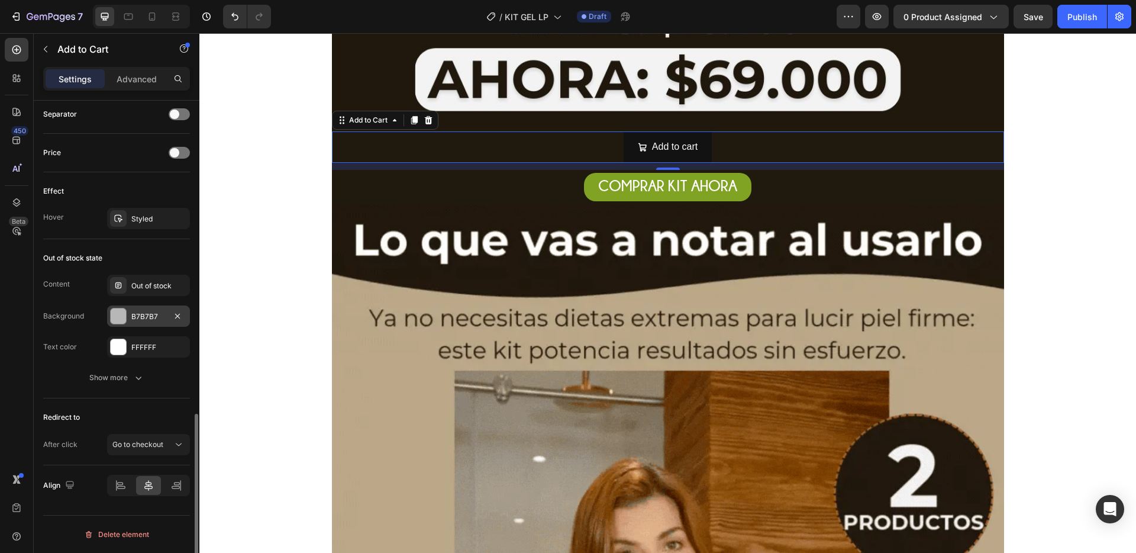
click at [114, 314] on div at bounding box center [118, 315] width 15 height 15
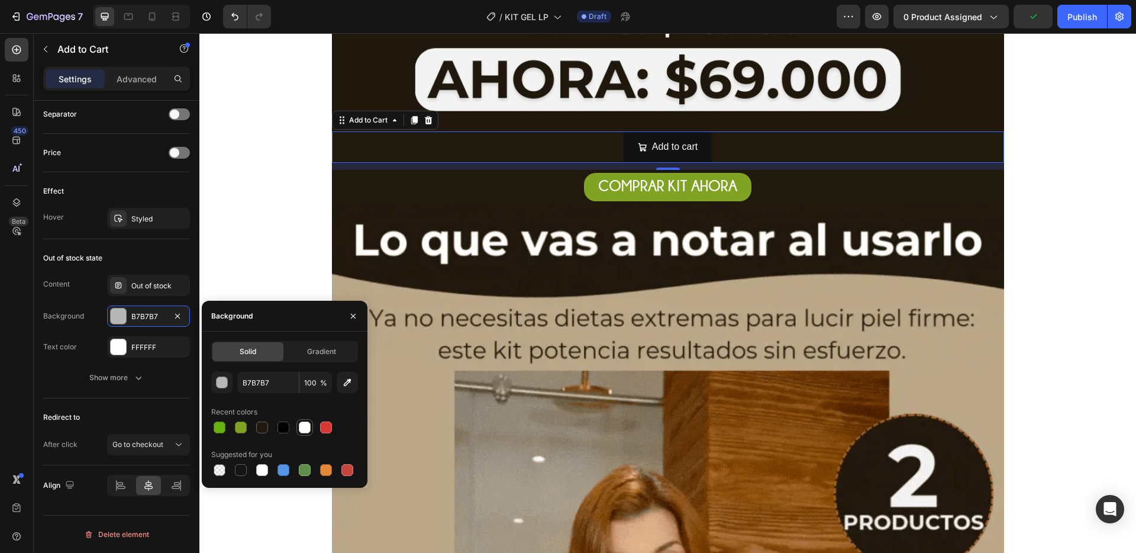
click at [303, 427] on div at bounding box center [305, 427] width 12 height 12
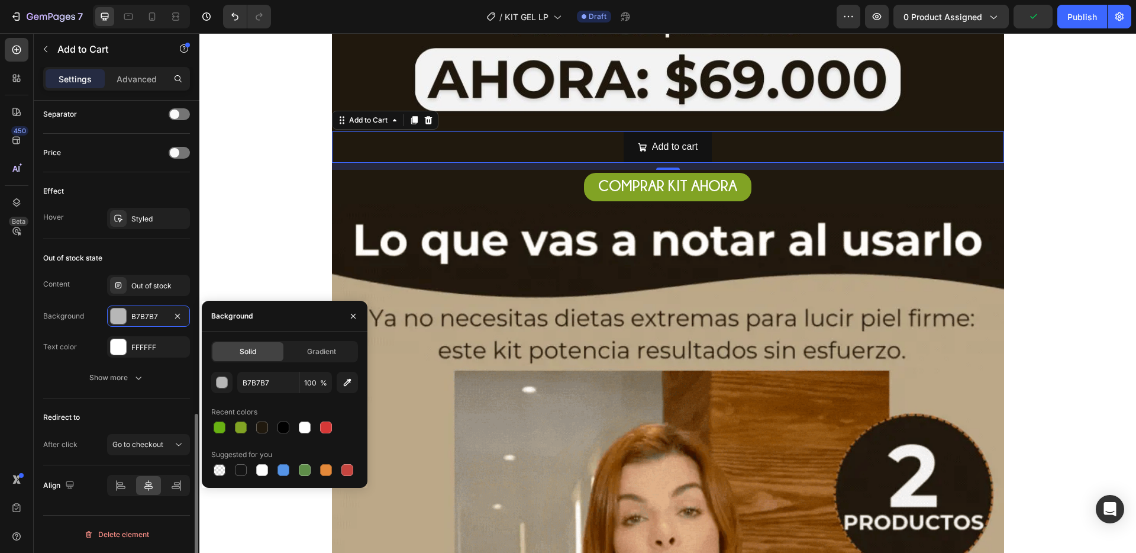
type input "FFFFFF"
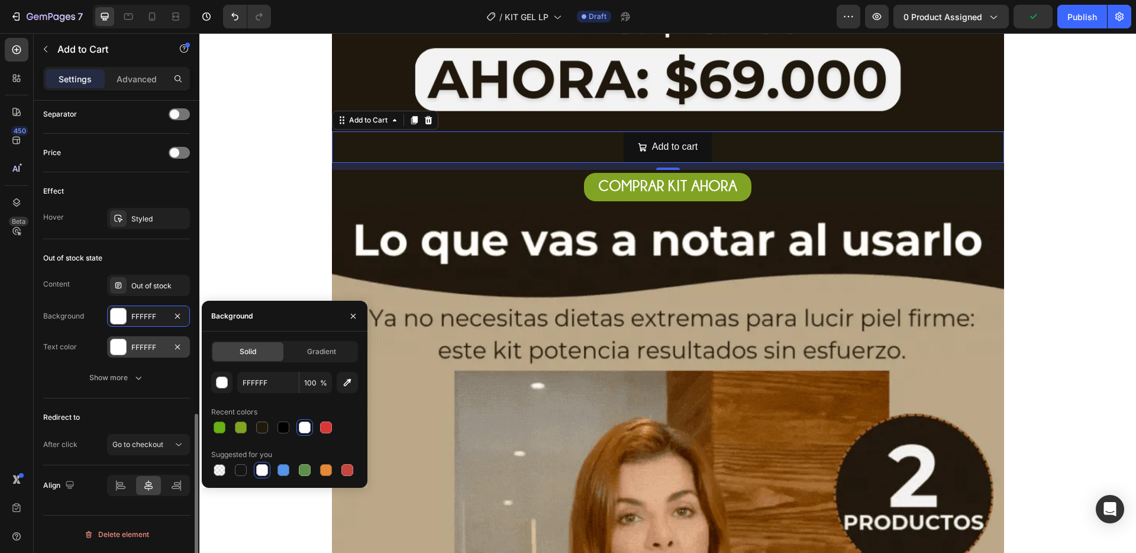
click at [124, 343] on div at bounding box center [118, 346] width 15 height 15
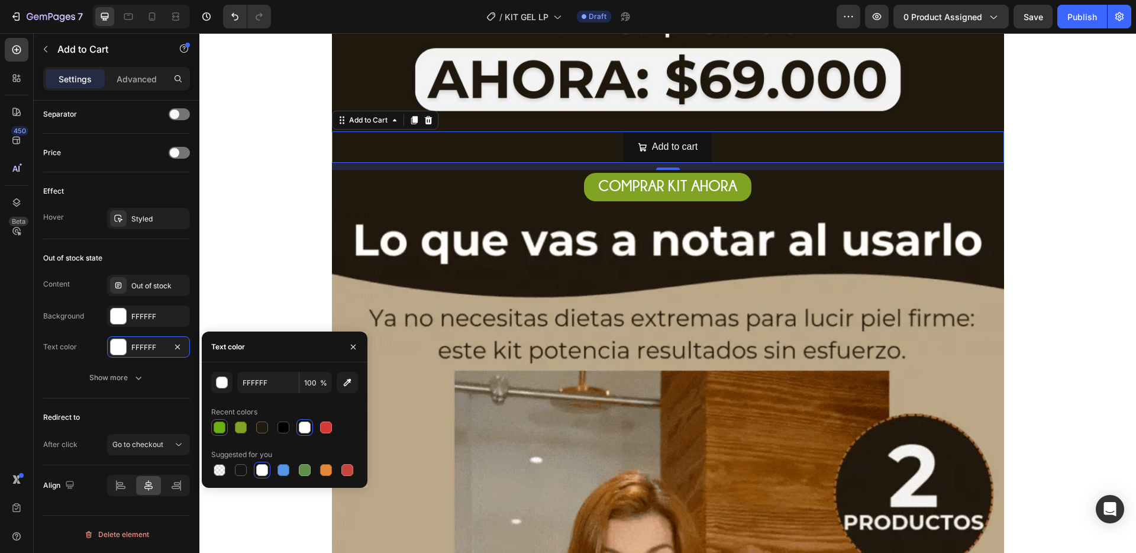
click at [218, 429] on div at bounding box center [220, 427] width 12 height 12
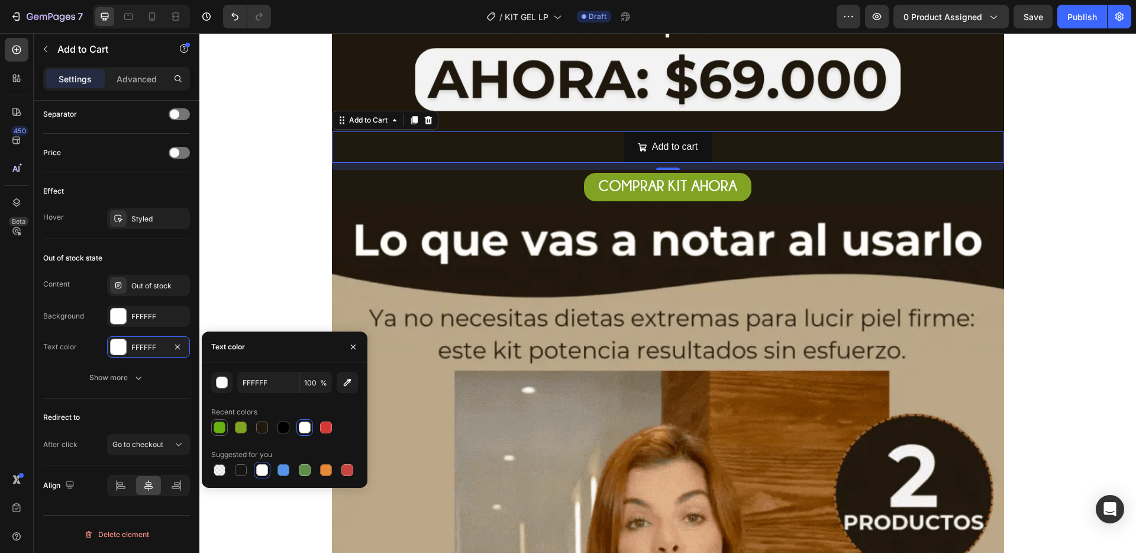
type input "68B113"
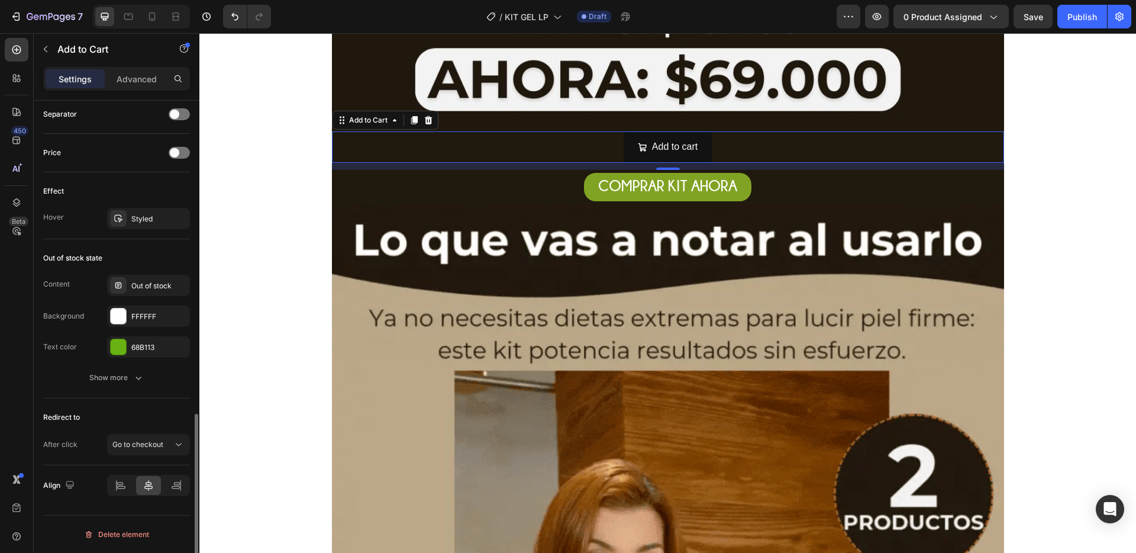
click at [77, 274] on div "Content Out of stock" at bounding box center [116, 284] width 147 height 21
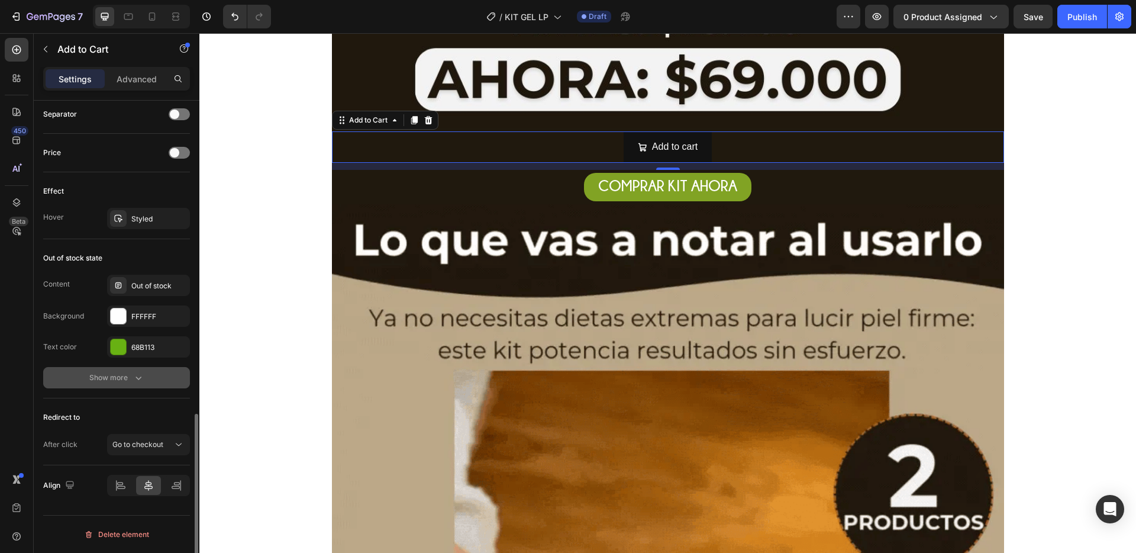
click at [133, 382] on icon "button" at bounding box center [139, 378] width 12 height 12
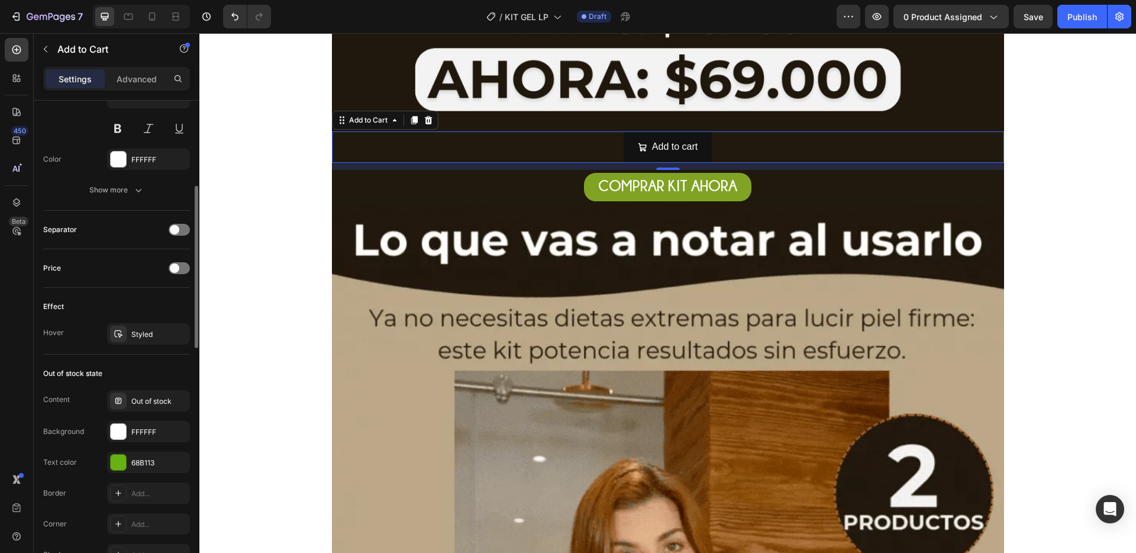
scroll to position [634, 0]
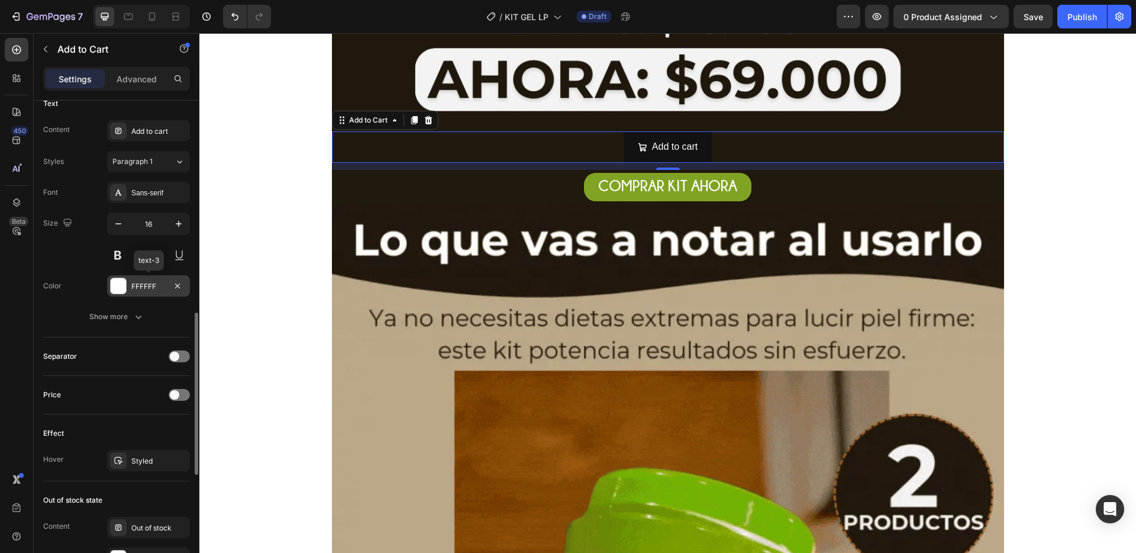
click at [118, 285] on div at bounding box center [118, 285] width 15 height 15
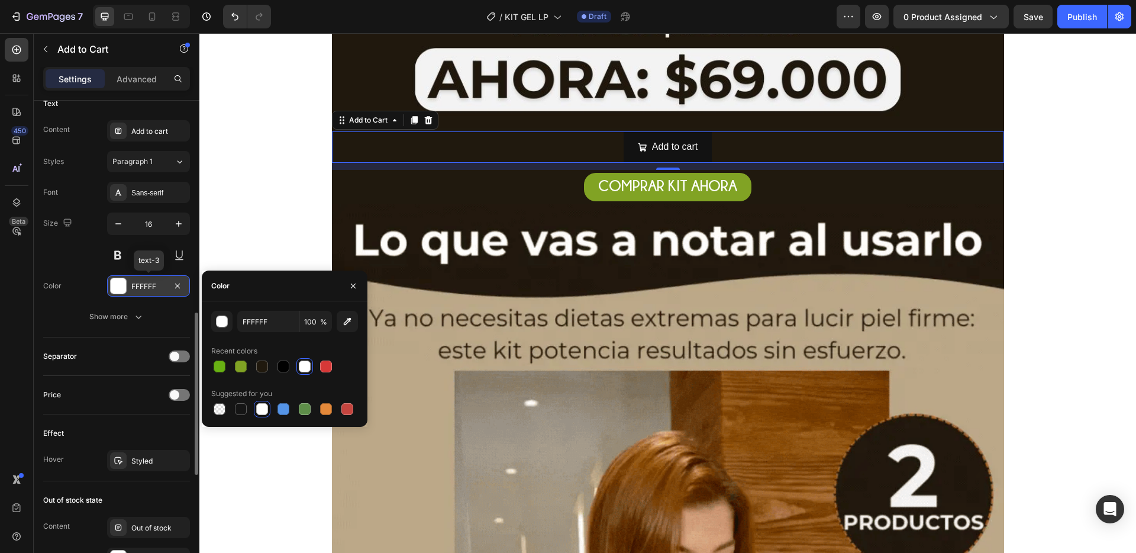
click at [118, 285] on div at bounding box center [118, 285] width 15 height 15
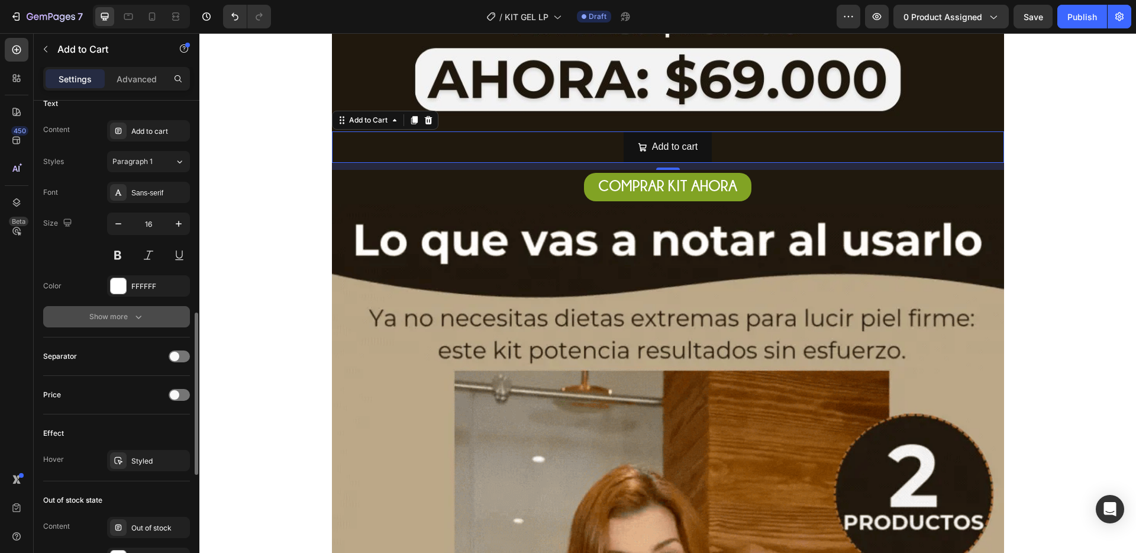
click at [125, 321] on div "Show more" at bounding box center [116, 317] width 55 height 12
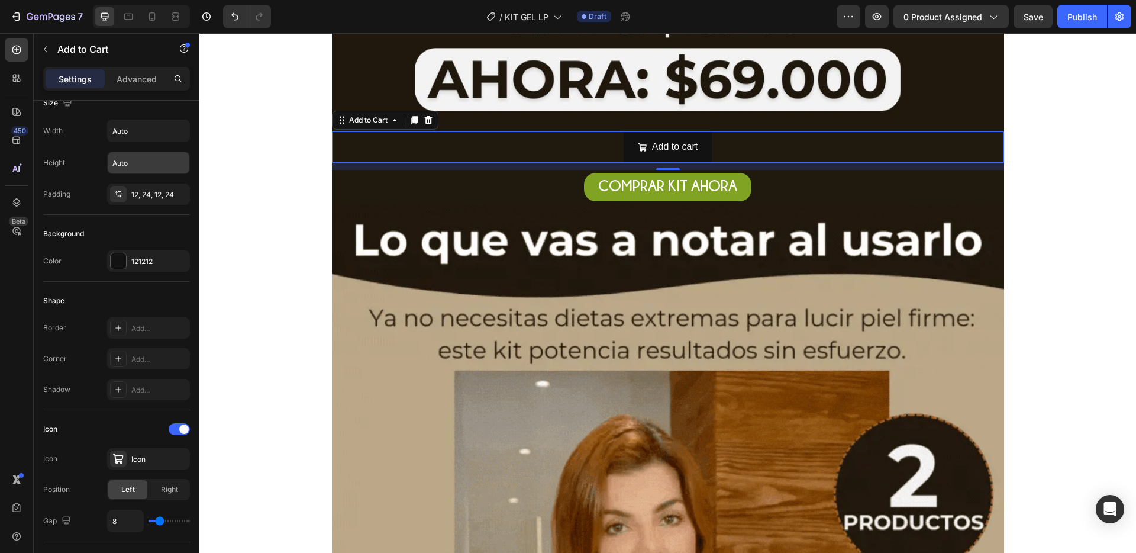
scroll to position [0, 0]
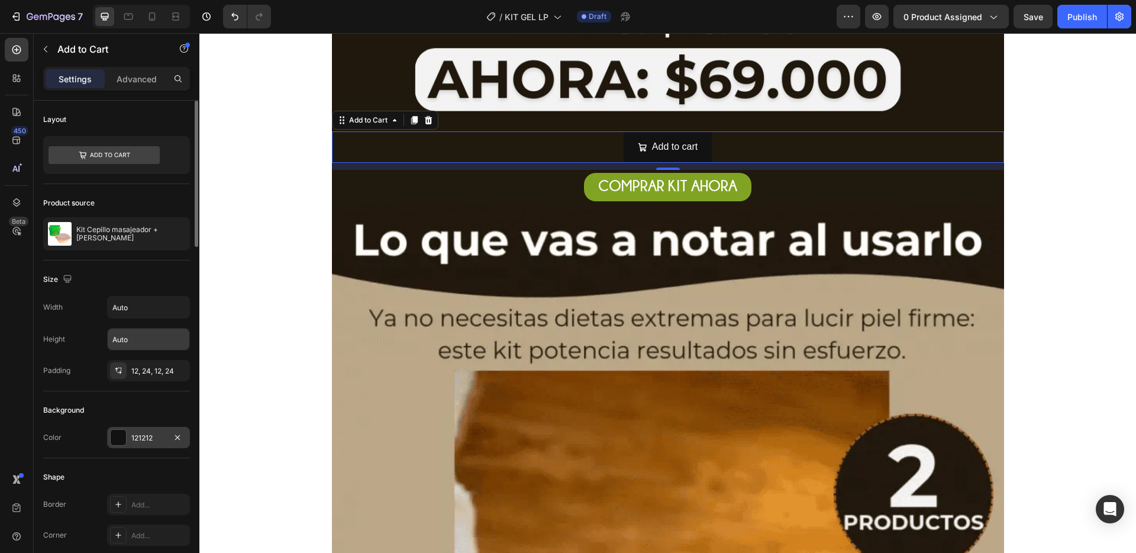
click at [121, 429] on div at bounding box center [118, 437] width 17 height 17
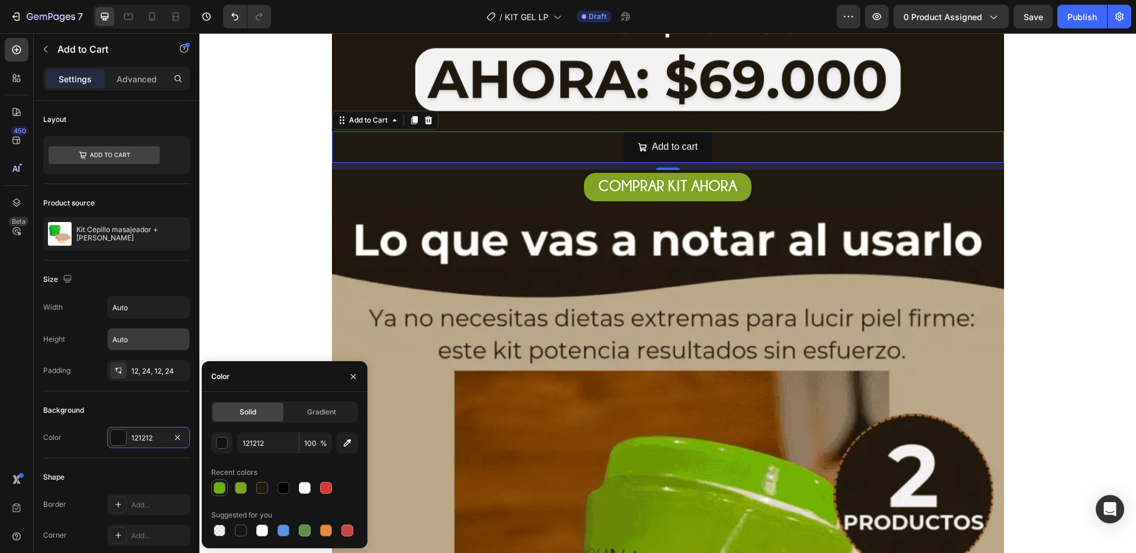
click at [224, 489] on div at bounding box center [220, 488] width 12 height 12
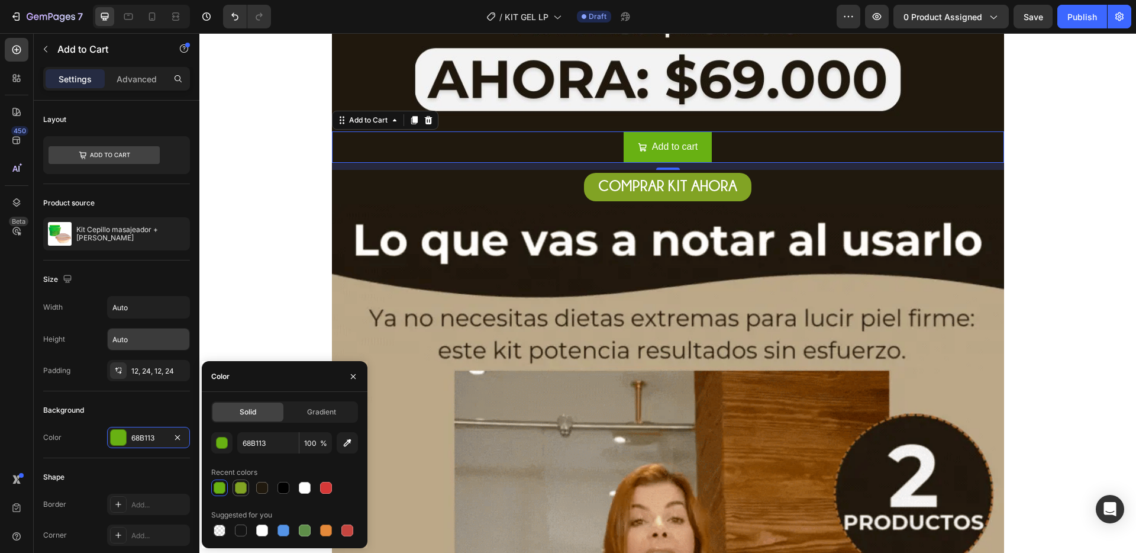
click at [238, 488] on div at bounding box center [241, 488] width 12 height 12
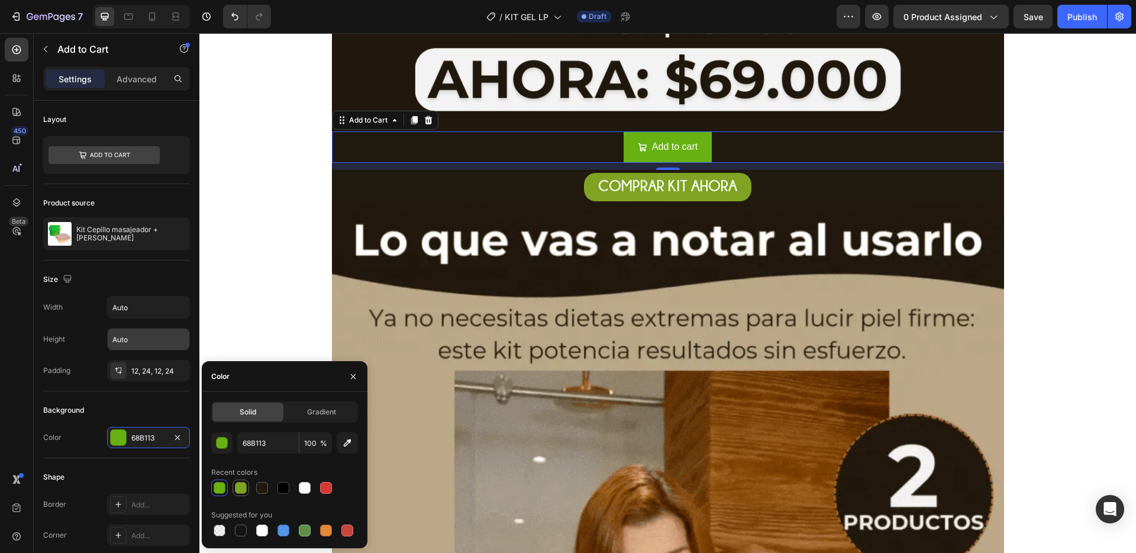
type input "81A324"
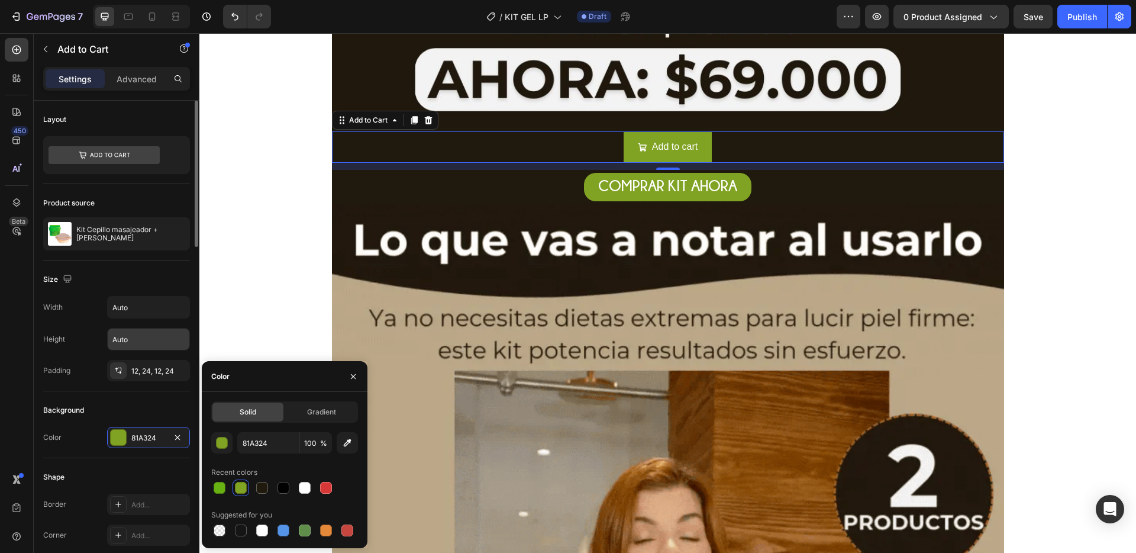
click at [118, 406] on div "Background" at bounding box center [116, 409] width 147 height 19
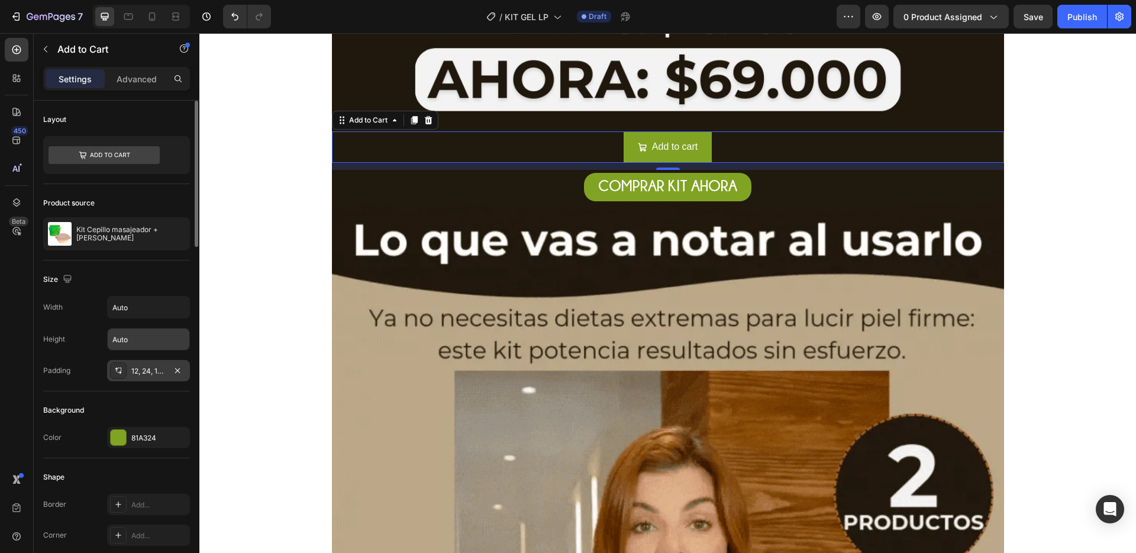
click at [152, 377] on div "12, 24, 12, 24" at bounding box center [148, 370] width 83 height 21
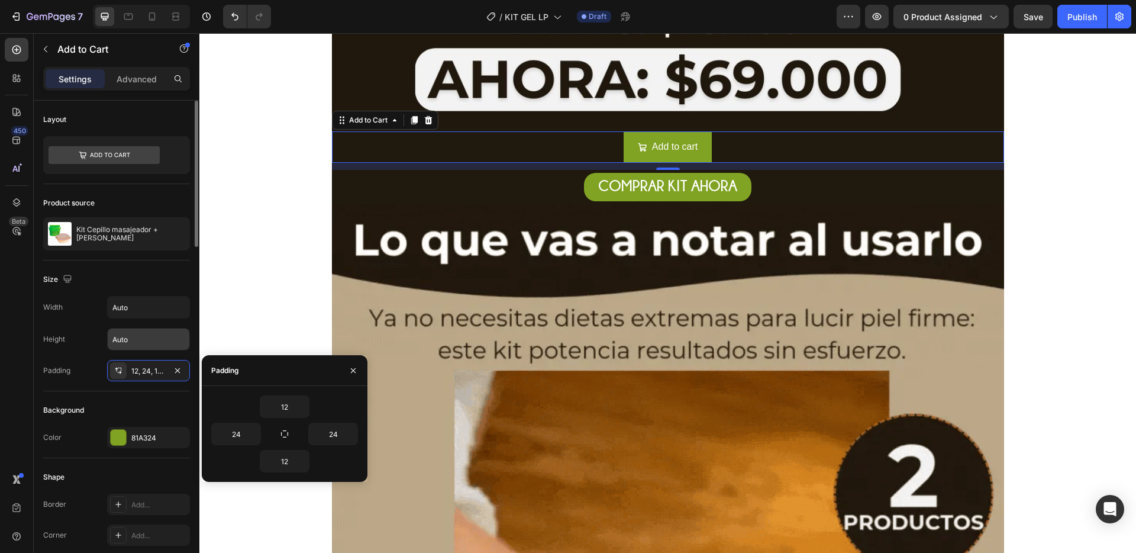
click at [159, 404] on div "Background" at bounding box center [116, 409] width 147 height 19
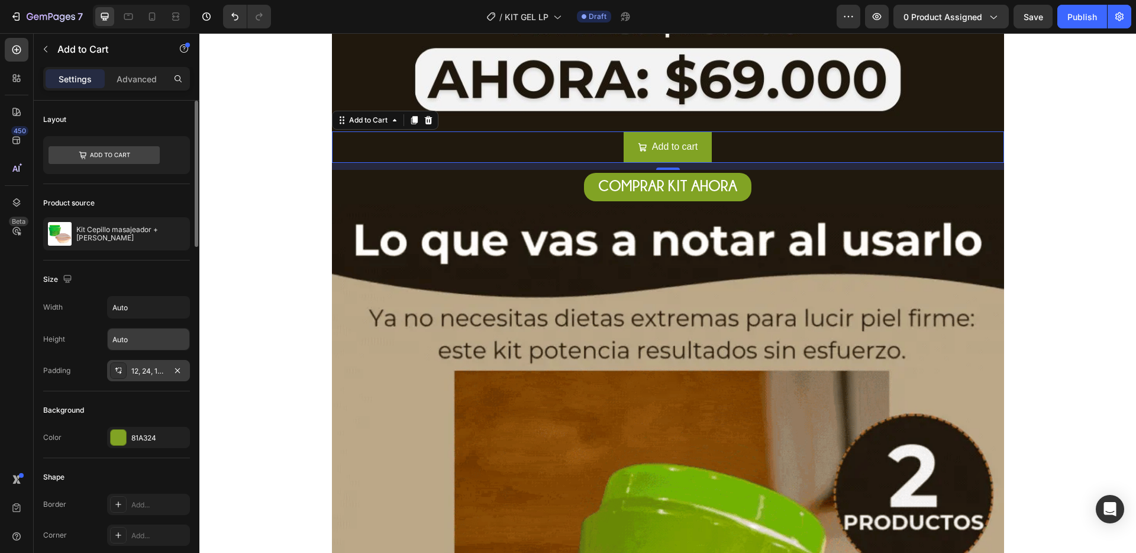
click at [151, 376] on div "12, 24, 12, 24" at bounding box center [148, 370] width 83 height 21
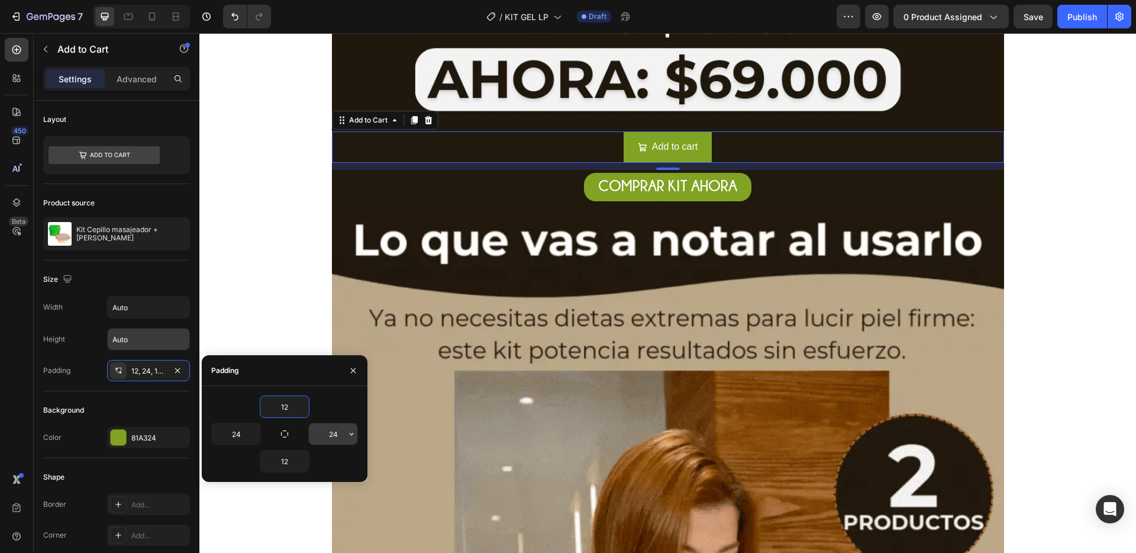
click at [327, 436] on input "24" at bounding box center [333, 433] width 49 height 21
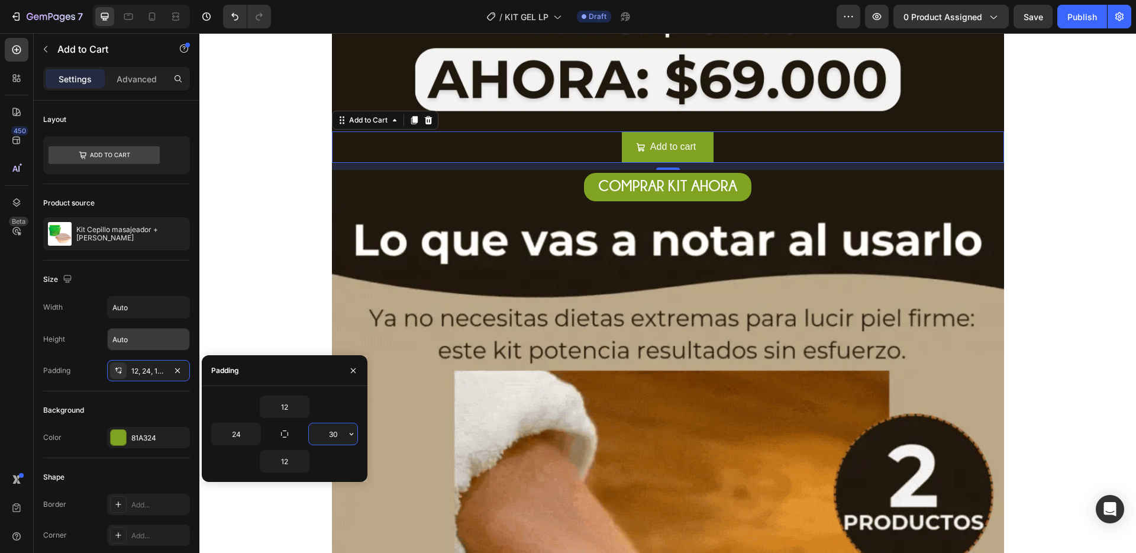
type input "3"
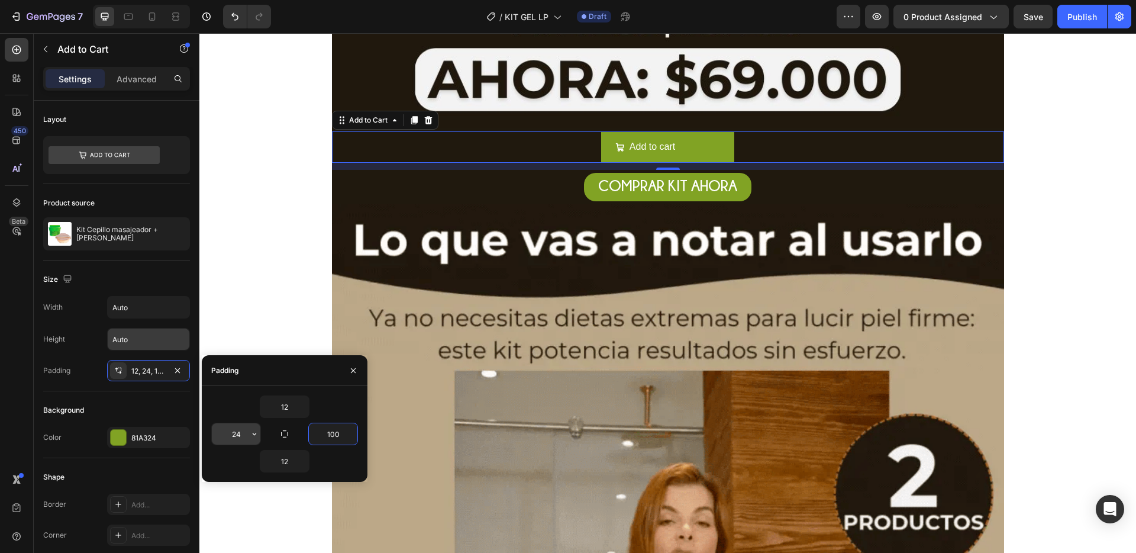
type input "100"
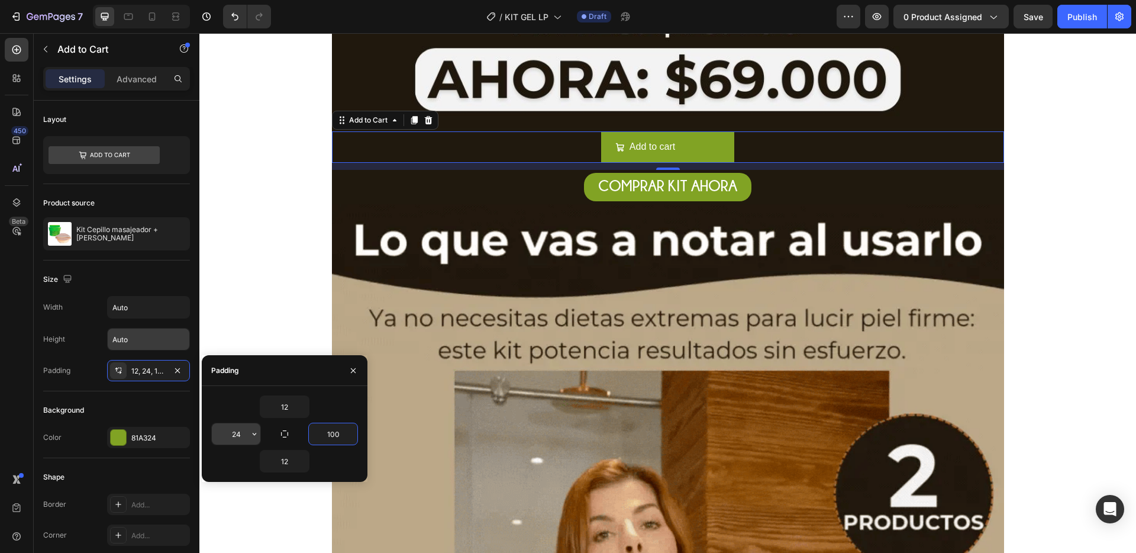
click at [232, 431] on input "24" at bounding box center [236, 433] width 49 height 21
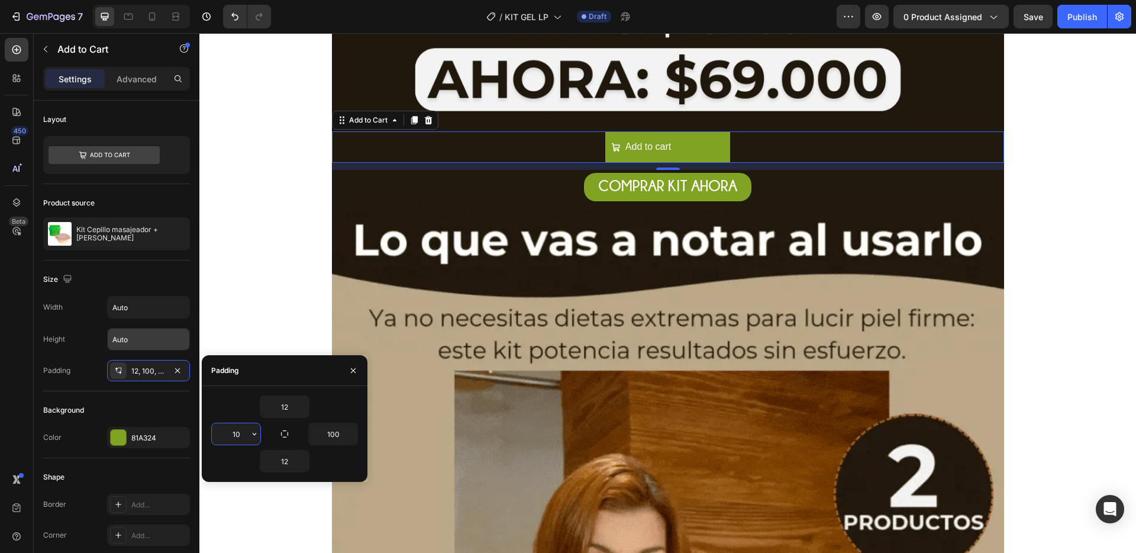
type input "100"
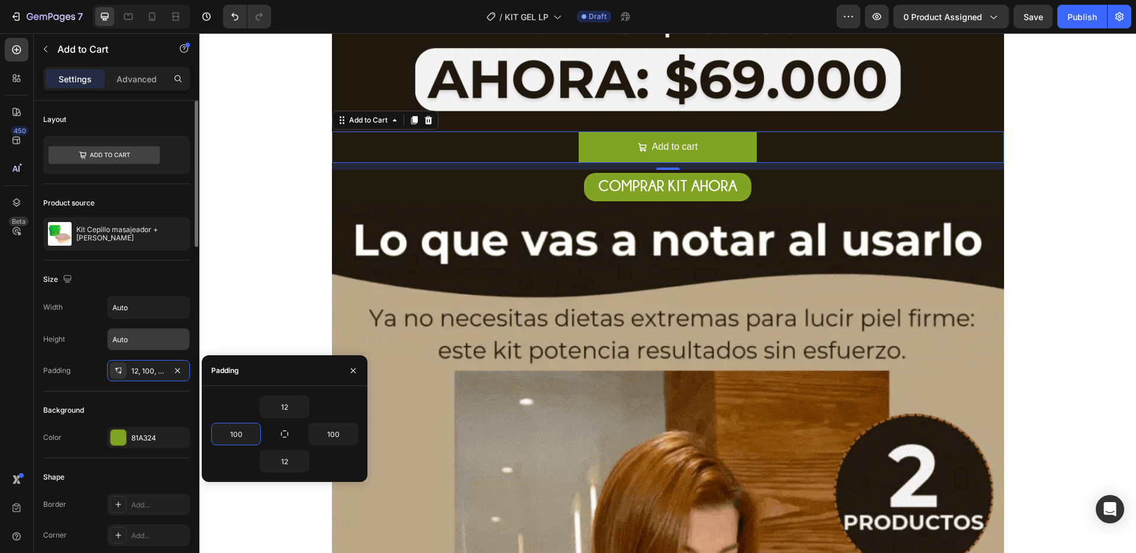
click at [84, 368] on div "Padding 12, 100, 12, 24" at bounding box center [116, 370] width 147 height 21
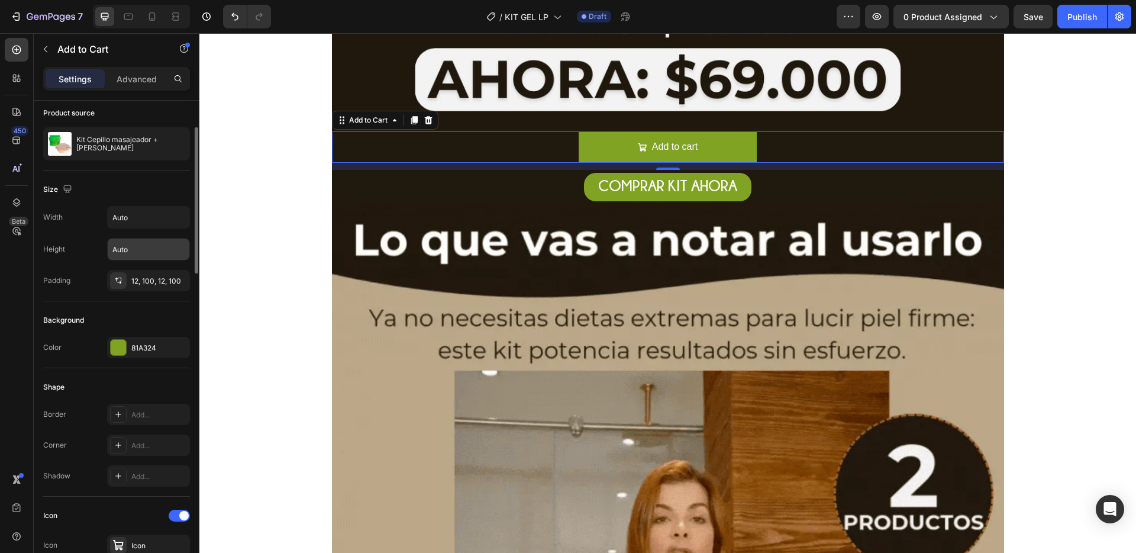
scroll to position [180, 0]
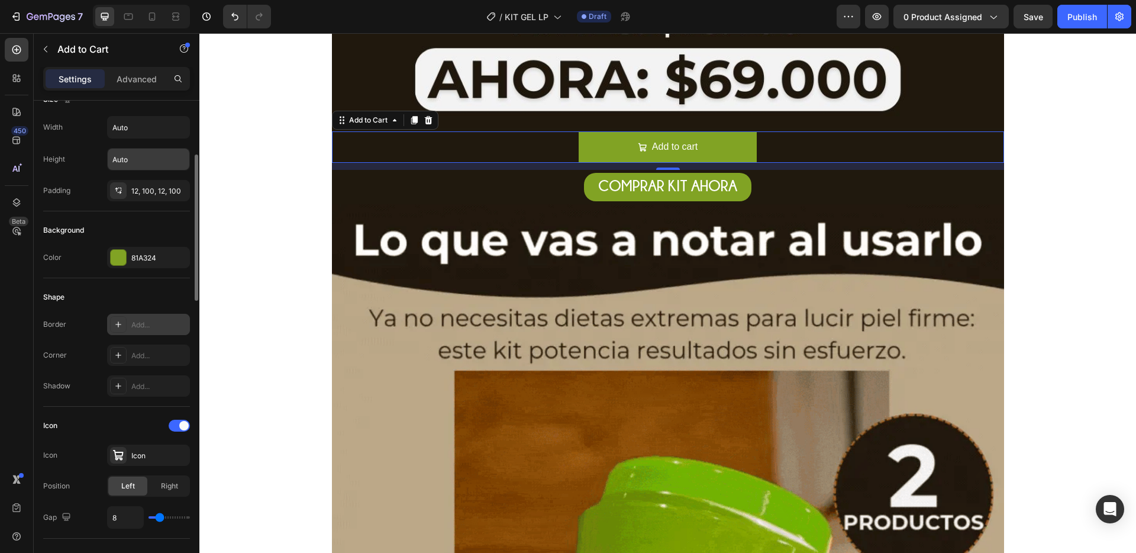
click at [131, 330] on div "Add..." at bounding box center [148, 324] width 83 height 21
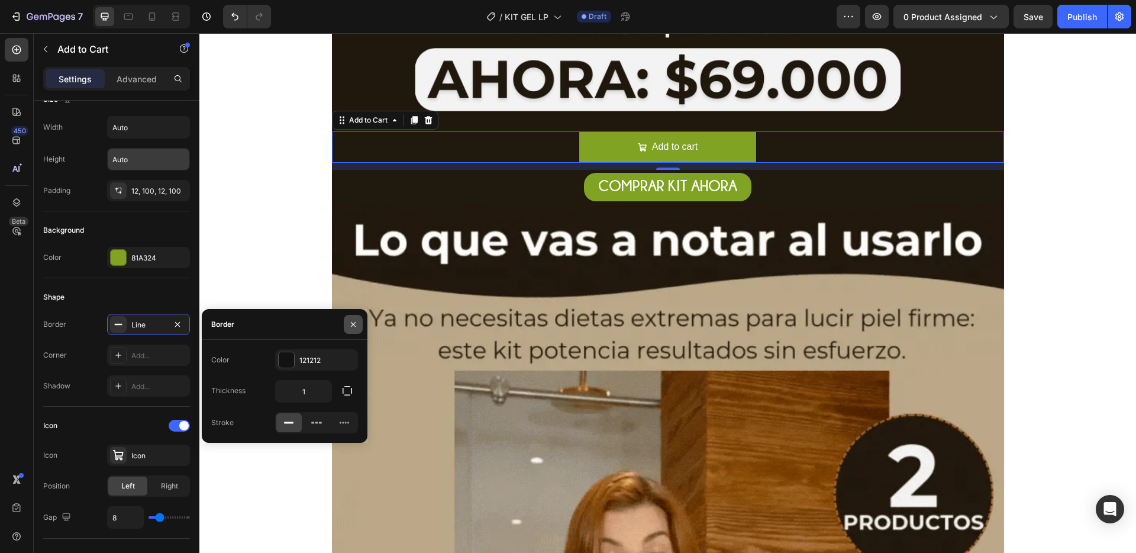
click at [354, 327] on icon "button" at bounding box center [352, 323] width 9 height 9
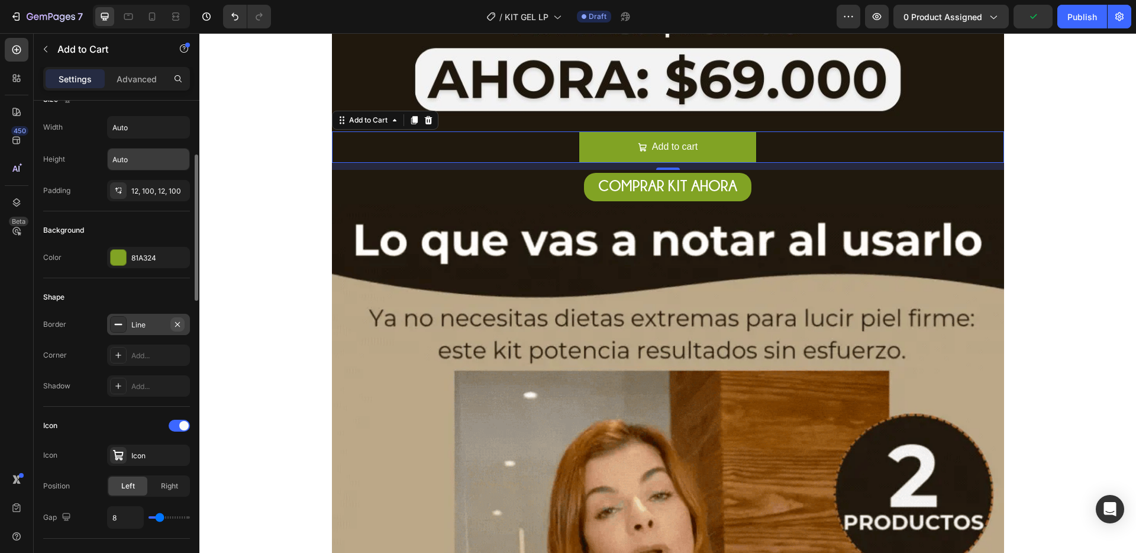
click at [173, 324] on icon "button" at bounding box center [177, 323] width 9 height 9
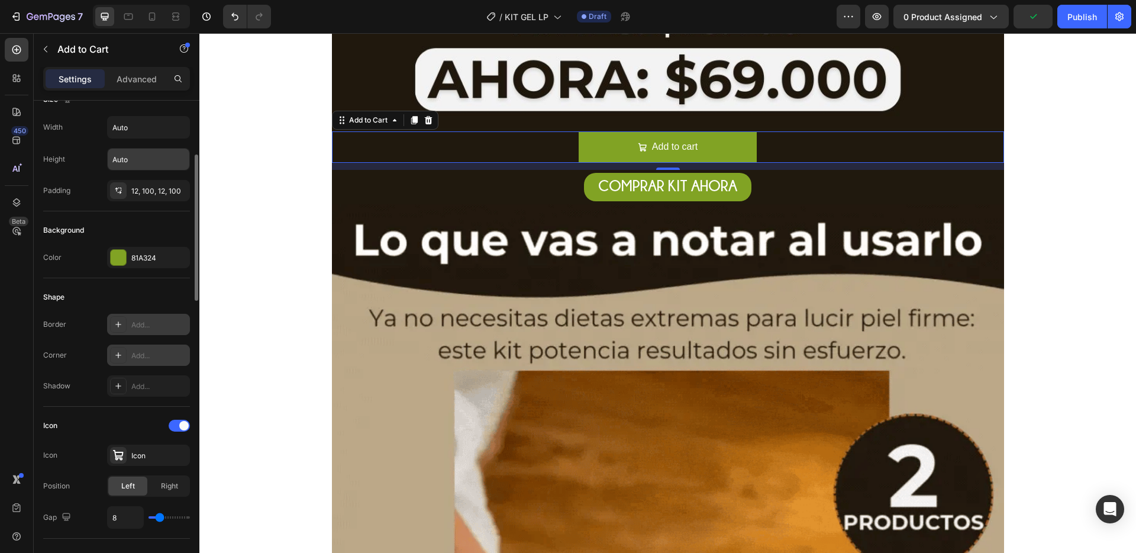
click at [147, 352] on div "Add..." at bounding box center [159, 355] width 56 height 11
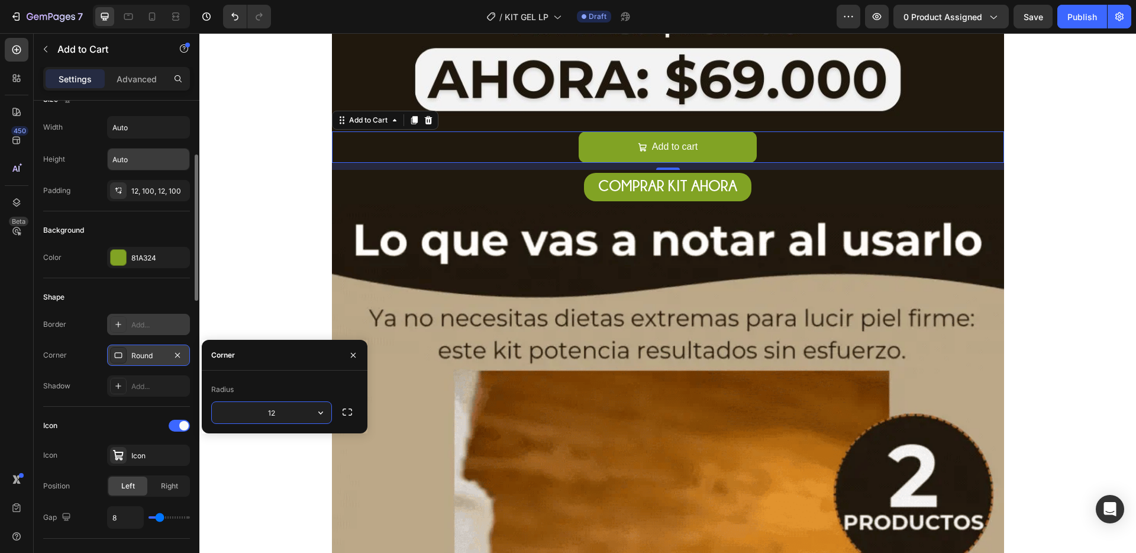
type input "120"
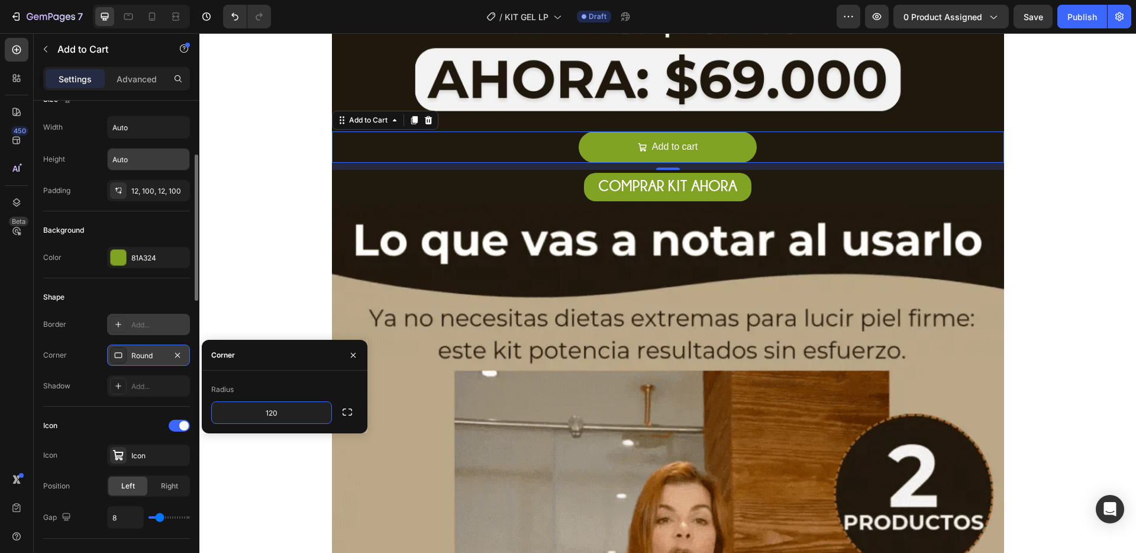
click at [154, 294] on div "Shape" at bounding box center [116, 296] width 147 height 19
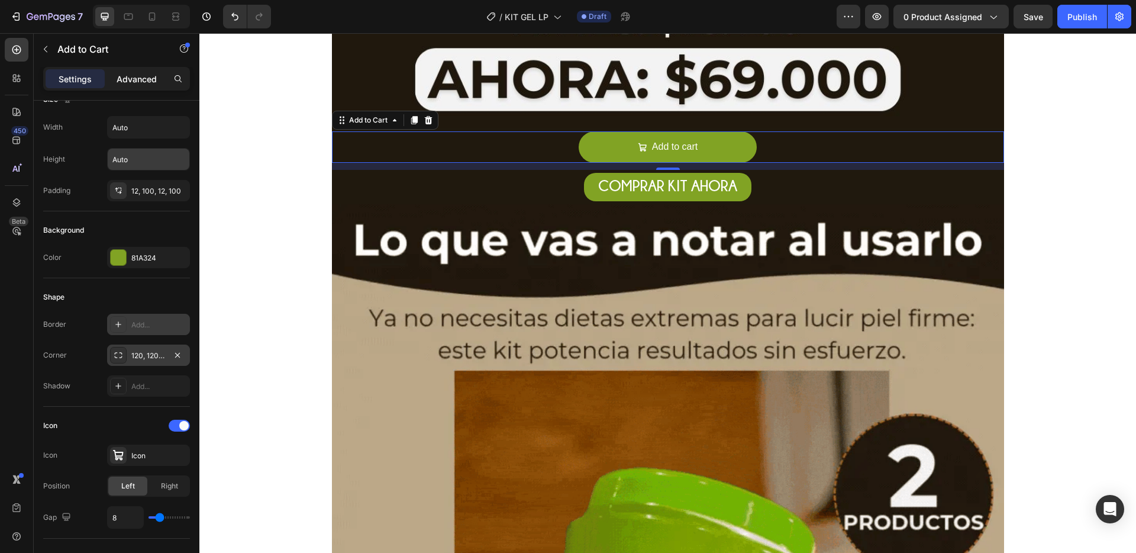
click at [154, 77] on p "Advanced" at bounding box center [137, 79] width 40 height 12
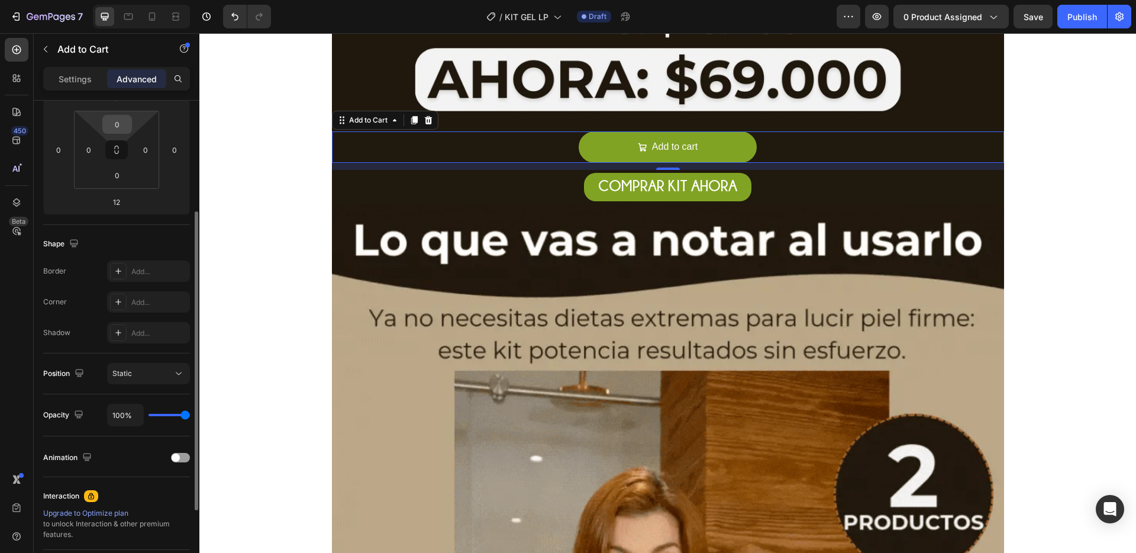
click at [121, 123] on input "0" at bounding box center [117, 124] width 24 height 18
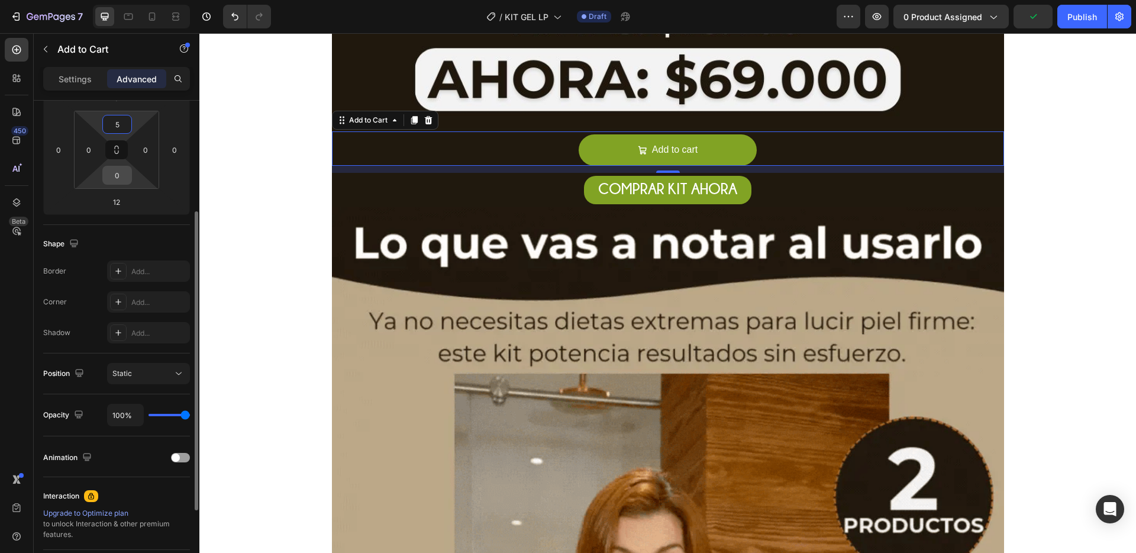
type input "5"
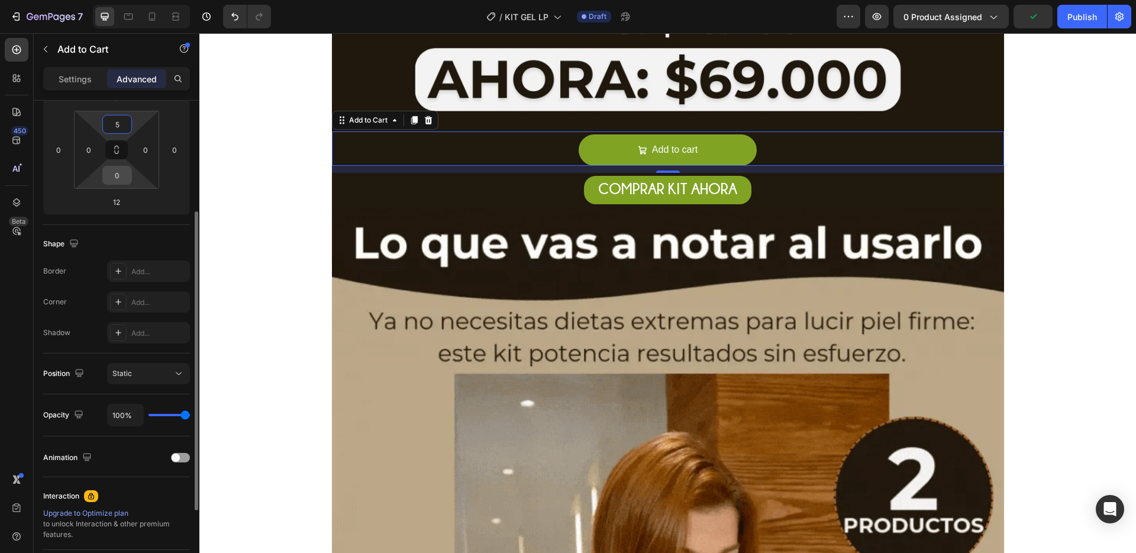
click at [117, 175] on input "0" at bounding box center [117, 175] width 24 height 18
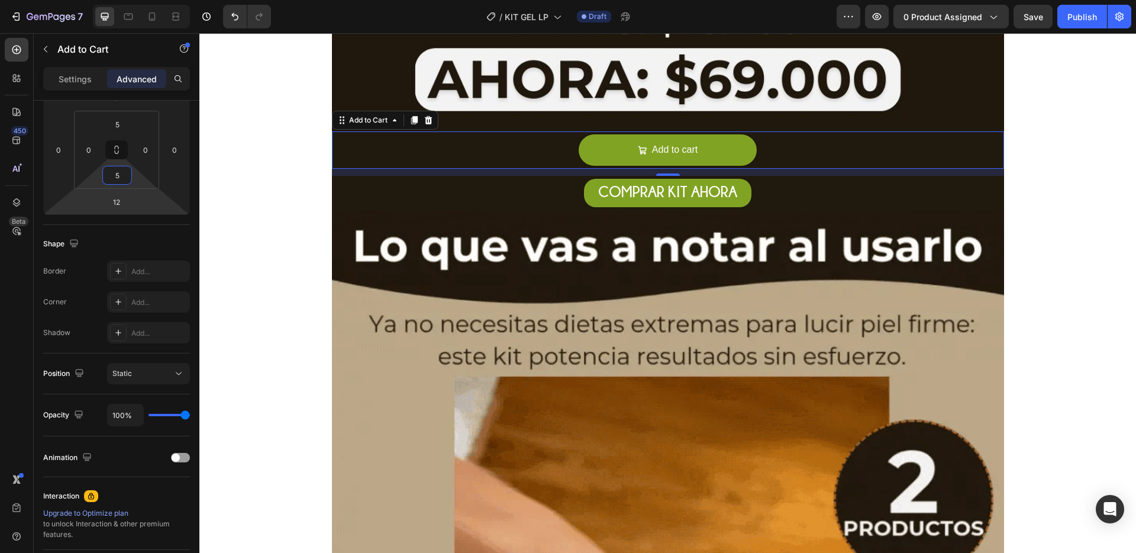
type input "5"
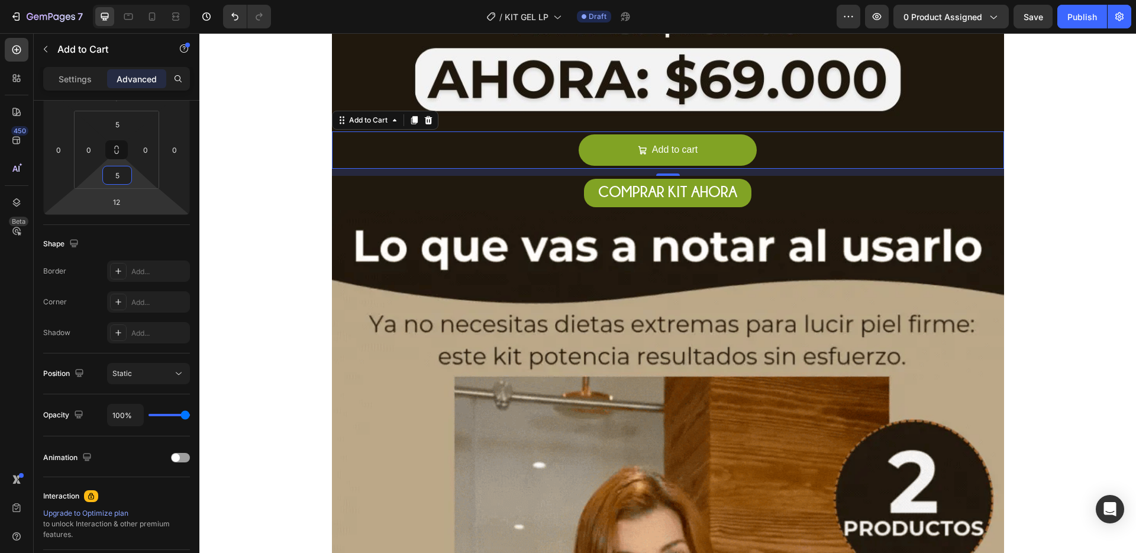
click at [117, 201] on input "12" at bounding box center [117, 202] width 24 height 18
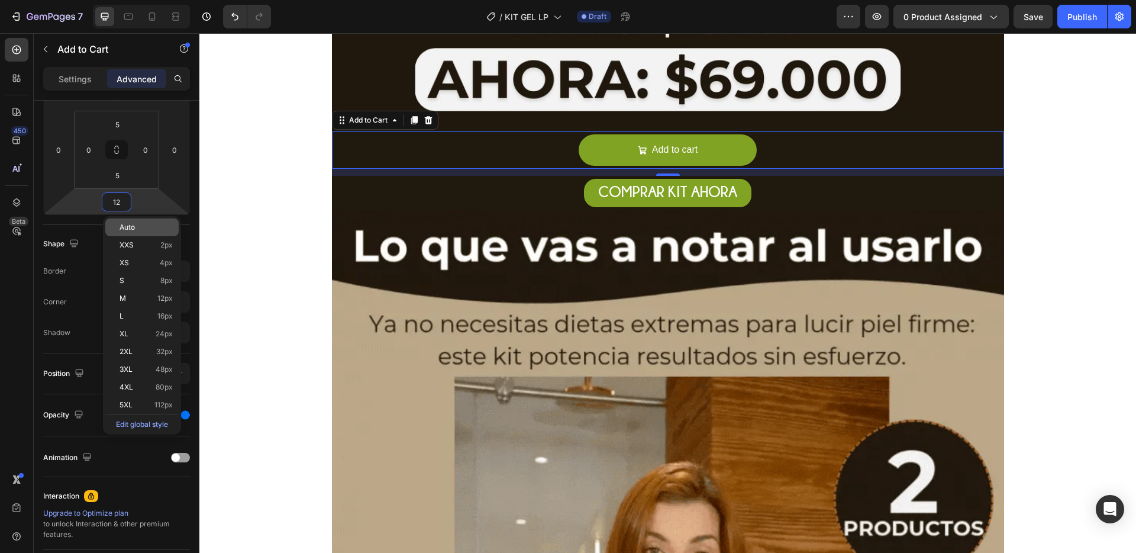
type input "1"
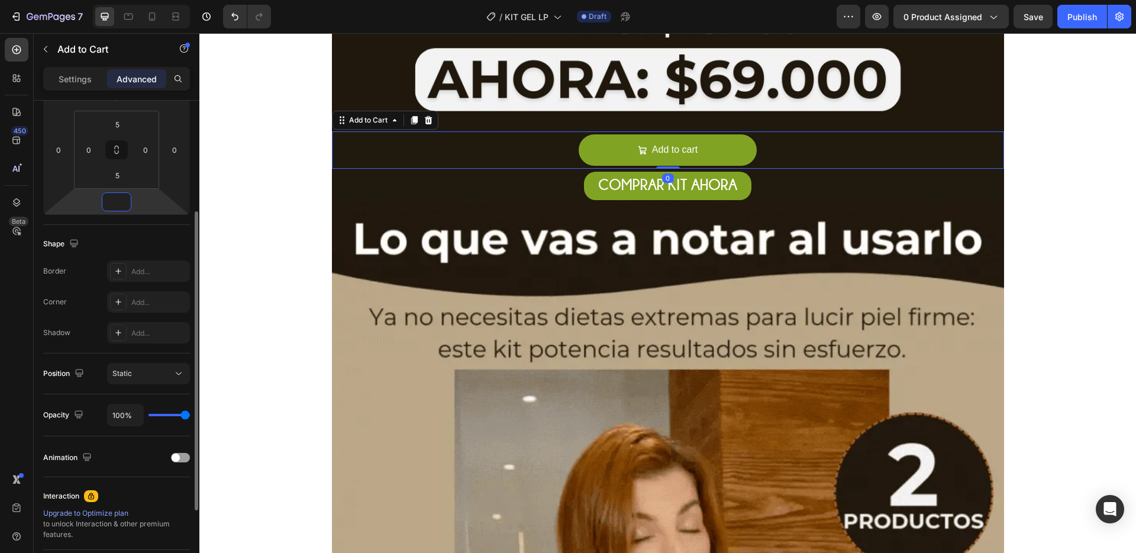
type input "0"
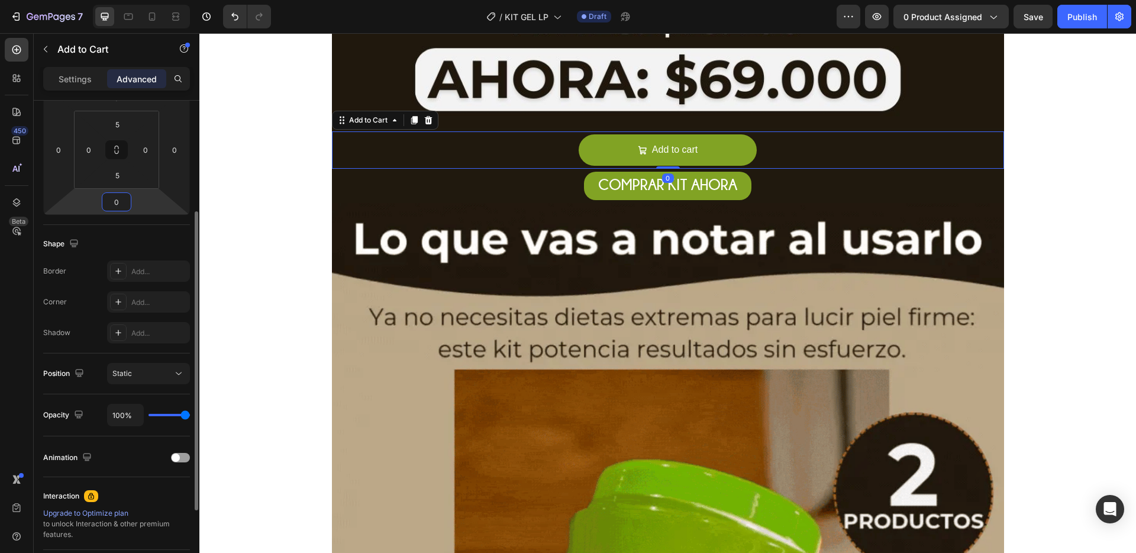
click at [0, 0] on div "Spacing (px) 0 0 0 0 5 0 5 0" at bounding box center [0, 0] width 0 height 0
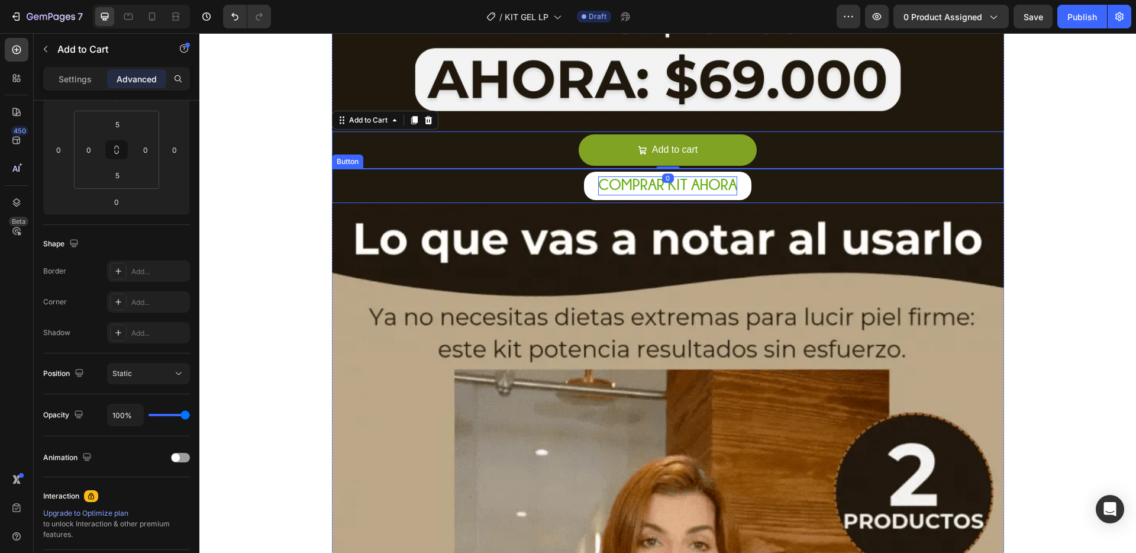
click at [686, 190] on span "COMPRAR KIT AHORA" at bounding box center [667, 184] width 139 height 16
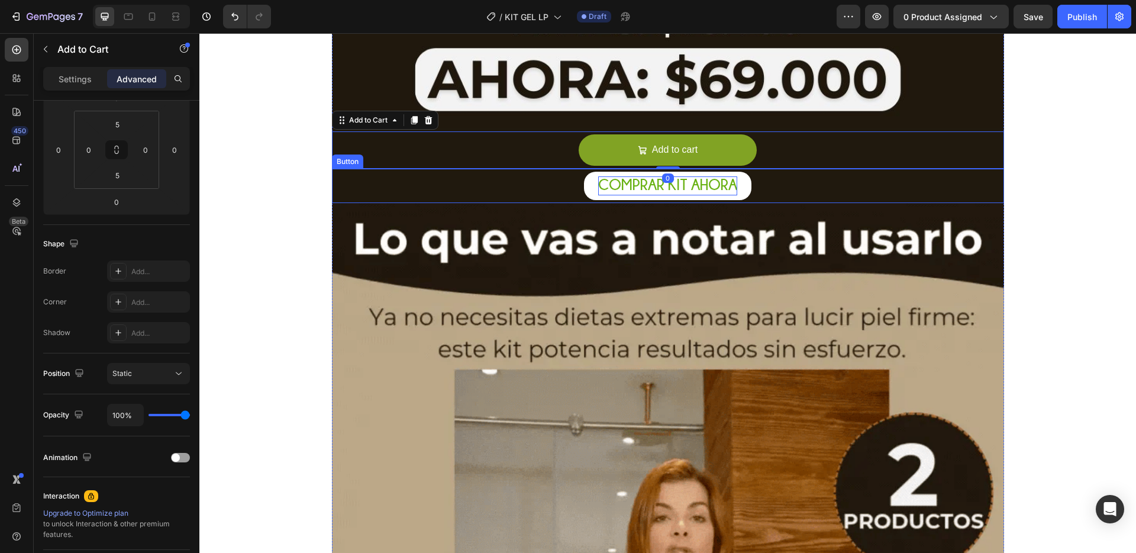
click at [686, 190] on span "COMPRAR KIT AHORA" at bounding box center [667, 184] width 139 height 16
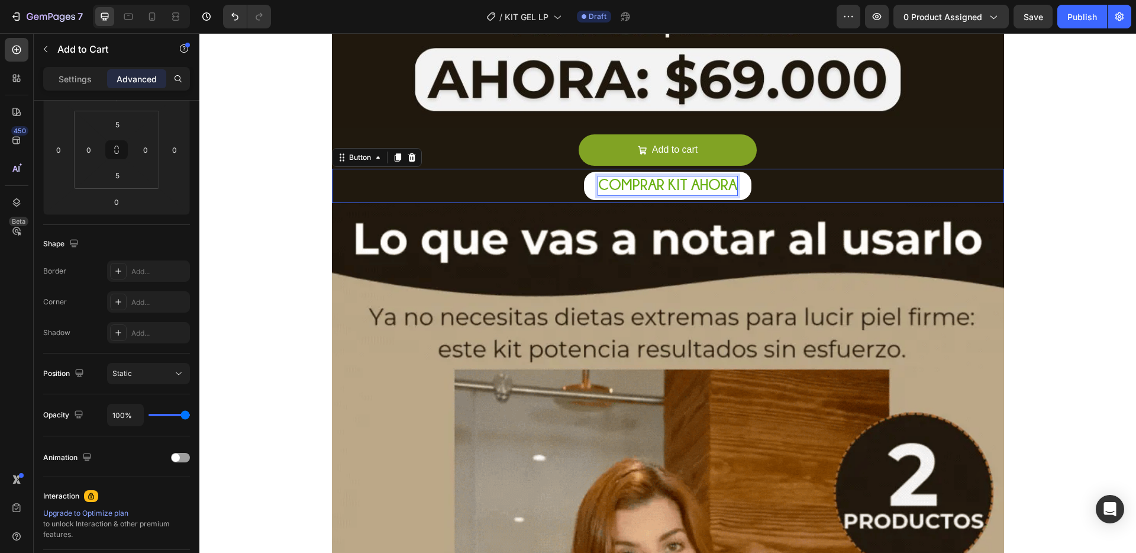
click at [686, 190] on span "COMPRAR KIT AHORA" at bounding box center [667, 184] width 139 height 16
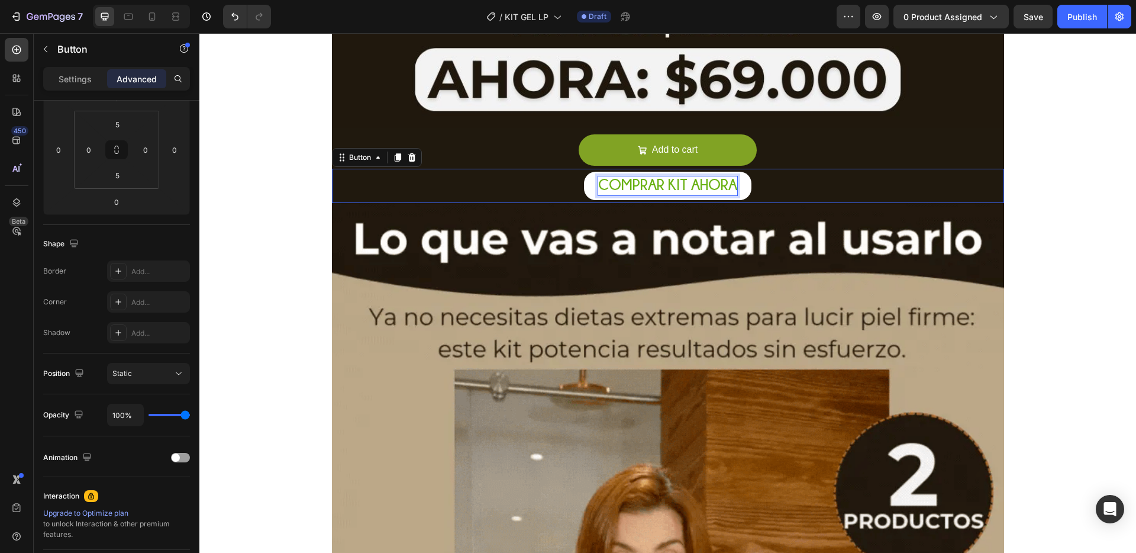
click at [686, 190] on span "COMPRAR KIT AHORA" at bounding box center [667, 184] width 139 height 16
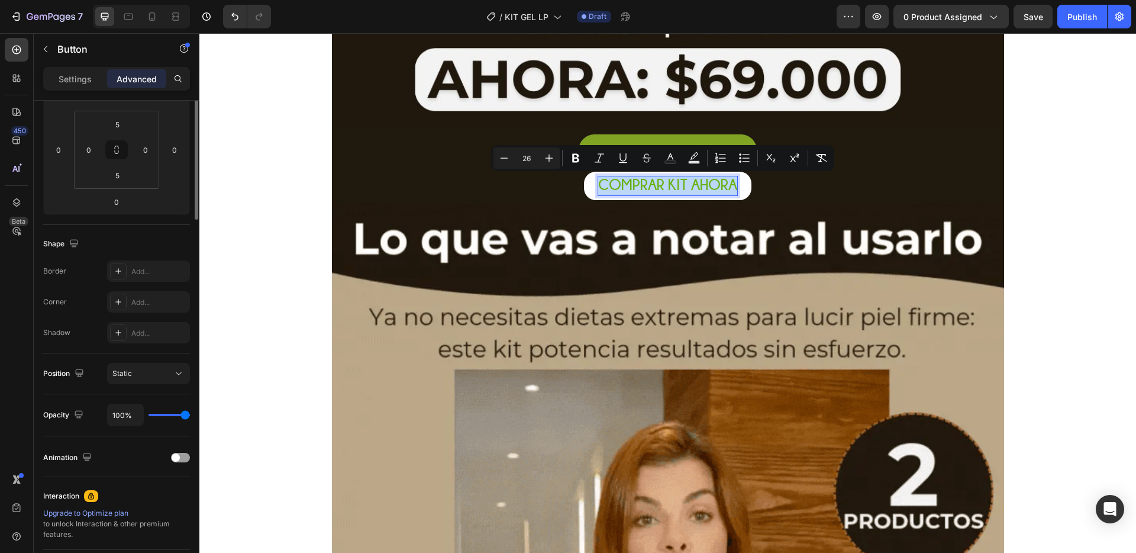
scroll to position [0, 0]
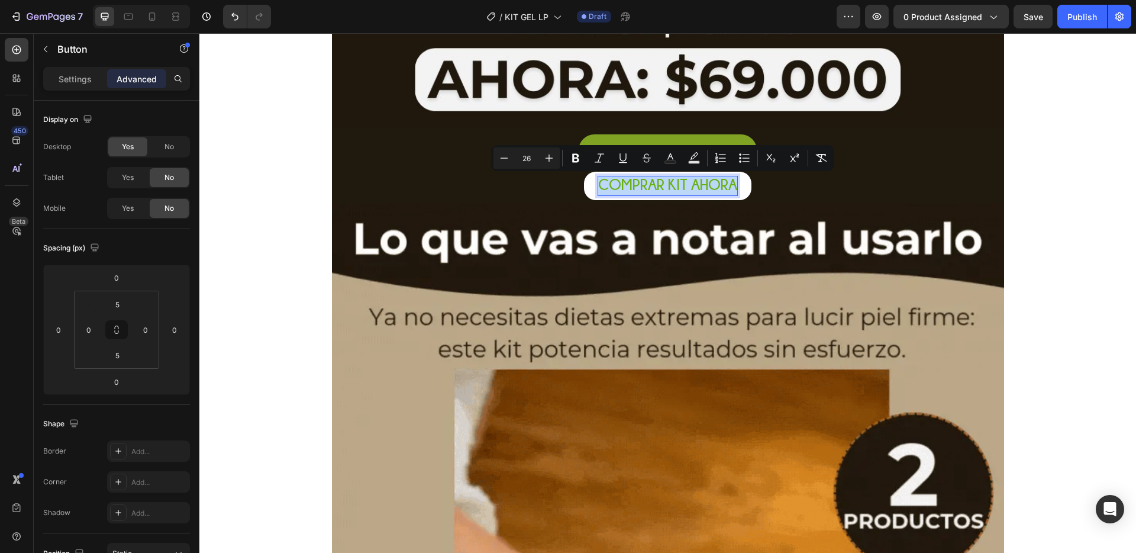
copy span "COMPRAR KIT AHORA"
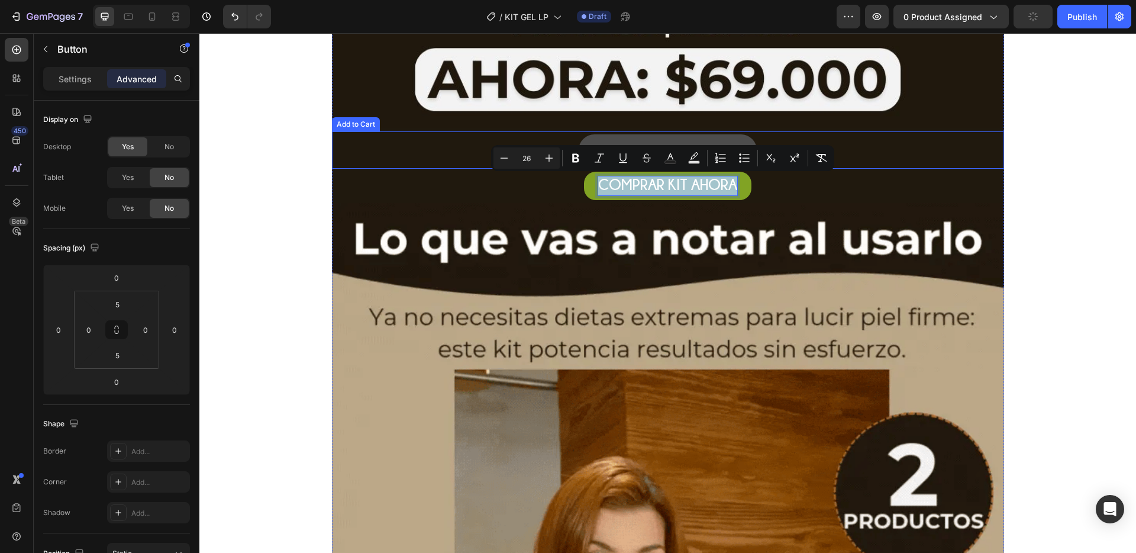
click at [679, 137] on button "Add to cart" at bounding box center [668, 149] width 178 height 31
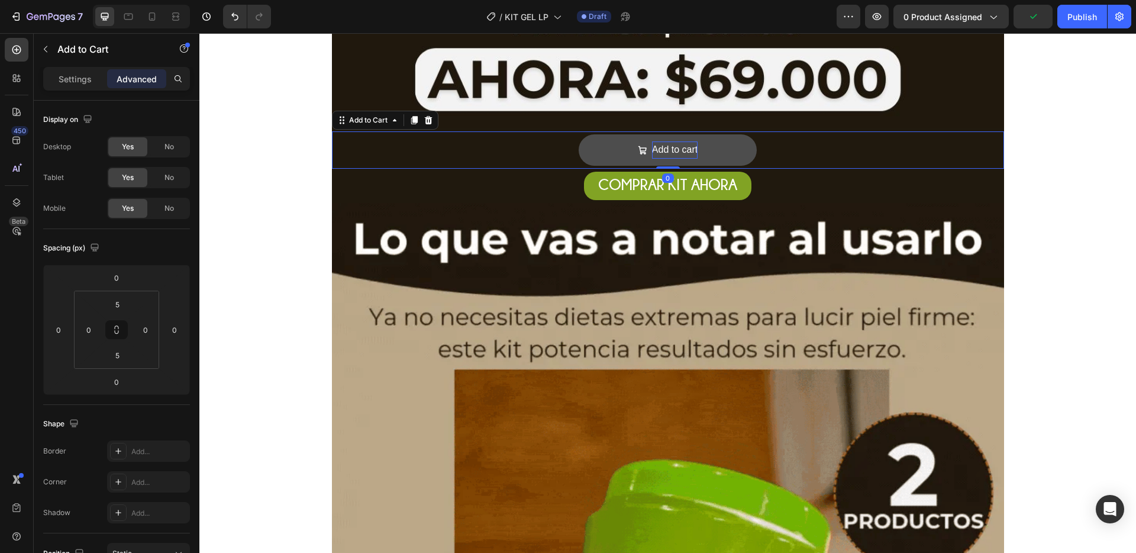
click at [666, 147] on div "Add to cart" at bounding box center [675, 149] width 46 height 17
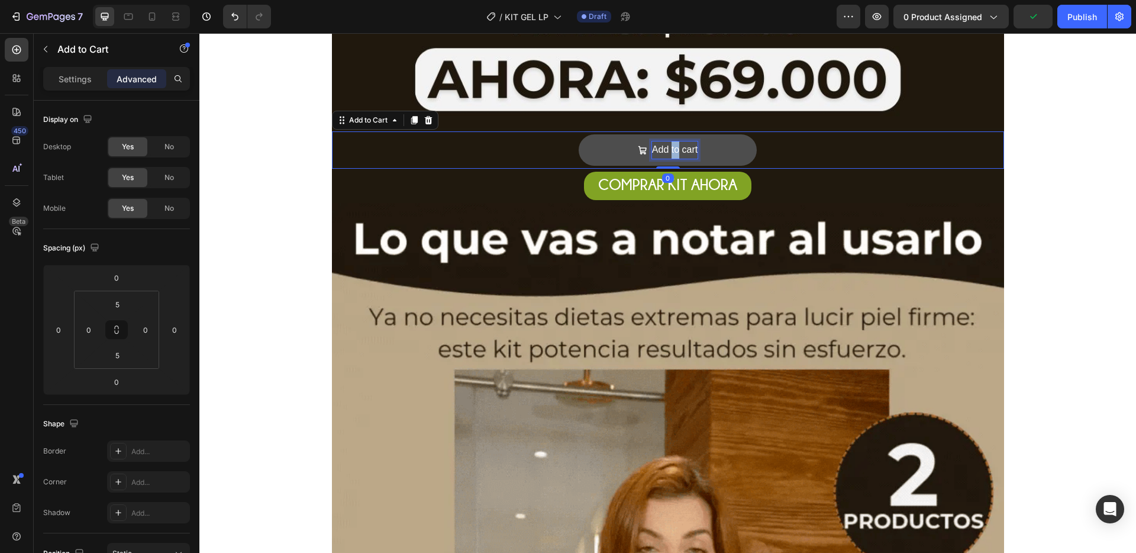
click at [666, 147] on p "Add to cart" at bounding box center [675, 149] width 46 height 17
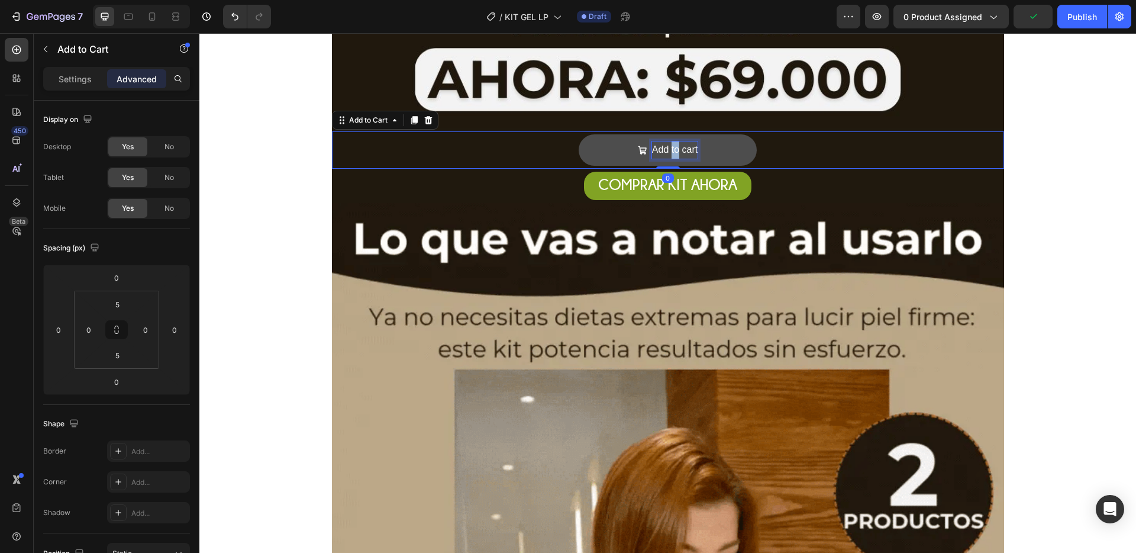
click at [666, 147] on p "Add to cart" at bounding box center [675, 149] width 46 height 17
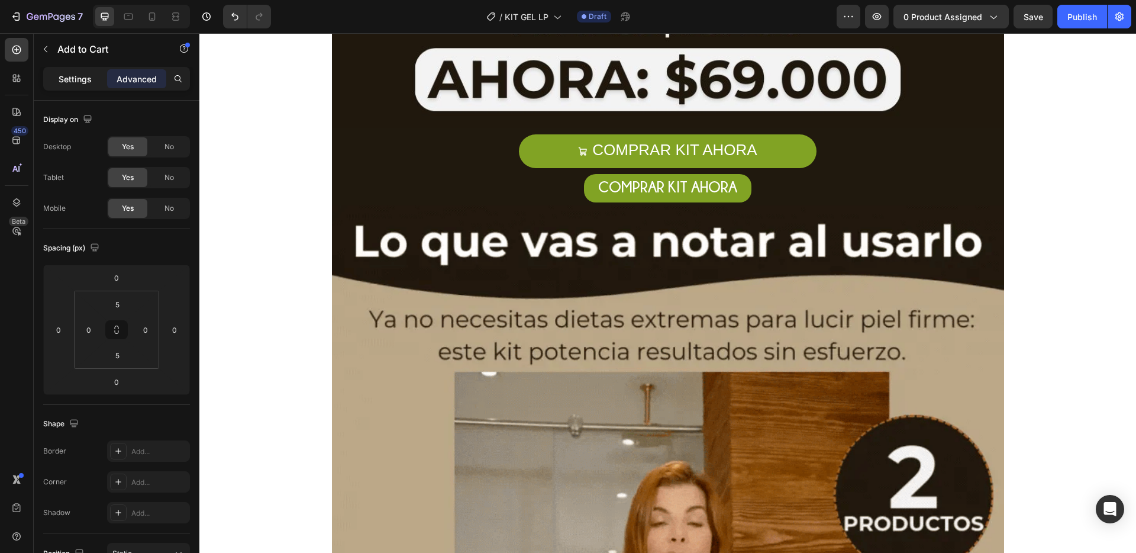
click at [83, 77] on p "Settings" at bounding box center [75, 79] width 33 height 12
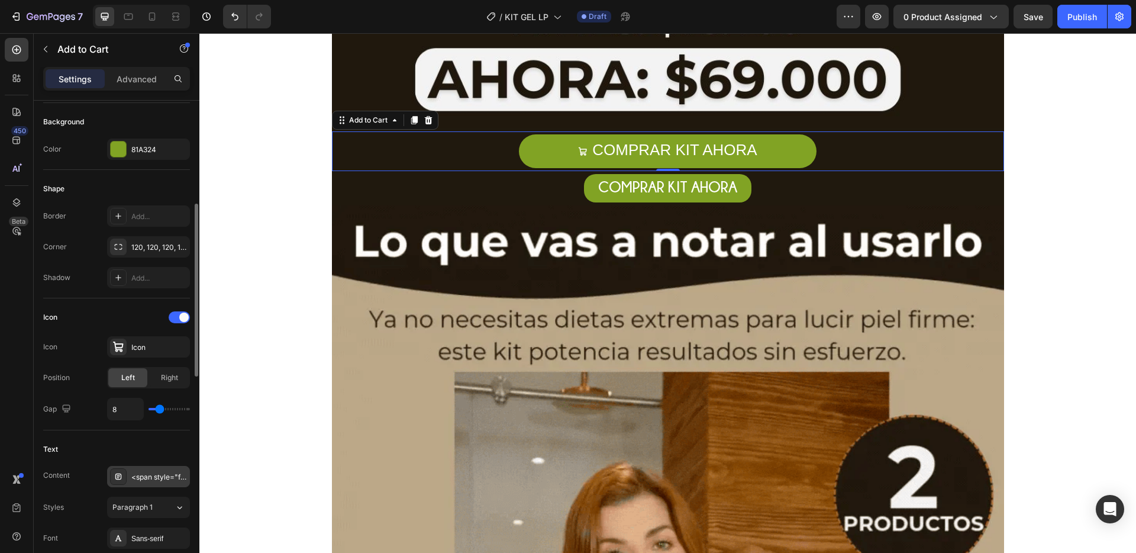
scroll to position [403, 0]
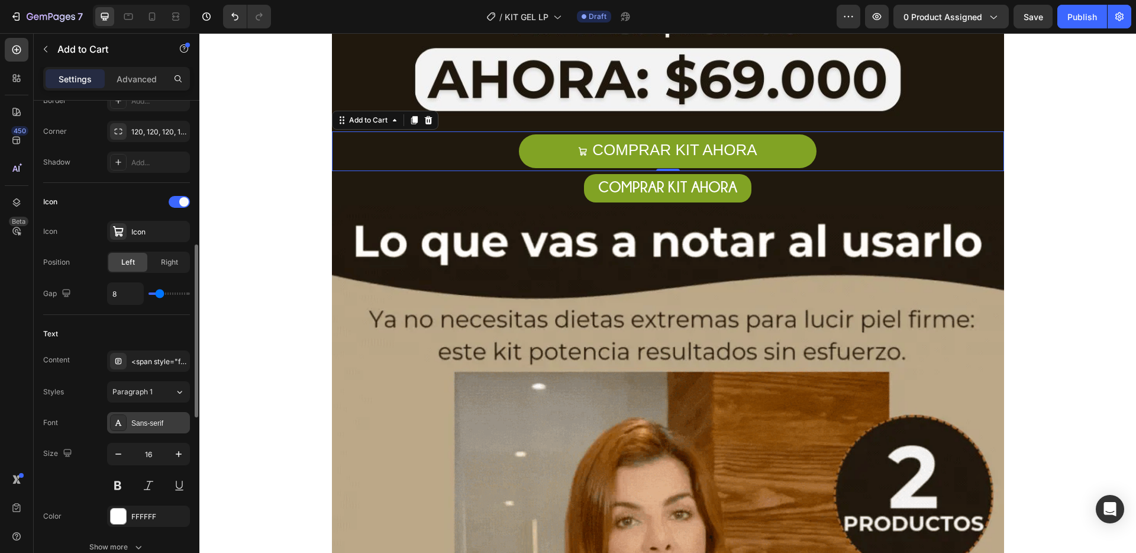
click at [170, 418] on div "Sans-serif" at bounding box center [159, 423] width 56 height 11
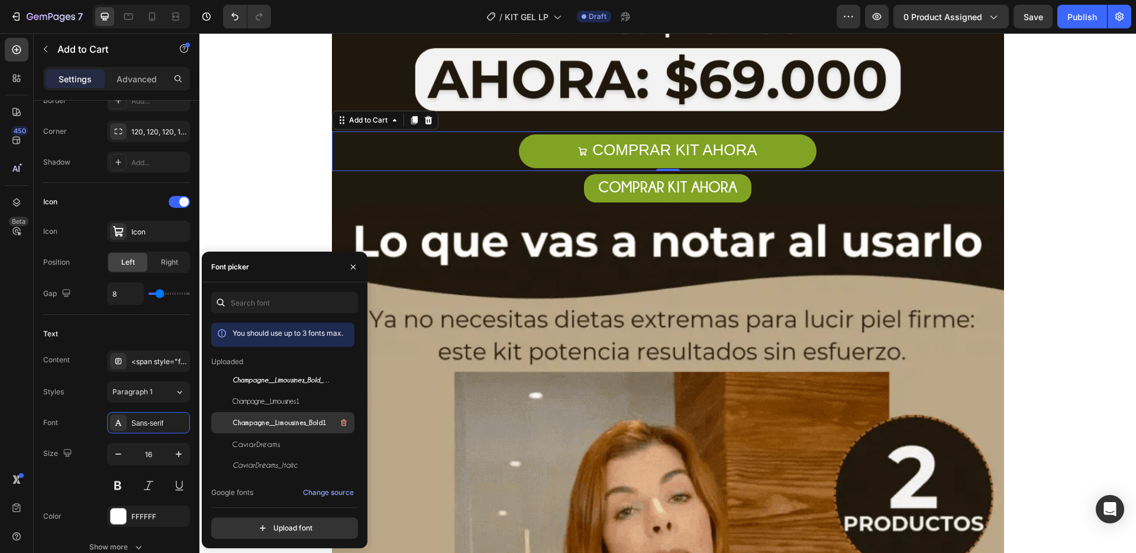
click at [283, 427] on span "Champagne__Limousines_Bold1" at bounding box center [279, 422] width 94 height 11
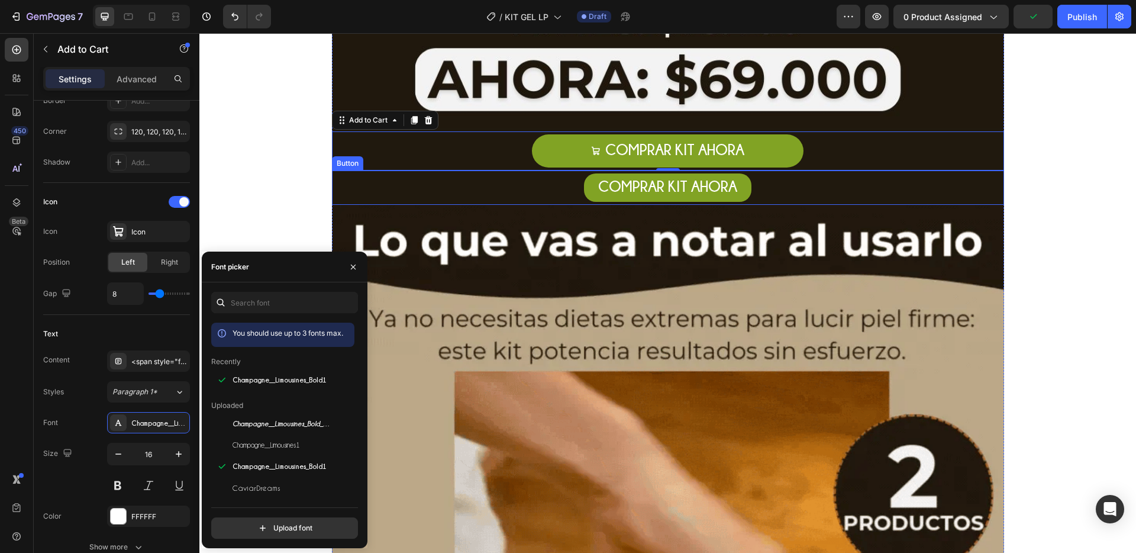
click at [765, 192] on div "COMPRAR KIT AHORA Button" at bounding box center [668, 187] width 672 height 34
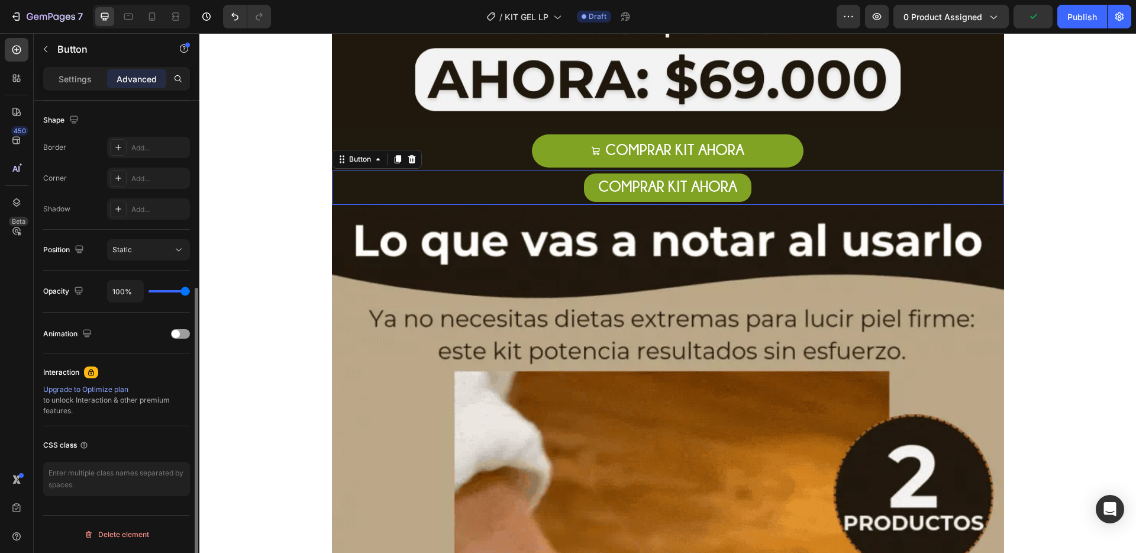
scroll to position [0, 0]
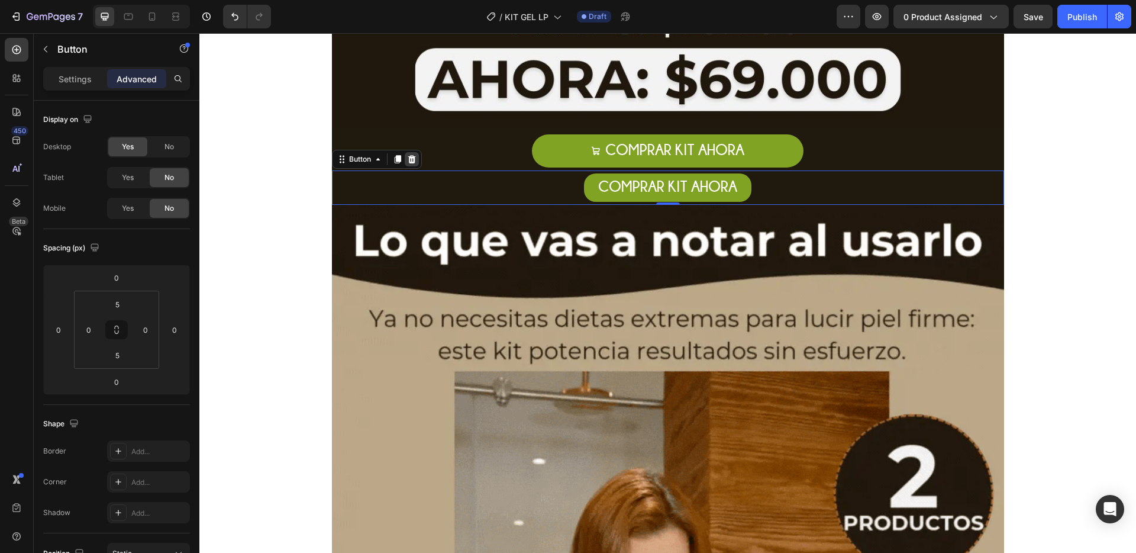
click at [405, 164] on div at bounding box center [412, 159] width 14 height 14
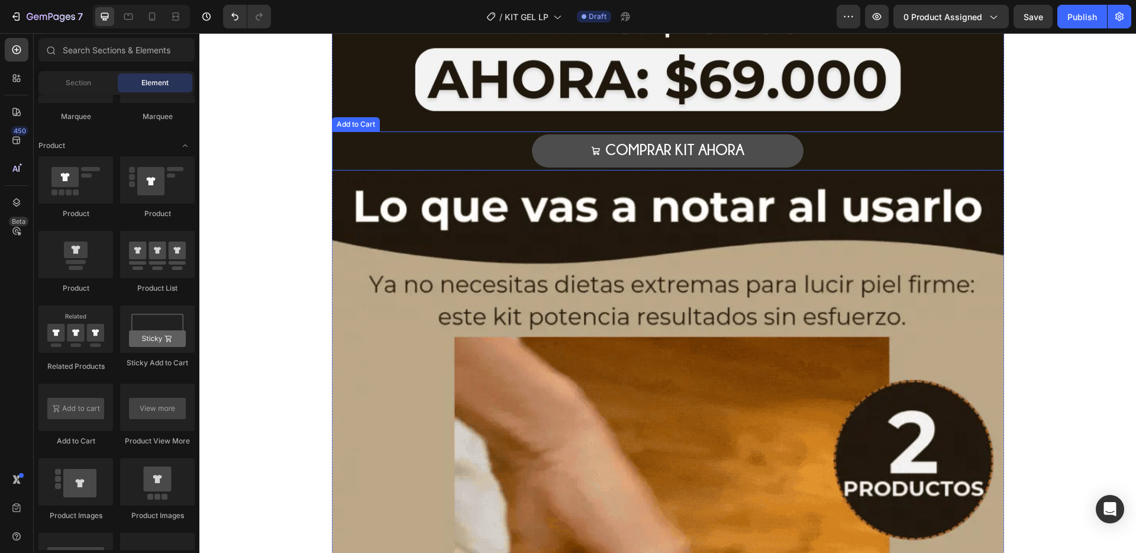
click at [555, 151] on button "COMPRAR KIT AHORA" at bounding box center [668, 150] width 272 height 33
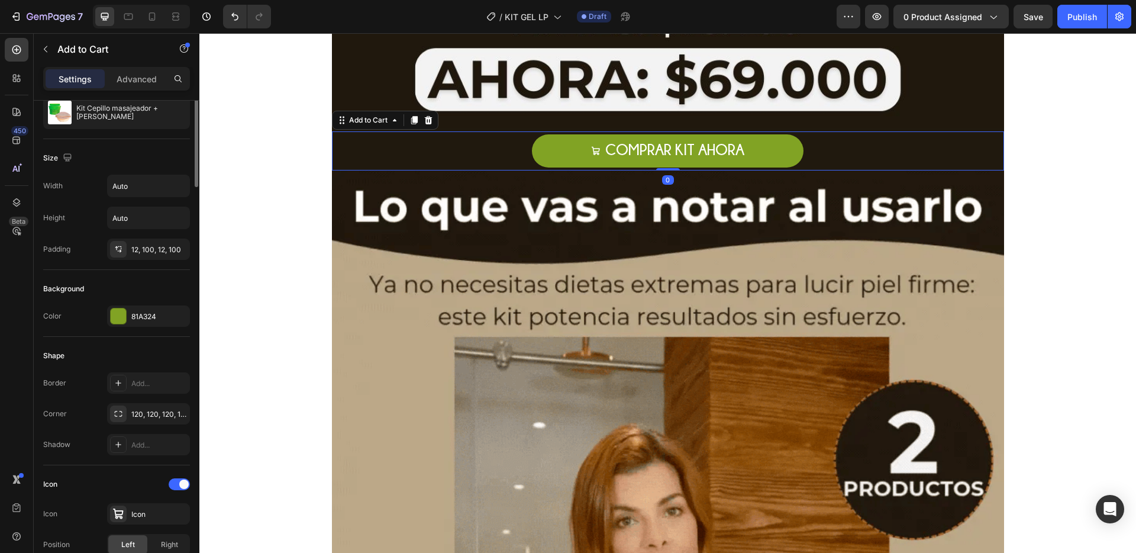
scroll to position [232, 0]
